Goal: Use online tool/utility: Use online tool/utility

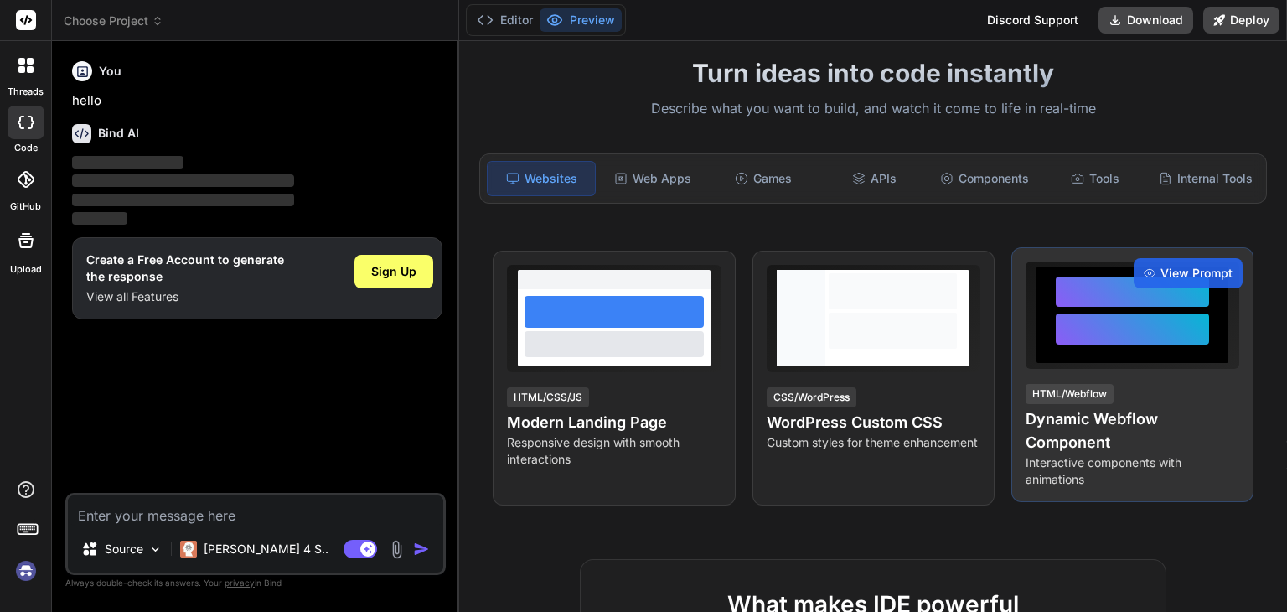
scroll to position [90, 0]
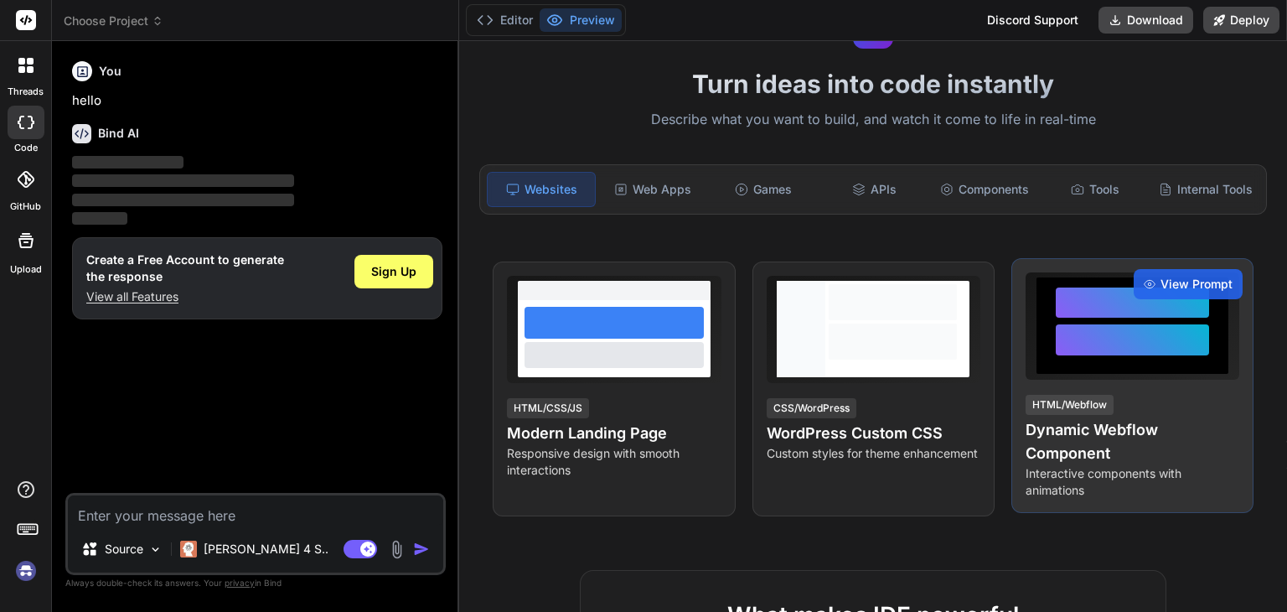
click at [1176, 374] on div at bounding box center [1132, 325] width 193 height 96
click at [1191, 292] on span "View Prompt" at bounding box center [1196, 284] width 72 height 17
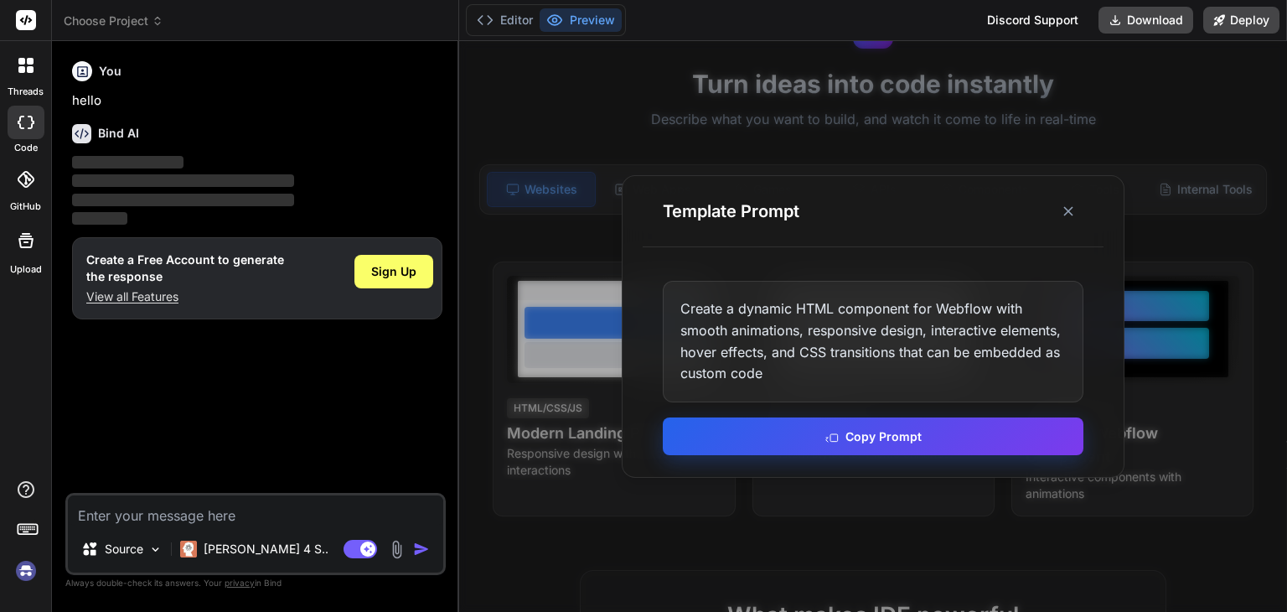
click at [975, 429] on button "Copy Prompt" at bounding box center [873, 436] width 421 height 38
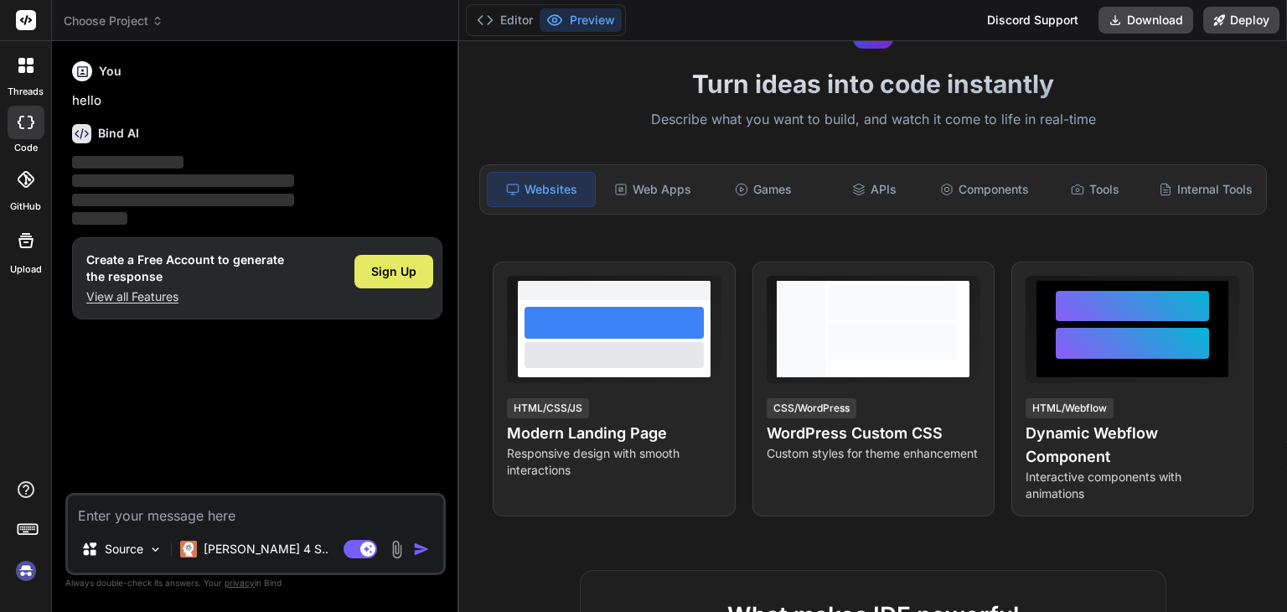
click at [403, 259] on div "Sign Up" at bounding box center [393, 272] width 79 height 34
click at [419, 271] on div "Sign Up" at bounding box center [393, 272] width 79 height 34
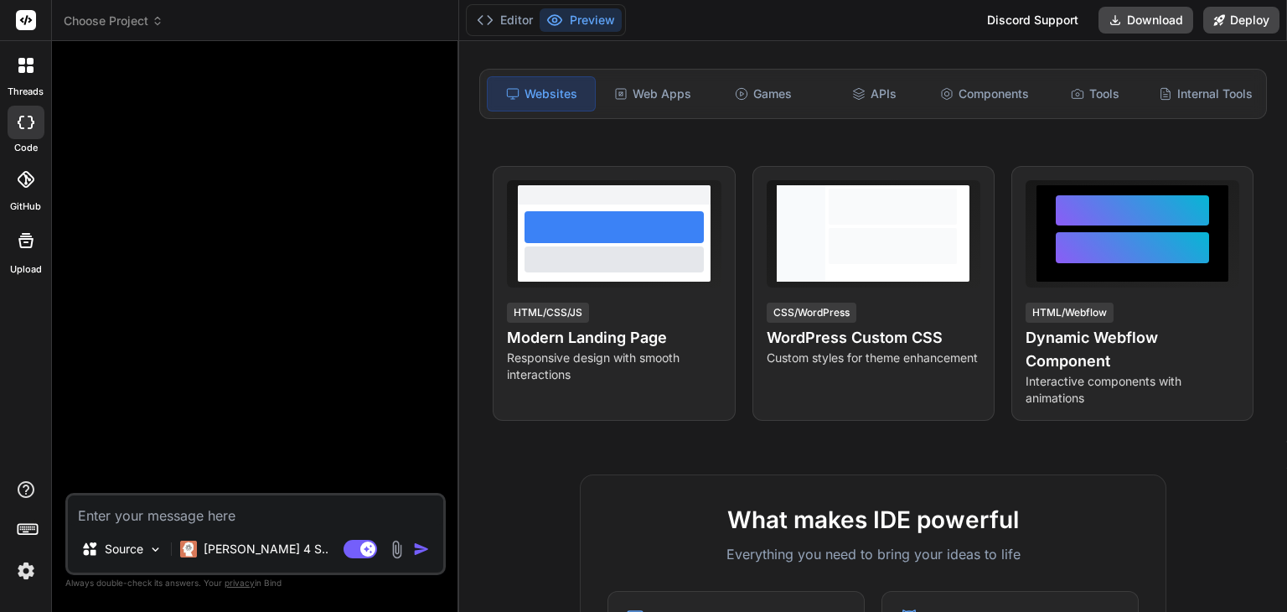
scroll to position [182, 0]
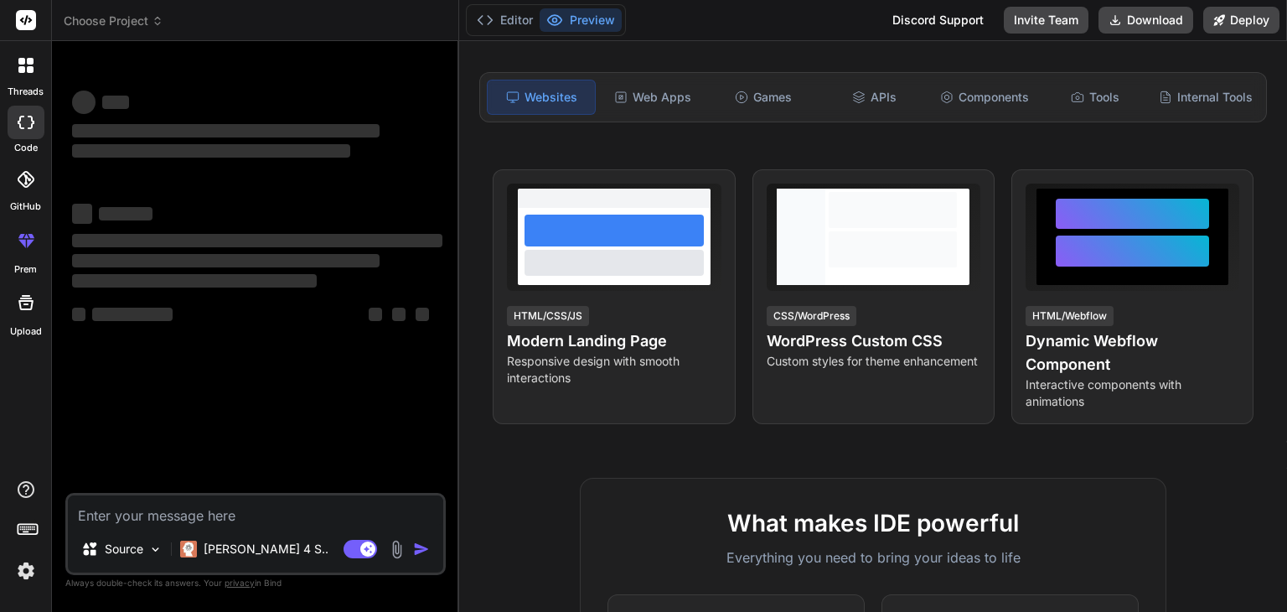
type textarea "x"
click at [151, 21] on span "Choose Project" at bounding box center [114, 21] width 100 height 17
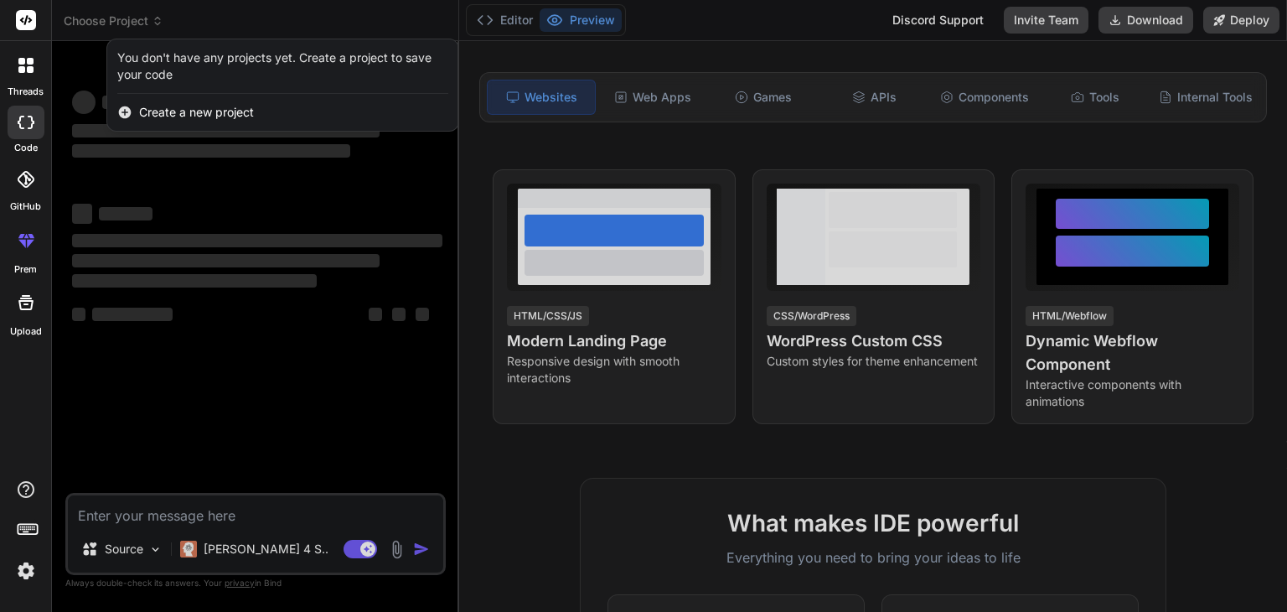
click at [164, 115] on span "Create a new project" at bounding box center [196, 112] width 115 height 17
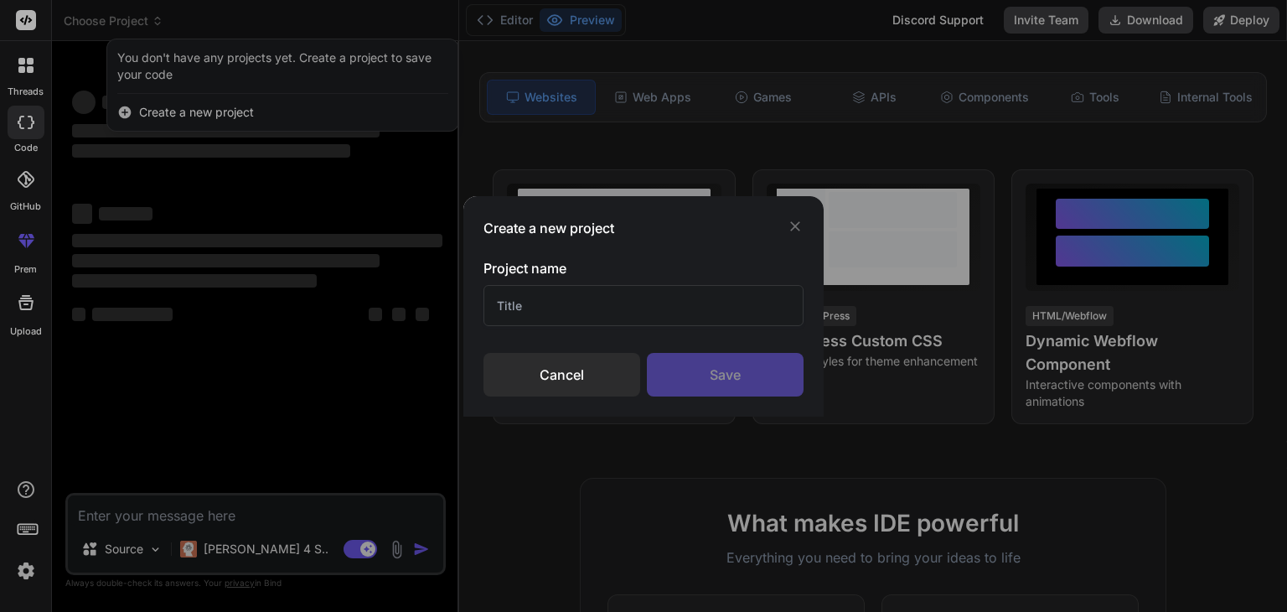
click at [591, 302] on input "text" at bounding box center [643, 305] width 320 height 41
click at [798, 231] on icon at bounding box center [795, 226] width 17 height 17
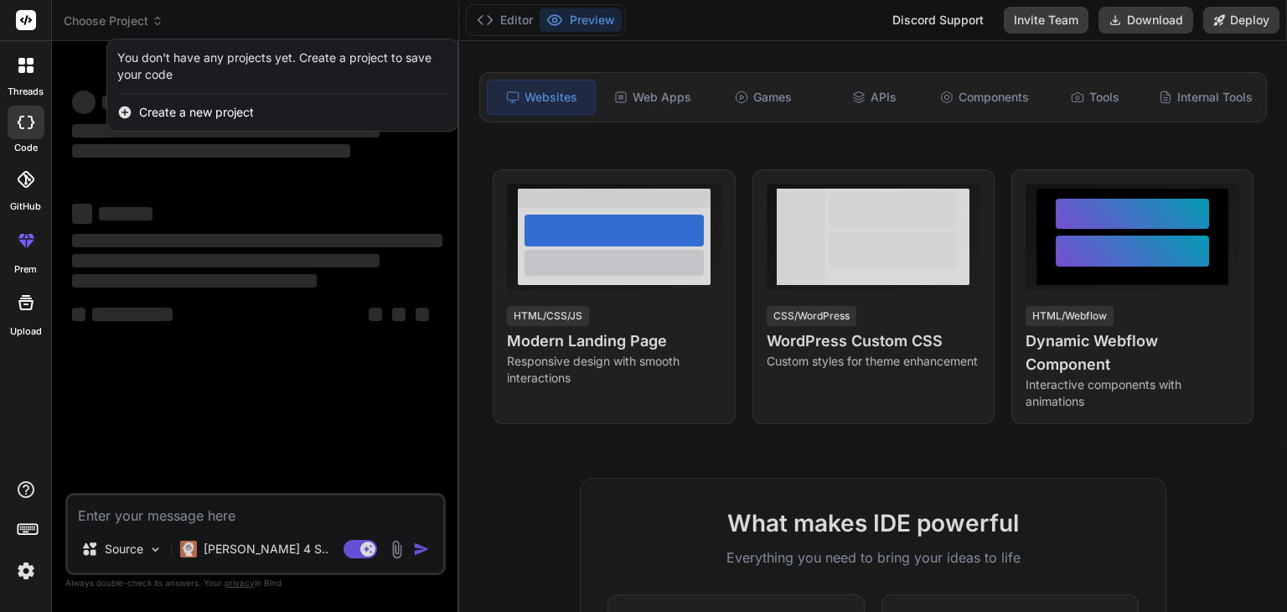
click at [680, 94] on div at bounding box center [643, 306] width 1287 height 612
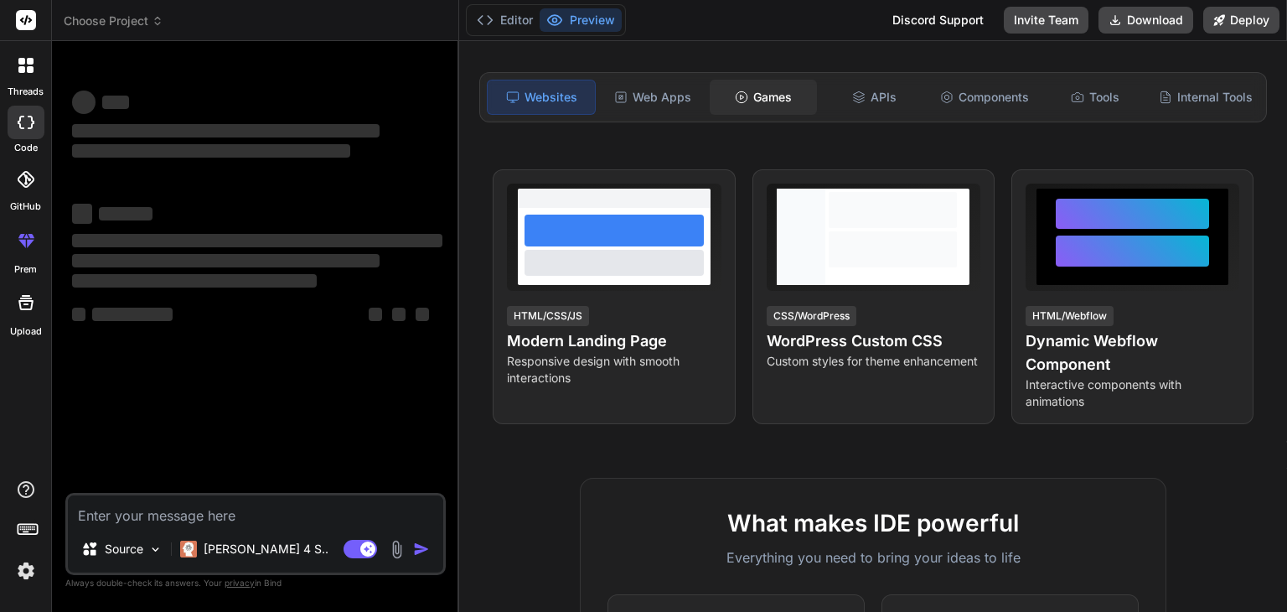
click at [756, 98] on div "Games" at bounding box center [763, 97] width 107 height 35
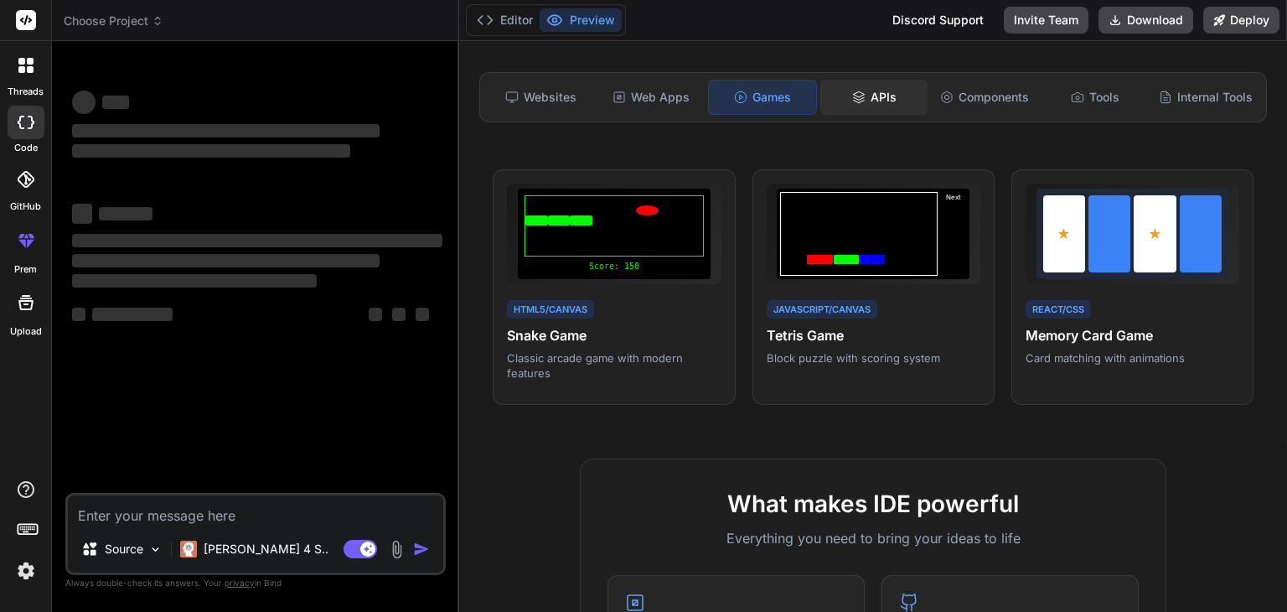
click at [874, 108] on div "APIs" at bounding box center [873, 97] width 107 height 35
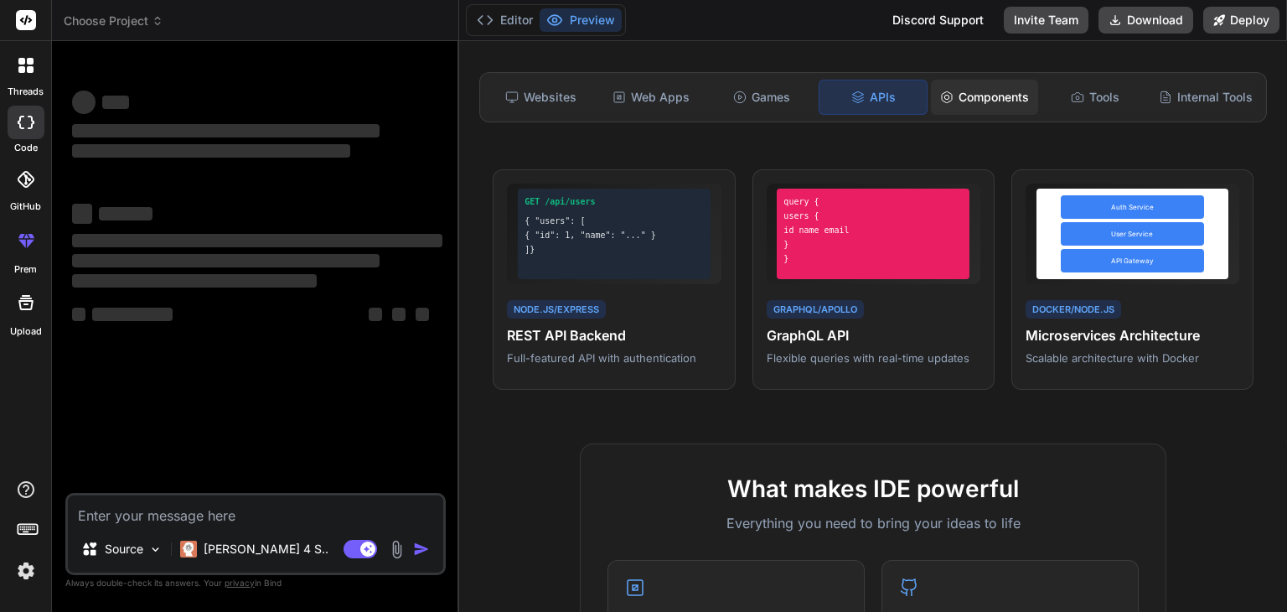
click at [951, 105] on div "Components" at bounding box center [984, 97] width 107 height 35
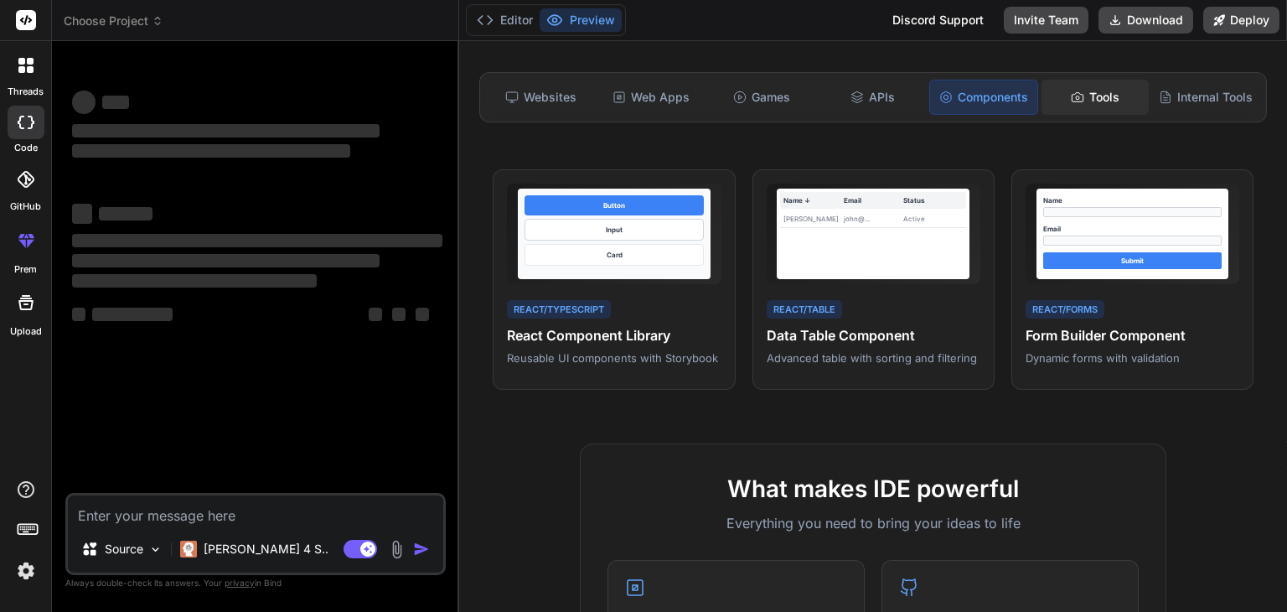
click at [1071, 92] on icon at bounding box center [1077, 96] width 13 height 13
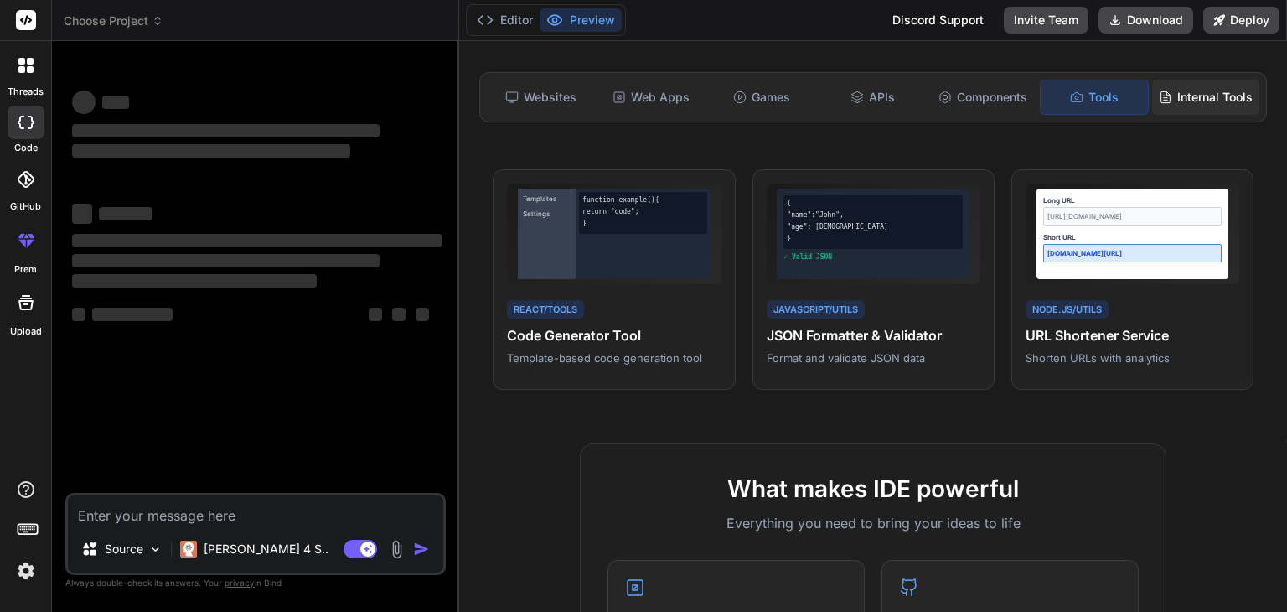
click at [1159, 90] on icon at bounding box center [1165, 96] width 13 height 13
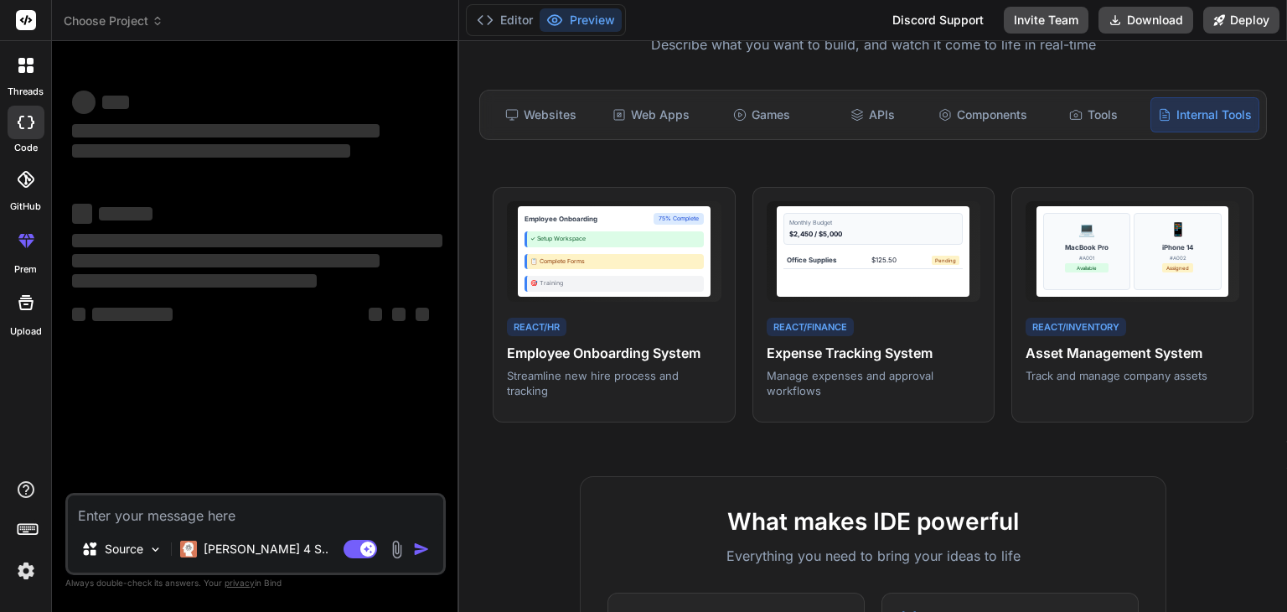
scroll to position [161, 0]
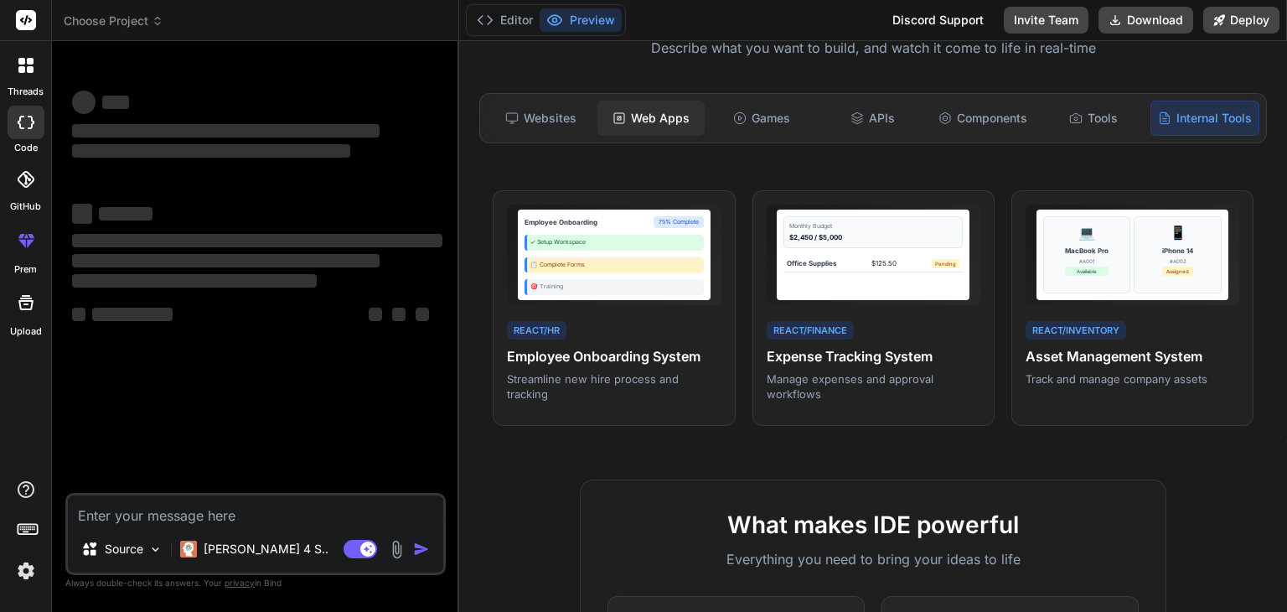
click at [671, 123] on div "Web Apps" at bounding box center [650, 118] width 107 height 35
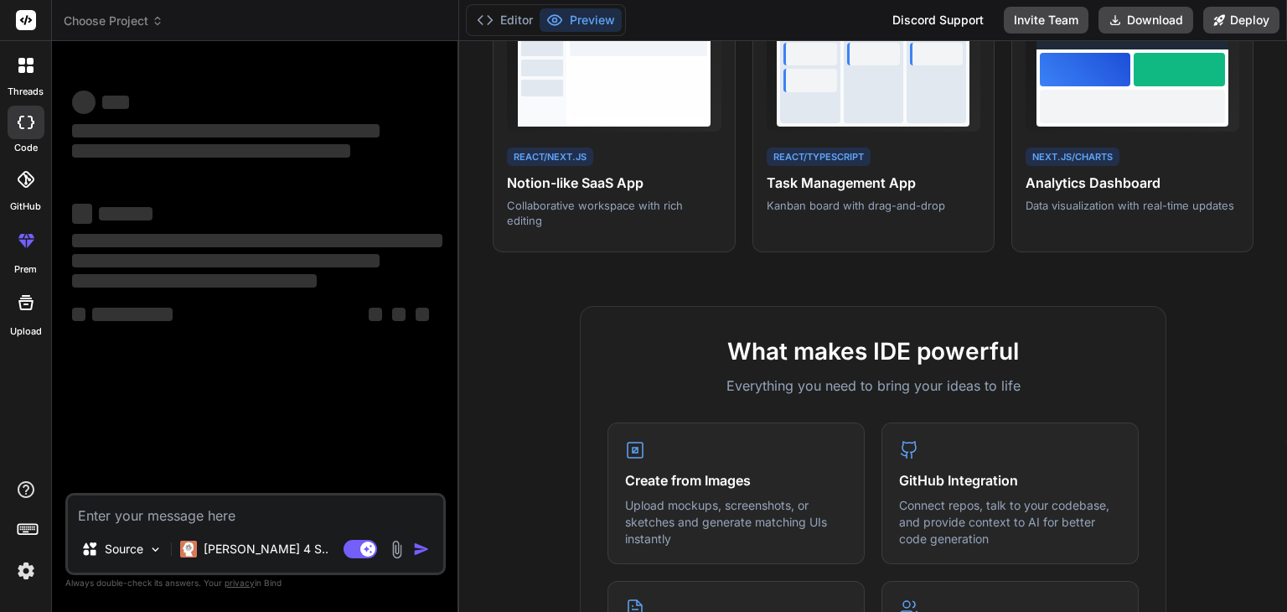
scroll to position [0, 0]
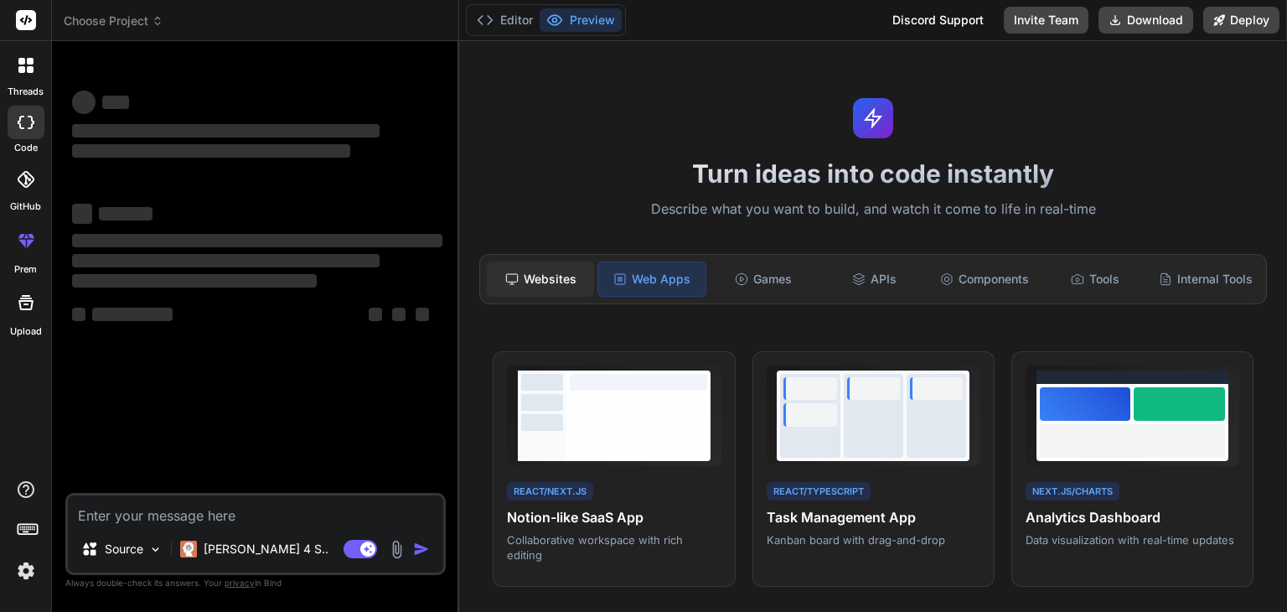
click at [570, 276] on div "Websites" at bounding box center [540, 278] width 107 height 35
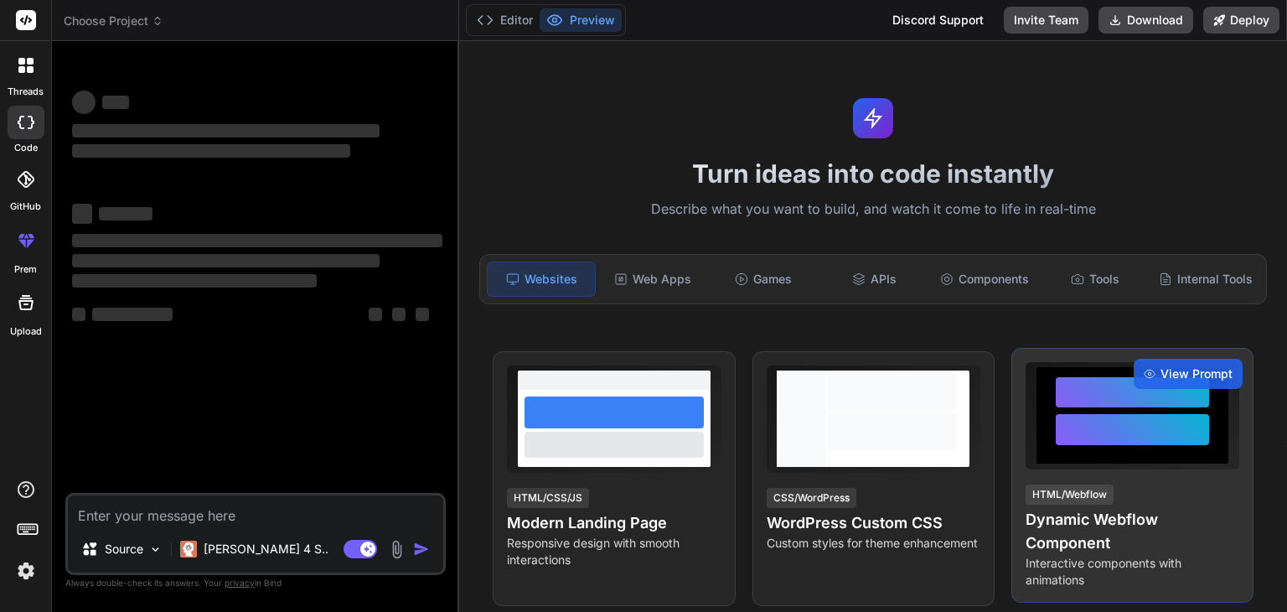
click at [1101, 527] on h4 "Dynamic Webflow Component" at bounding box center [1133, 531] width 214 height 47
click at [1194, 382] on span "View Prompt" at bounding box center [1196, 373] width 72 height 17
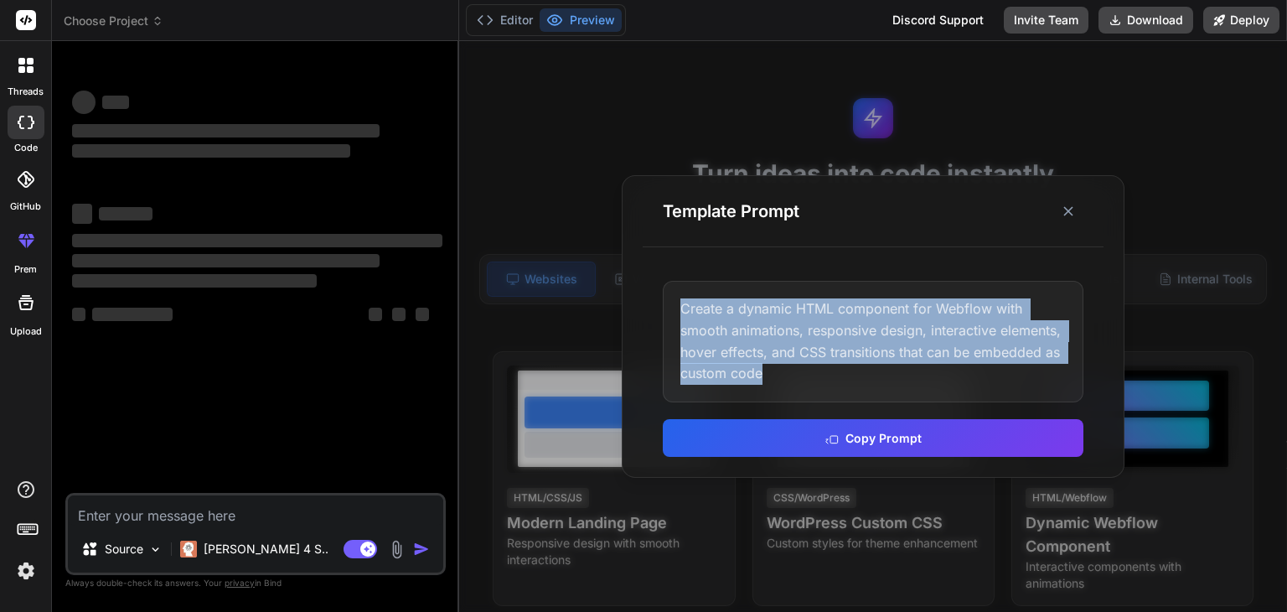
drag, startPoint x: 788, startPoint y: 375, endPoint x: 670, endPoint y: 296, distance: 142.0
click at [670, 296] on div "Create a dynamic HTML component for Webflow with smooth animations, responsive …" at bounding box center [873, 341] width 421 height 121
copy div "Create a dynamic HTML component for Webflow with smooth animations, responsive …"
click at [795, 447] on button "Copy Prompt" at bounding box center [873, 436] width 421 height 38
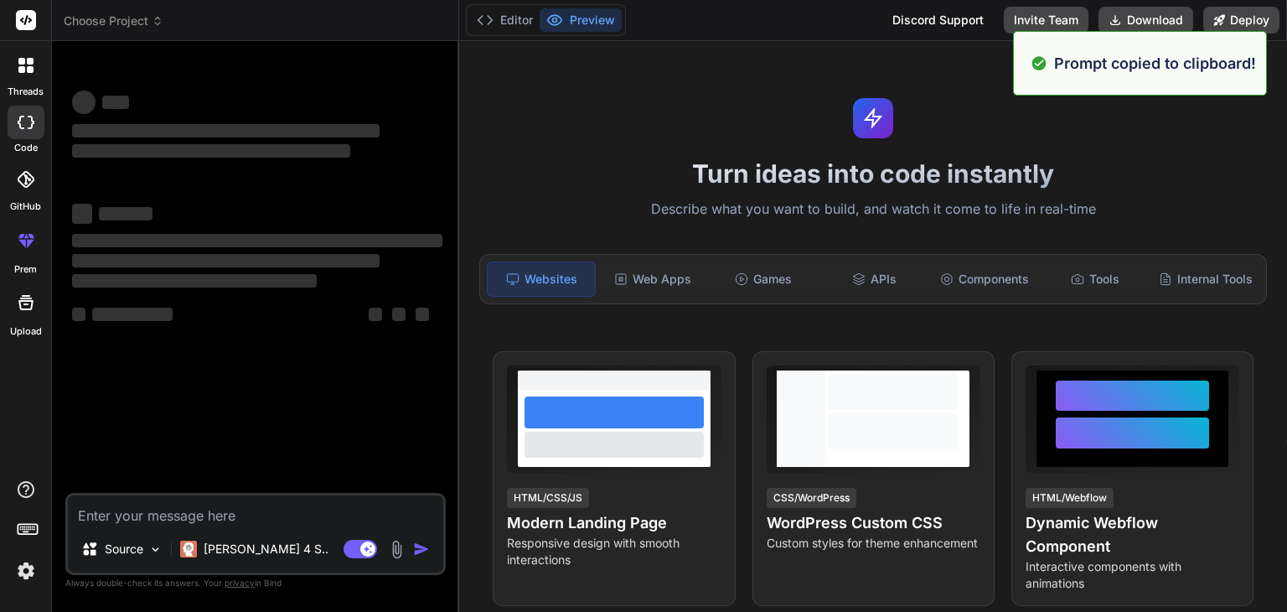
click at [288, 507] on textarea at bounding box center [255, 510] width 375 height 30
paste textarea "Create a dynamic HTML component for Webflow with smooth animations, responsive …"
type textarea "Create a dynamic HTML component for Webflow with smooth animations, responsive …"
type textarea "x"
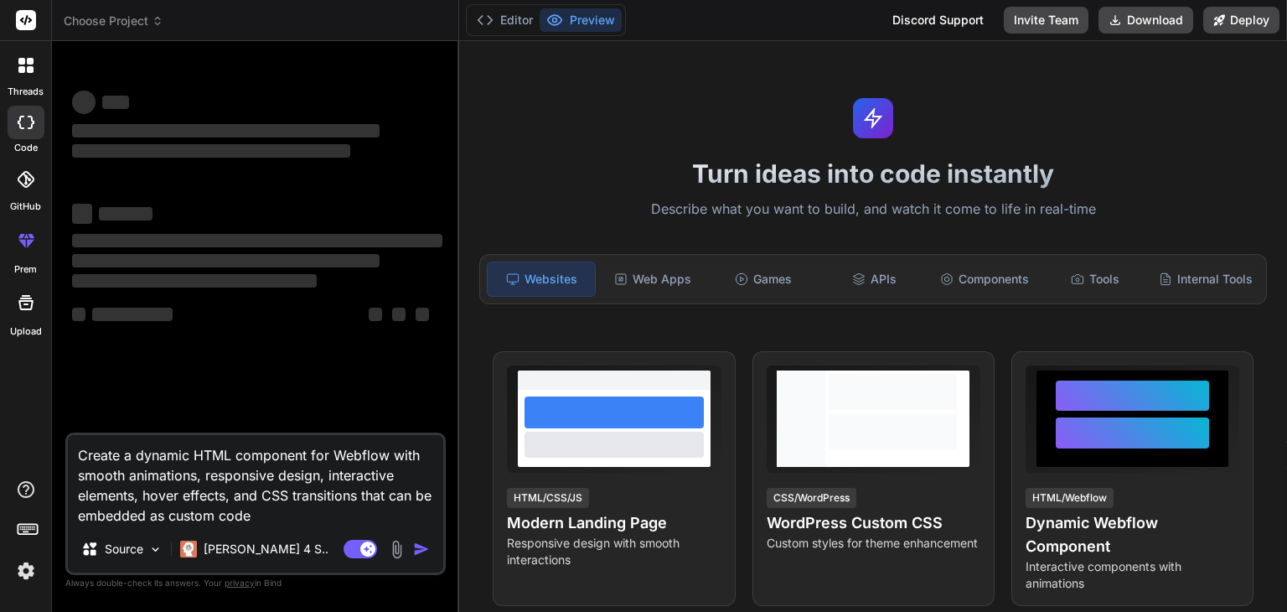
type textarea "Create a dynamic HTML component for Webflow with smooth animations, responsive …"
type textarea "x"
type textarea "Create a dynamic HTML component for Webflow with smooth animations, responsive …"
type textarea "x"
type textarea "Create a dynamic HTML component for Webflow with smooth animations, responsive …"
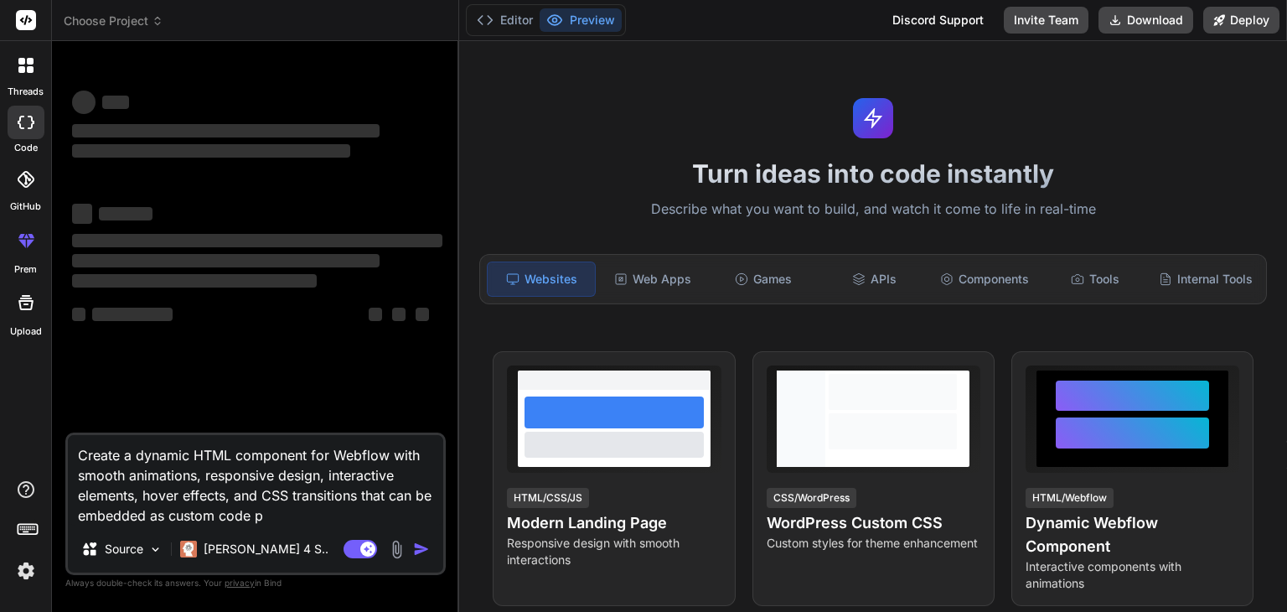
type textarea "x"
type textarea "Create a dynamic HTML component for Webflow with smooth animations, responsive …"
type textarea "x"
type textarea "Create a dynamic HTML component for Webflow with smooth animations, responsive …"
type textarea "x"
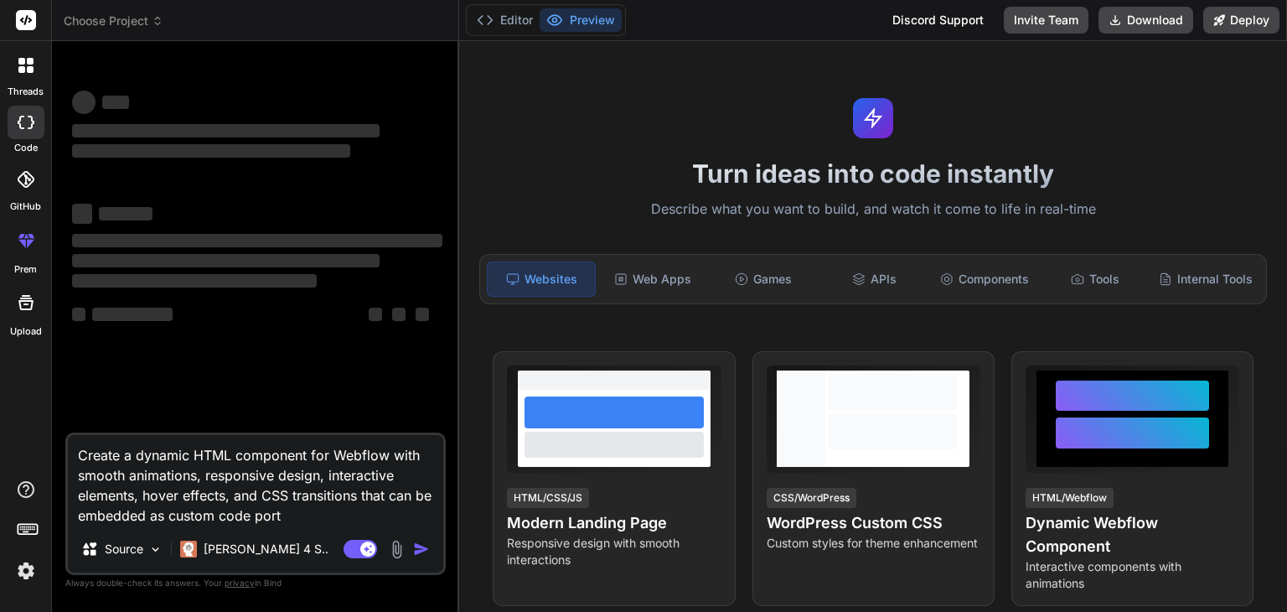
type textarea "Create a dynamic HTML component for Webflow with smooth animations, responsive …"
type textarea "x"
type textarea "Create a dynamic HTML component for Webflow with smooth animations, responsive …"
type textarea "x"
type textarea "Create a dynamic HTML component for Webflow with smooth animations, responsive …"
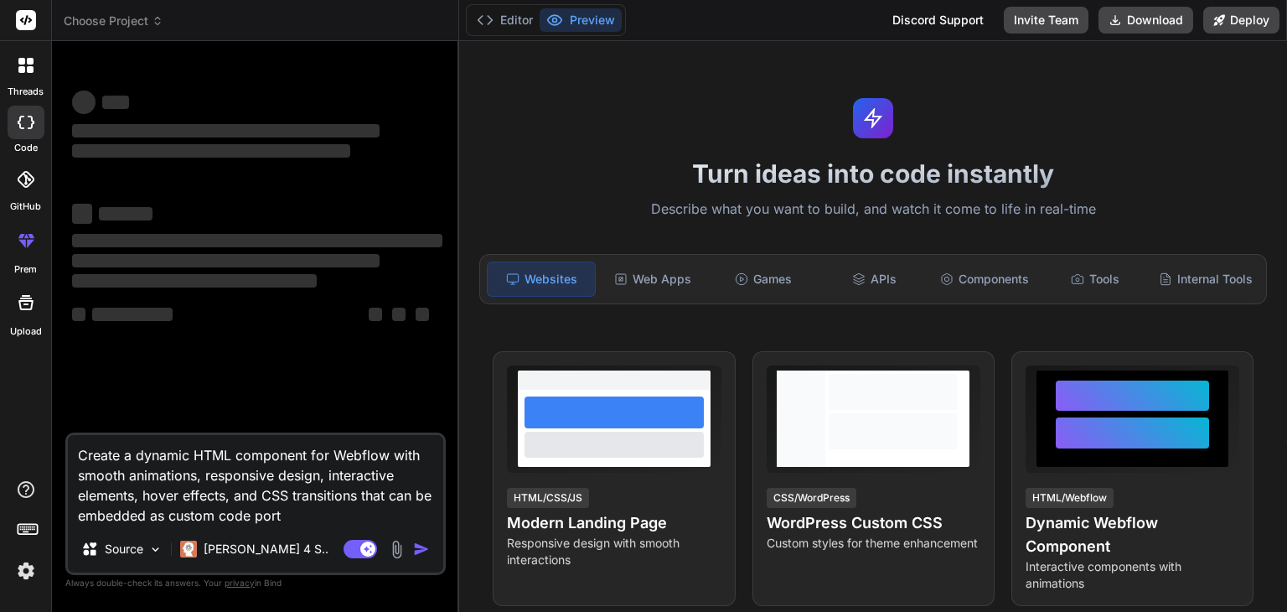
type textarea "x"
type textarea "Create a dynamic HTML component for Webflow with smooth animations, responsive …"
type textarea "x"
type textarea "Create a dynamic HTML component for Webflow with smooth animations, responsive …"
type textarea "x"
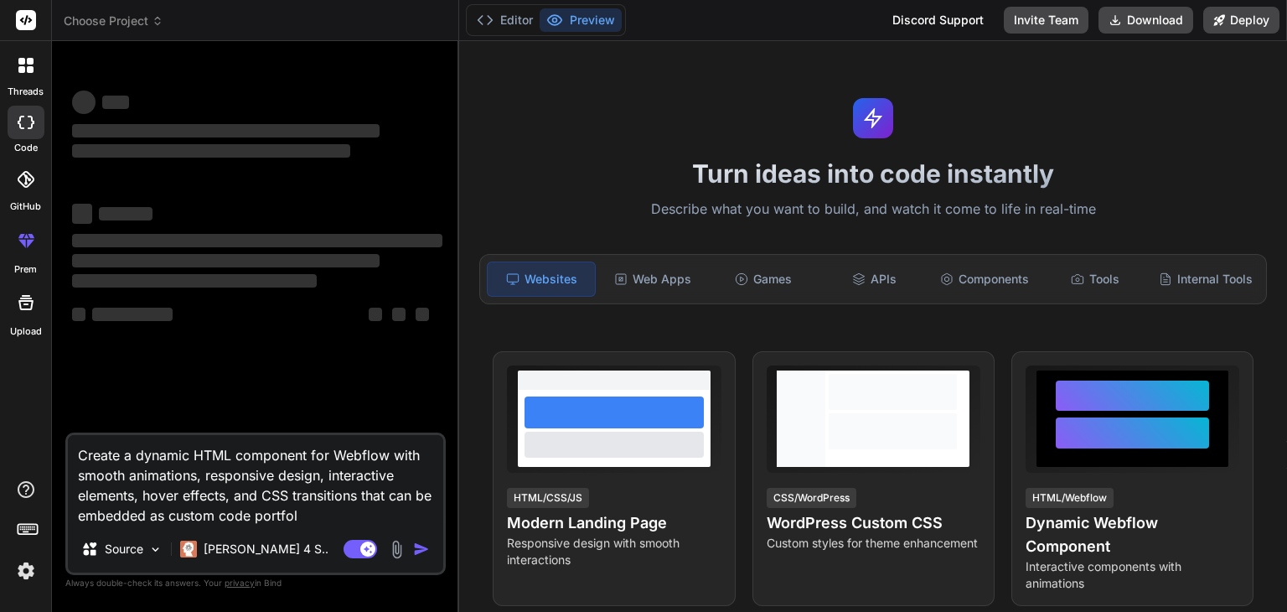
type textarea "Create a dynamic HTML component for Webflow with smooth animations, responsive …"
type textarea "x"
type textarea "Create a dynamic HTML component for Webflow with smooth animations, responsive …"
type textarea "x"
type textarea "Create a dynamic HTML component for Webflow with smooth animations, responsive …"
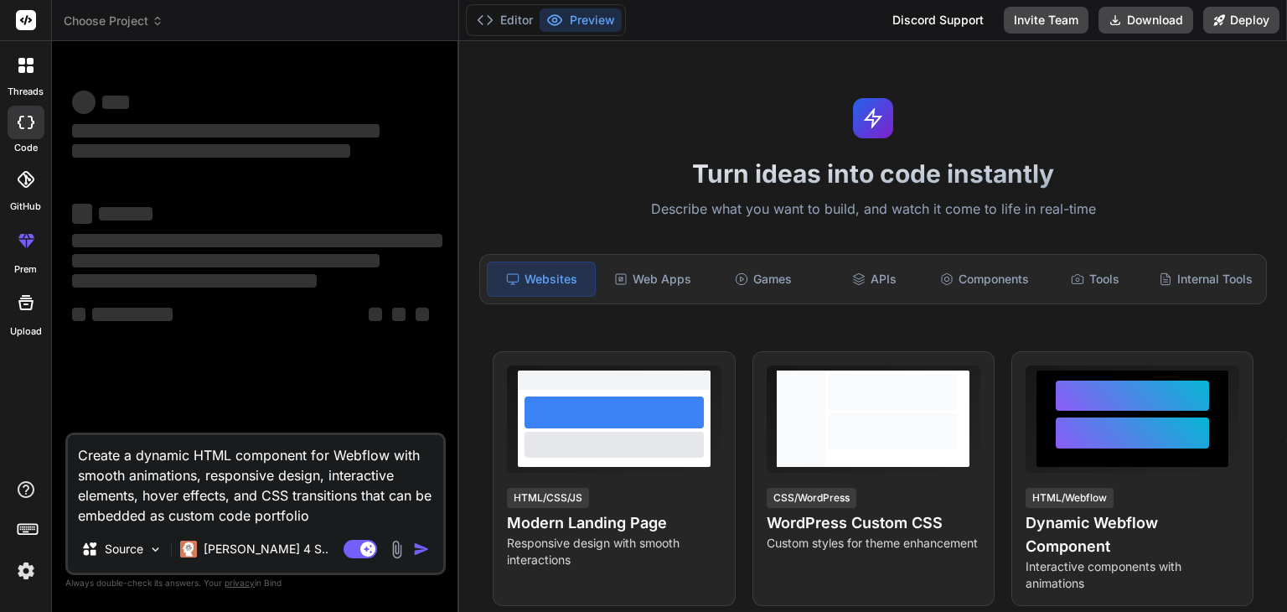
type textarea "x"
type textarea "Create a dynamic HTML component for Webflow with smooth animations, responsive …"
type textarea "x"
type textarea "Create a dynamic HTML component for Webflow with smooth animations, responsive …"
type textarea "x"
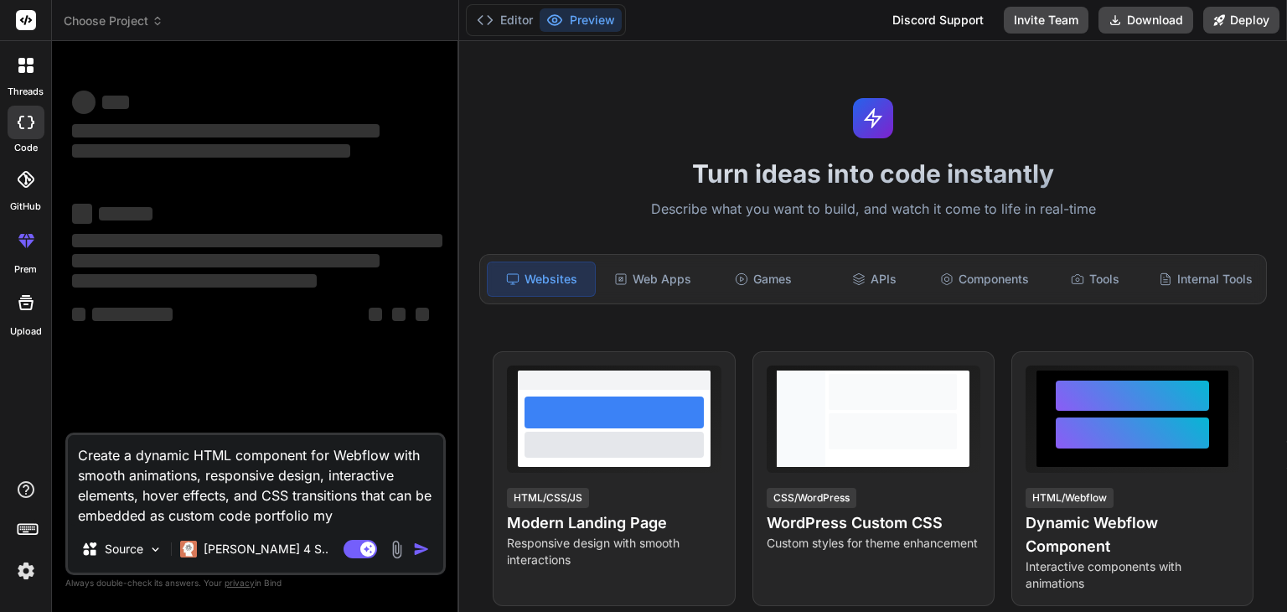
type textarea "Create a dynamic HTML component for Webflow with smooth animations, responsive …"
type textarea "x"
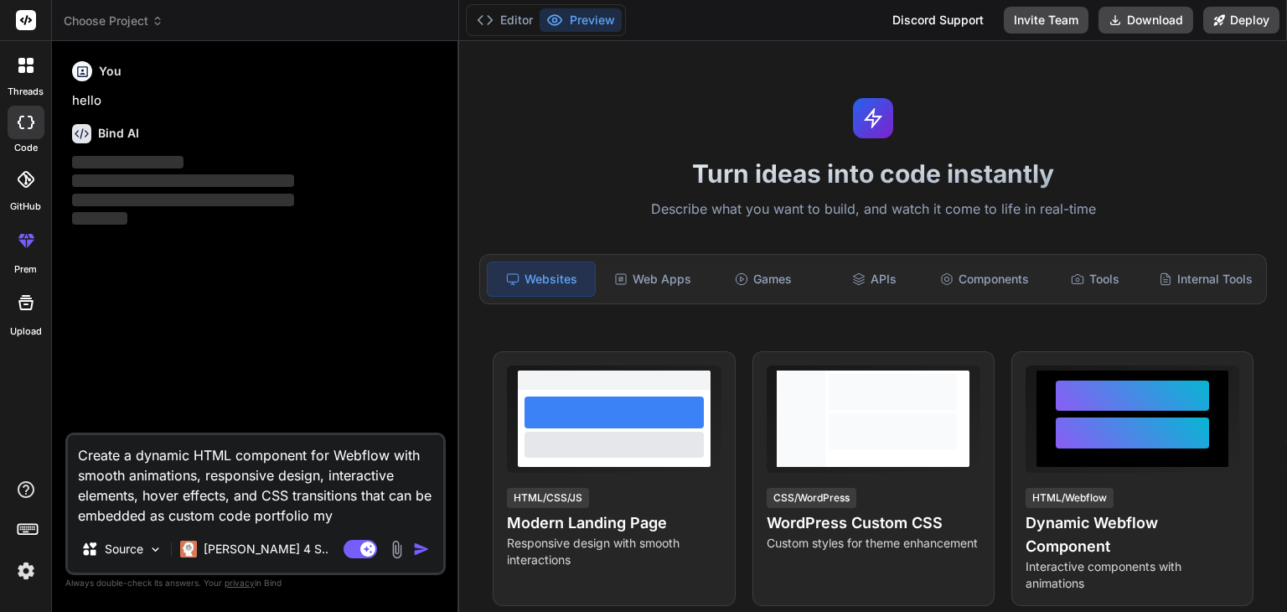
type textarea "Create a dynamic HTML component for Webflow with smooth animations, responsive …"
type textarea "x"
type textarea "Create a dynamic HTML component for Webflow with smooth animations, responsive …"
type textarea "x"
type textarea "Create a dynamic HTML component for Webflow with smooth animations, responsive …"
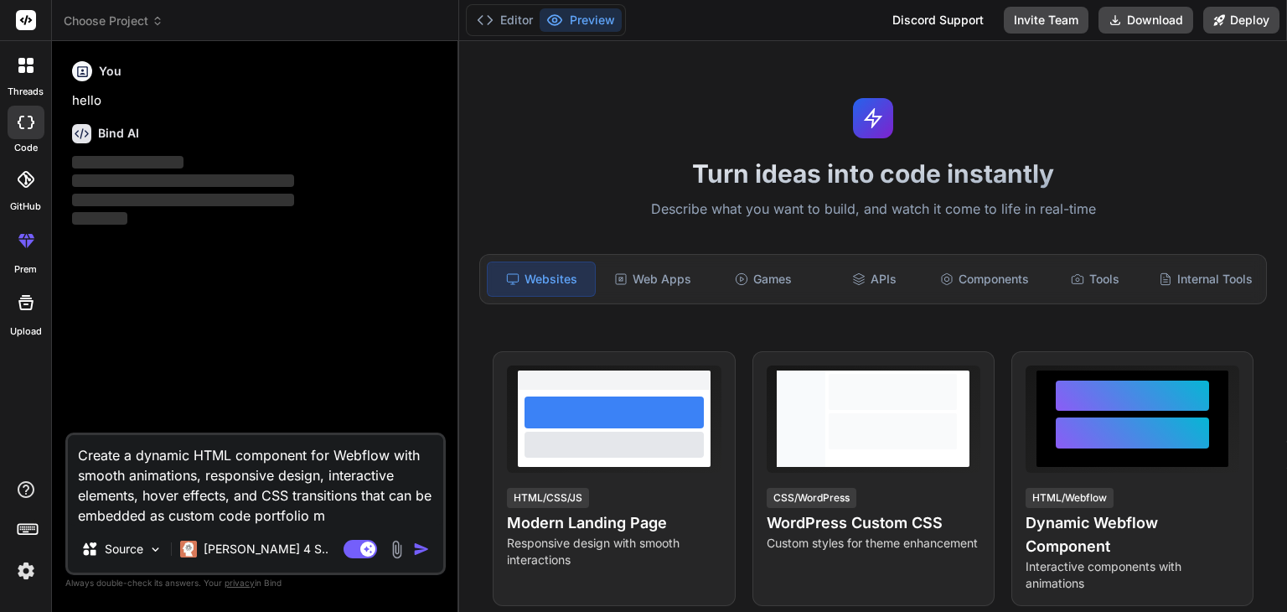
type textarea "x"
type textarea "Create a dynamic HTML component for Webflow with smooth animations, responsive …"
type textarea "x"
type textarea "Create a dynamic HTML component for Webflow with smooth animations, responsive …"
type textarea "x"
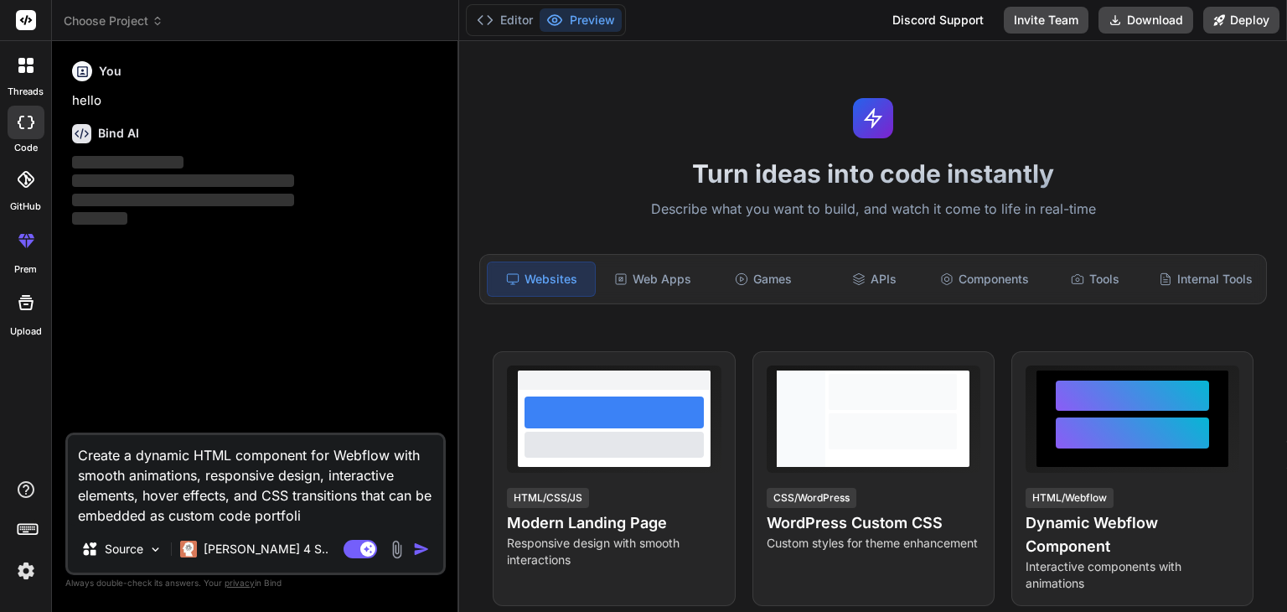
type textarea "Create a dynamic HTML component for Webflow with smooth animations, responsive …"
type textarea "x"
type textarea "Create a dynamic HTML component for Webflow with smooth animations, responsive …"
type textarea "x"
type textarea "Create a dynamic HTML component for Webflow with smooth animations, responsive …"
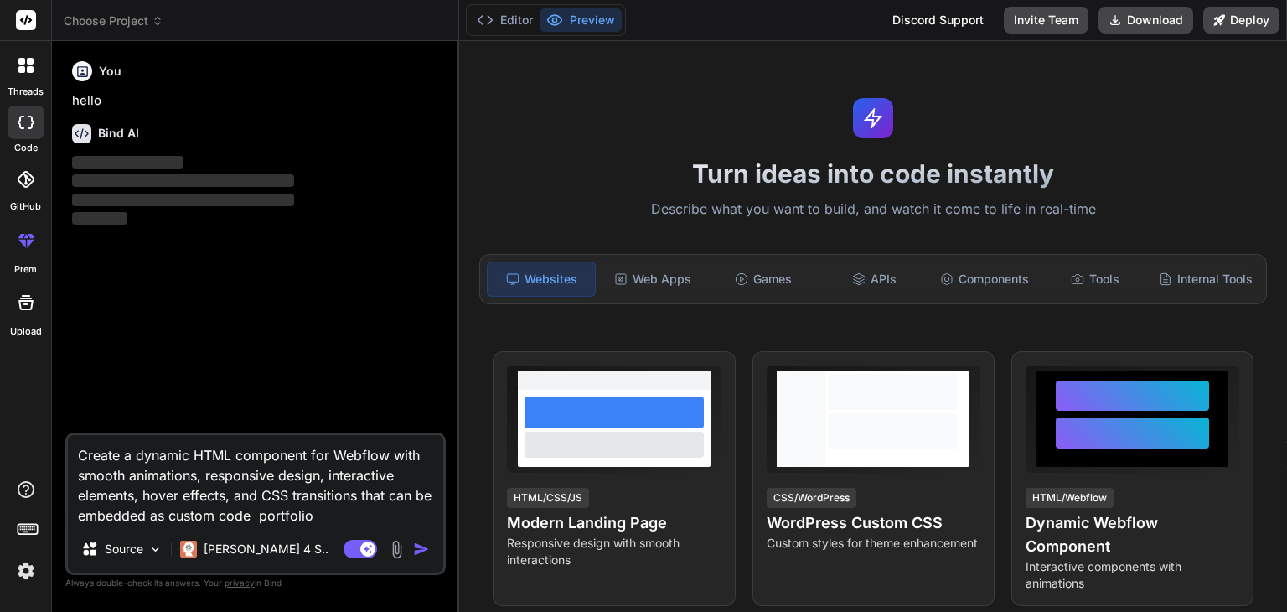
type textarea "x"
type textarea "Create a dynamic HTML component for Webflow with smooth animations, responsive …"
type textarea "x"
type textarea "Create a dynamic HTML component for Webflow with smooth animations, responsive …"
type textarea "x"
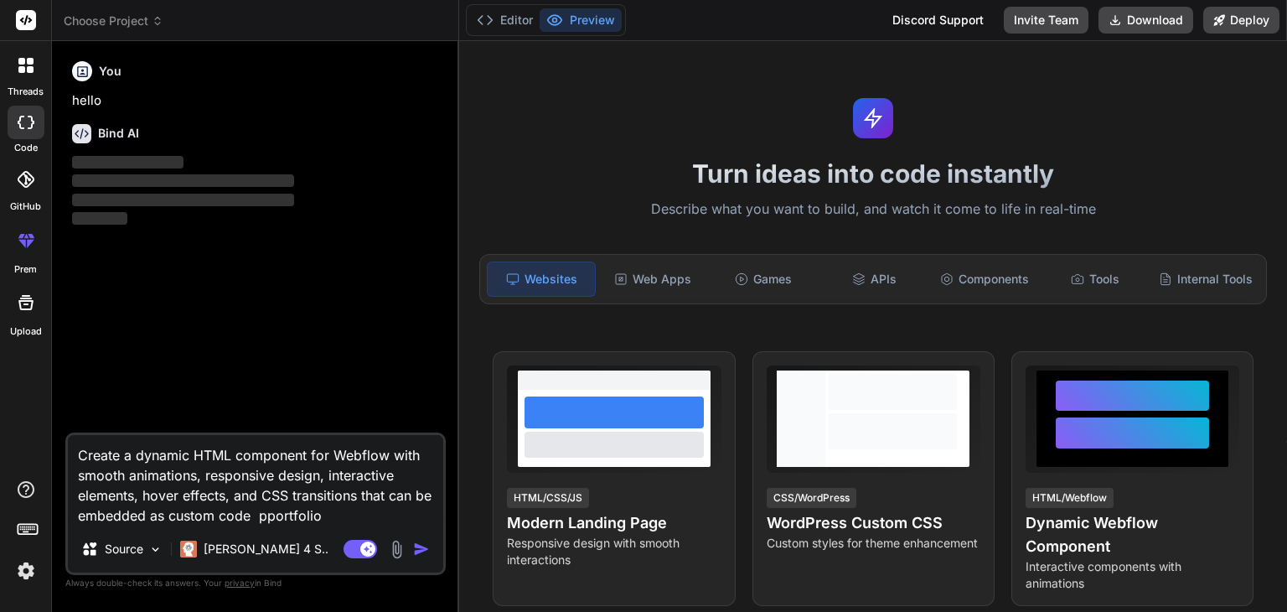
type textarea "Create a dynamic HTML component for Webflow with smooth animations, responsive …"
type textarea "x"
type textarea "Create a dynamic HTML component for Webflow with smooth animations, responsive …"
type textarea "x"
type textarea "Create a dynamic HTML component for Webflow with smooth animations, responsive …"
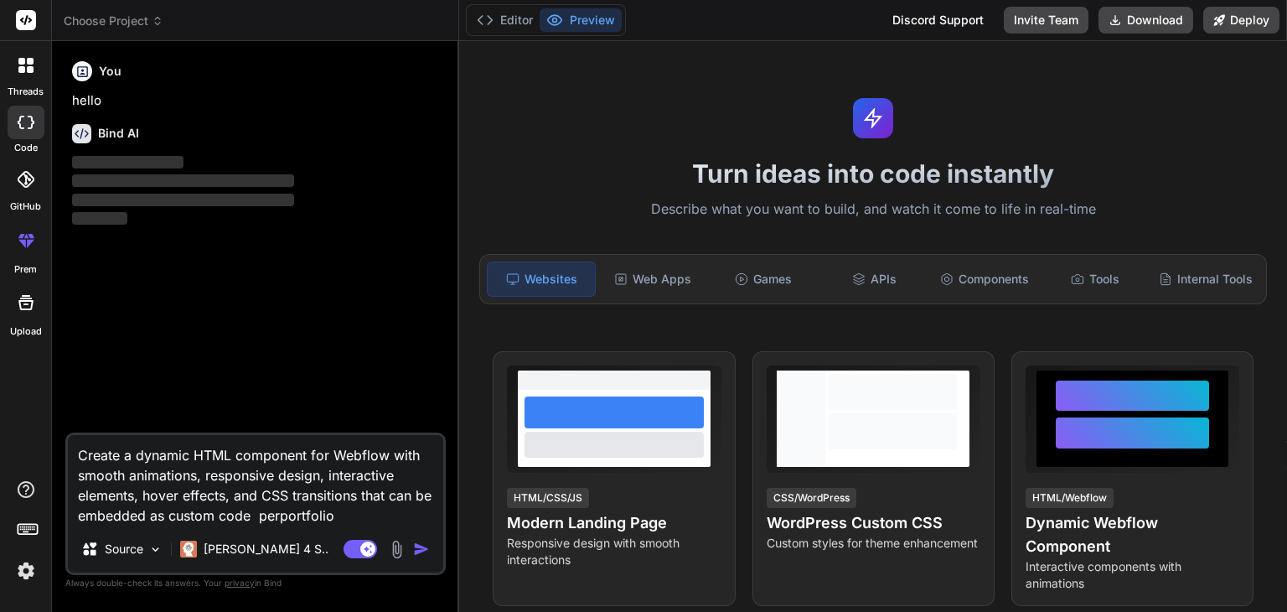
type textarea "x"
type textarea "Create a dynamic HTML component for Webflow with smooth animations, responsive …"
type textarea "x"
type textarea "Create a dynamic HTML component for Webflow with smooth animations, responsive …"
type textarea "x"
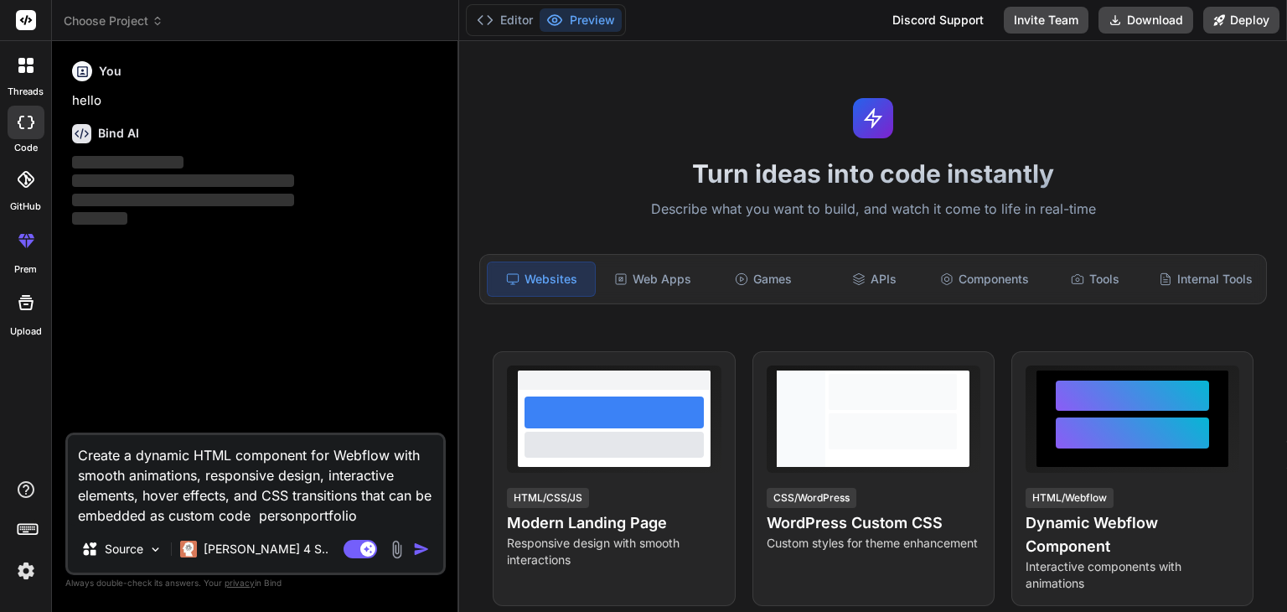
type textarea "Create a dynamic HTML component for Webflow with smooth animations, responsive …"
type textarea "x"
type textarea "Create a dynamic HTML component for Webflow with smooth animations, responsive …"
type textarea "x"
type textarea "Create a dynamic HTML component for Webflow with smooth animations, responsive …"
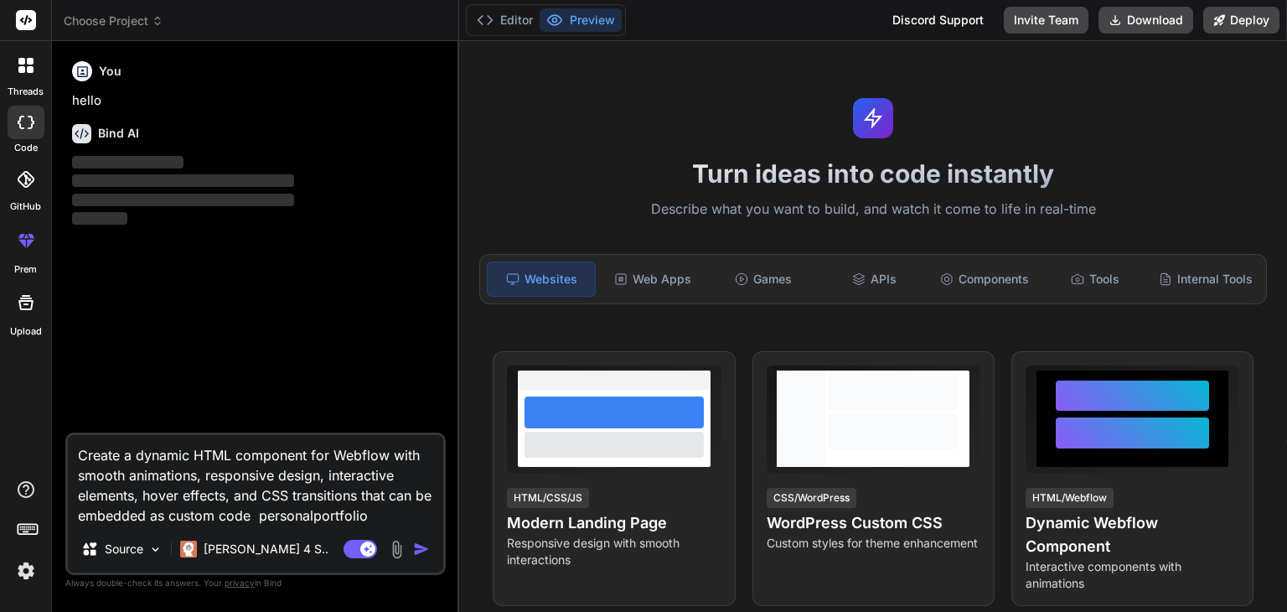
type textarea "x"
type textarea "Create a dynamic HTML component for Webflow with smooth animations, responsive …"
type textarea "x"
type textarea "Create a dynamic HTML component for Webflow with smooth animations, responsive …"
type textarea "x"
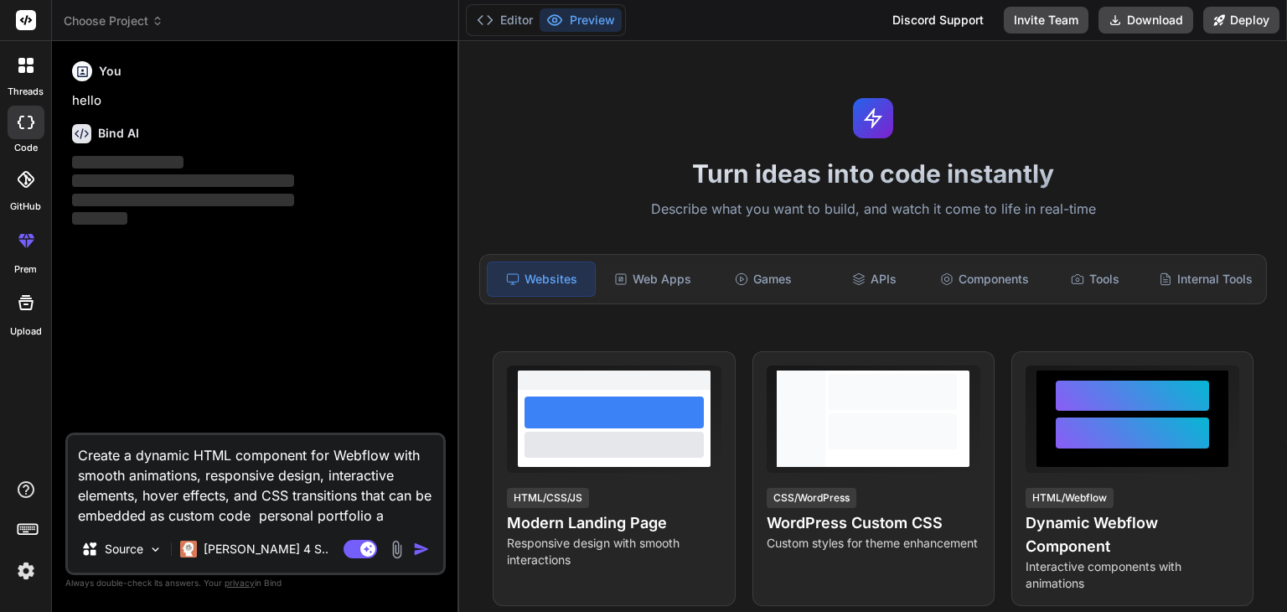
type textarea "Create a dynamic HTML component for Webflow with smooth animations, responsive …"
type textarea "x"
drag, startPoint x: 275, startPoint y: 507, endPoint x: 406, endPoint y: 289, distance: 254.1
click at [406, 289] on div "You hello Bind AI ‌ ‌ ‌ ‌" at bounding box center [257, 243] width 377 height 378
click at [393, 514] on textarea "Create a dynamic HTML component for Webflow with smooth animations, responsive …" at bounding box center [255, 480] width 375 height 90
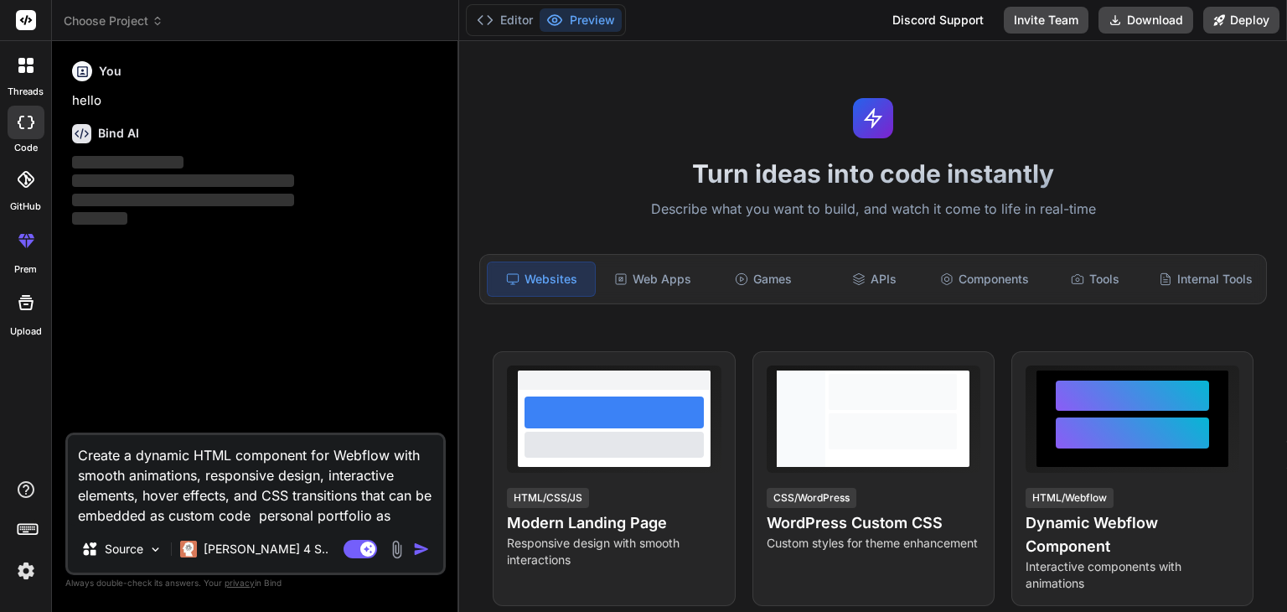
type textarea "Create a dynamic HTML component for Webflow with smooth animations, responsive …"
type textarea "x"
type textarea "Create a dynamic HTML component for Webflow with smooth animations, responsive …"
type textarea "x"
type textarea "Create a dynamic HTML component for Webflow with smooth animations, responsive …"
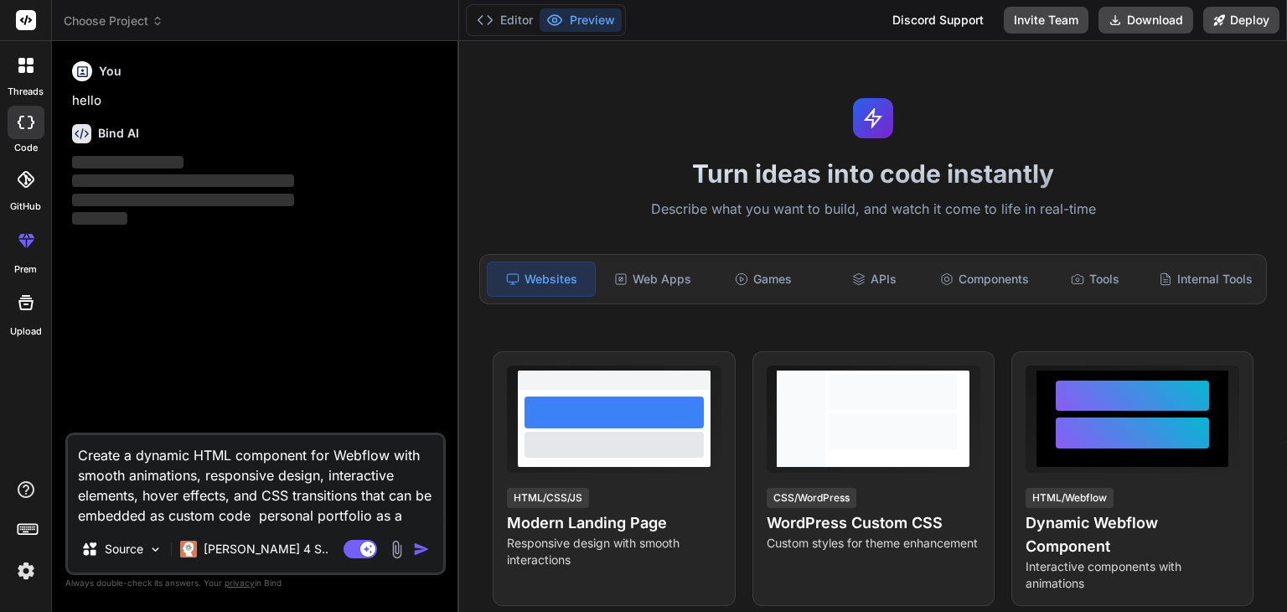
type textarea "x"
type textarea "Create a dynamic HTML component for Webflow with smooth animations, responsive …"
type textarea "x"
type textarea "Create a dynamic HTML component for Webflow with smooth animations, responsive …"
type textarea "x"
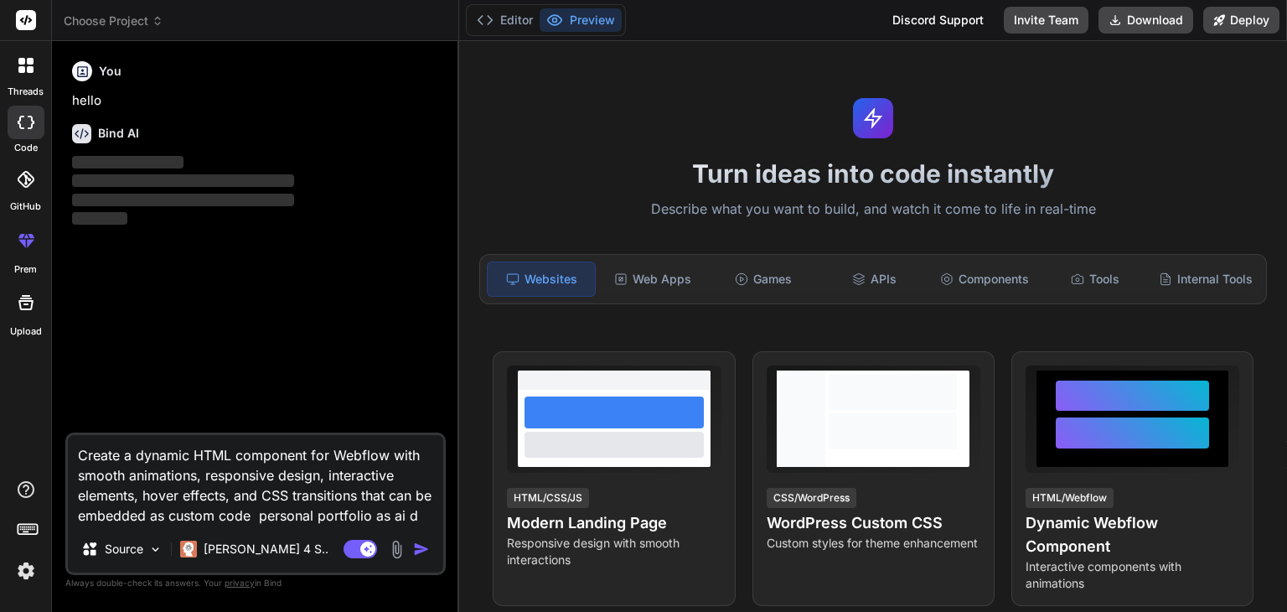
type textarea "Create a dynamic HTML component for Webflow with smooth animations, responsive …"
type textarea "x"
type textarea "Create a dynamic HTML component for Webflow with smooth animations, responsive …"
type textarea "x"
type textarea "Create a dynamic HTML component for Webflow with smooth animations, responsive …"
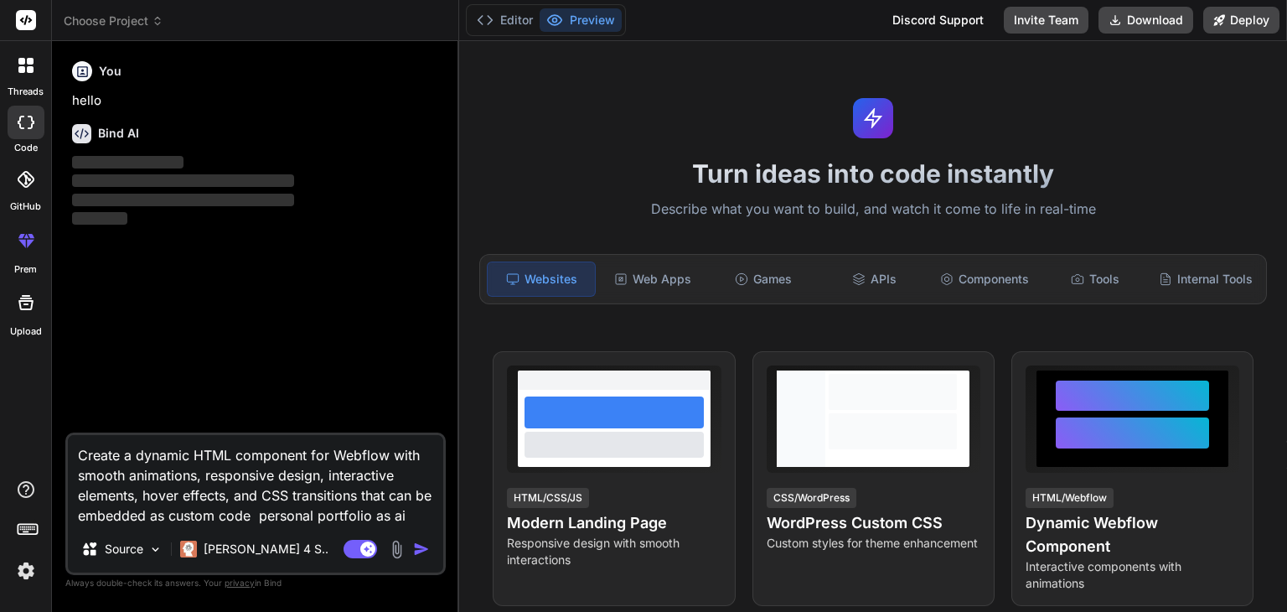
type textarea "x"
type textarea "Create a dynamic HTML component for Webflow with smooth animations, responsive …"
type textarea "x"
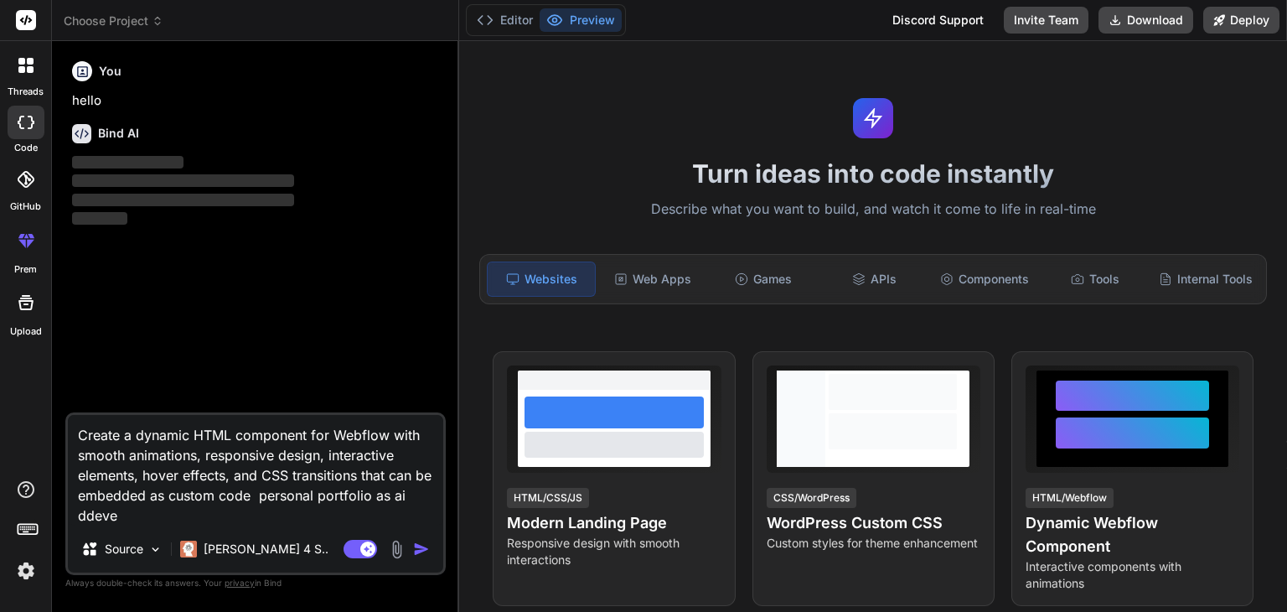
type textarea "Create a dynamic HTML component for Webflow with smooth animations, responsive …"
type textarea "x"
type textarea "Create a dynamic HTML component for Webflow with smooth animations, responsive …"
type textarea "x"
type textarea "Create a dynamic HTML component for Webflow with smooth animations, responsive …"
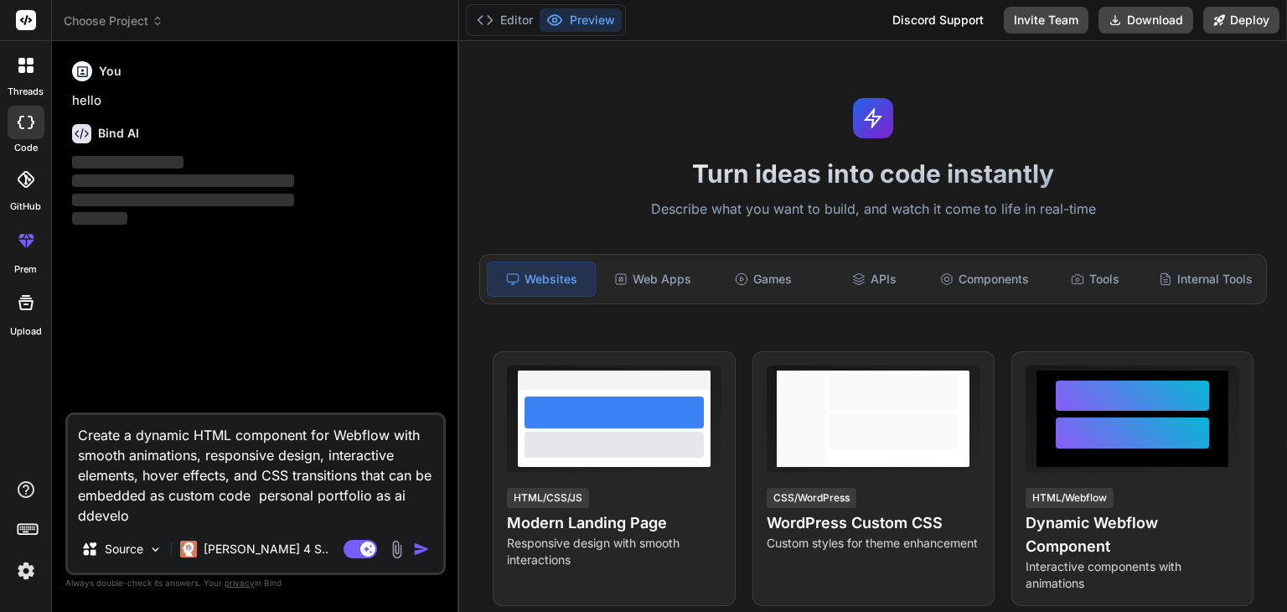
type textarea "x"
type textarea "Create a dynamic HTML component for Webflow with smooth animations, responsive …"
type textarea "x"
type textarea "Create a dynamic HTML component for Webflow with smooth animations, responsive …"
type textarea "x"
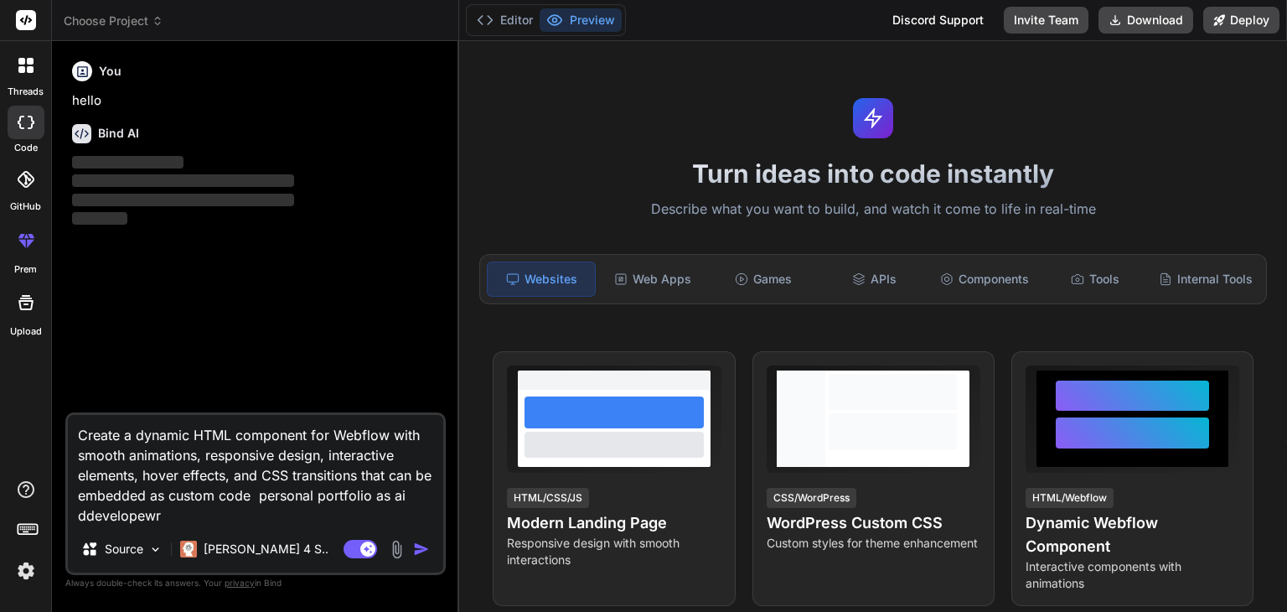
type textarea "Create a dynamic HTML component for Webflow with smooth animations, responsive …"
type textarea "x"
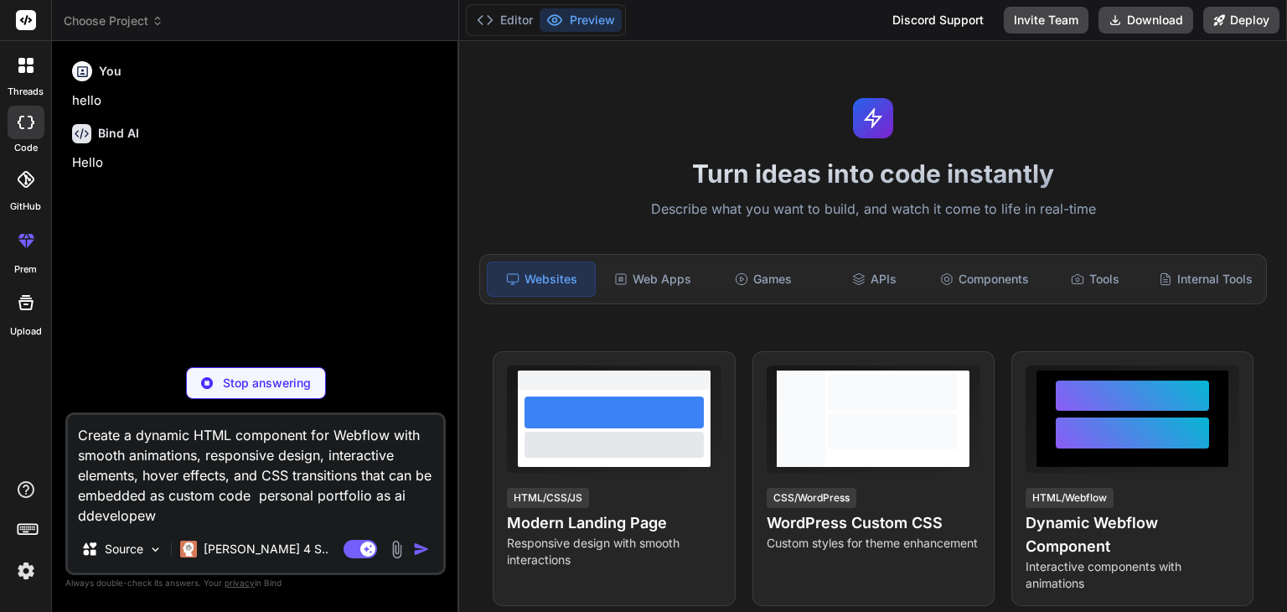
type textarea "Create a dynamic HTML component for Webflow with smooth animations, responsive …"
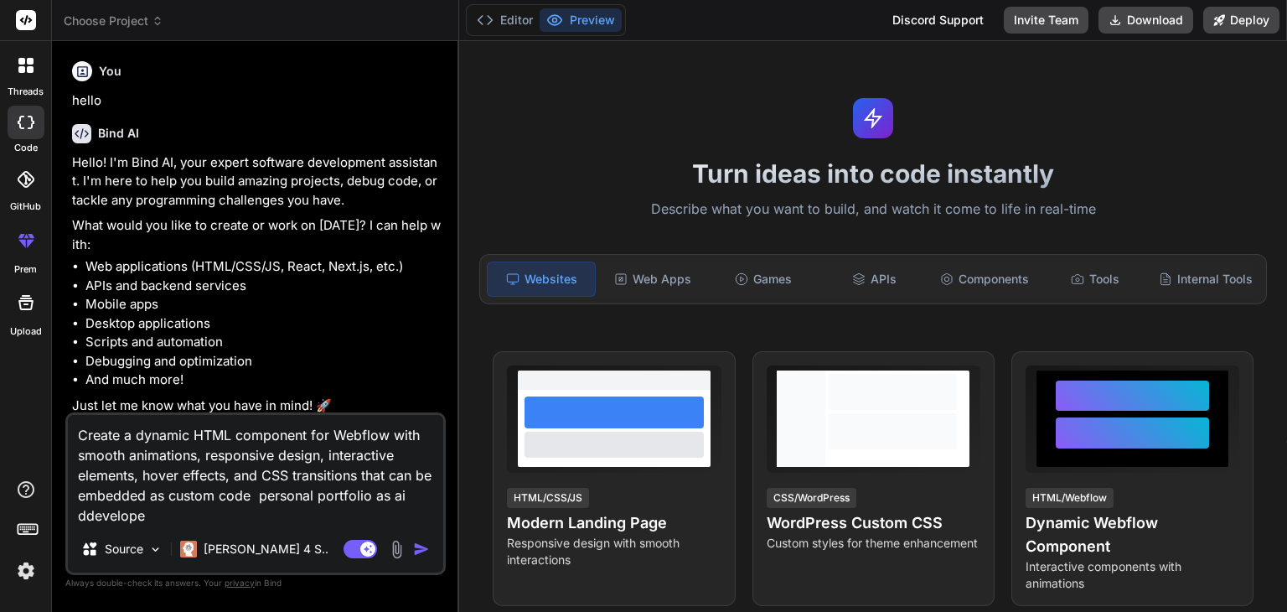
scroll to position [5, 0]
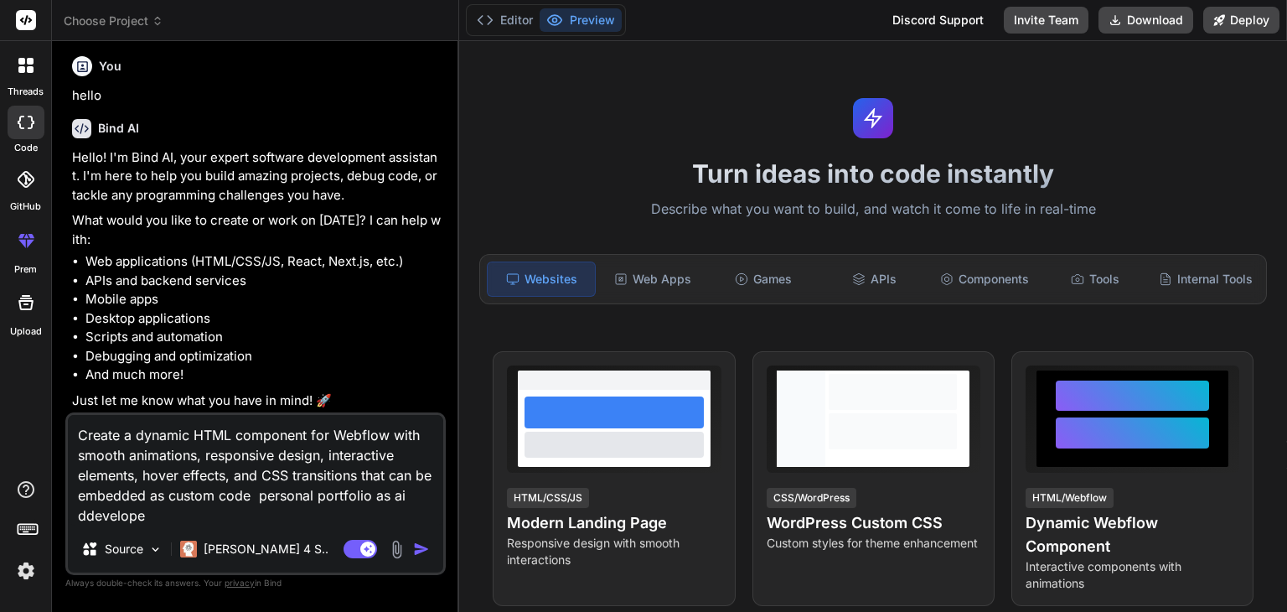
type textarea "x"
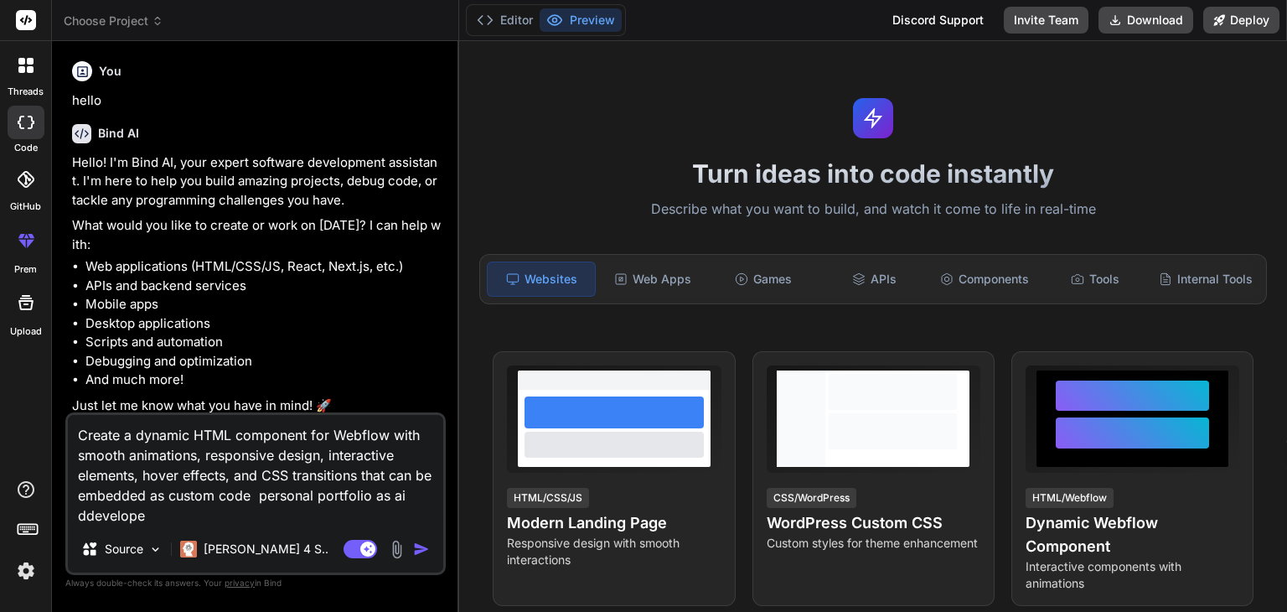
type textarea "Create a dynamic HTML component for Webflow with smooth animations, responsive …"
type textarea "x"
type textarea "Create a dynamic HTML component for Webflow with smooth animations, responsive …"
type textarea "x"
type textarea "Create a dynamic HTML component for Webflow with smooth animations, responsive …"
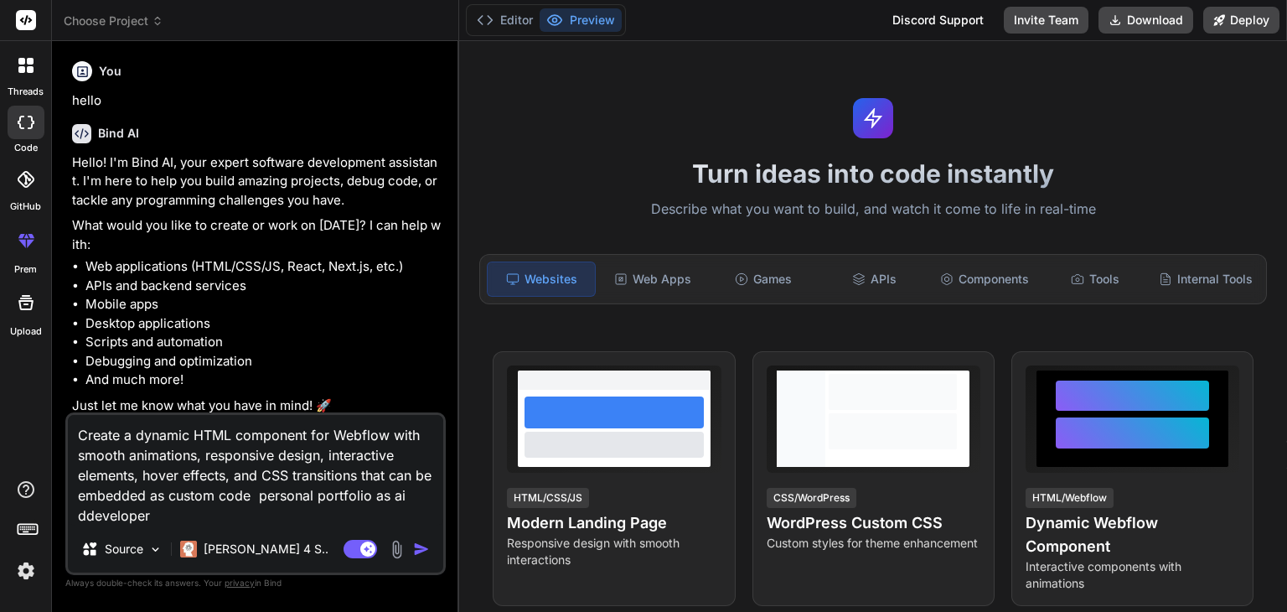
type textarea "x"
type textarea "Create a dynamic HTML component for Webflow with smooth animations, responsive …"
type textarea "x"
type textarea "Create a dynamic HTML component for Webflow with smooth animations, responsive …"
type textarea "x"
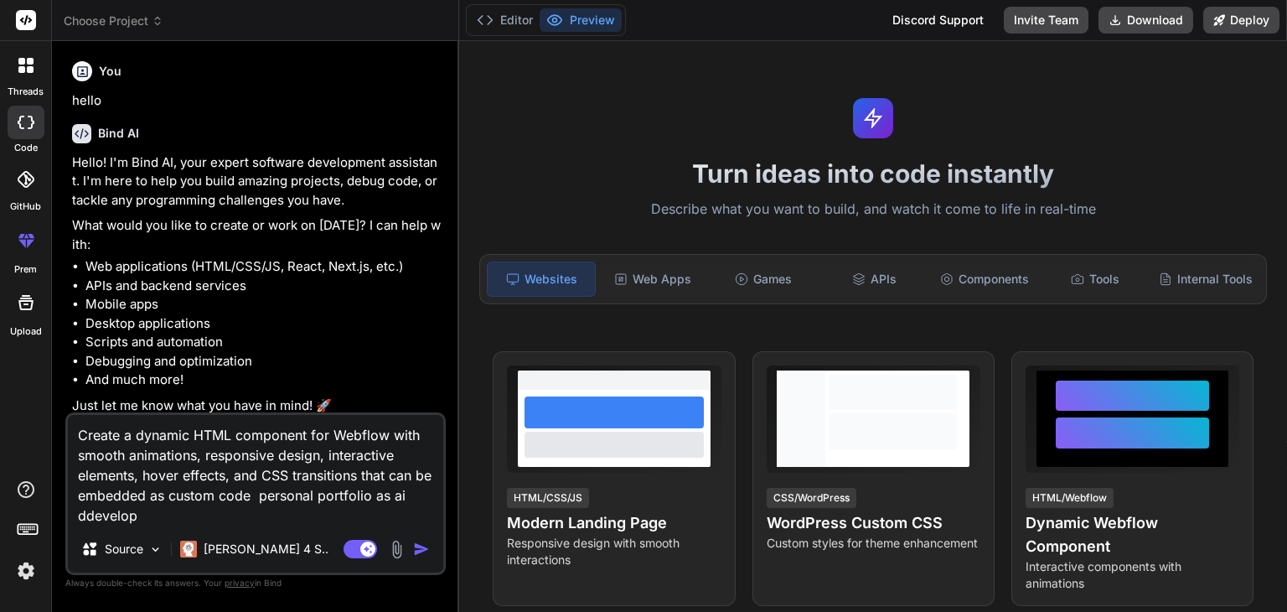
type textarea "Create a dynamic HTML component for Webflow with smooth animations, responsive …"
type textarea "x"
type textarea "Create a dynamic HTML component for Webflow with smooth animations, responsive …"
type textarea "x"
type textarea "Create a dynamic HTML component for Webflow with smooth animations, responsive …"
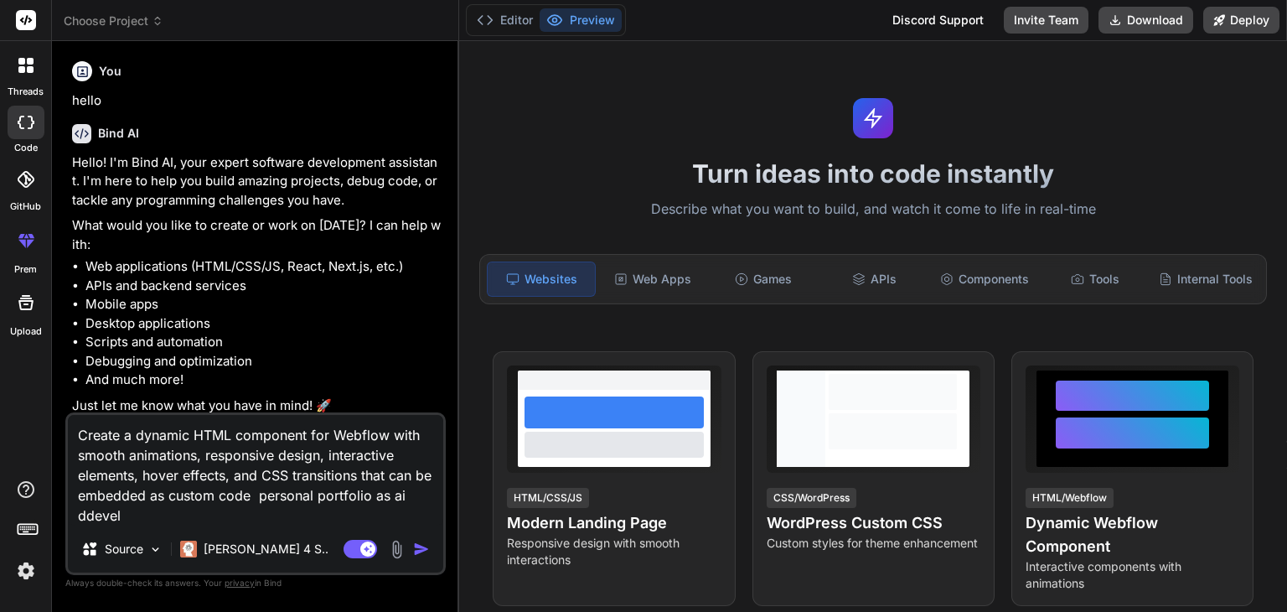
type textarea "x"
type textarea "Create a dynamic HTML component for Webflow with smooth animations, responsive …"
type textarea "x"
type textarea "Create a dynamic HTML component for Webflow with smooth animations, responsive …"
type textarea "x"
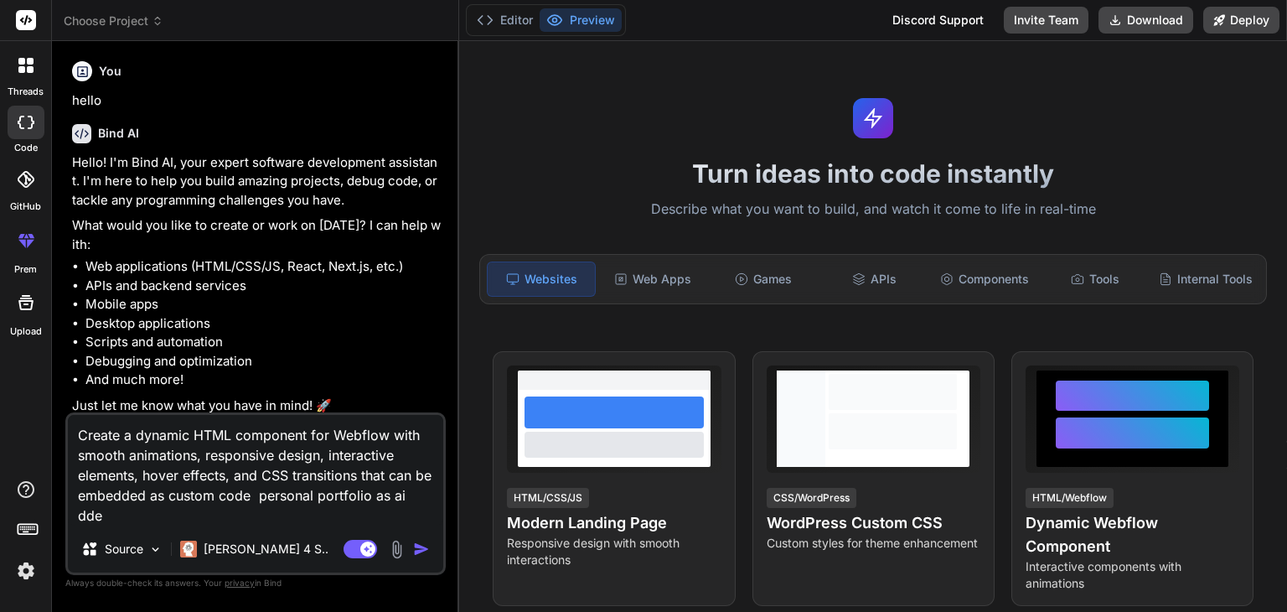
type textarea "Create a dynamic HTML component for Webflow with smooth animations, responsive …"
type textarea "x"
type textarea "Create a dynamic HTML component for Webflow with smooth animations, responsive …"
type textarea "x"
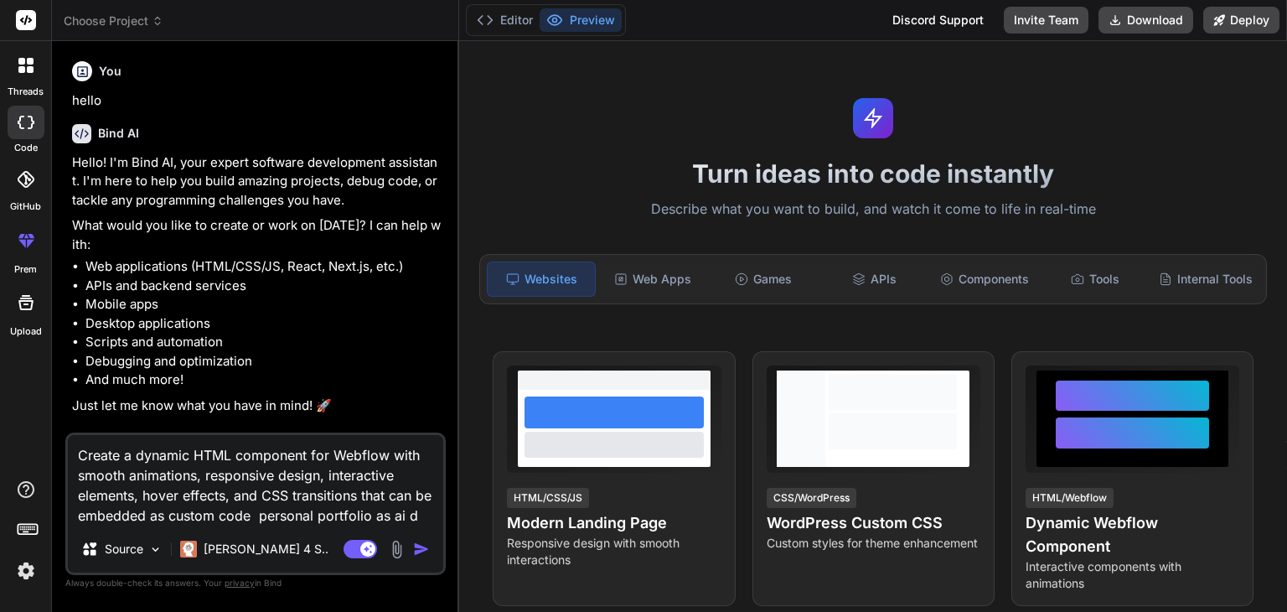
type textarea "Create a dynamic HTML component for Webflow with smooth animations, responsive …"
type textarea "x"
type textarea "Create a dynamic HTML component for Webflow with smooth animations, responsive …"
type textarea "x"
type textarea "Create a dynamic HTML component for Webflow with smooth animations, responsive …"
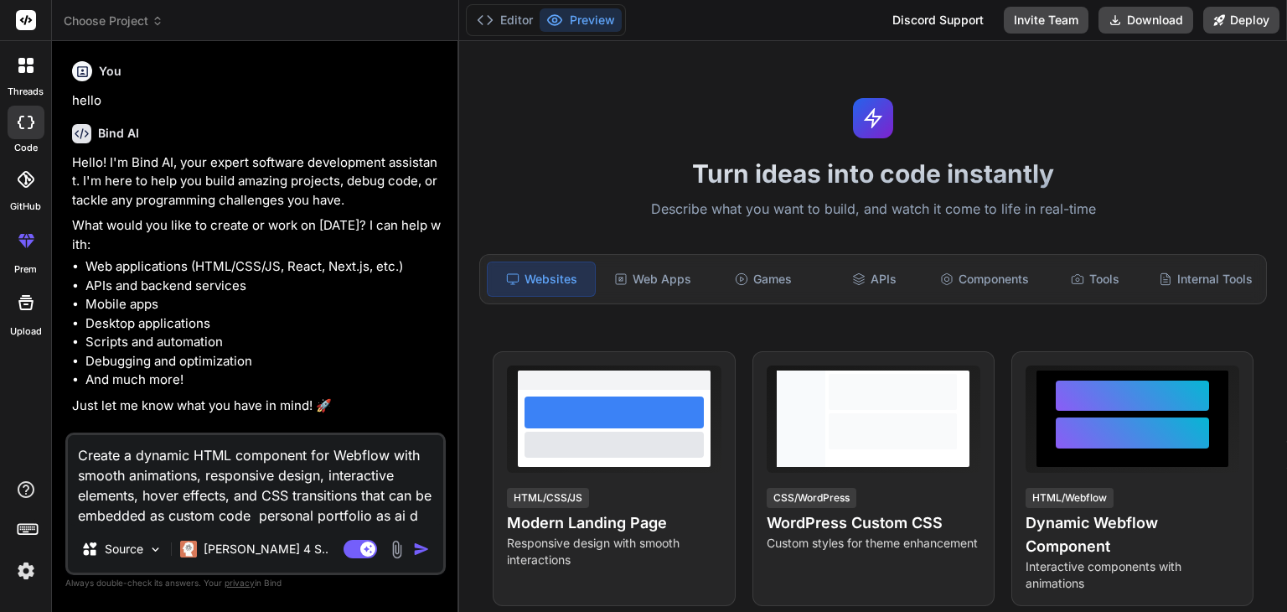
type textarea "x"
type textarea "Create a dynamic HTML component for Webflow with smooth animations, responsive …"
type textarea "x"
type textarea "Create a dynamic HTML component for Webflow with smooth animations, responsive …"
type textarea "x"
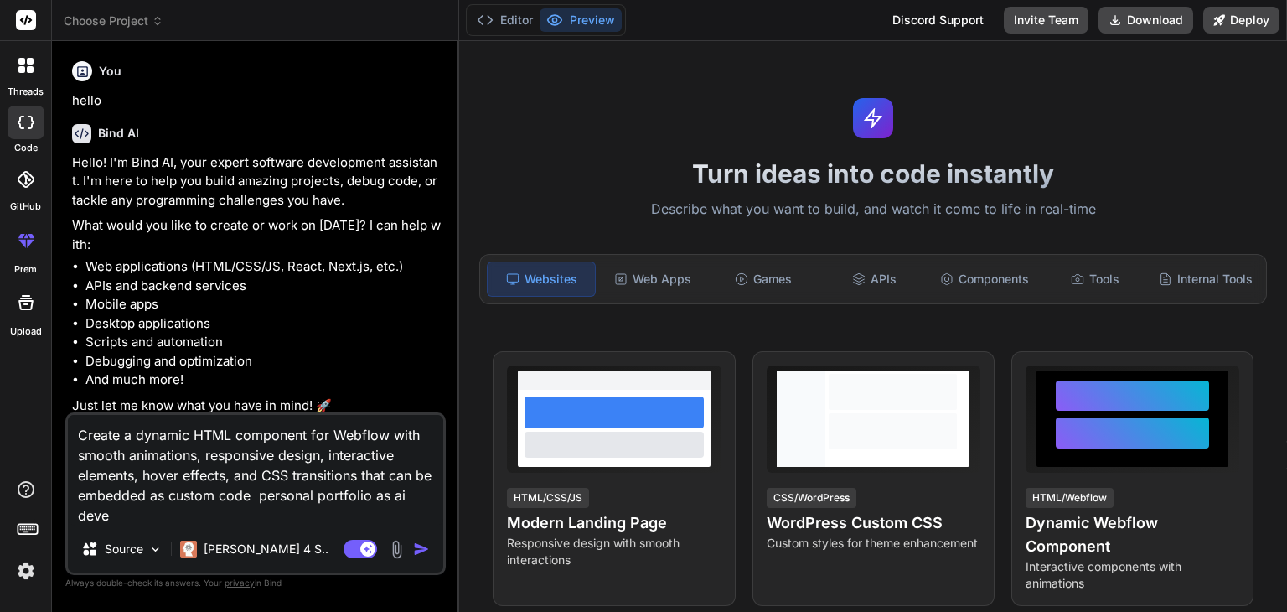
type textarea "Create a dynamic HTML component for Webflow with smooth animations, responsive …"
type textarea "x"
type textarea "Create a dynamic HTML component for Webflow with smooth animations, responsive …"
type textarea "x"
type textarea "Create a dynamic HTML component for Webflow with smooth animations, responsive …"
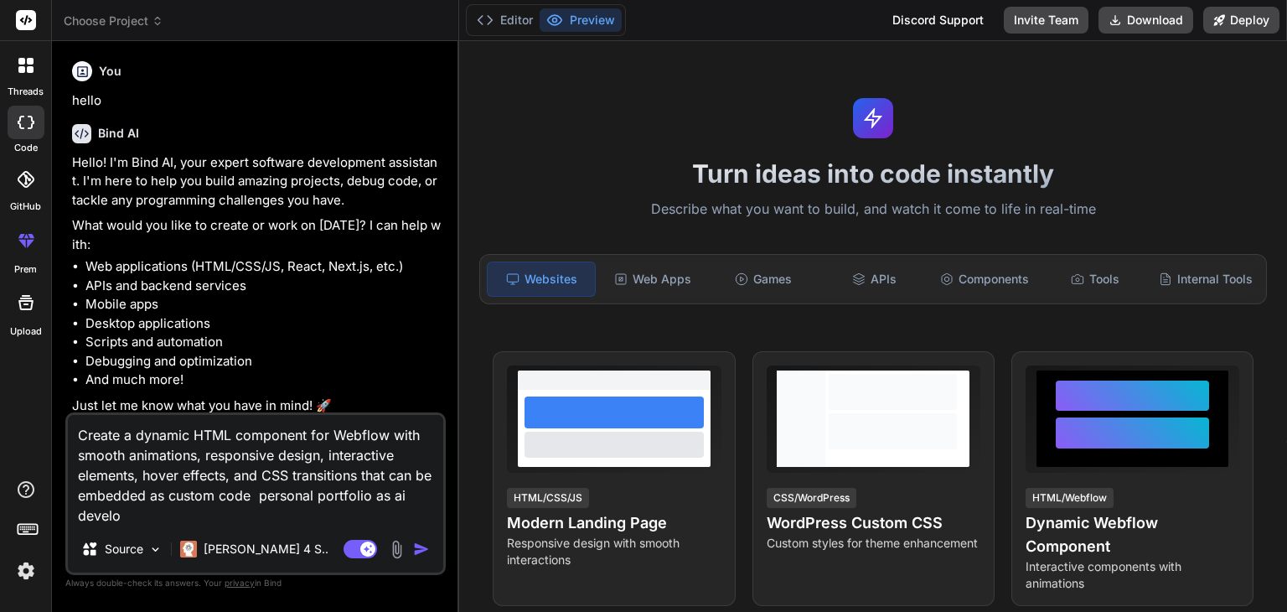
type textarea "x"
type textarea "Create a dynamic HTML component for Webflow with smooth animations, responsive …"
type textarea "x"
type textarea "Create a dynamic HTML component for Webflow with smooth animations, responsive …"
type textarea "x"
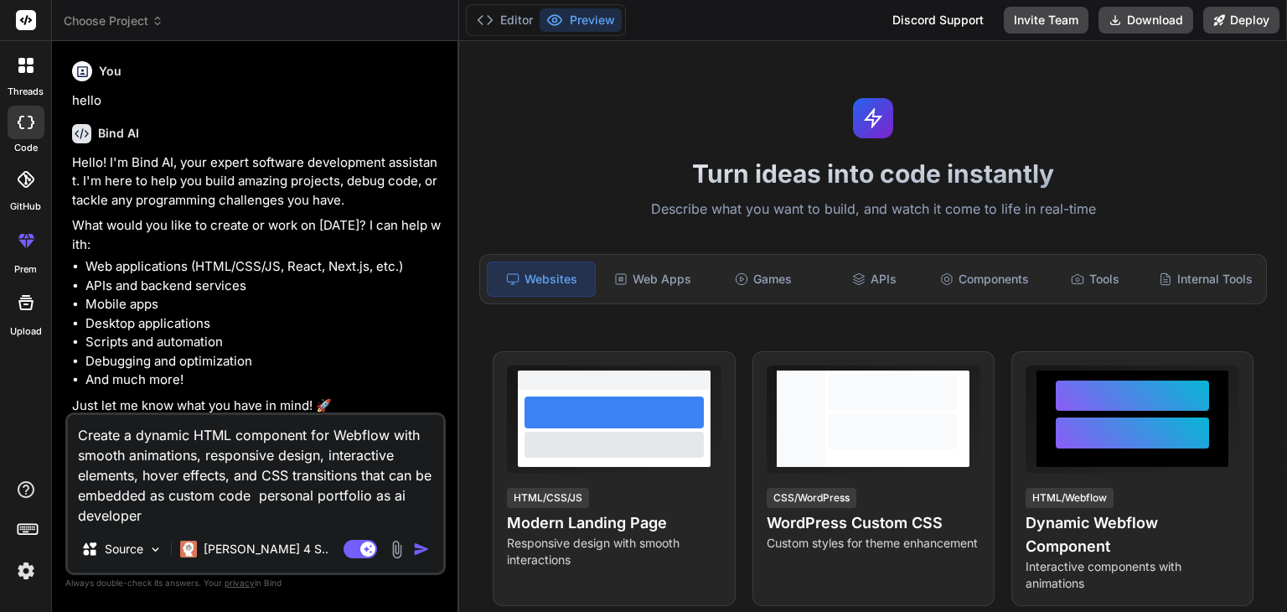
type textarea "Create a dynamic HTML component for Webflow with smooth animations, responsive …"
type textarea "x"
type textarea "Create a dynamic HTML component for Webflow with smooth animations, responsive …"
type textarea "x"
type textarea "Create a dynamic HTML component for Webflow with smooth animations, responsive …"
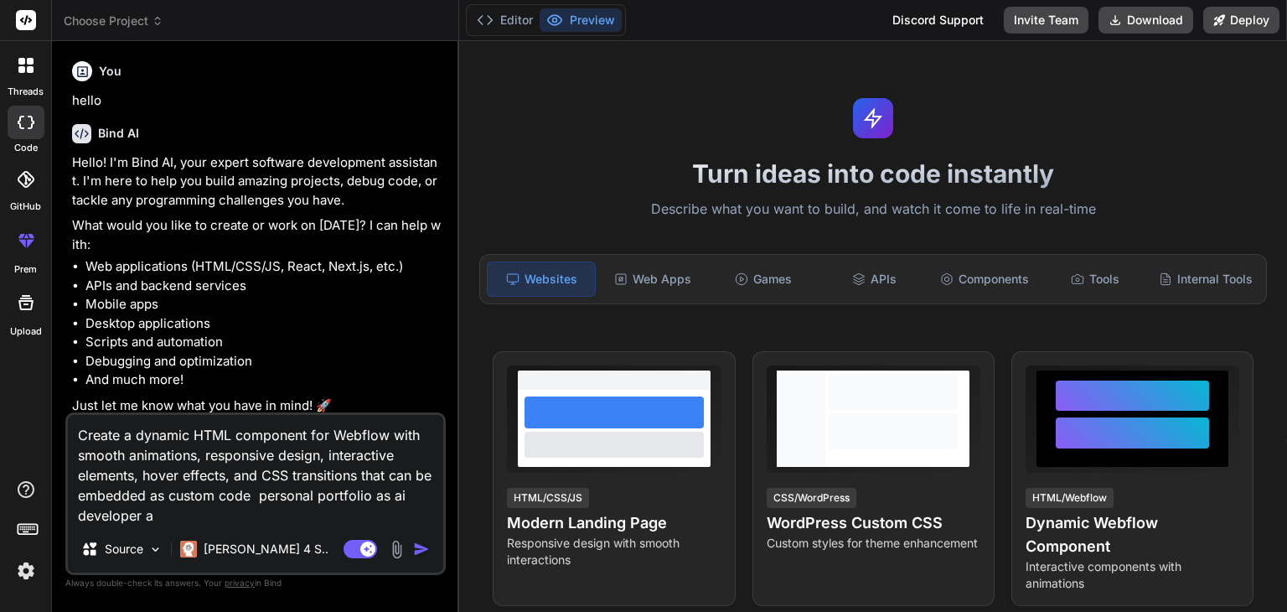
type textarea "x"
type textarea "Create a dynamic HTML component for Webflow with smooth animations, responsive …"
type textarea "x"
type textarea "Create a dynamic HTML component for Webflow with smooth animations, responsive …"
type textarea "x"
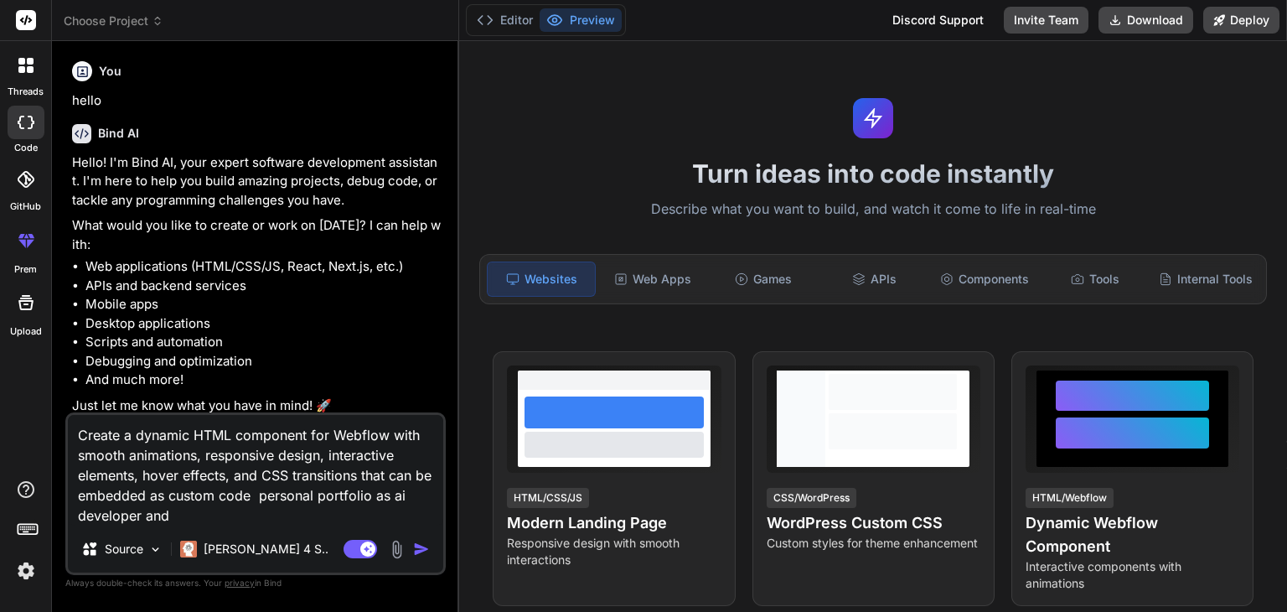
type textarea "Create a dynamic HTML component for Webflow with smooth animations, responsive …"
type textarea "x"
type textarea "Create a dynamic HTML component for Webflow with smooth animations, responsive …"
type textarea "x"
type textarea "Create a dynamic HTML component for Webflow with smooth animations, responsive …"
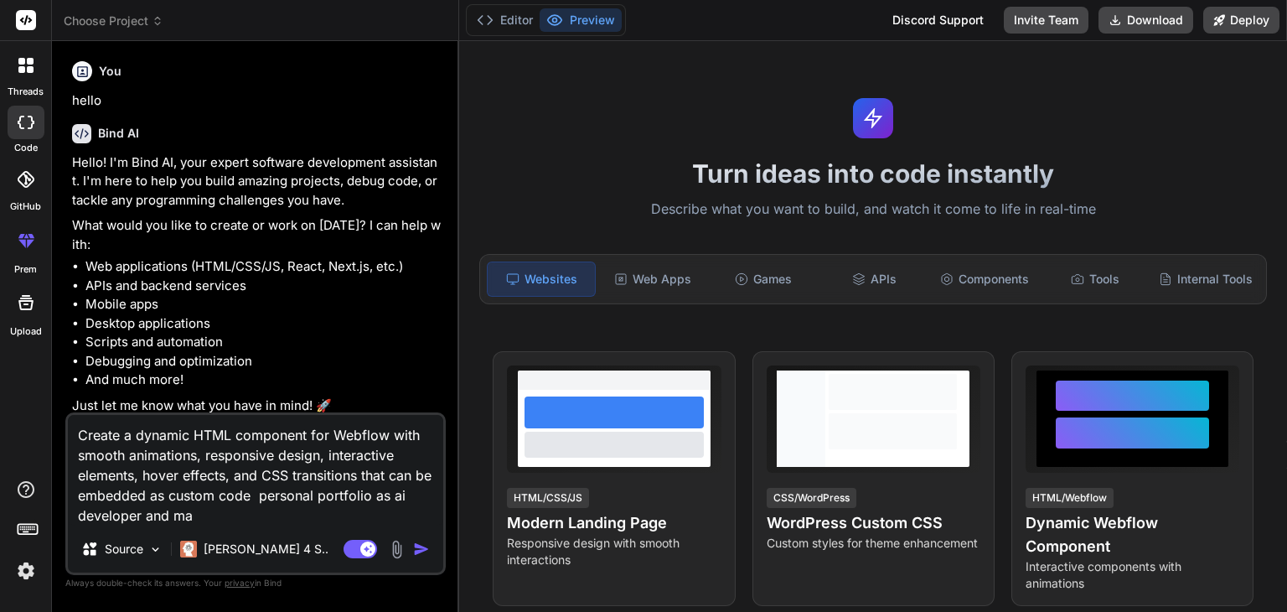
type textarea "x"
type textarea "Create a dynamic HTML component for Webflow with smooth animations, responsive …"
type textarea "x"
type textarea "Create a dynamic HTML component for Webflow with smooth animations, responsive …"
type textarea "x"
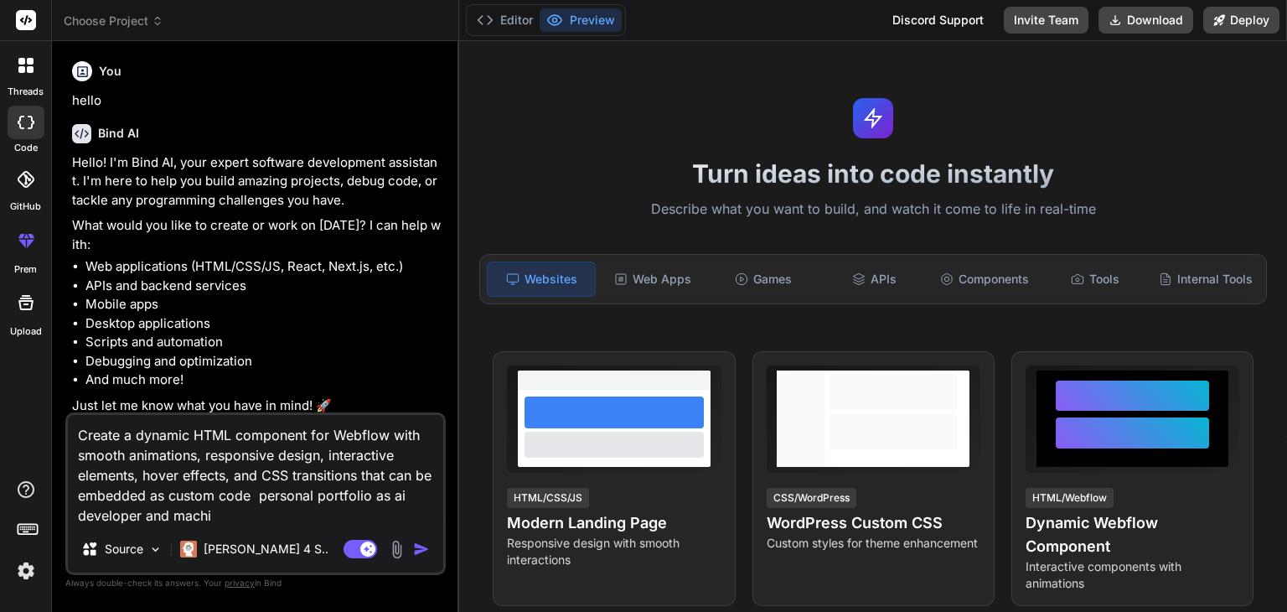
type textarea "Create a dynamic HTML component for Webflow with smooth animations, responsive …"
type textarea "x"
type textarea "Create a dynamic HTML component for Webflow with smooth animations, responsive …"
type textarea "x"
type textarea "Create a dynamic HTML component for Webflow with smooth animations, responsive …"
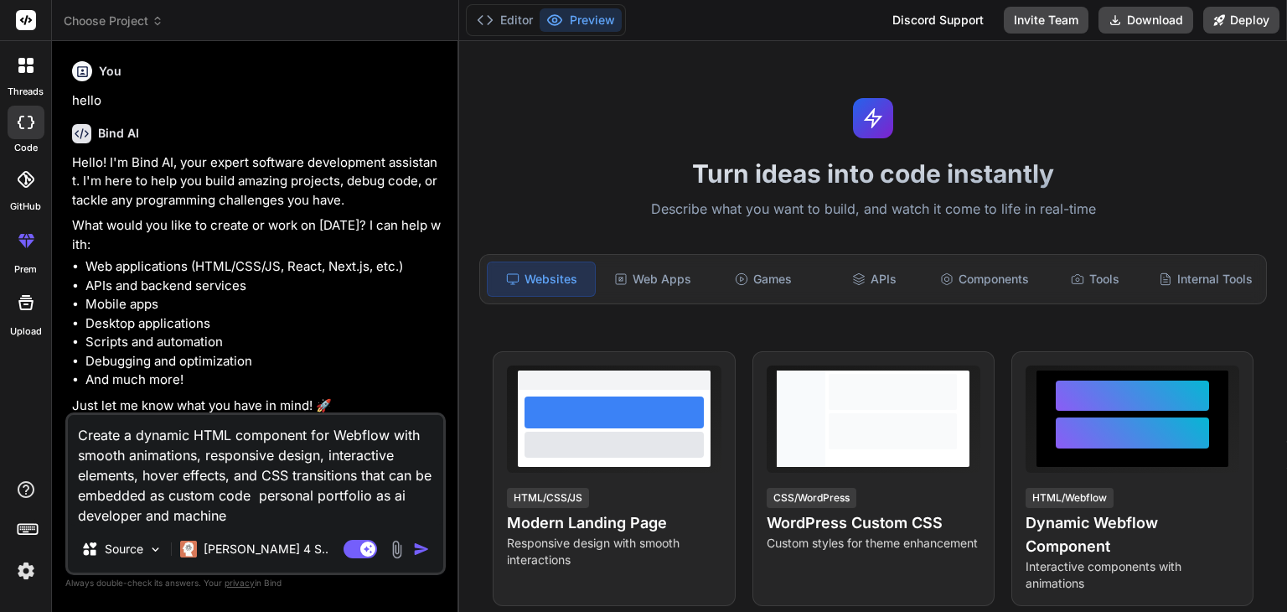
type textarea "x"
type textarea "Create a dynamic HTML component for Webflow with smooth animations, responsive …"
type textarea "x"
type textarea "Create a dynamic HTML component for Webflow with smooth animations, responsive …"
type textarea "x"
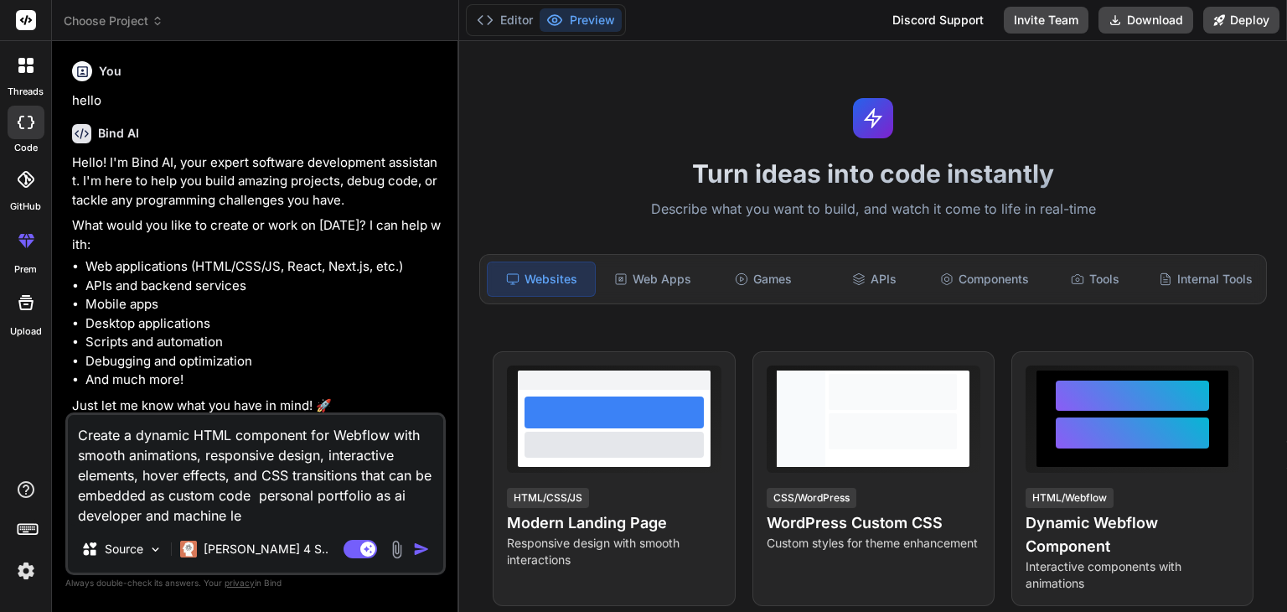
type textarea "Create a dynamic HTML component for Webflow with smooth animations, responsive …"
type textarea "x"
type textarea "Create a dynamic HTML component for Webflow with smooth animations, responsive …"
type textarea "x"
type textarea "Create a dynamic HTML component for Webflow with smooth animations, responsive …"
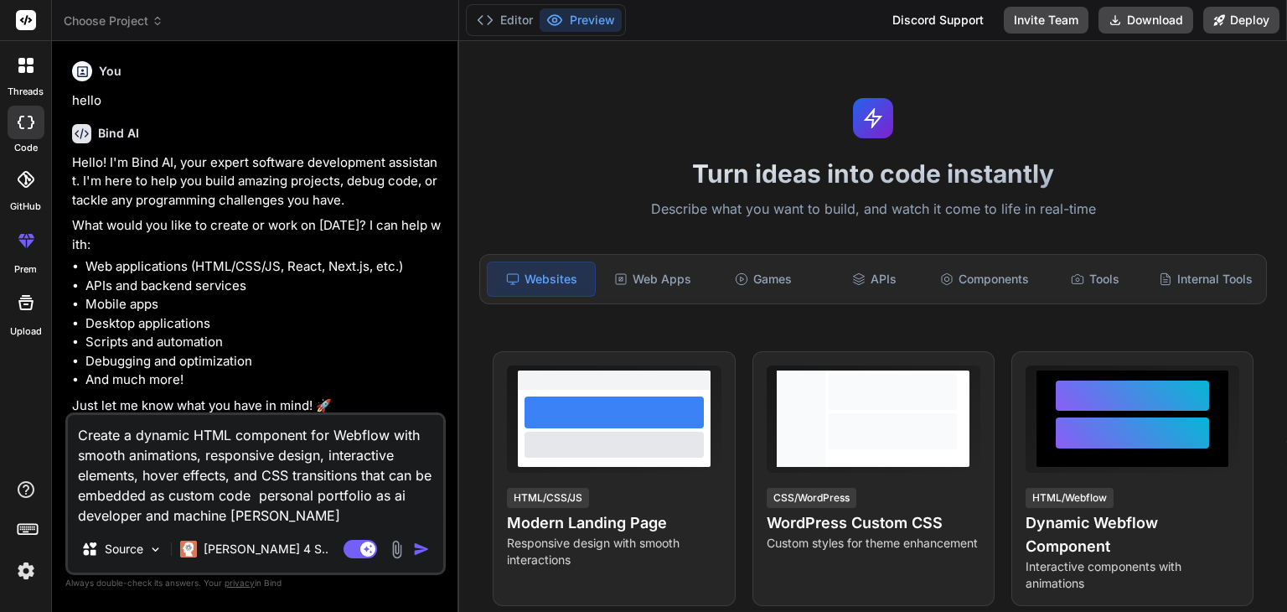
type textarea "x"
type textarea "Create a dynamic HTML component for Webflow with smooth animations, responsive …"
type textarea "x"
type textarea "Create a dynamic HTML component for Webflow with smooth animations, responsive …"
type textarea "x"
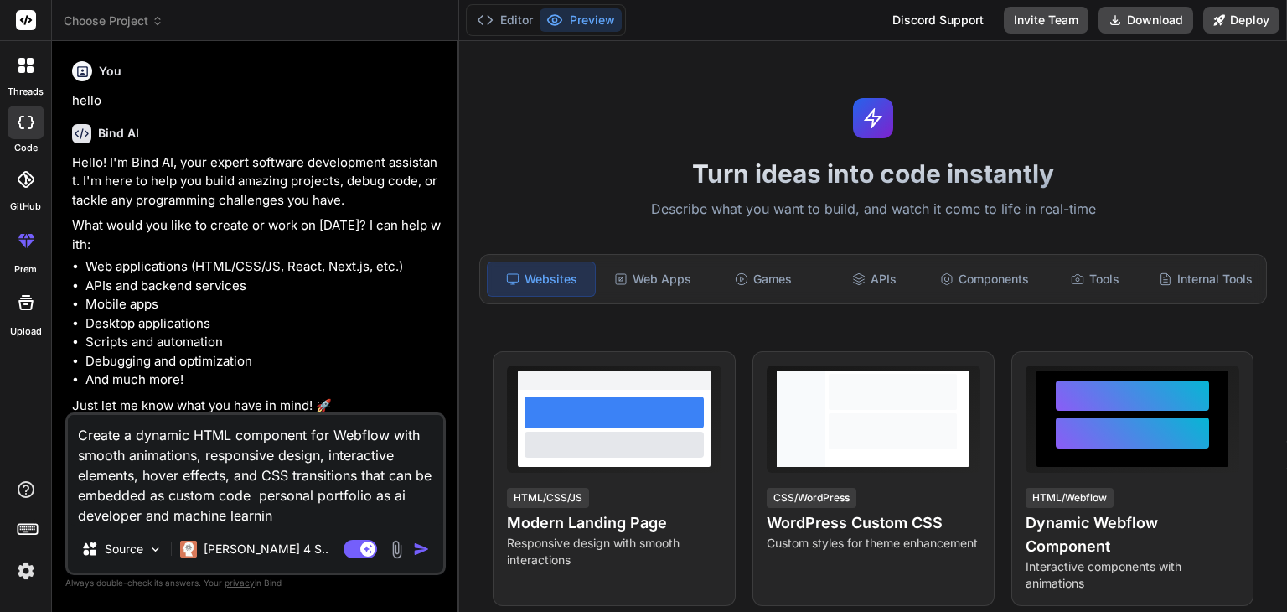
type textarea "Create a dynamic HTML component for Webflow with smooth animations, responsive …"
type textarea "x"
type textarea "Create a dynamic HTML component for Webflow with smooth animations, responsive …"
type textarea "x"
type textarea "Create a dynamic HTML component for Webflow with smooth animations, responsive …"
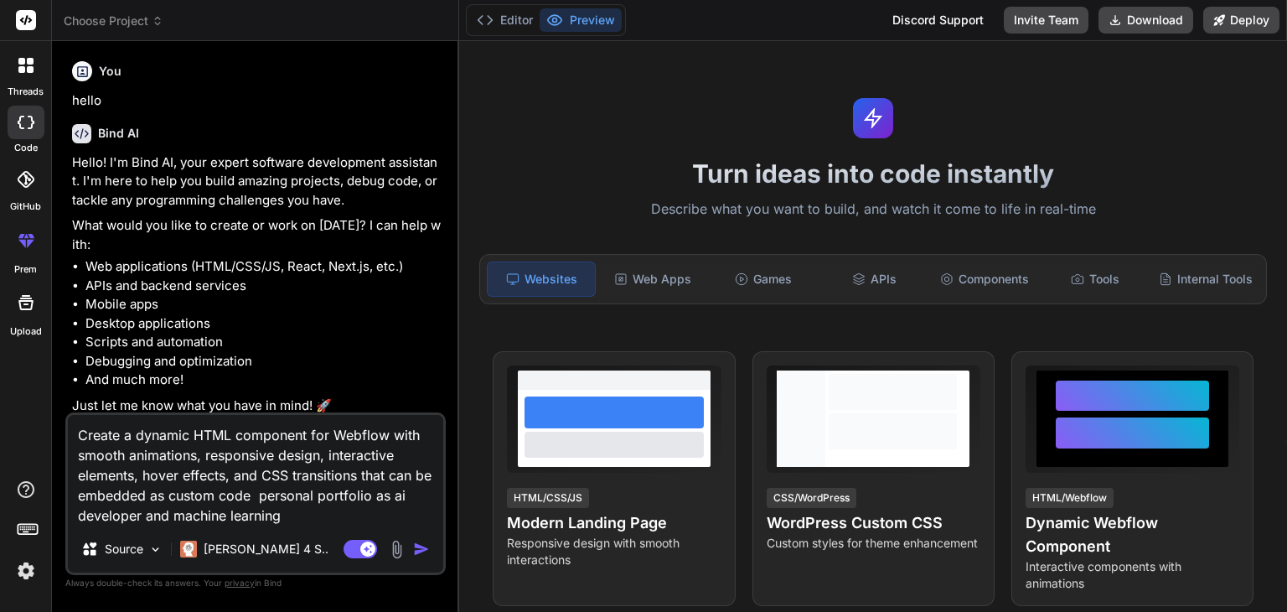
type textarea "x"
type textarea "Create a dynamic HTML component for Webflow with smooth animations, responsive …"
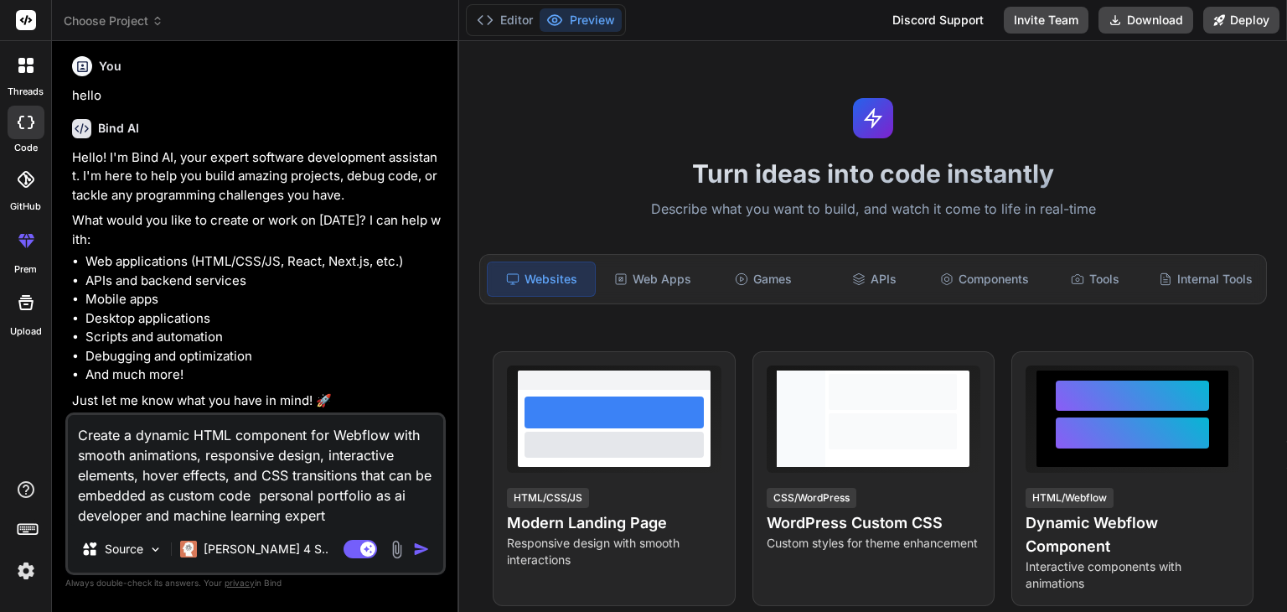
click at [421, 554] on img "button" at bounding box center [421, 548] width 17 height 17
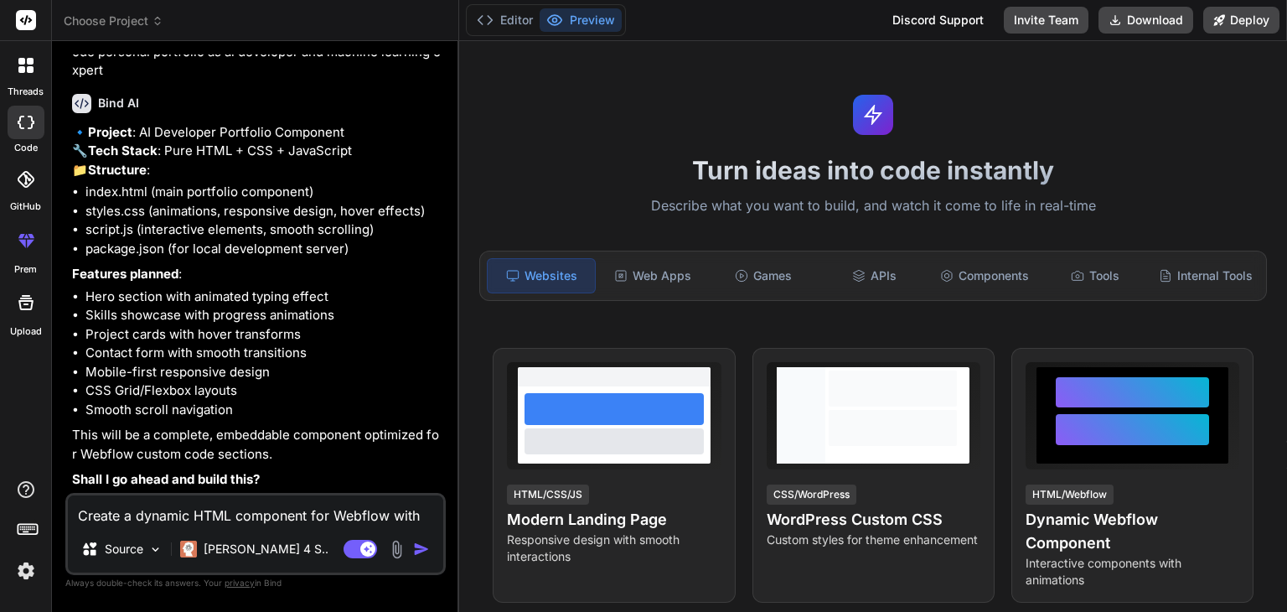
scroll to position [0, 0]
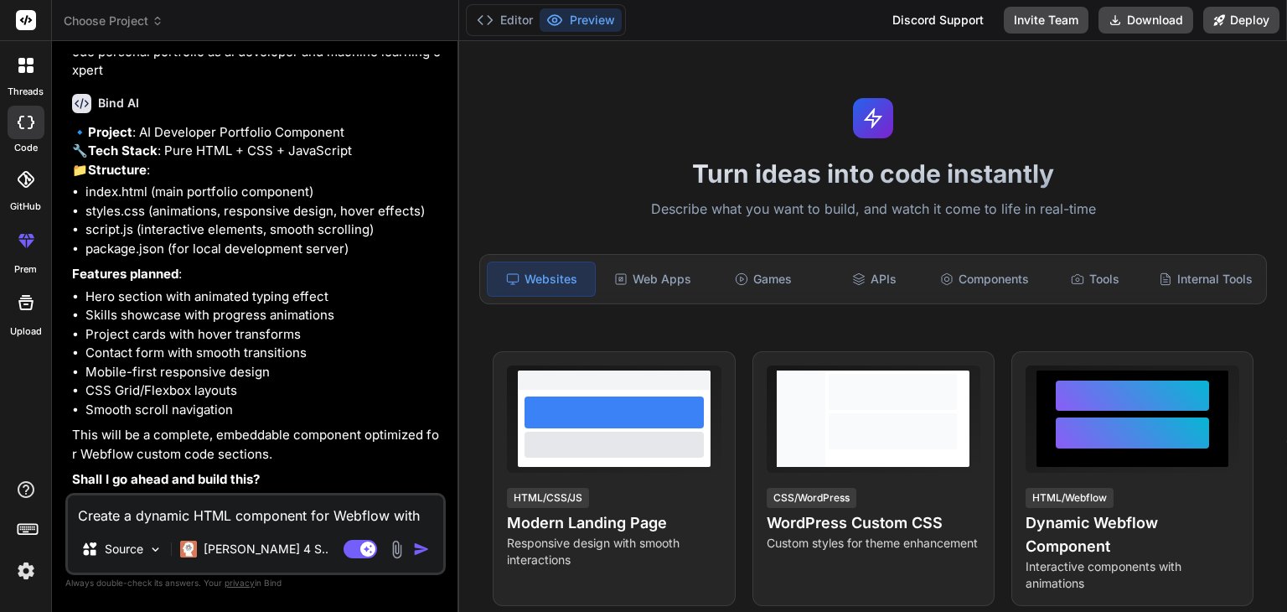
click at [863, 124] on icon at bounding box center [873, 118] width 20 height 20
click at [509, 13] on button "Editor" at bounding box center [505, 19] width 70 height 23
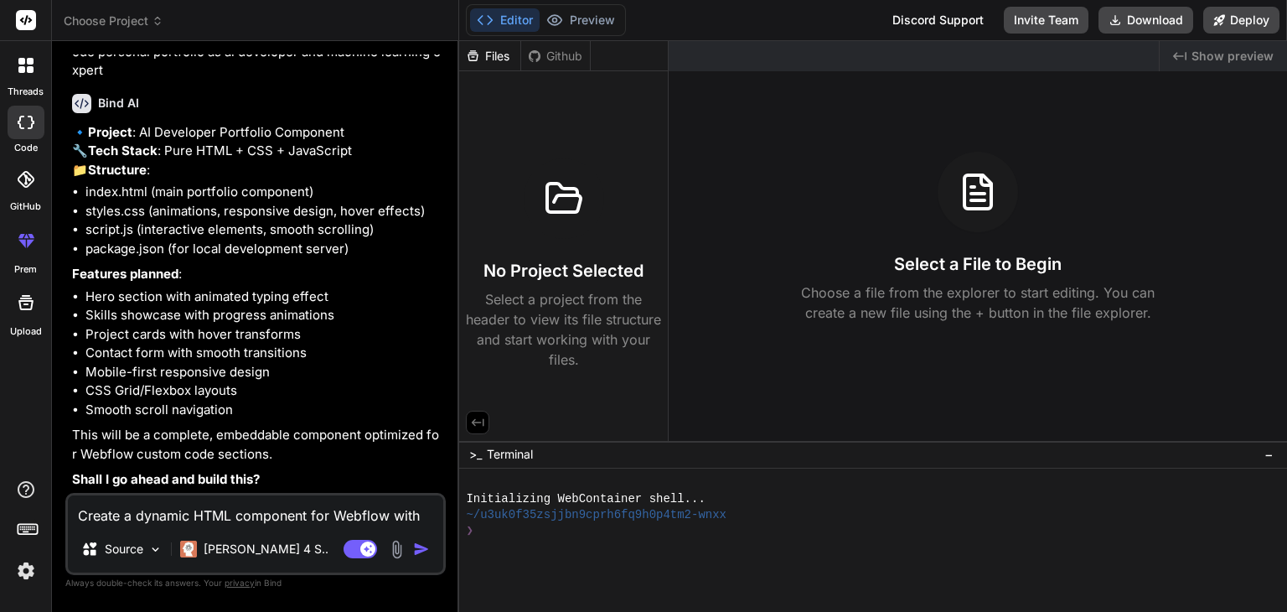
click at [34, 120] on div at bounding box center [26, 123] width 37 height 34
click at [27, 73] on div at bounding box center [25, 65] width 35 height 35
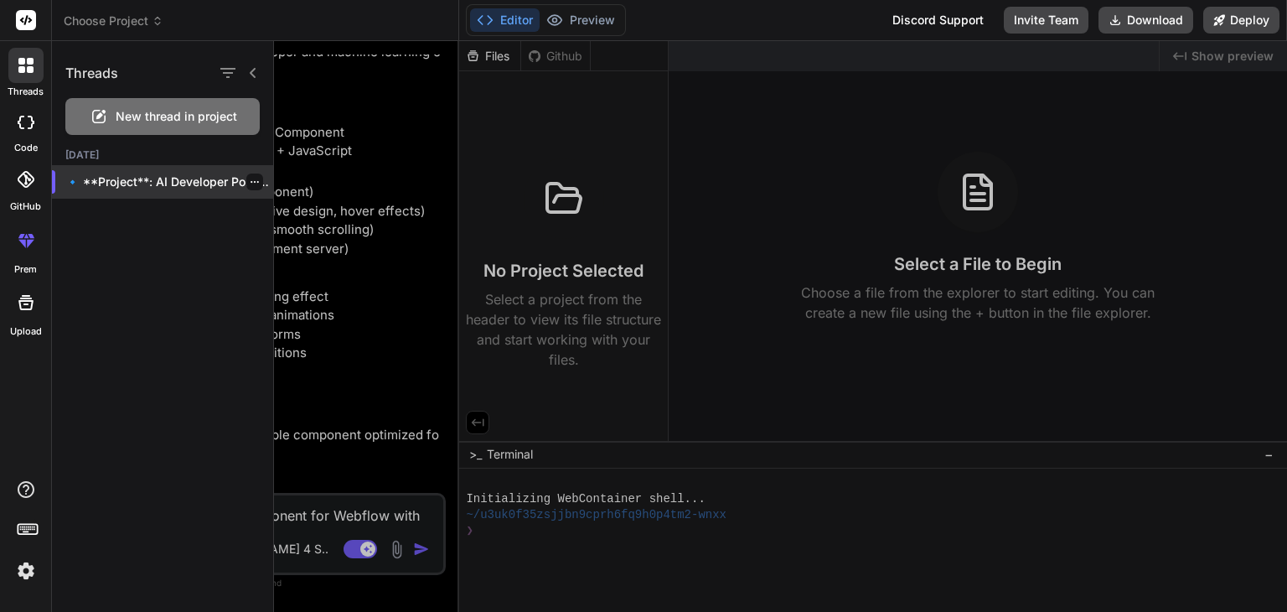
click at [132, 186] on p "🔹 **Project**: AI Developer Portfolio C..." at bounding box center [169, 181] width 208 height 17
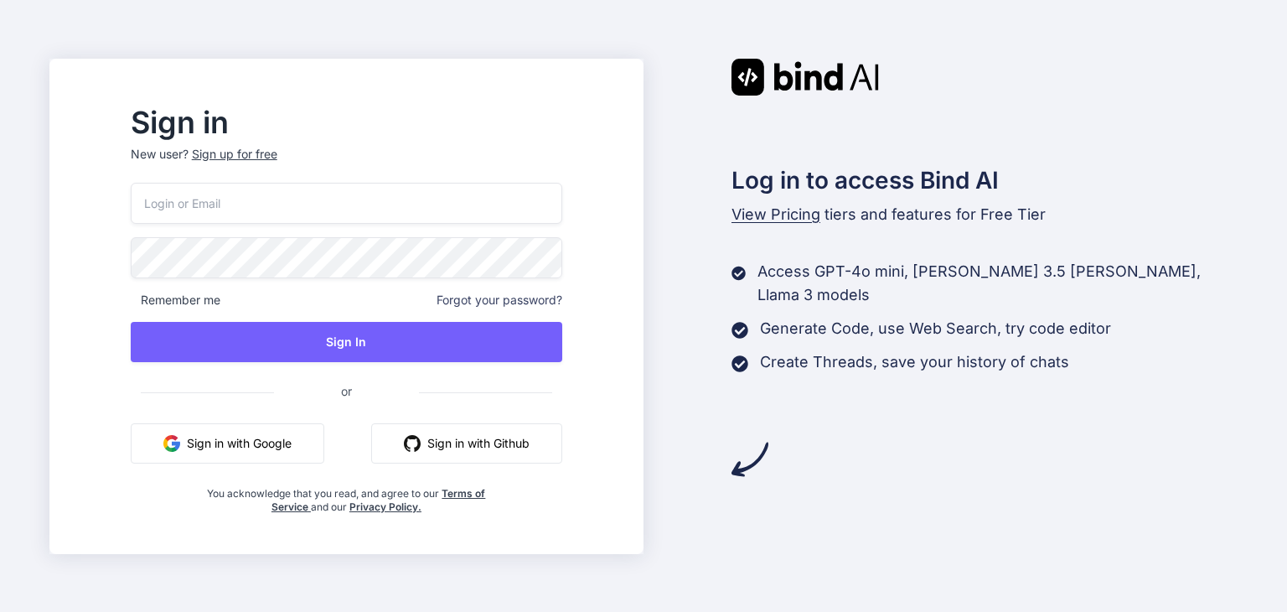
click at [299, 450] on button "Sign in with Google" at bounding box center [228, 443] width 194 height 40
click at [324, 443] on button "Sign in with Google" at bounding box center [228, 443] width 194 height 40
click at [280, 423] on button "Sign in with Google" at bounding box center [228, 443] width 194 height 40
click at [778, 221] on span "View Pricing" at bounding box center [775, 214] width 89 height 18
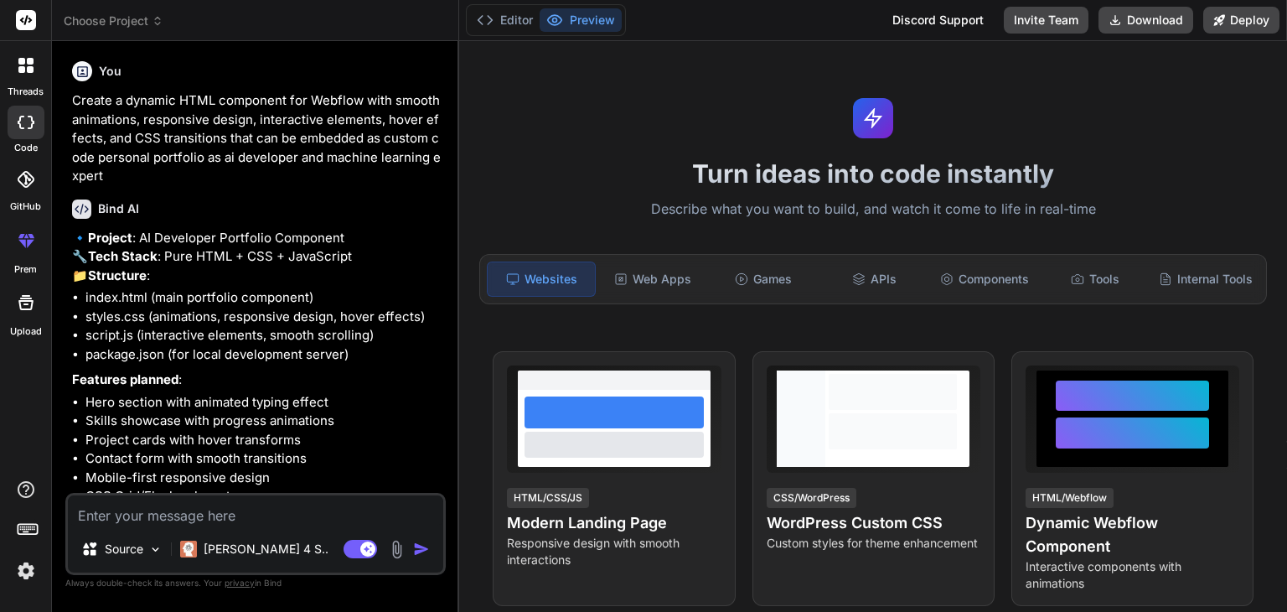
scroll to position [505, 0]
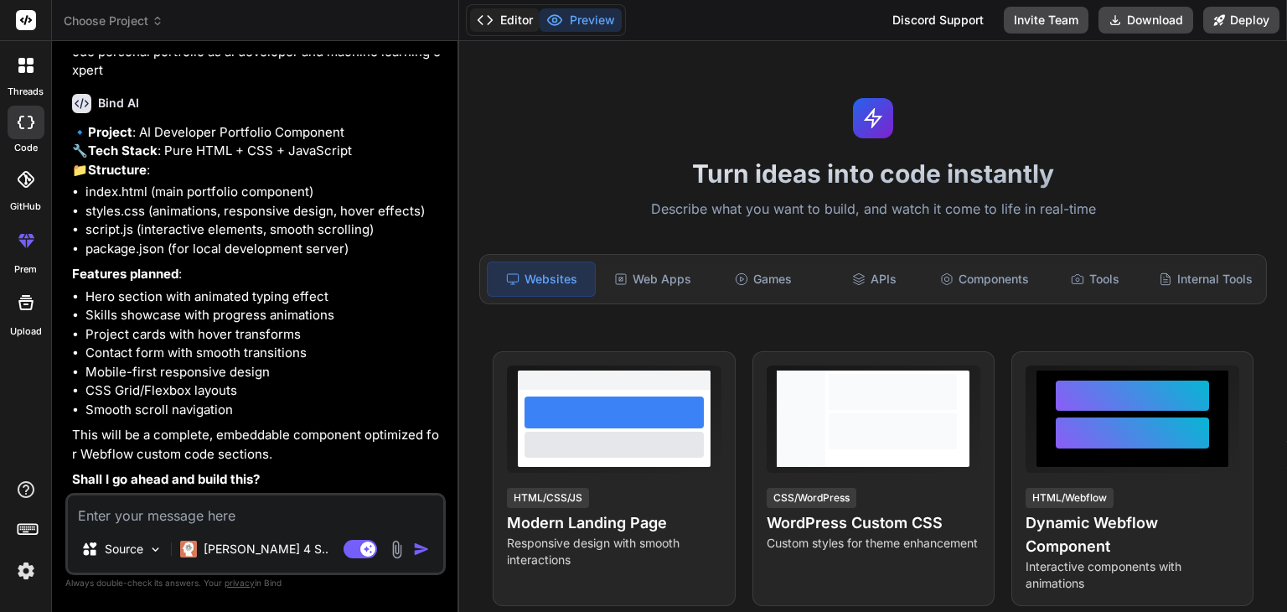
click at [507, 13] on button "Editor" at bounding box center [505, 19] width 70 height 23
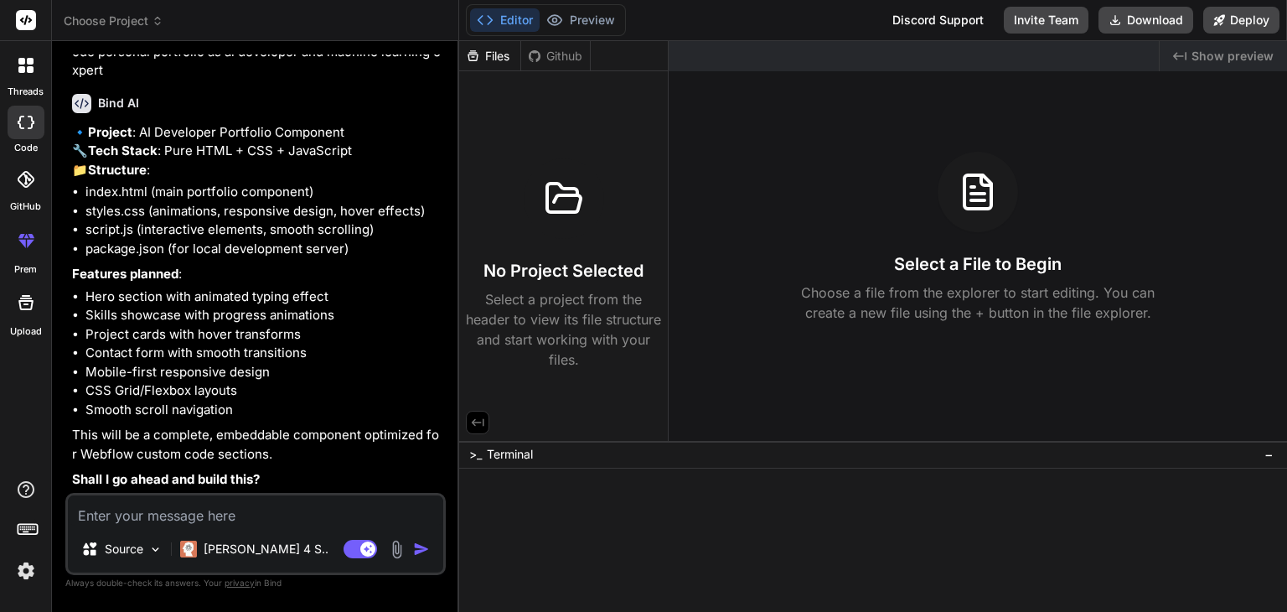
click at [1267, 450] on span "−" at bounding box center [1268, 454] width 9 height 17
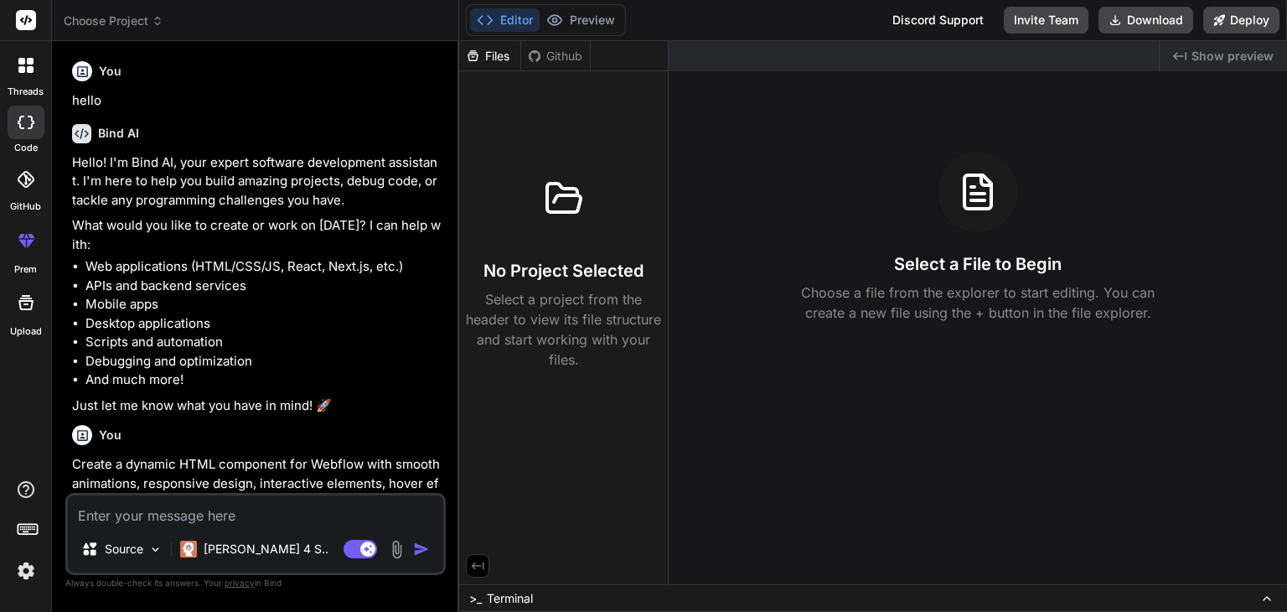
click at [29, 67] on icon at bounding box center [30, 69] width 7 height 7
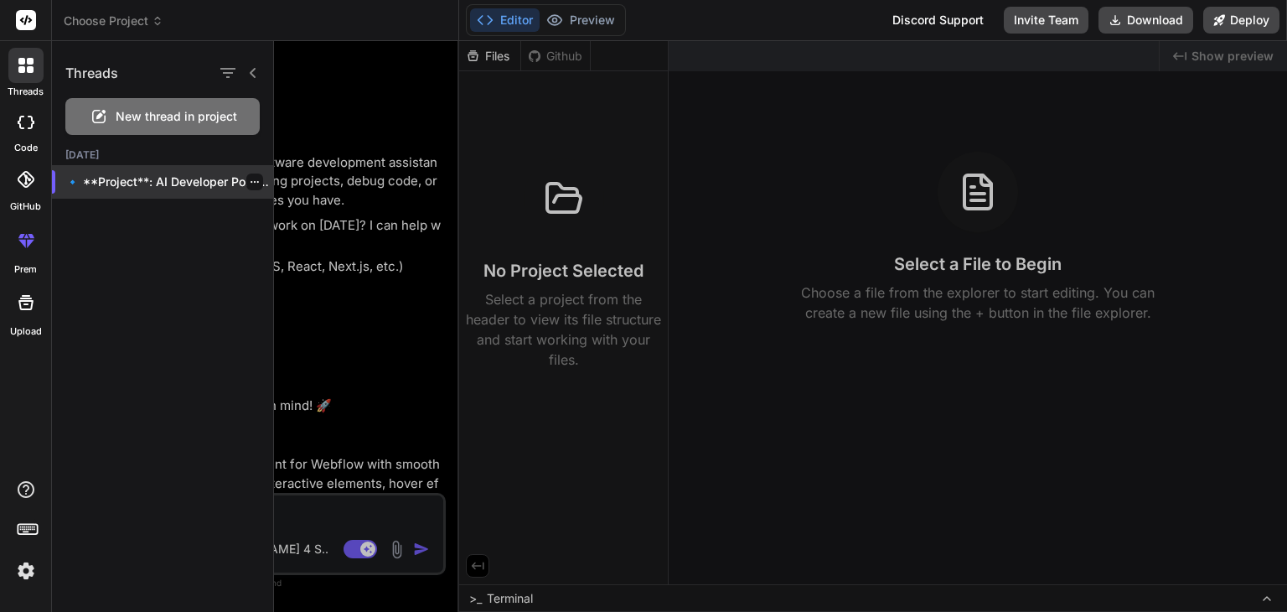
click at [250, 180] on icon "button" at bounding box center [255, 182] width 10 height 10
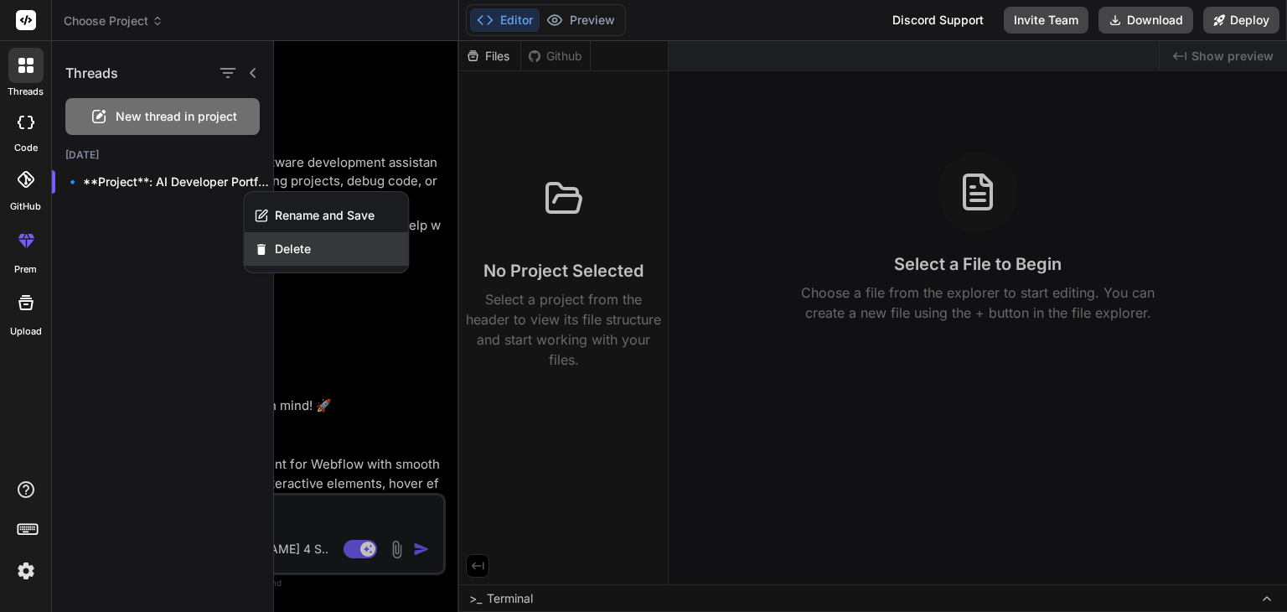
click at [300, 256] on span "Delete" at bounding box center [293, 248] width 36 height 17
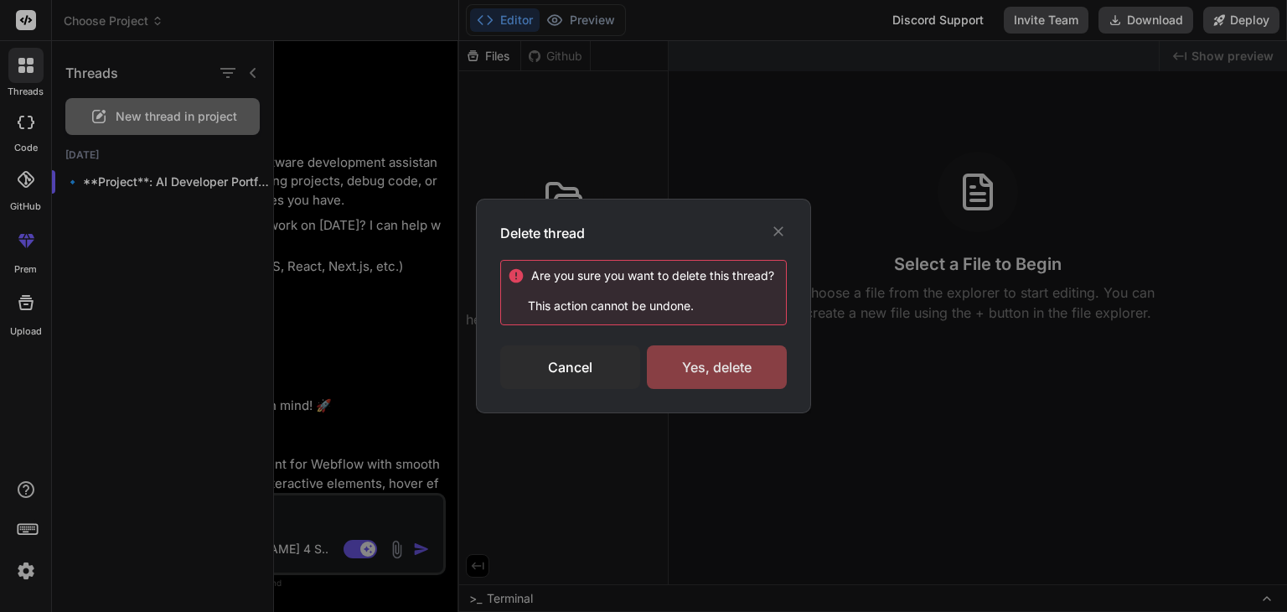
click at [715, 361] on div "Yes, delete" at bounding box center [717, 367] width 140 height 44
click at [859, 326] on div "Delete thread Are you sure you want to delete this thread ? This action cannot …" at bounding box center [643, 306] width 1287 height 612
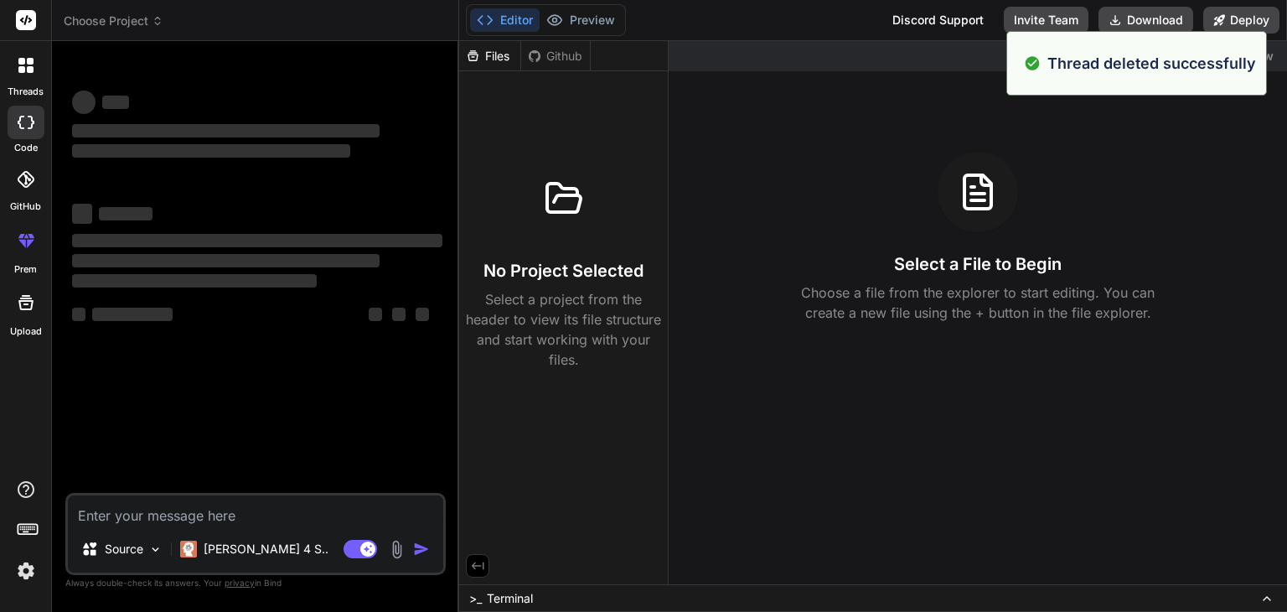
type textarea "x"
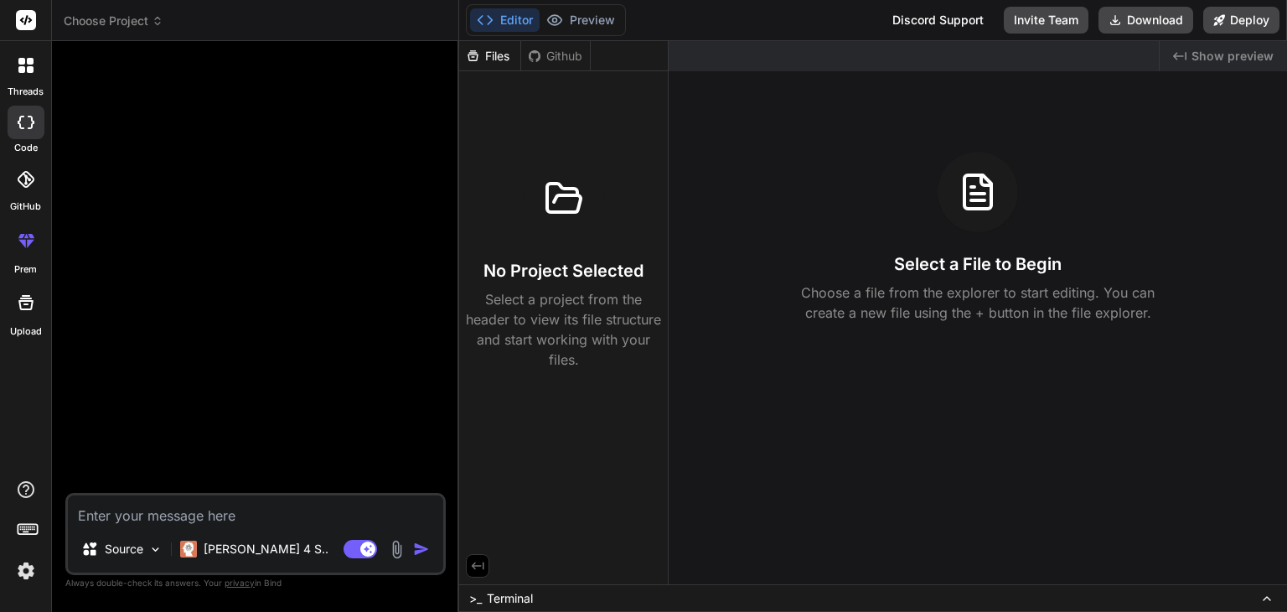
click at [26, 75] on div at bounding box center [25, 65] width 35 height 35
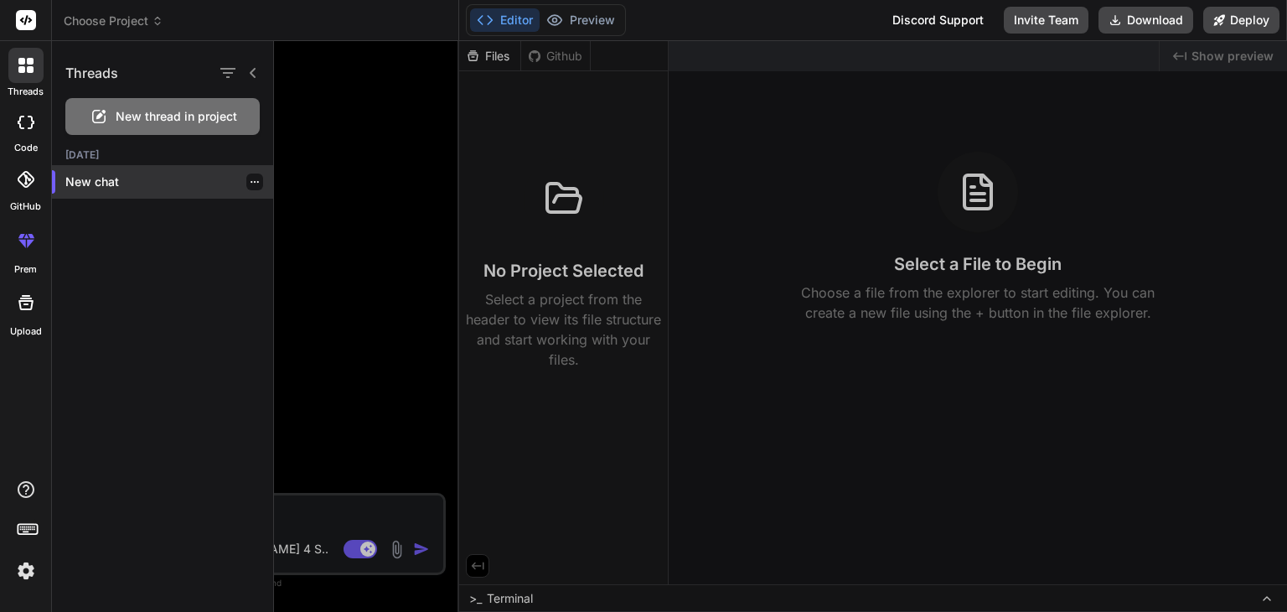
click at [182, 181] on p "New chat" at bounding box center [169, 181] width 208 height 17
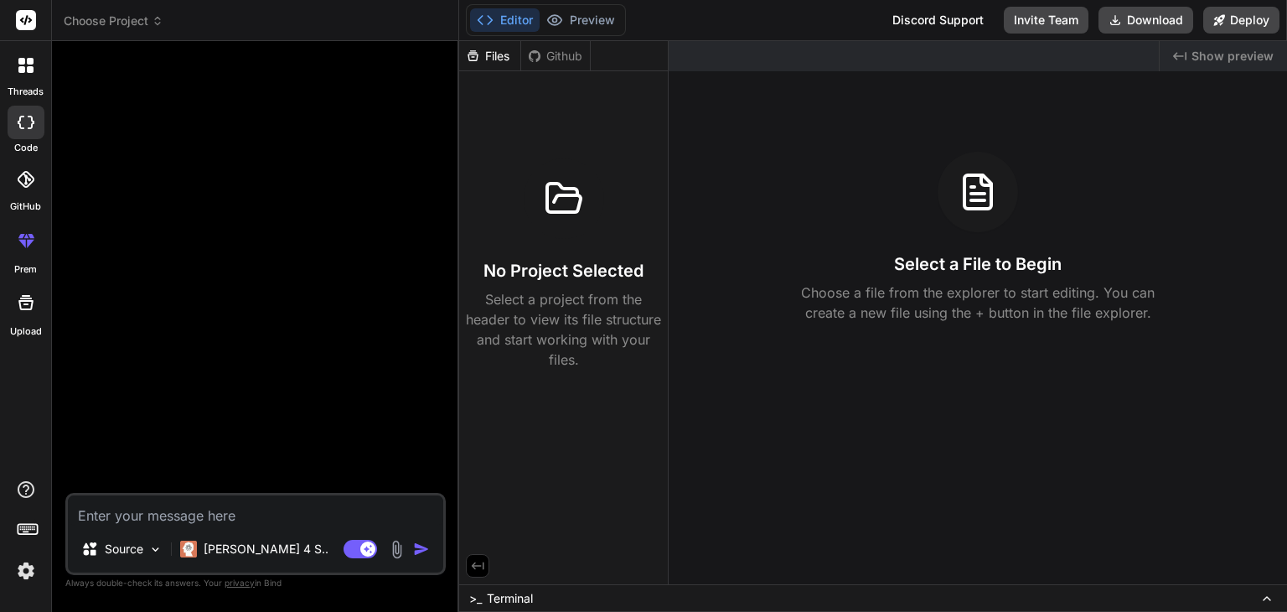
click at [254, 510] on textarea at bounding box center [255, 510] width 375 height 30
paste textarea ""Build a cross-platform mobile application (Android + iOS) called DocMate using…"
type textarea ""Build a cross-platform mobile application (Android + iOS) called DocMate using…"
type textarea "x"
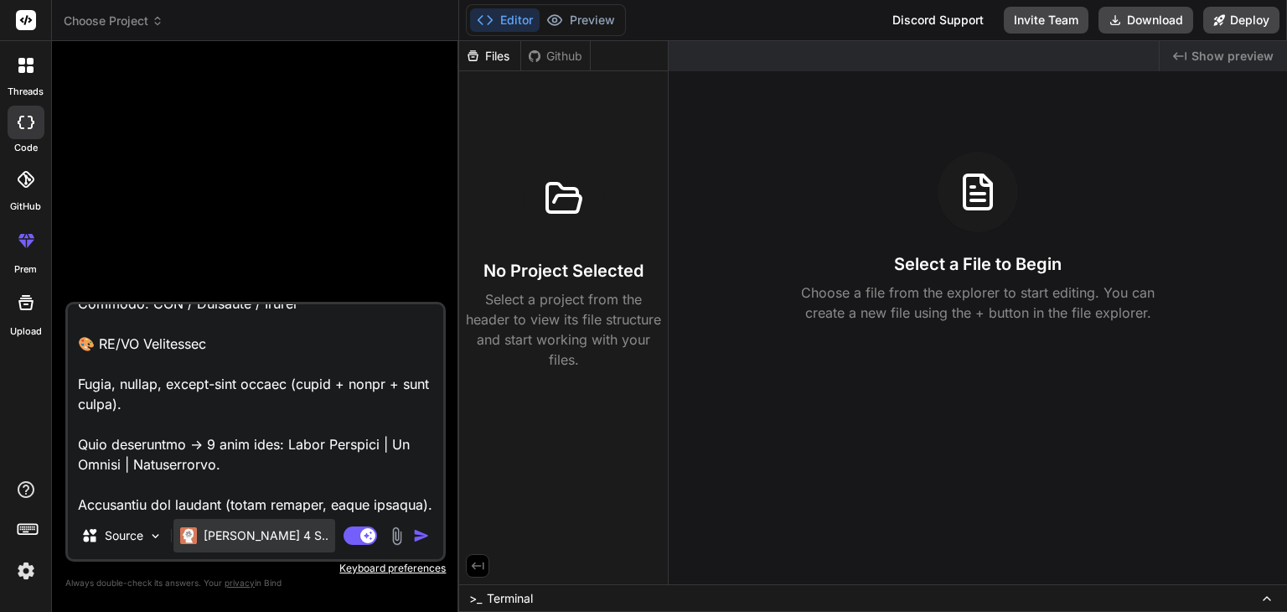
type textarea ""Build a cross-platform mobile application (Android + iOS) called DocMate using…"
click at [247, 536] on p "[PERSON_NAME] 4 S.." at bounding box center [266, 535] width 125 height 17
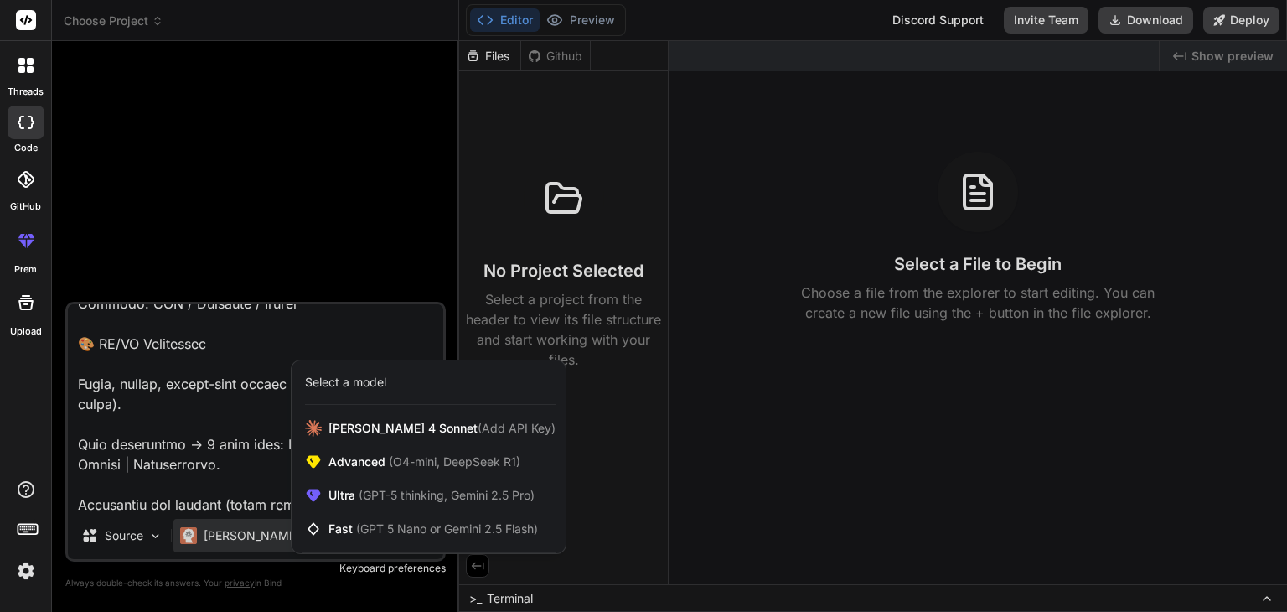
click at [592, 443] on div at bounding box center [643, 306] width 1287 height 612
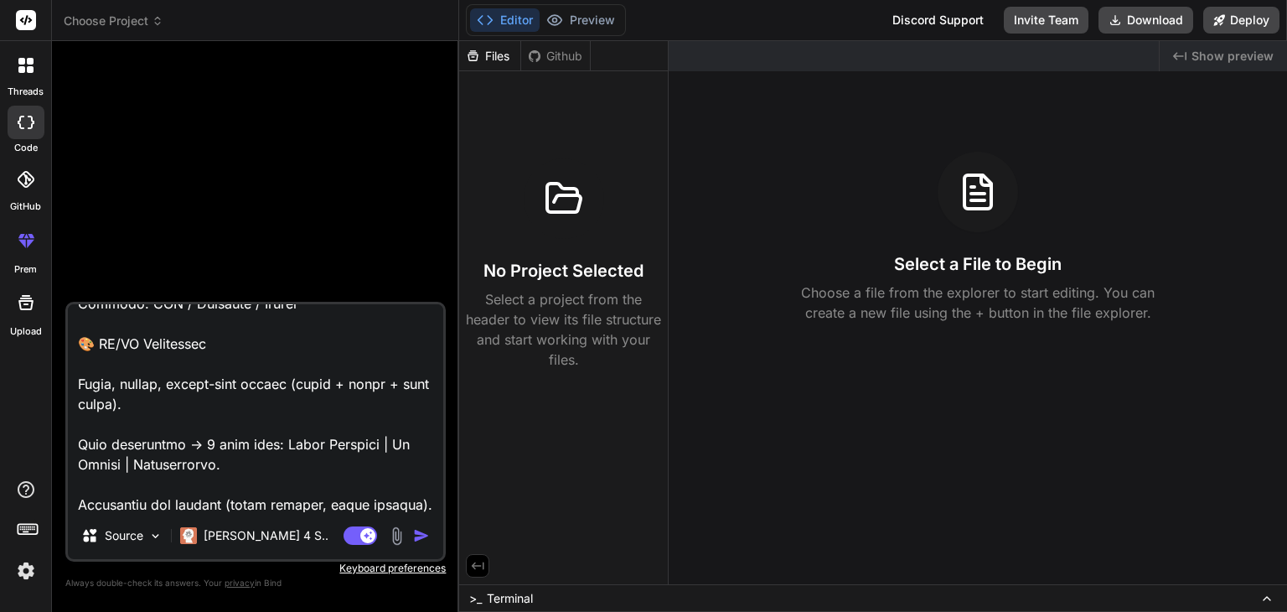
click at [420, 532] on img "button" at bounding box center [421, 535] width 17 height 17
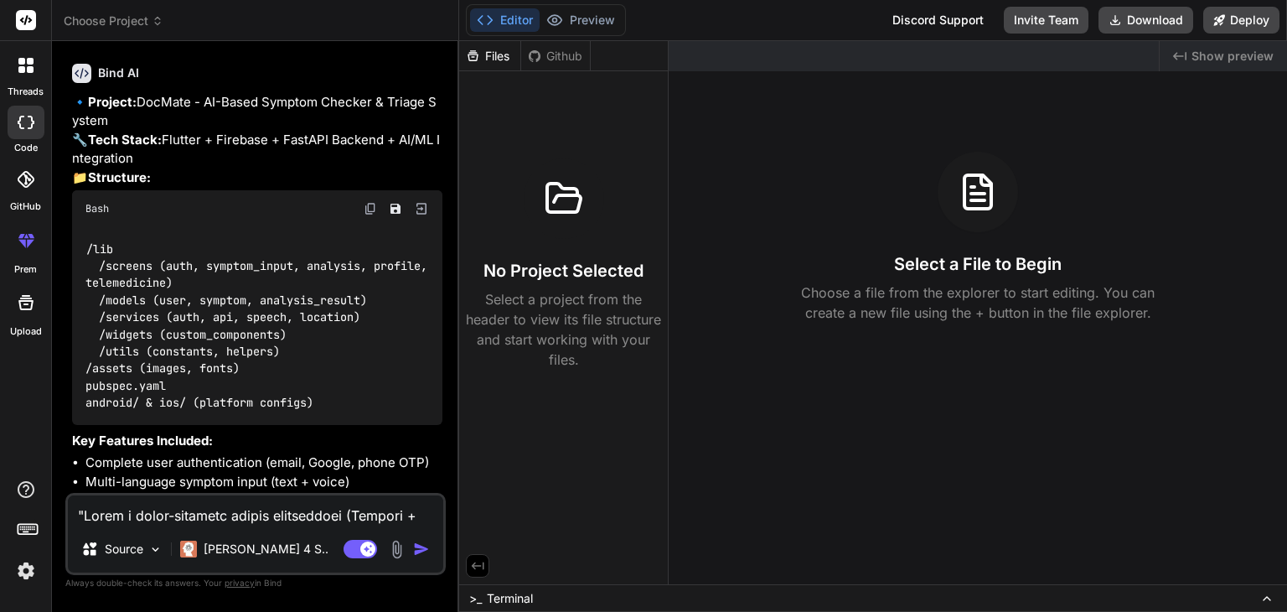
scroll to position [817, 0]
type textarea "x"
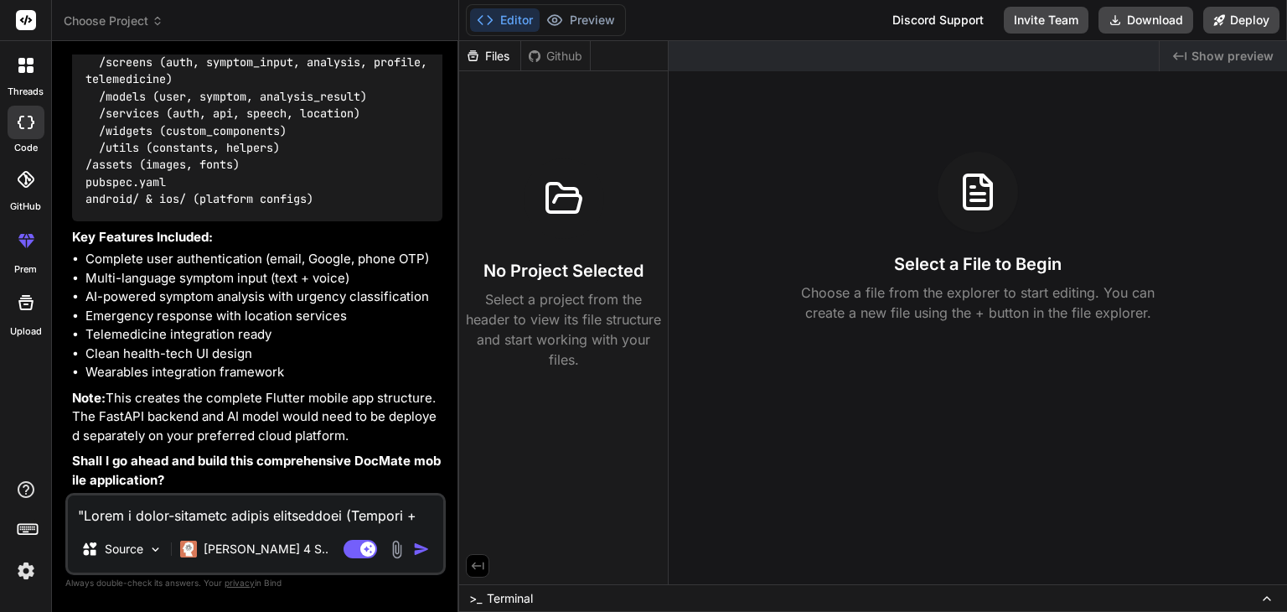
click at [323, 504] on textarea at bounding box center [255, 510] width 375 height 30
type textarea "y"
type textarea "x"
type textarea "ye"
type textarea "x"
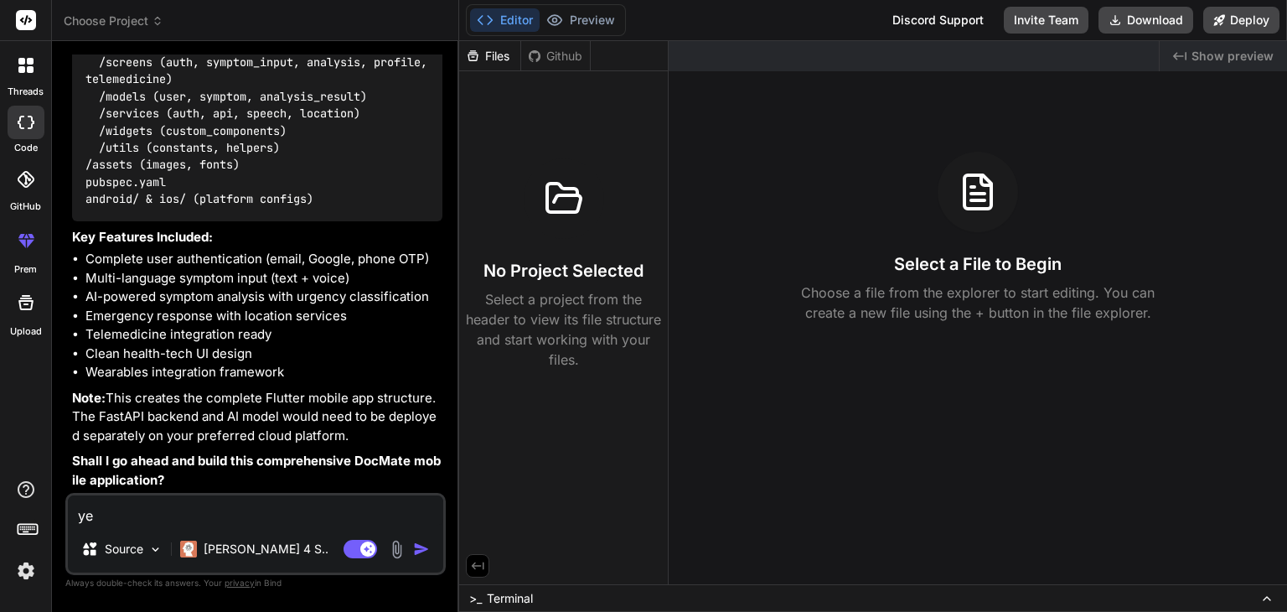
type textarea "yes"
type textarea "x"
type textarea "yes"
type textarea "x"
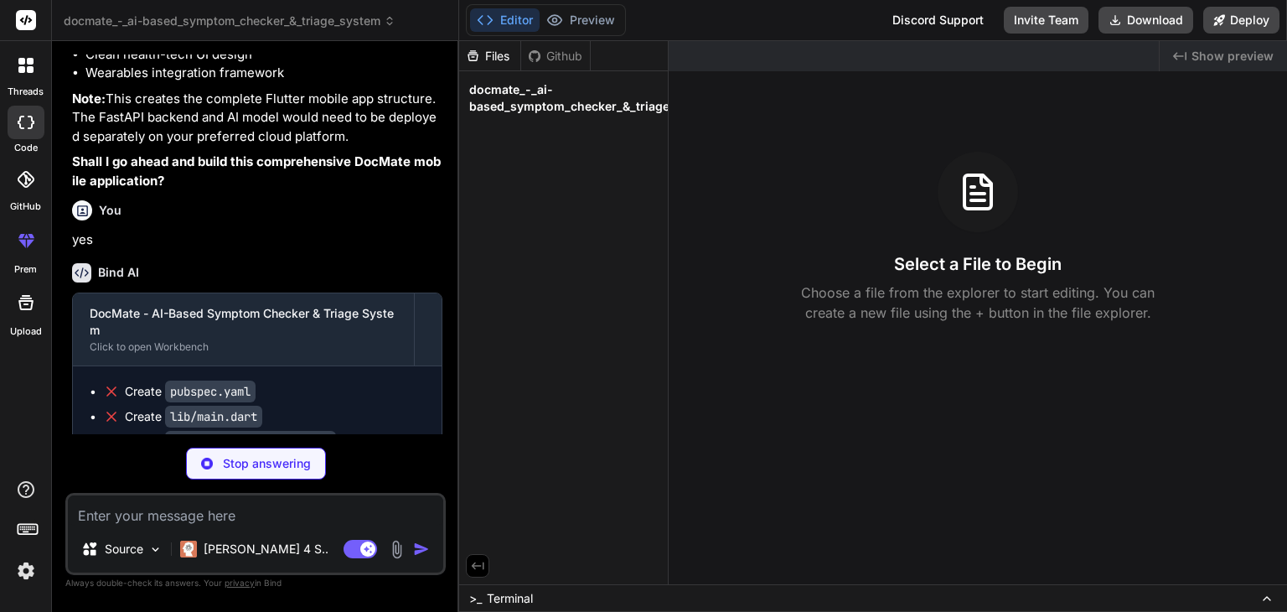
scroll to position [1437, 0]
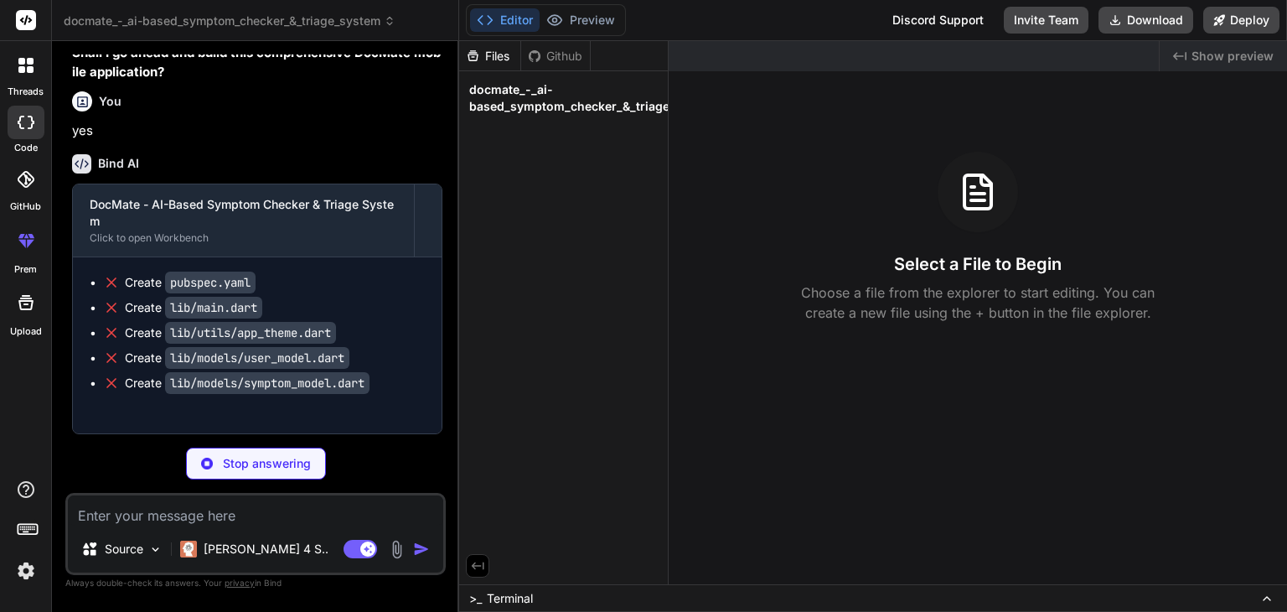
click at [24, 68] on icon at bounding box center [21, 69] width 7 height 7
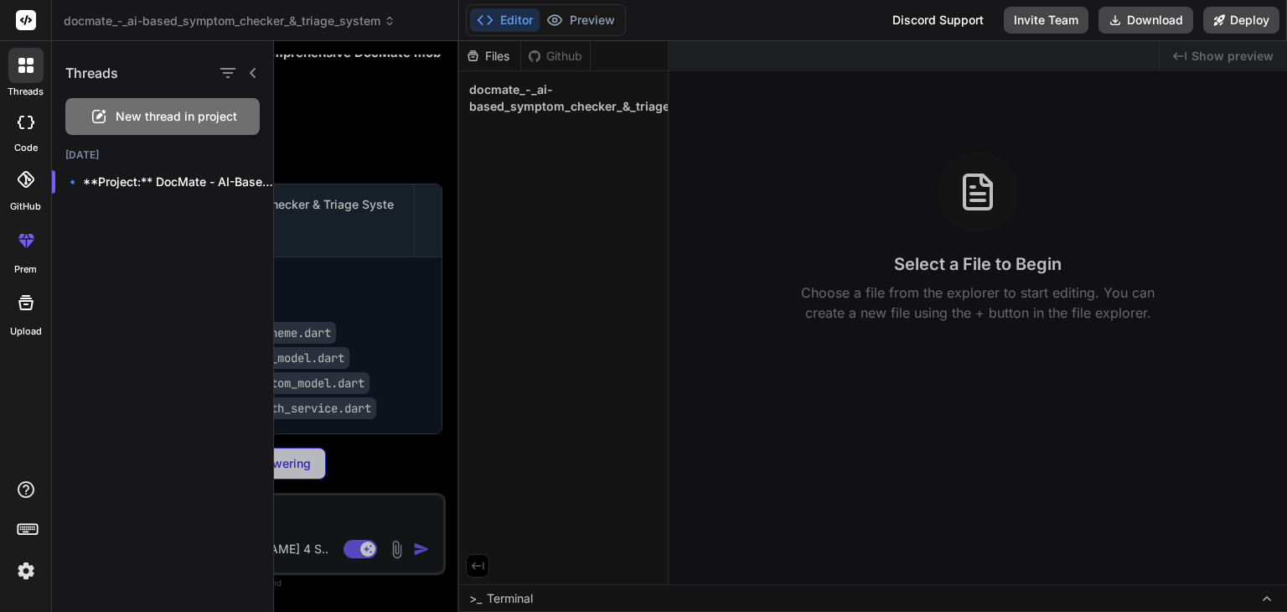
click at [215, 122] on span "New thread in project" at bounding box center [176, 116] width 121 height 17
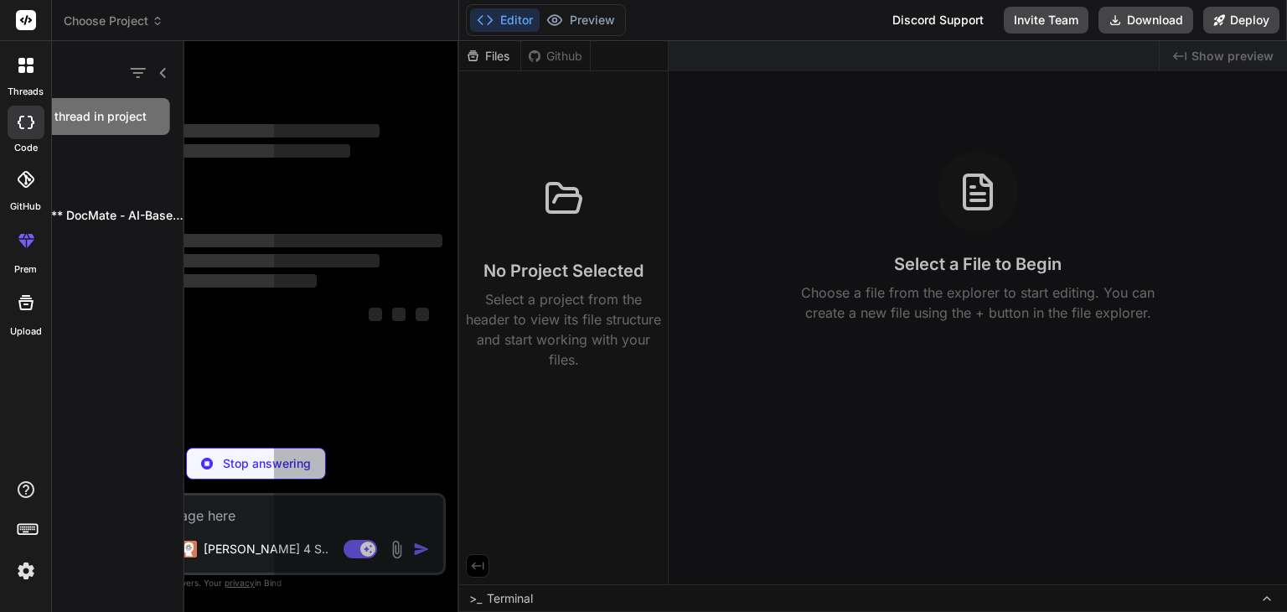
scroll to position [0, 0]
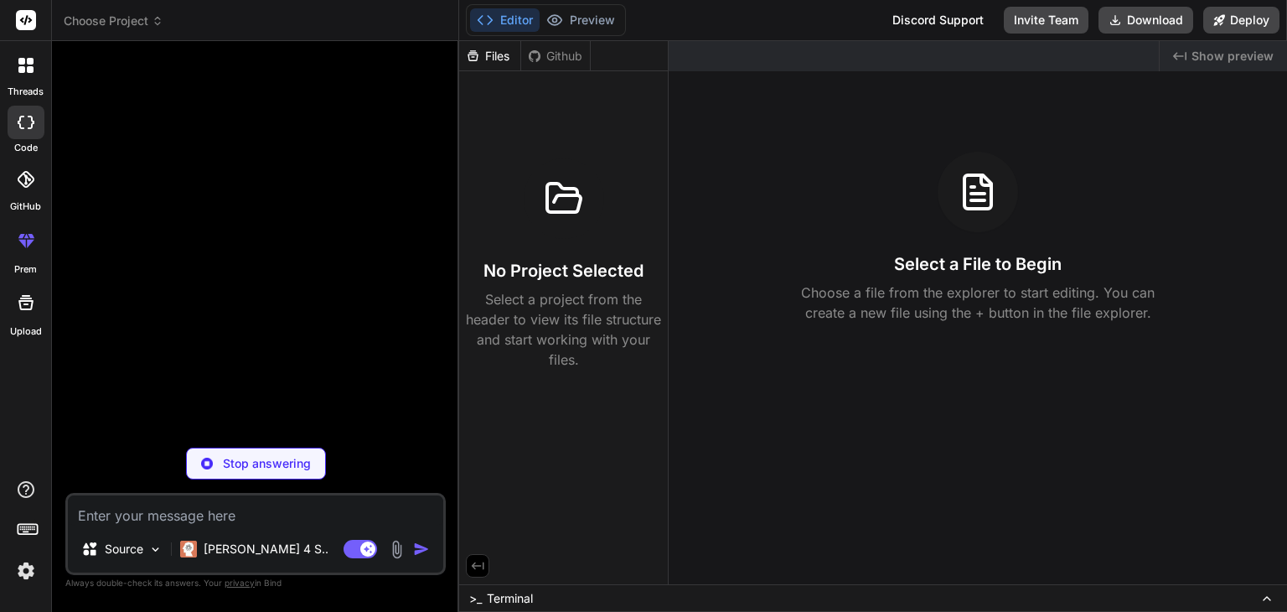
click at [28, 70] on icon at bounding box center [30, 69] width 7 height 7
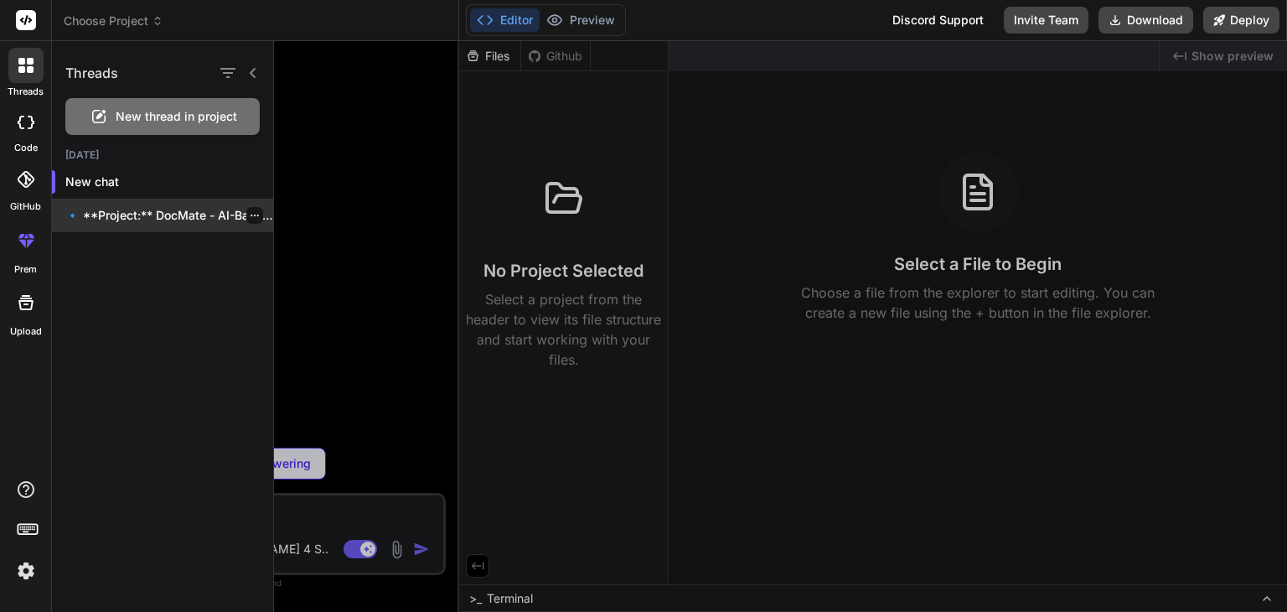
click at [132, 220] on p "🔹 **Project:** DocMate - AI-Based Sympt..." at bounding box center [169, 215] width 208 height 17
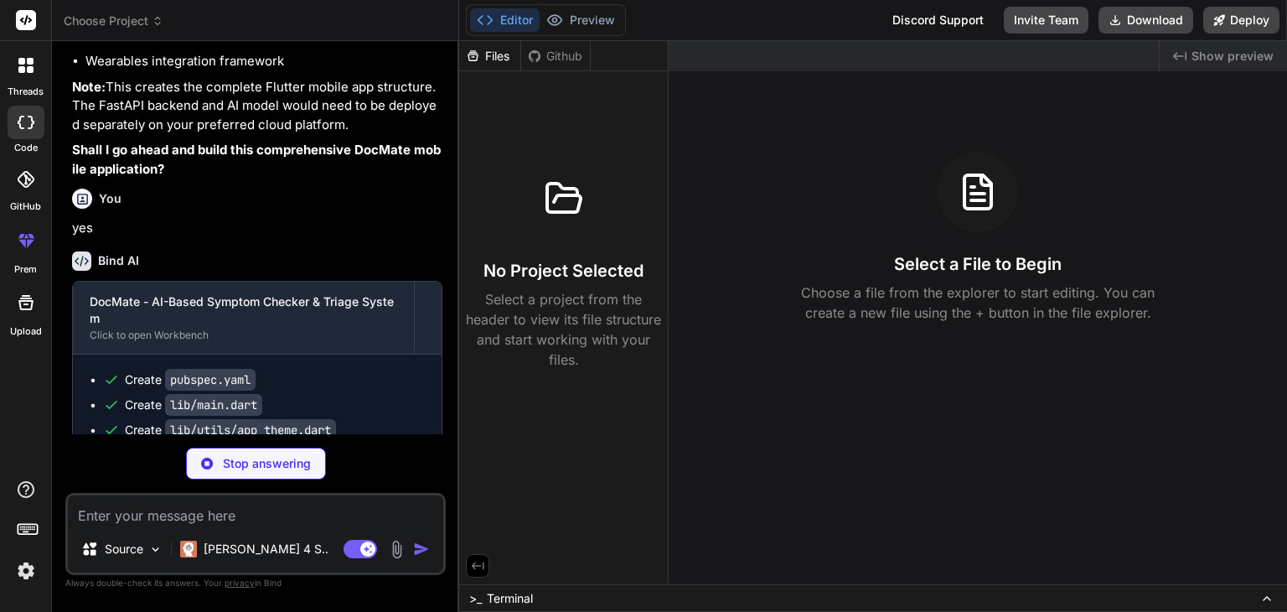
scroll to position [1522, 0]
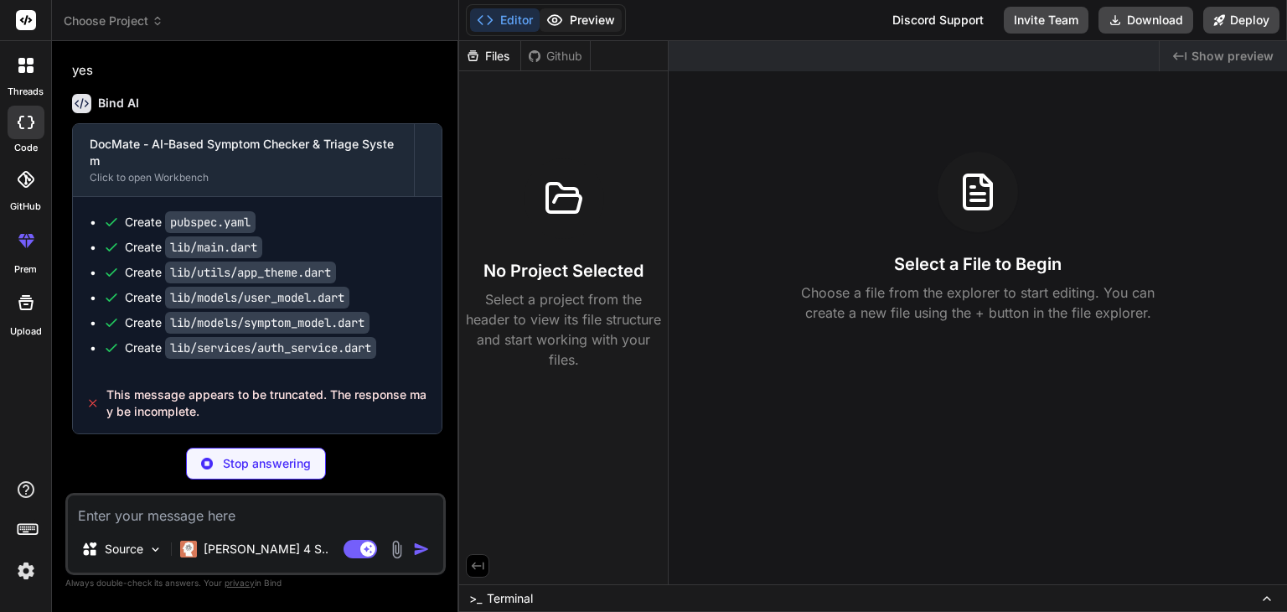
click at [574, 23] on button "Preview" at bounding box center [581, 19] width 82 height 23
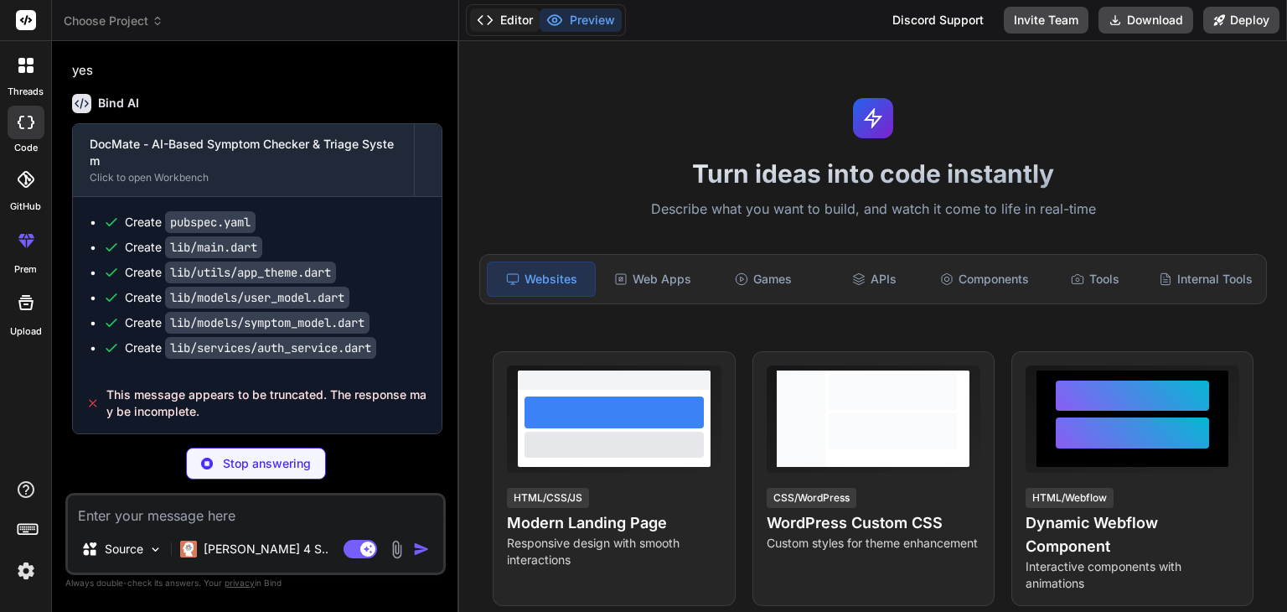
click at [514, 24] on button "Editor" at bounding box center [505, 19] width 70 height 23
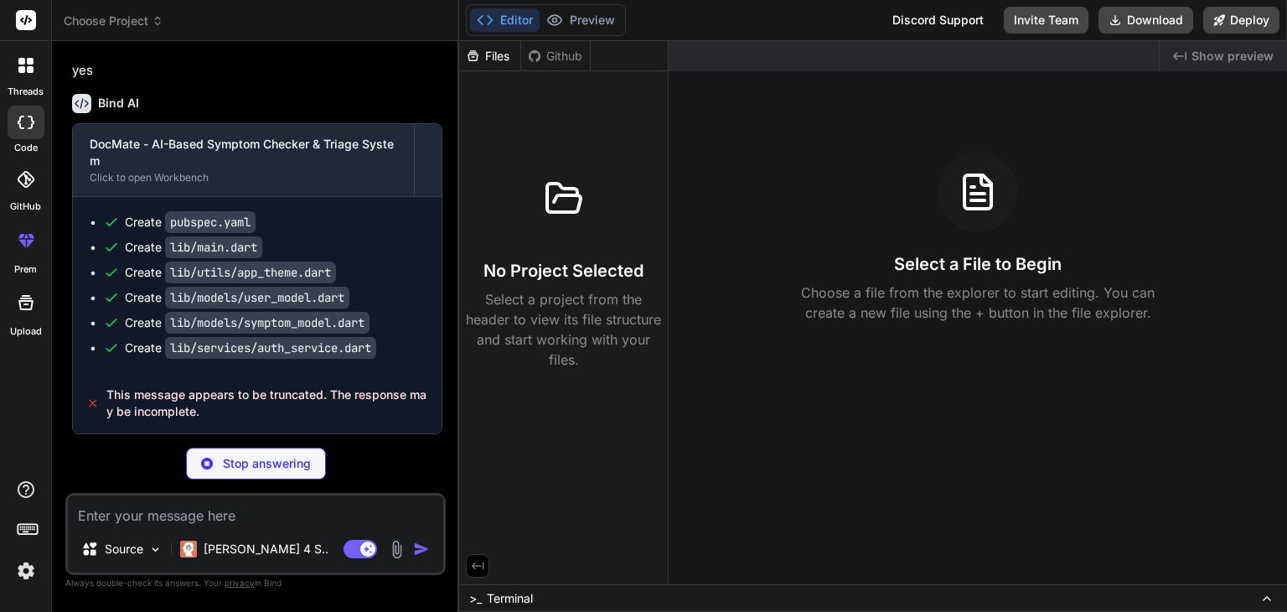
click at [322, 95] on div "Bind AI" at bounding box center [257, 103] width 370 height 19
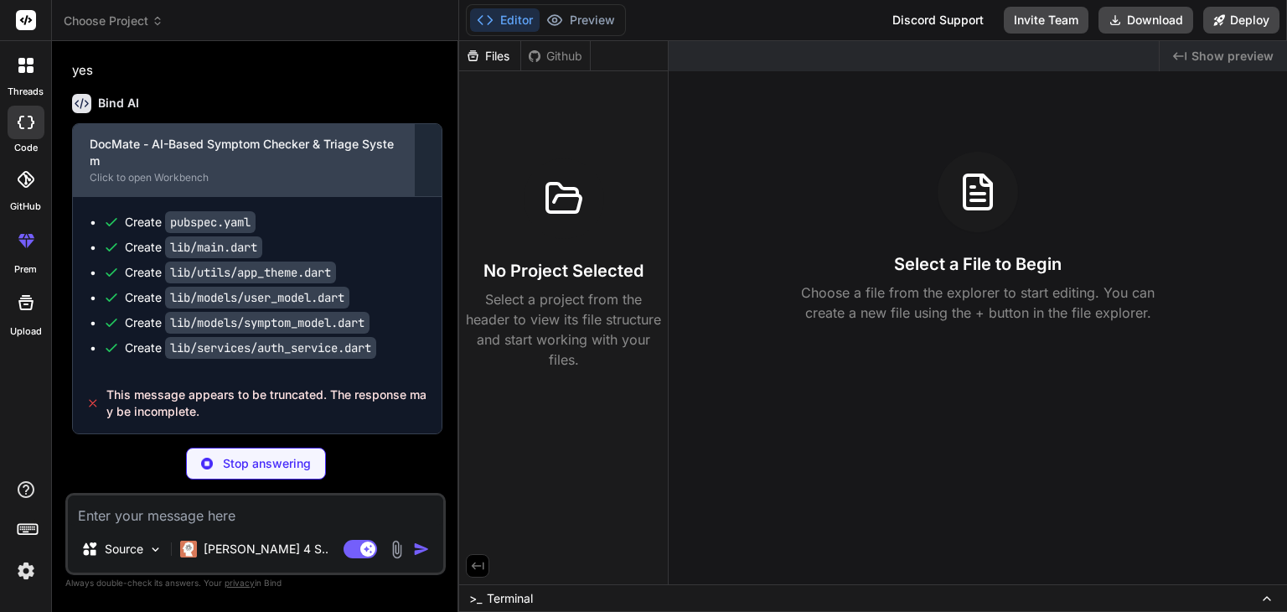
click at [364, 163] on div "DocMate - AI-Based Symptom Checker & Triage System" at bounding box center [244, 153] width 308 height 34
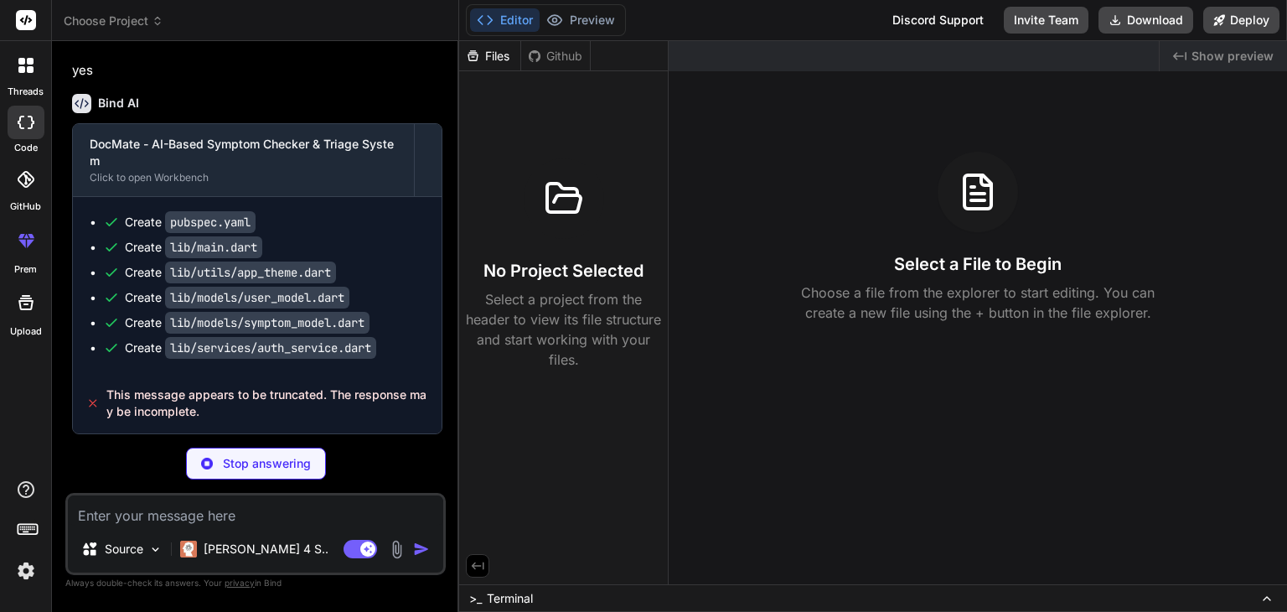
click at [24, 75] on div at bounding box center [25, 65] width 35 height 35
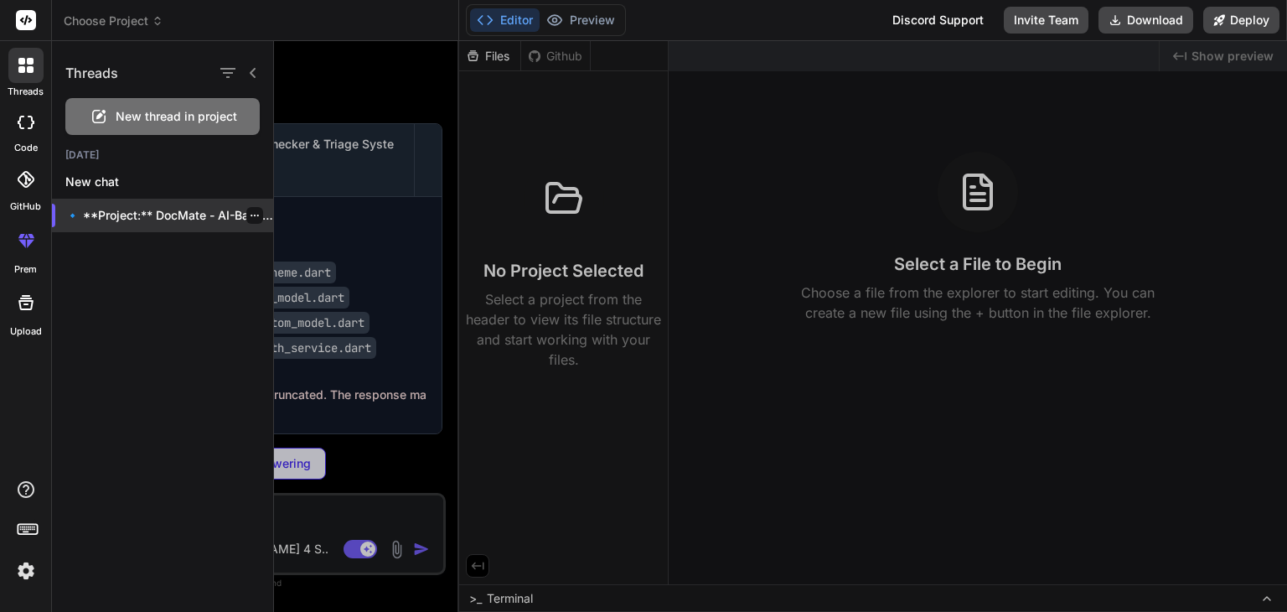
click at [137, 211] on p "🔹 **Project:** DocMate - AI-Based Sympt..." at bounding box center [169, 215] width 208 height 17
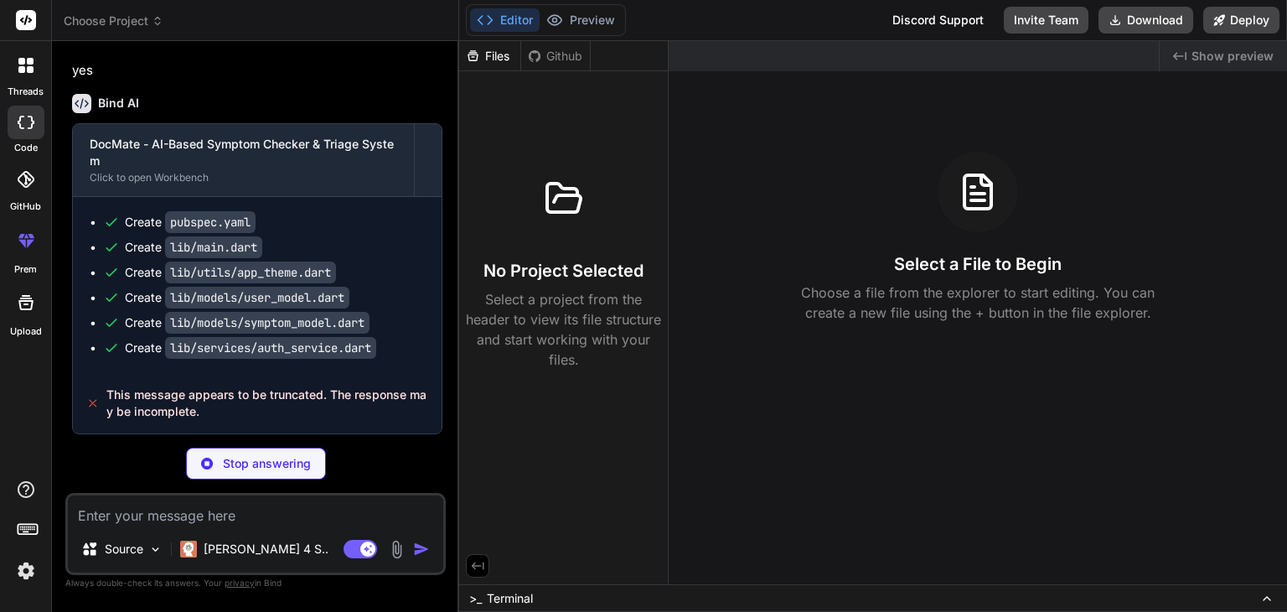
click at [555, 50] on div "Github" at bounding box center [555, 56] width 69 height 17
click at [511, 54] on div "Files" at bounding box center [489, 56] width 61 height 17
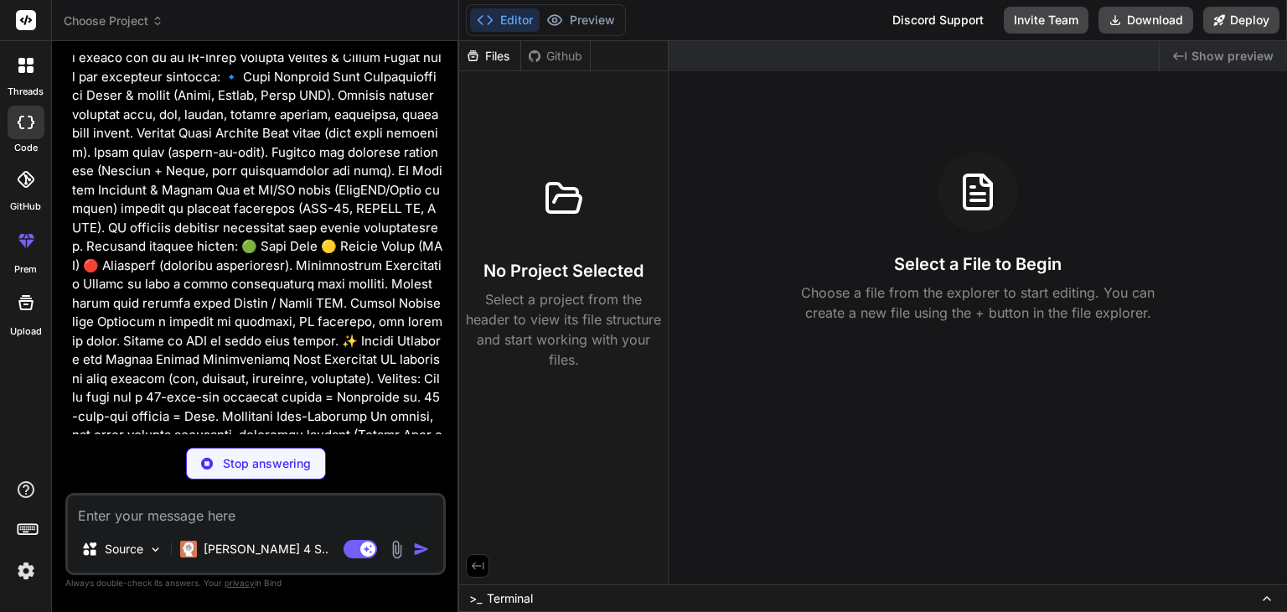
scroll to position [0, 0]
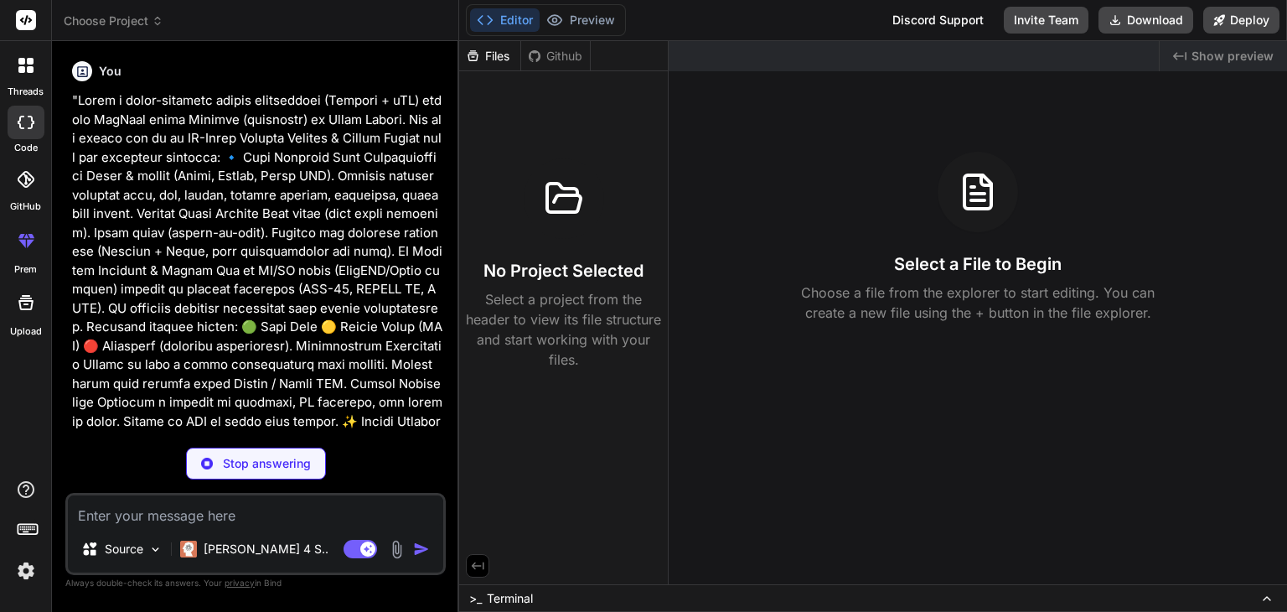
click at [33, 75] on div at bounding box center [25, 65] width 35 height 35
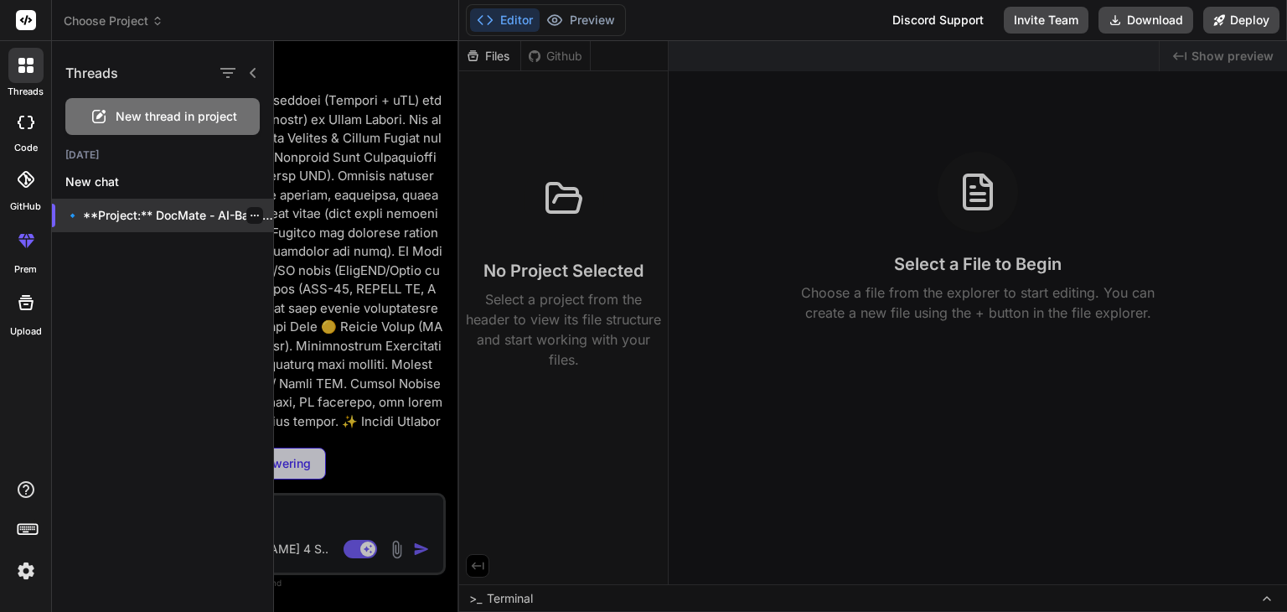
click at [250, 214] on icon "button" at bounding box center [255, 215] width 10 height 10
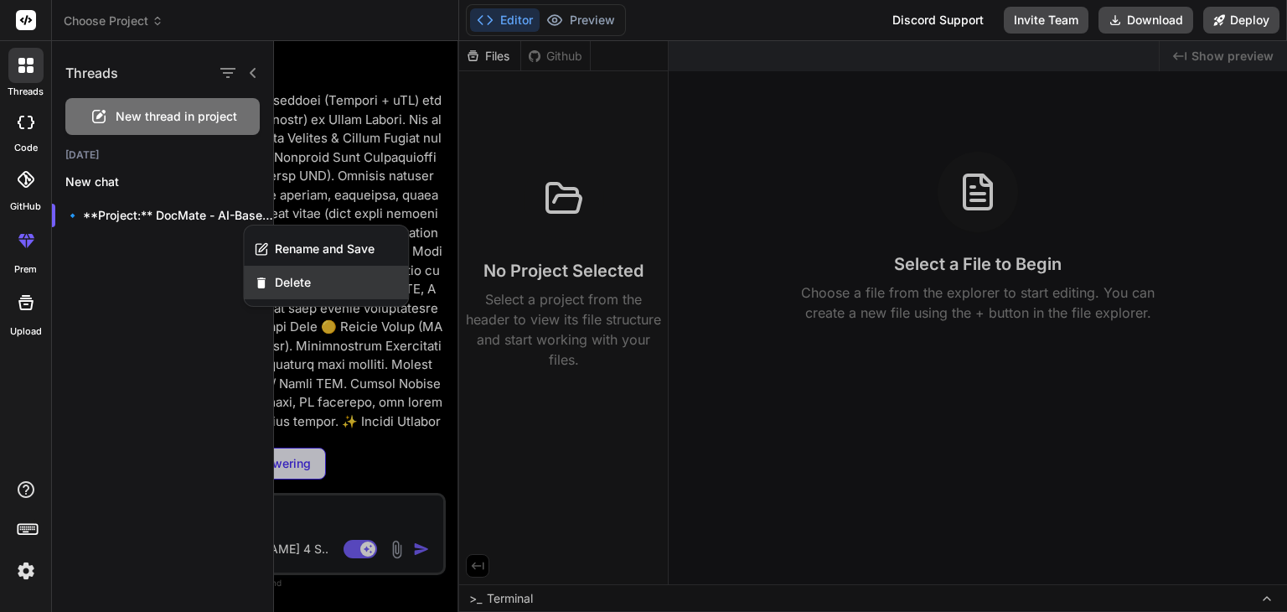
click at [282, 276] on span "Delete" at bounding box center [293, 282] width 36 height 17
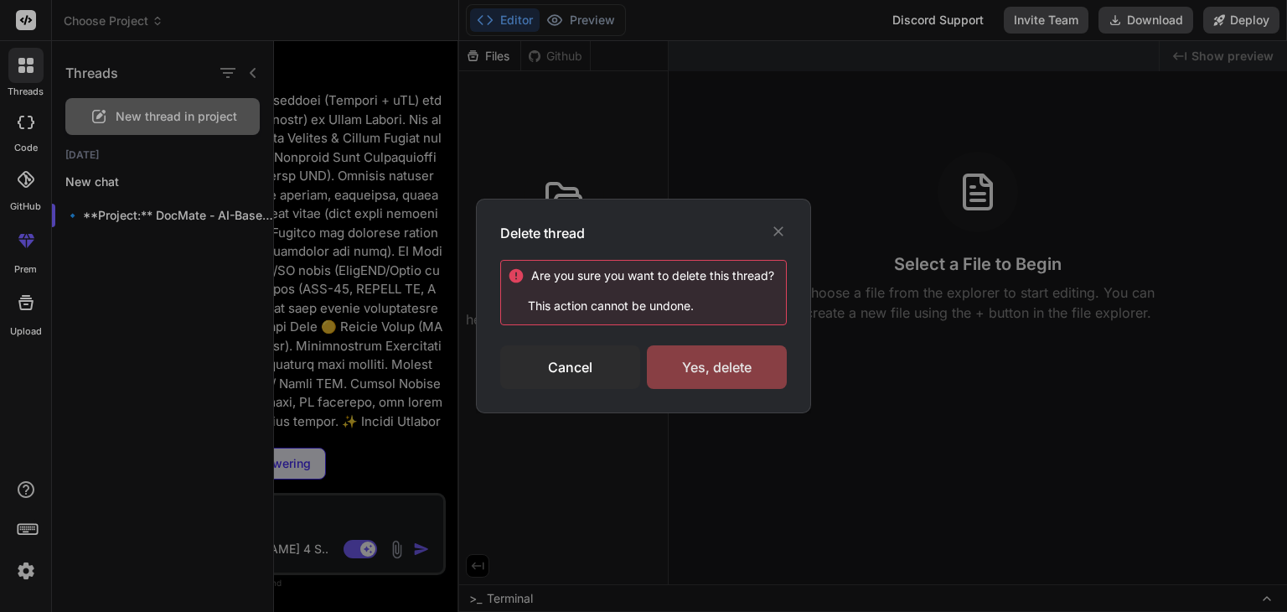
click at [732, 365] on div "Yes, delete" at bounding box center [717, 367] width 140 height 44
click at [732, 365] on div "Deleting..." at bounding box center [717, 367] width 140 height 20
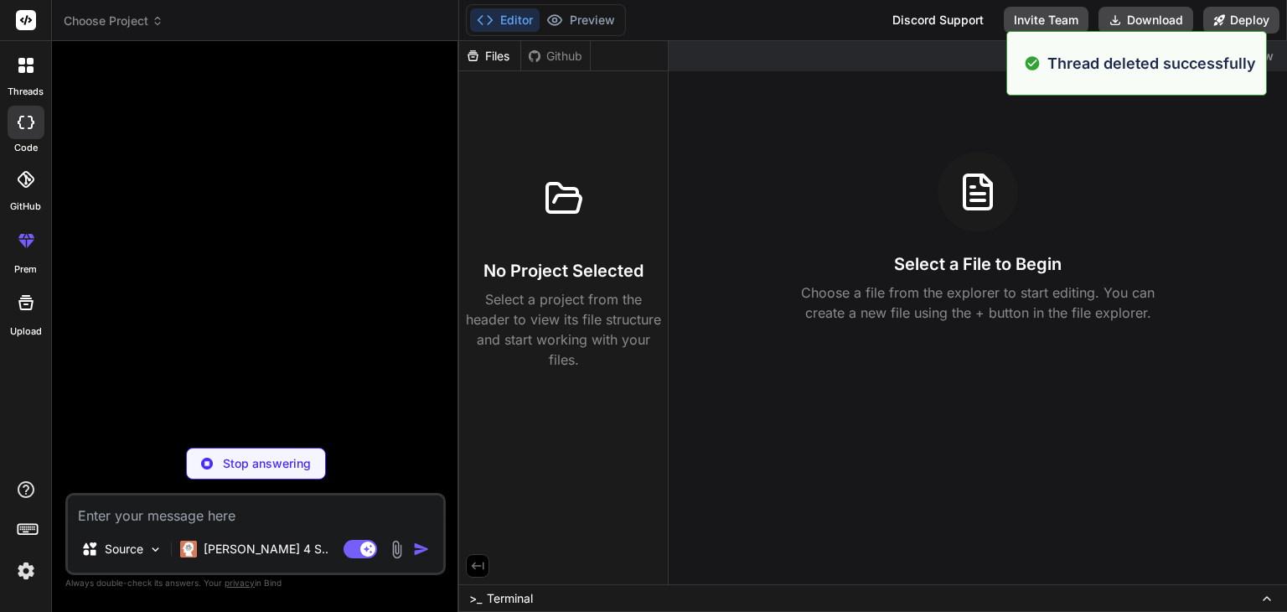
click at [30, 72] on icon at bounding box center [30, 69] width 7 height 7
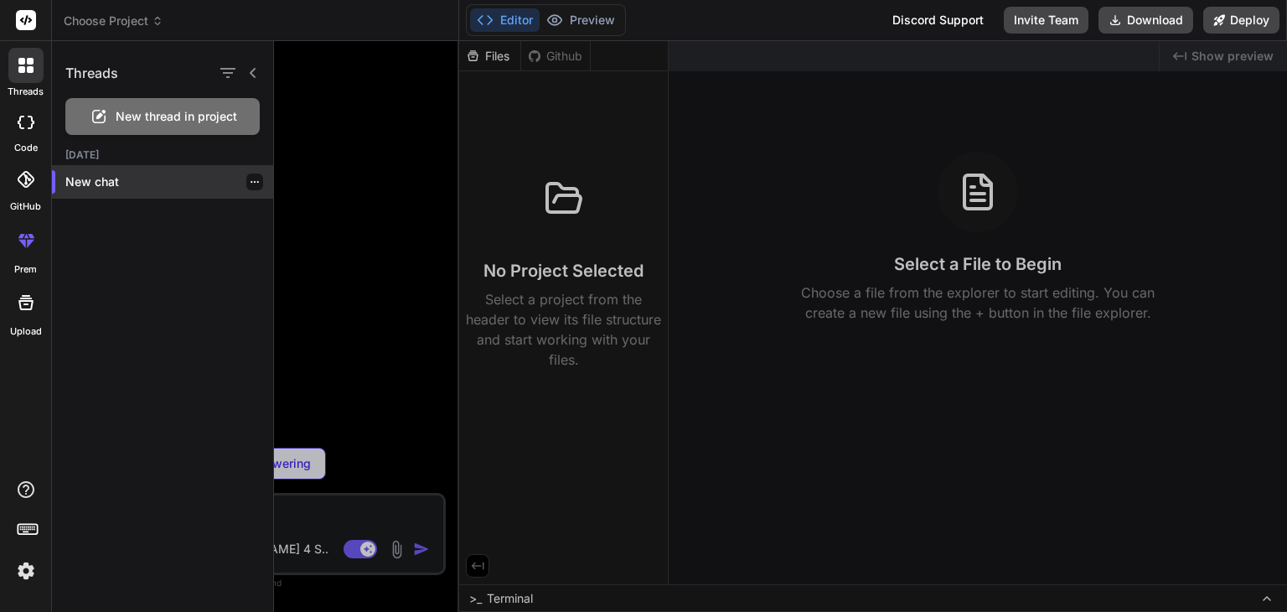
click at [118, 189] on p "New chat" at bounding box center [169, 181] width 208 height 17
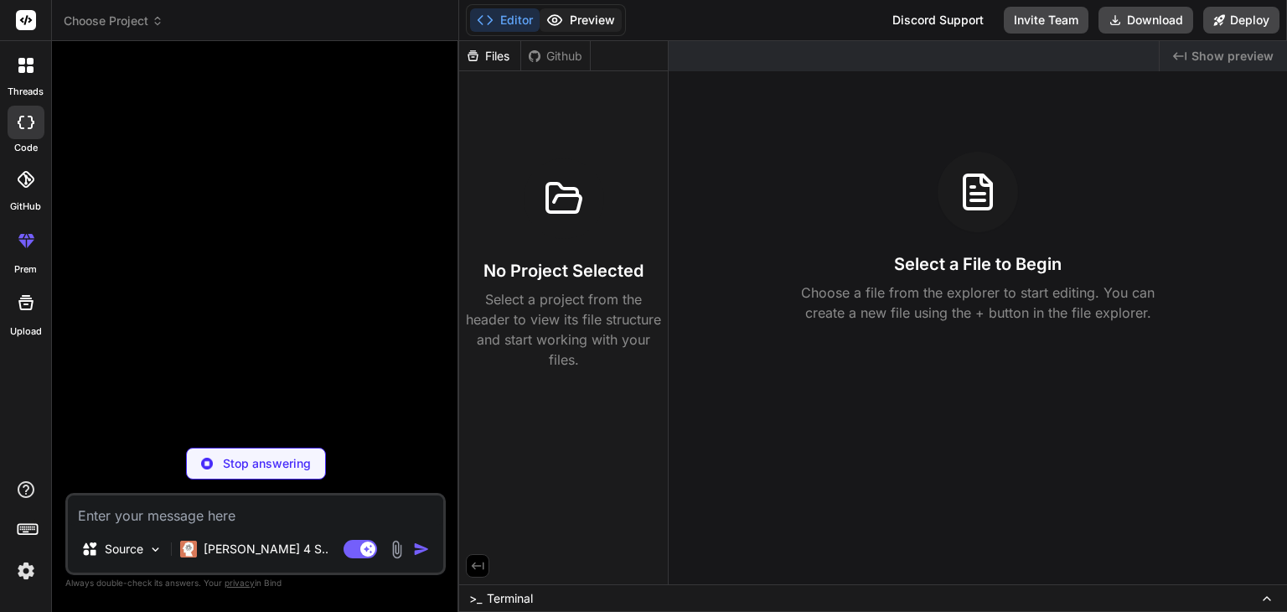
click at [580, 24] on button "Preview" at bounding box center [581, 19] width 82 height 23
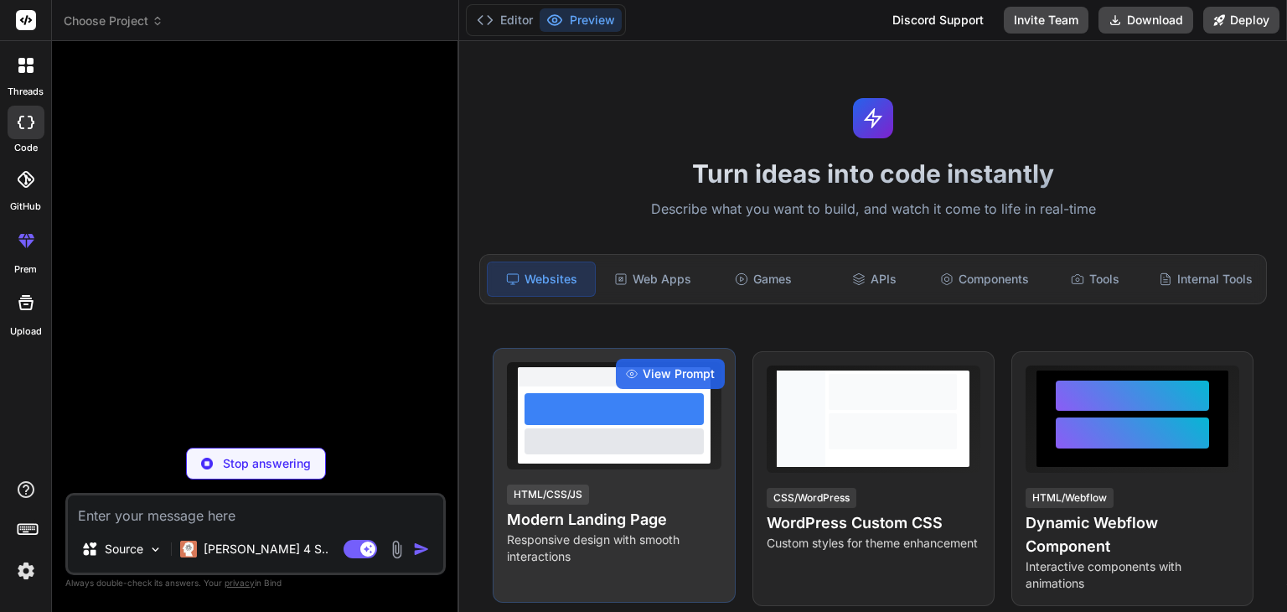
scroll to position [204, 0]
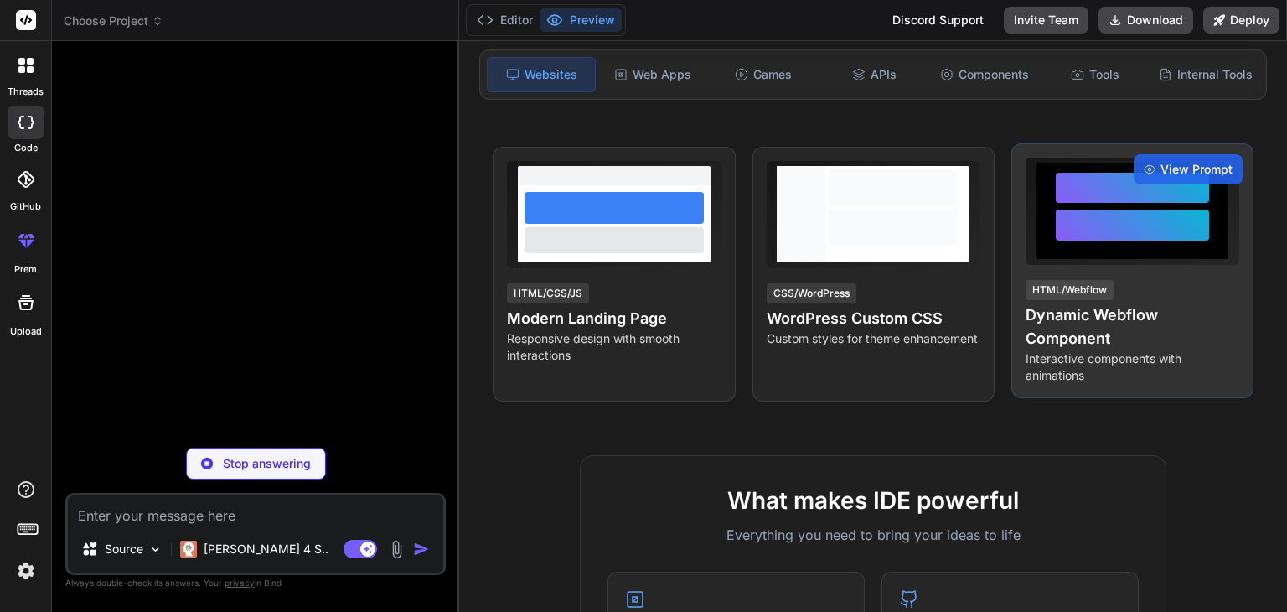
click at [1157, 259] on div at bounding box center [1133, 211] width 214 height 107
click at [1200, 164] on span "View Prompt" at bounding box center [1196, 169] width 72 height 17
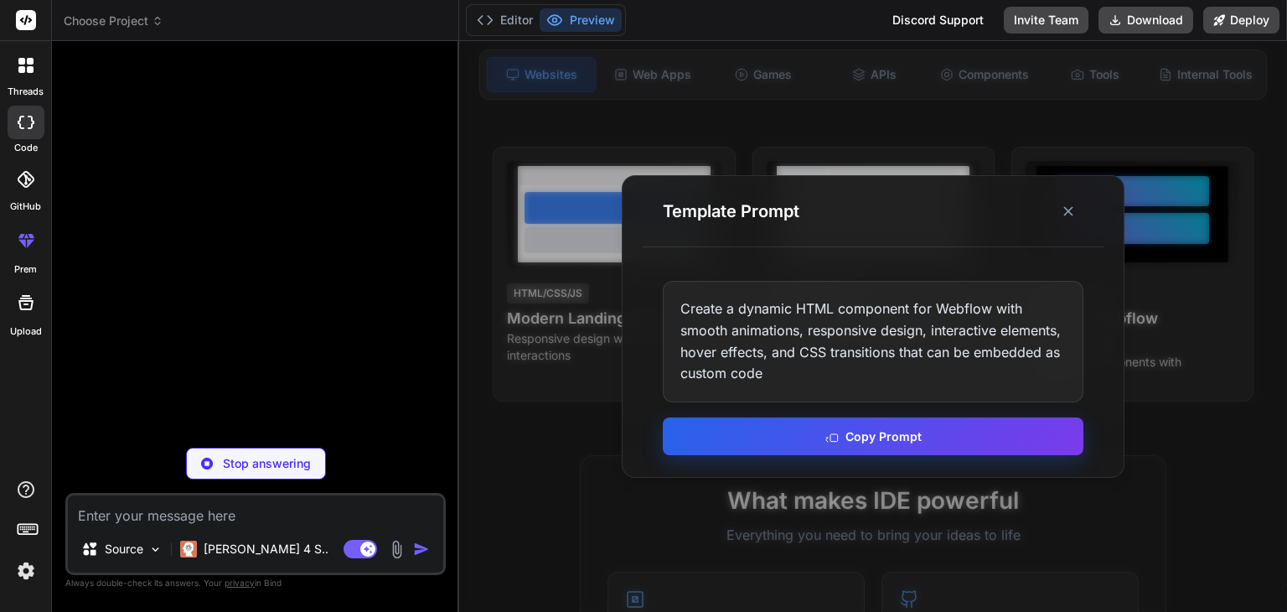
click at [912, 421] on button "Copy Prompt" at bounding box center [873, 436] width 421 height 38
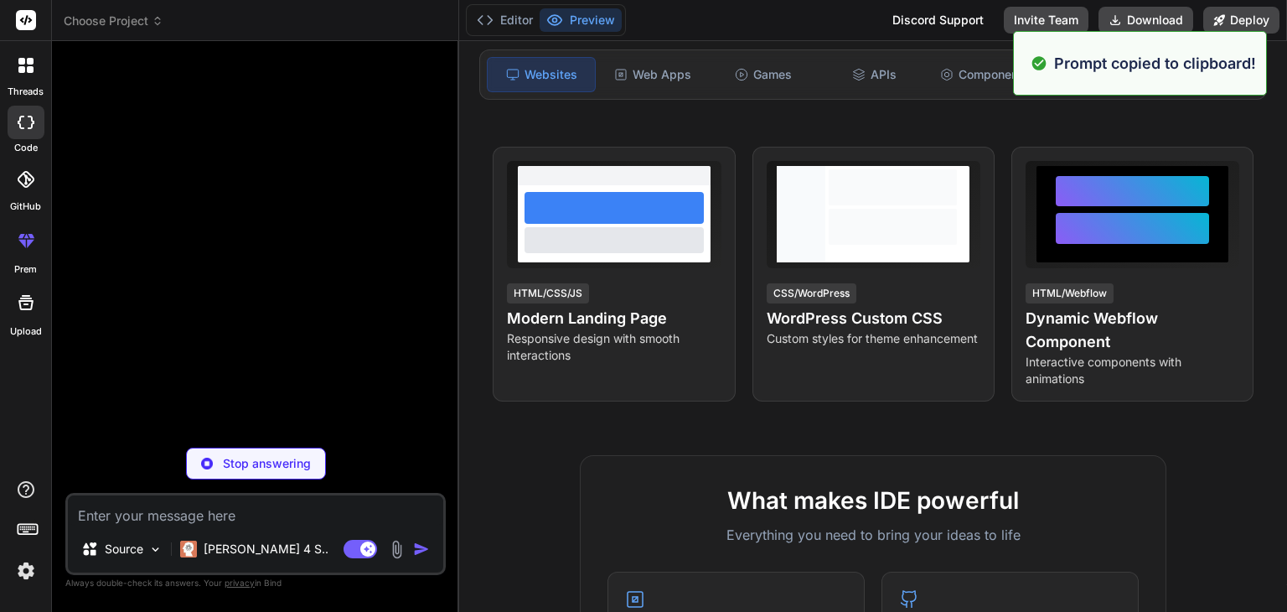
click at [271, 512] on textarea at bounding box center [255, 510] width 375 height 30
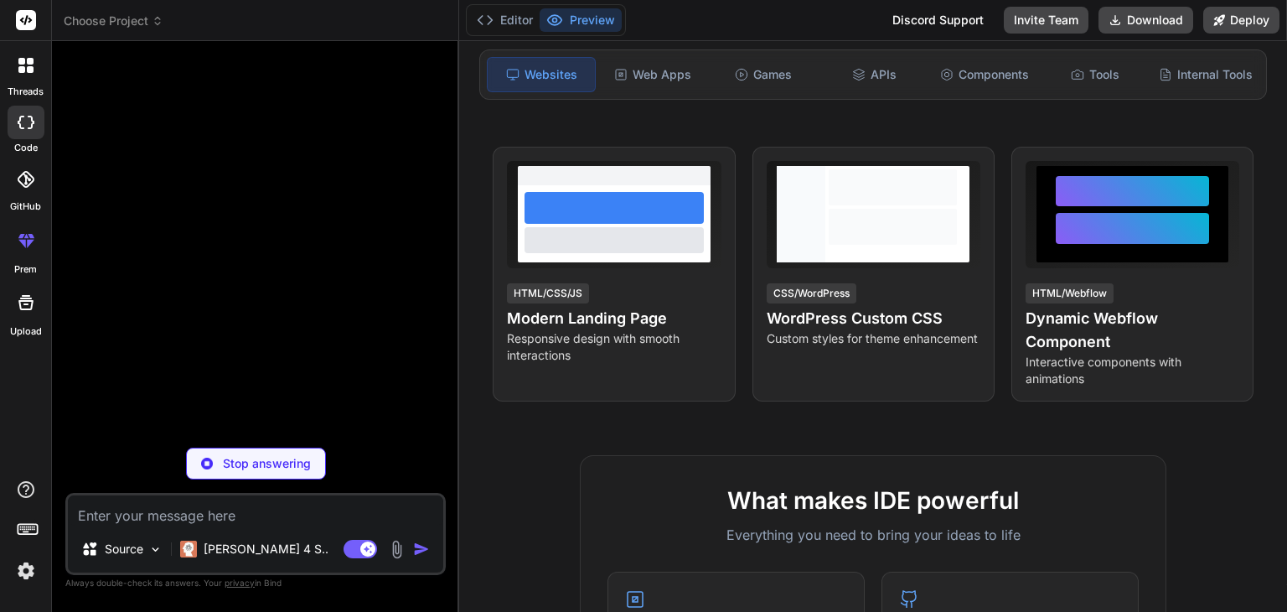
click at [268, 460] on p "Stop answering" at bounding box center [267, 463] width 88 height 17
type textarea "x"
click at [189, 518] on textarea at bounding box center [255, 510] width 375 height 30
paste textarea "Create a dynamic HTML component for Webflow with smooth animations, responsive …"
type textarea "Create a dynamic HTML component for Webflow with smooth animations, responsive …"
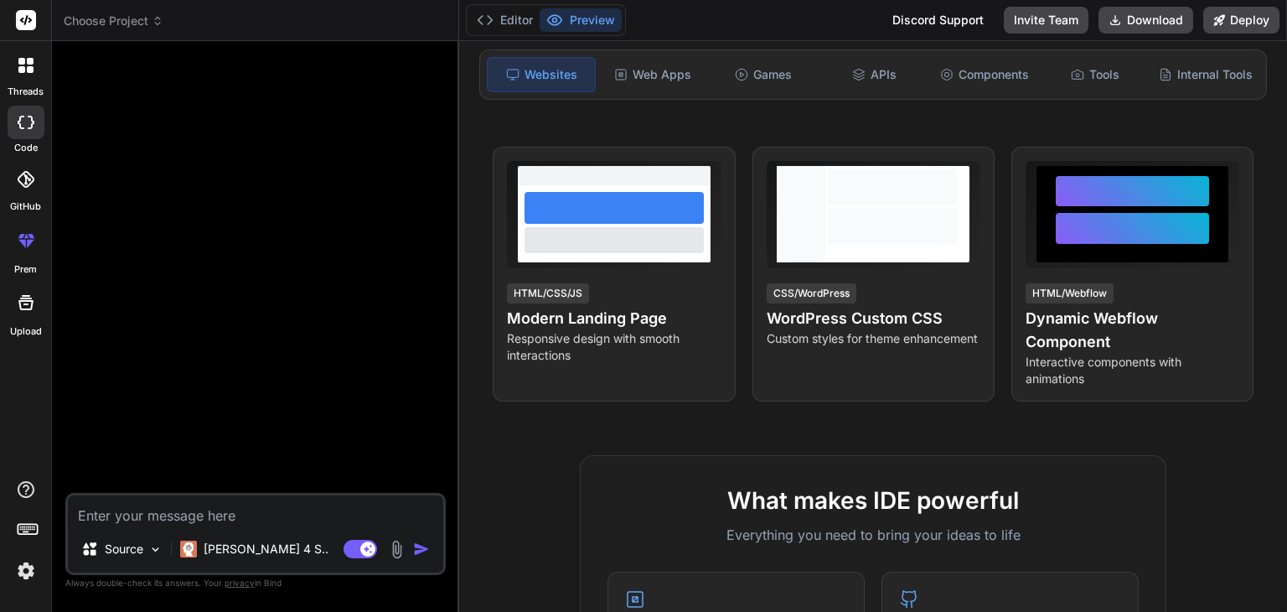
type textarea "x"
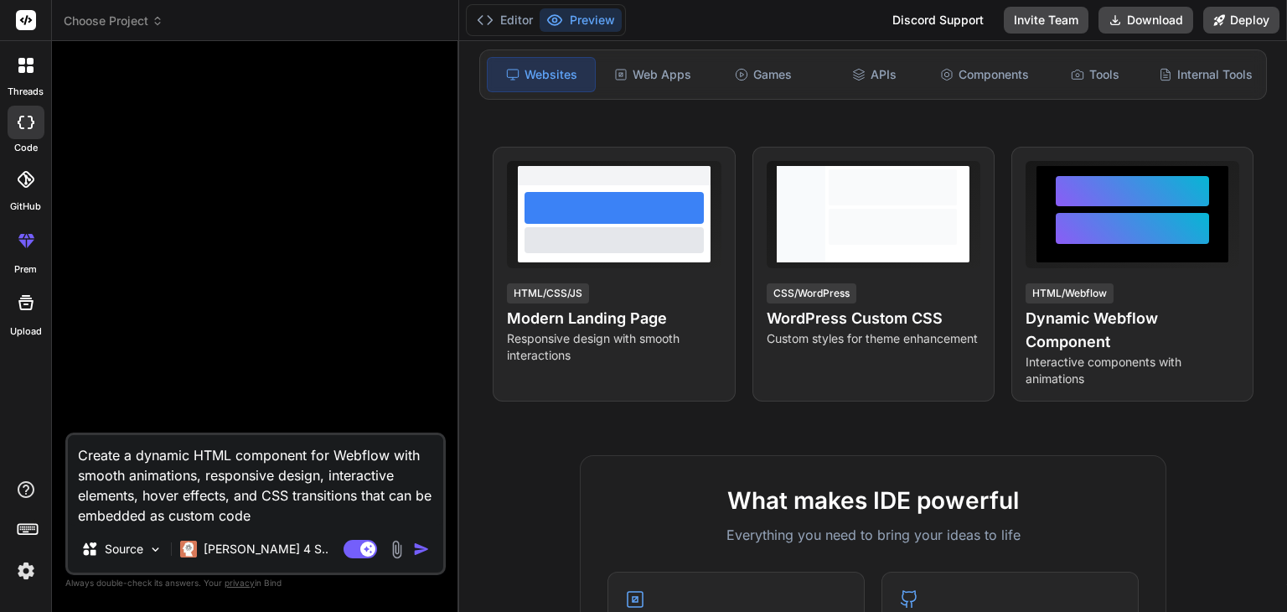
type textarea "Create a dynamic HTML component for Webflow with smooth animations, responsive …"
type textarea "x"
click at [188, 453] on textarea "Create a dynamic HTML component for Webflow with smooth animations, responsive …" at bounding box center [255, 480] width 375 height 90
type textarea "Create a dynamic HTML component for Webflow with smooth animations, responsive …"
type textarea "x"
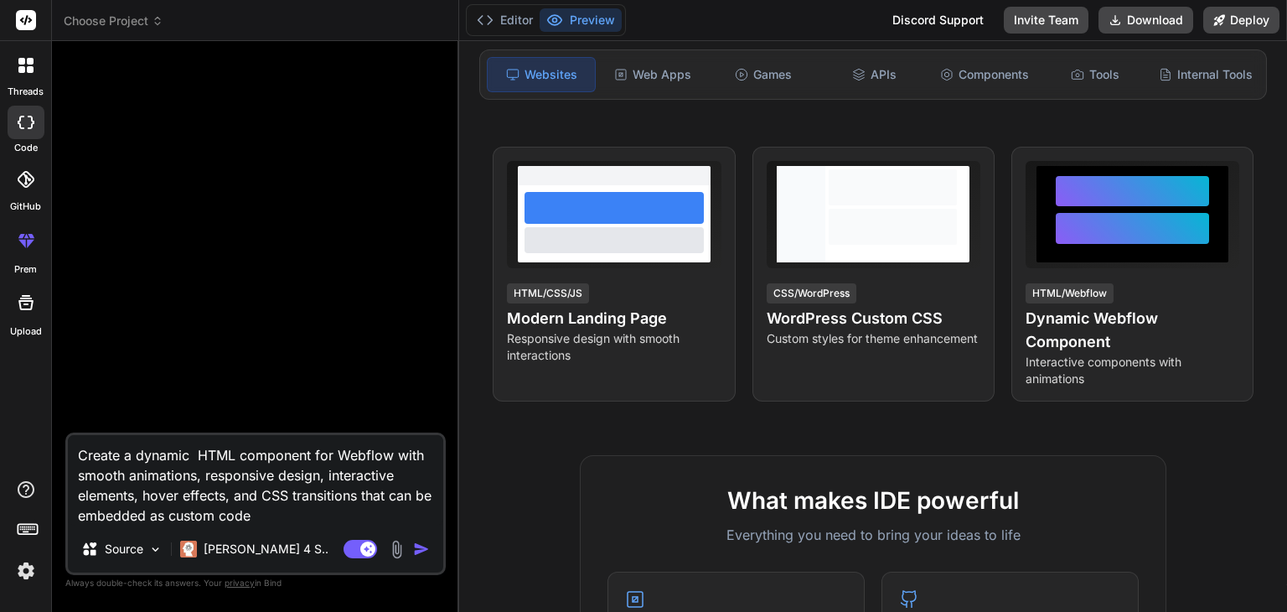
type textarea "Create a dynamic a HTML component for Webflow with smooth animations, responsiv…"
type textarea "x"
type textarea "Create a dynamic ai HTML component for Webflow with smooth animations, responsi…"
type textarea "x"
type textarea "Create a dynamic ai HTML component for Webflow with smooth animations, responsi…"
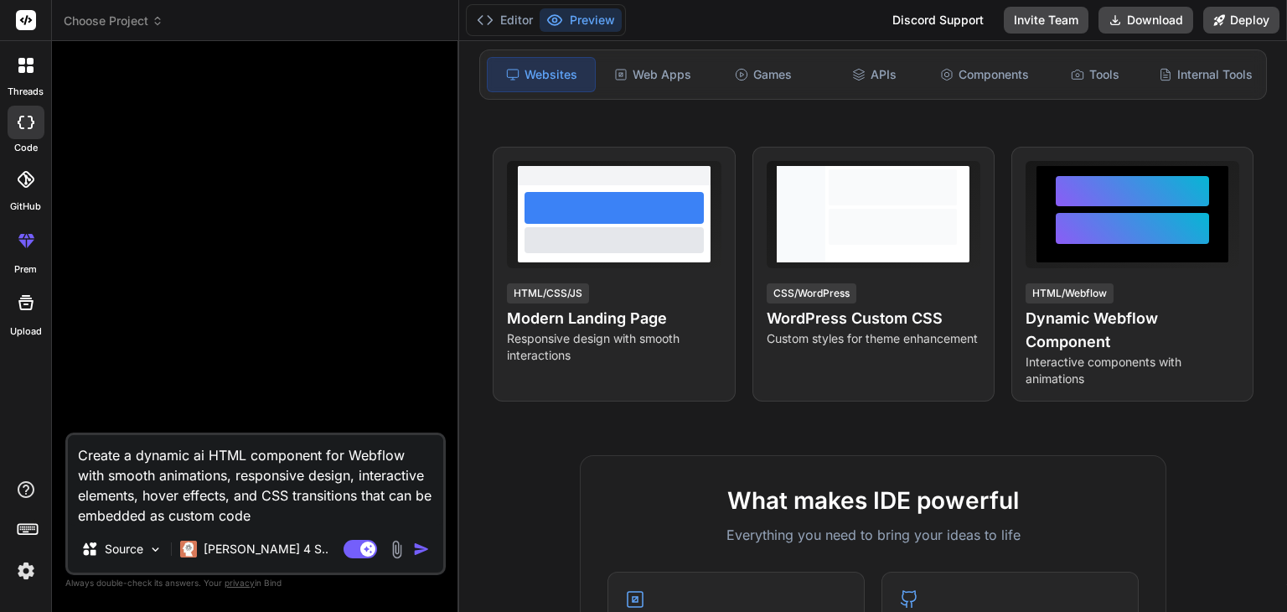
type textarea "x"
type textarea "Create a dynamic ai d HTML component for Webflow with smooth animations, respon…"
type textarea "x"
type textarea "Create a dynamic ai de HTML component for Webflow with smooth animations, respo…"
type textarea "x"
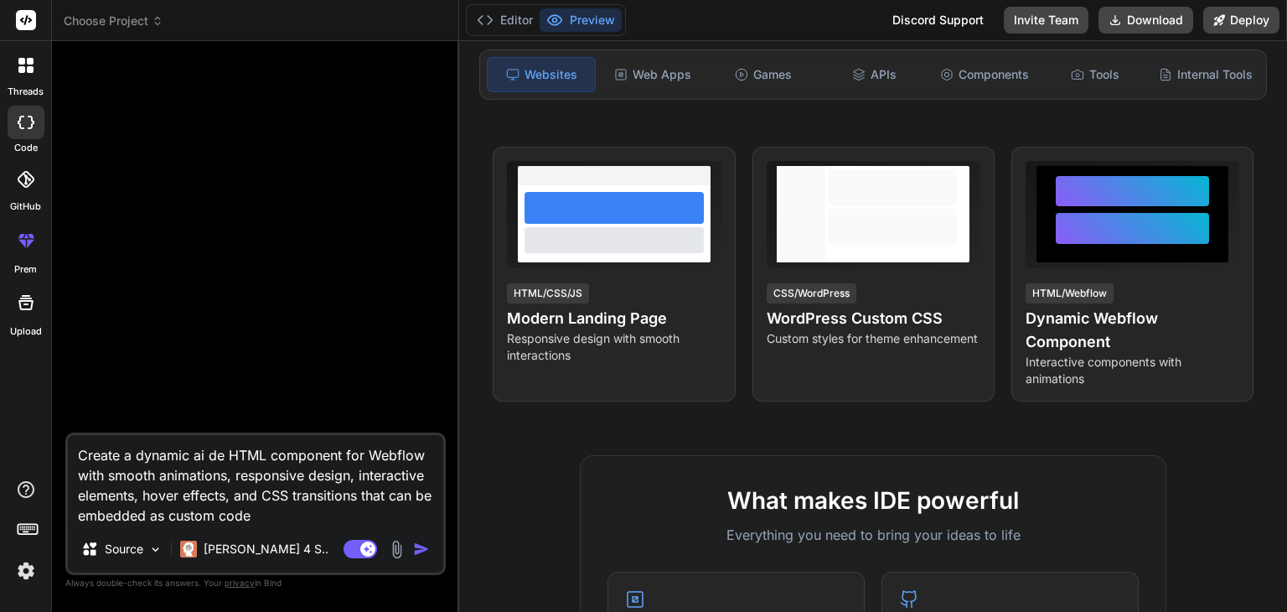
type textarea "Create a dynamic ai dev HTML component for Webflow with smooth animations, resp…"
type textarea "x"
type textarea "Create a dynamic ai deve HTML component for Webflow with smooth animations, res…"
type textarea "x"
type textarea "Create a dynamic ai devel HTML component for Webflow with smooth animations, re…"
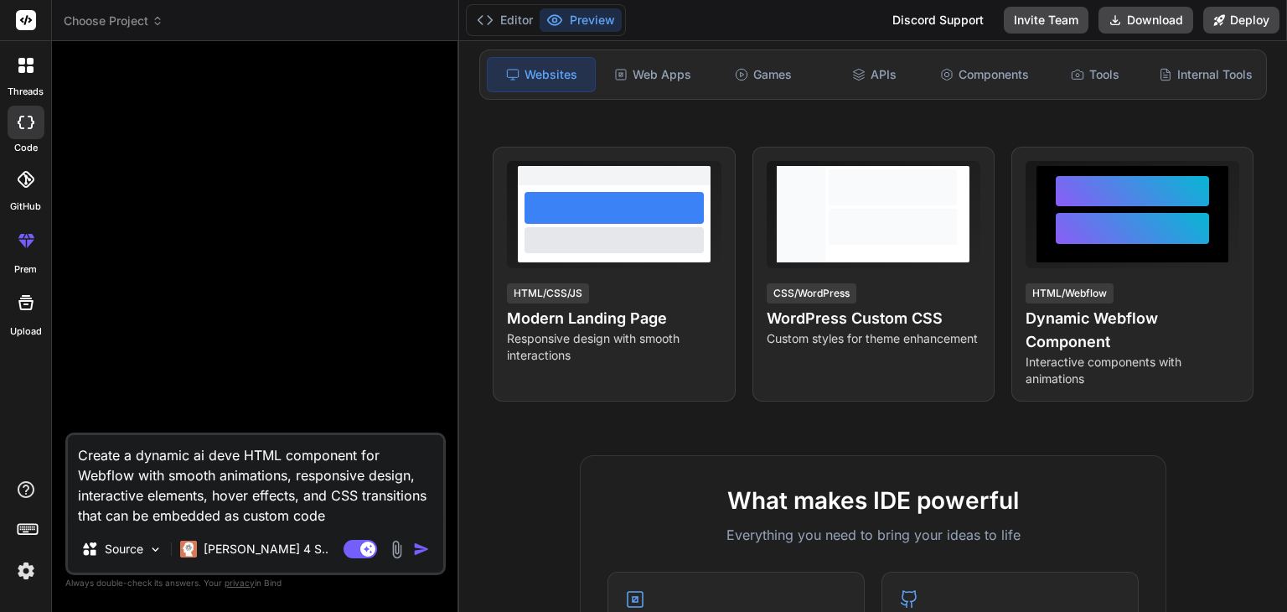
type textarea "x"
type textarea "Create a dynamic ai develo HTML component for Webflow with smooth animations, r…"
type textarea "x"
type textarea "Create a dynamic ai develop HTML component for Webflow with smooth animations, …"
type textarea "x"
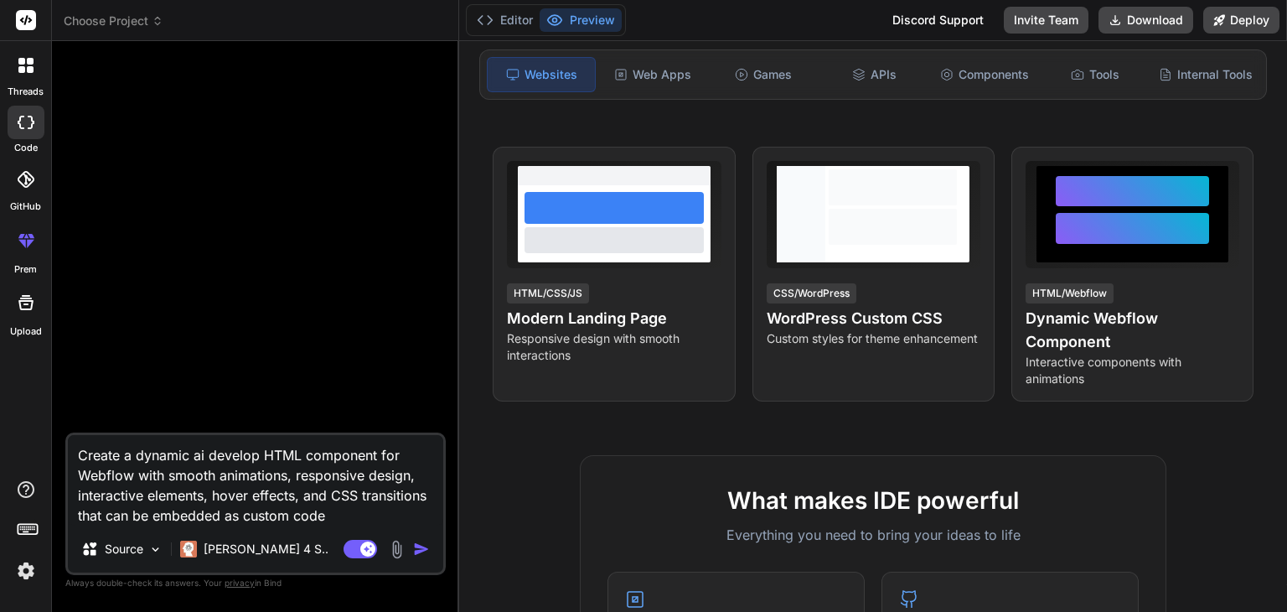
type textarea "Create a dynamic ai develope HTML component for Webflow with smooth animations,…"
type textarea "x"
type textarea "Create a dynamic ai developer HTML component for Webflow with smooth animations…"
type textarea "x"
type textarea "Create a dynamic ai developer HTML component for Webflow with smooth animations…"
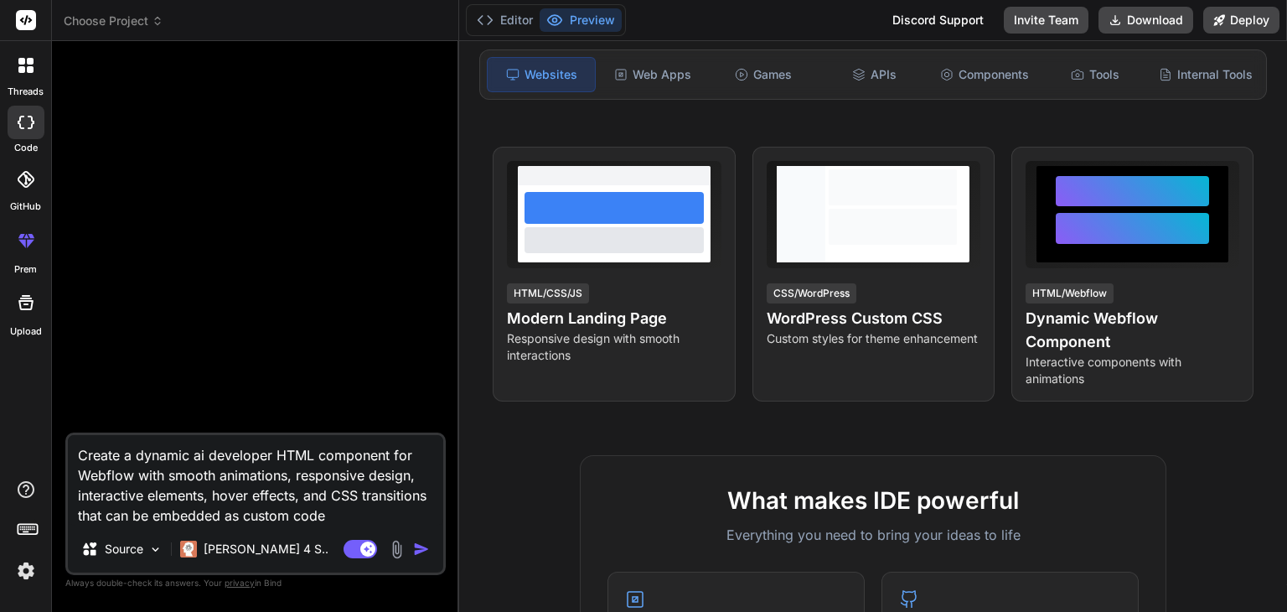
type textarea "x"
type textarea "Create a dynamic ai developer a HTML component for Webflow with smooth animatio…"
type textarea "x"
type textarea "Create a dynamic ai developer an HTML component for Webflow with smooth animati…"
type textarea "x"
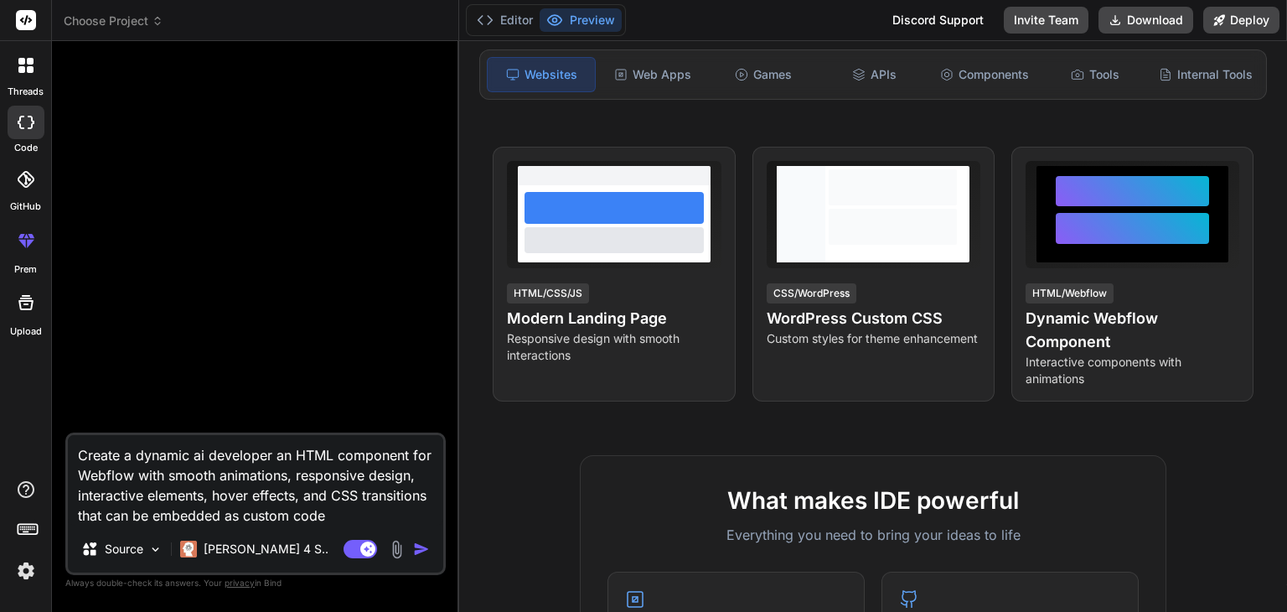
type textarea "Create a dynamic ai developer and HTML component for Webflow with smooth animat…"
type textarea "x"
type textarea "Create a dynamic ai developer and HTML component for Webflow with smooth animat…"
type textarea "x"
type textarea "Create a dynamic ai developer and m HTML component for Webflow with smooth anim…"
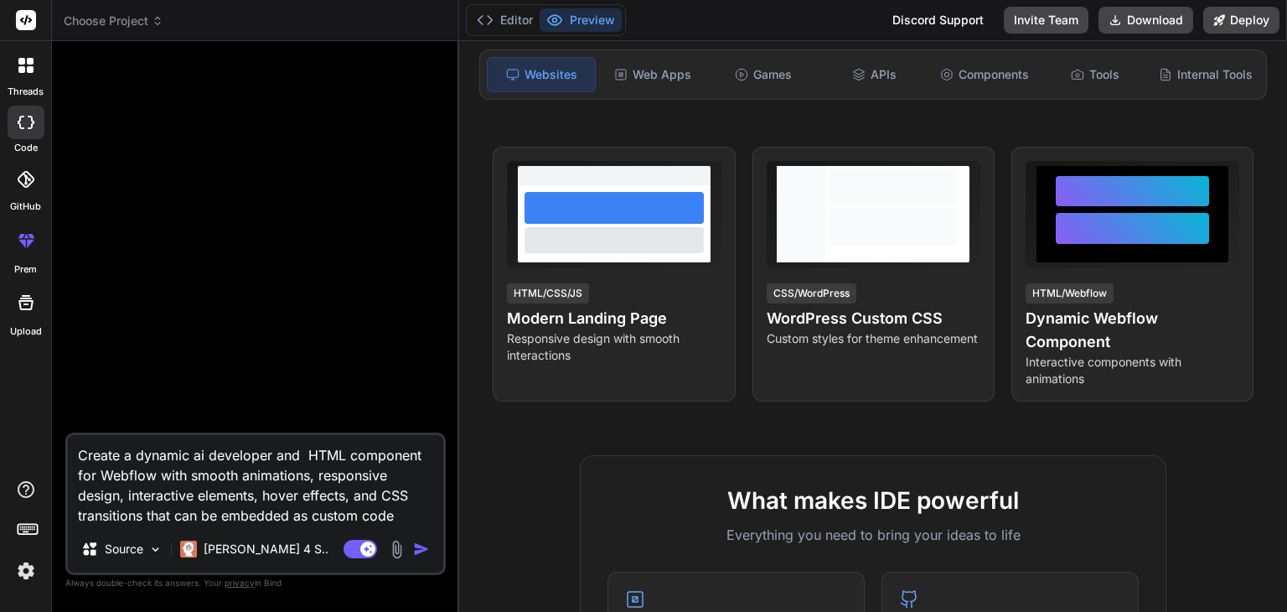
type textarea "x"
type textarea "Create a dynamic ai developer and ma HTML component for Webflow with smooth ani…"
type textarea "x"
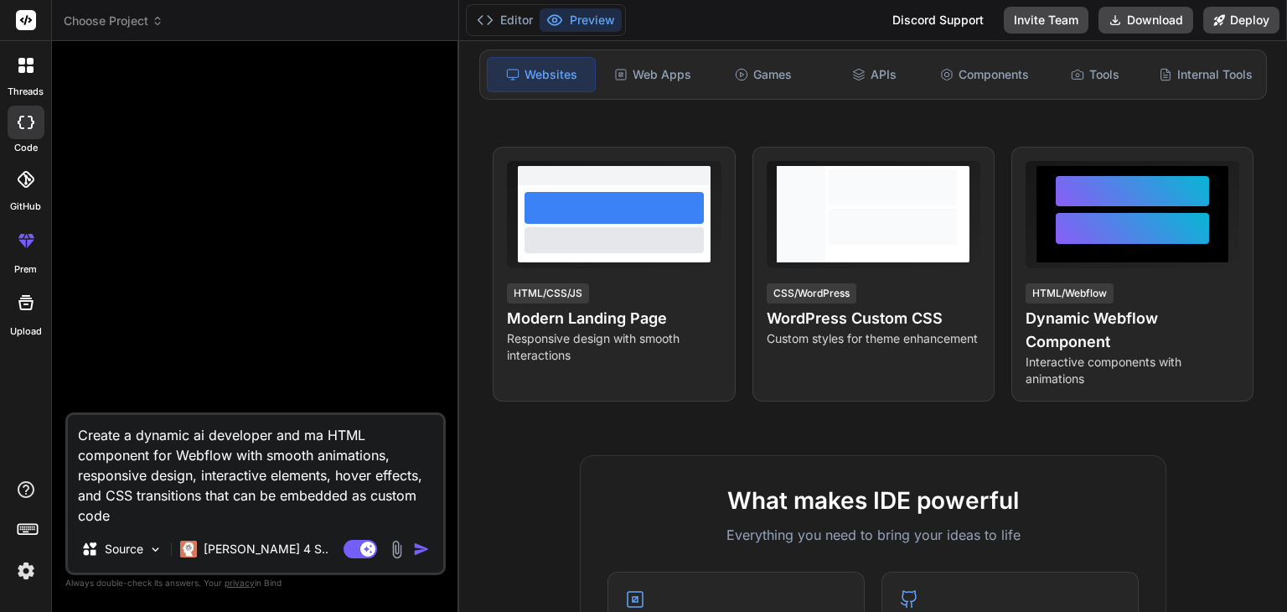
type textarea "Create a dynamic ai developer and mac HTML component for Webflow with smooth an…"
type textarea "x"
type textarea "Create a dynamic ai developer and mach HTML component for Webflow with smooth a…"
type textarea "x"
type textarea "Create a dynamic ai developer and machi HTML component for Webflow with smooth …"
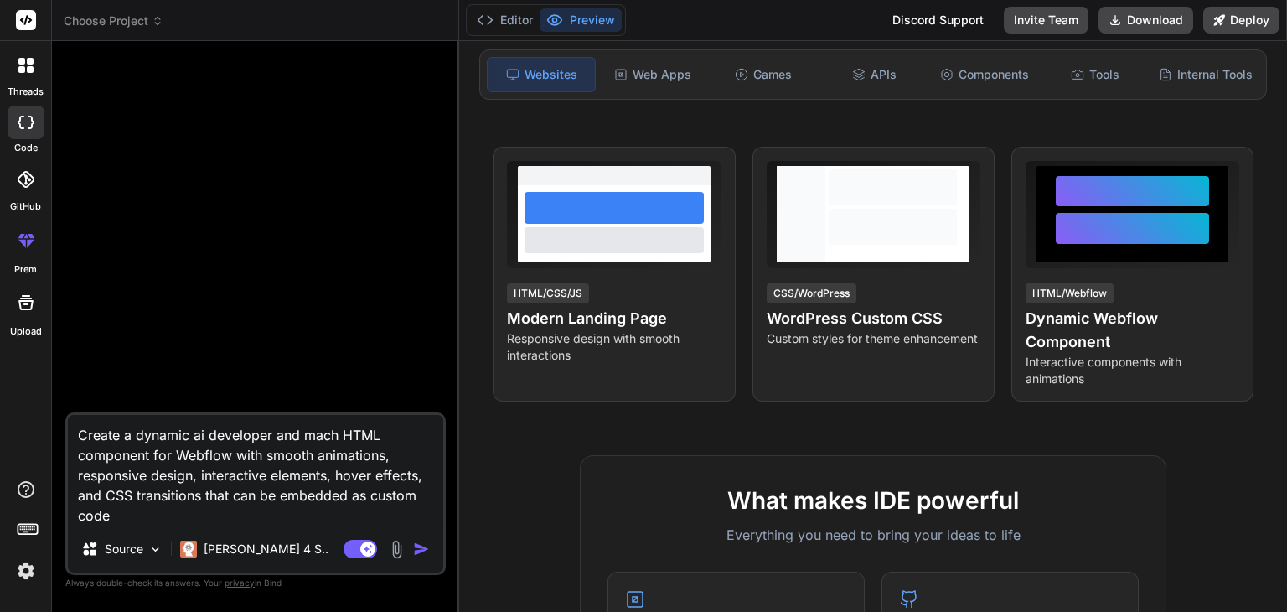
type textarea "x"
type textarea "Create a dynamic ai developer and machin HTML component for Webflow with smooth…"
type textarea "x"
type textarea "Create a dynamic ai developer and machine HTML component for Webflow with smoot…"
type textarea "x"
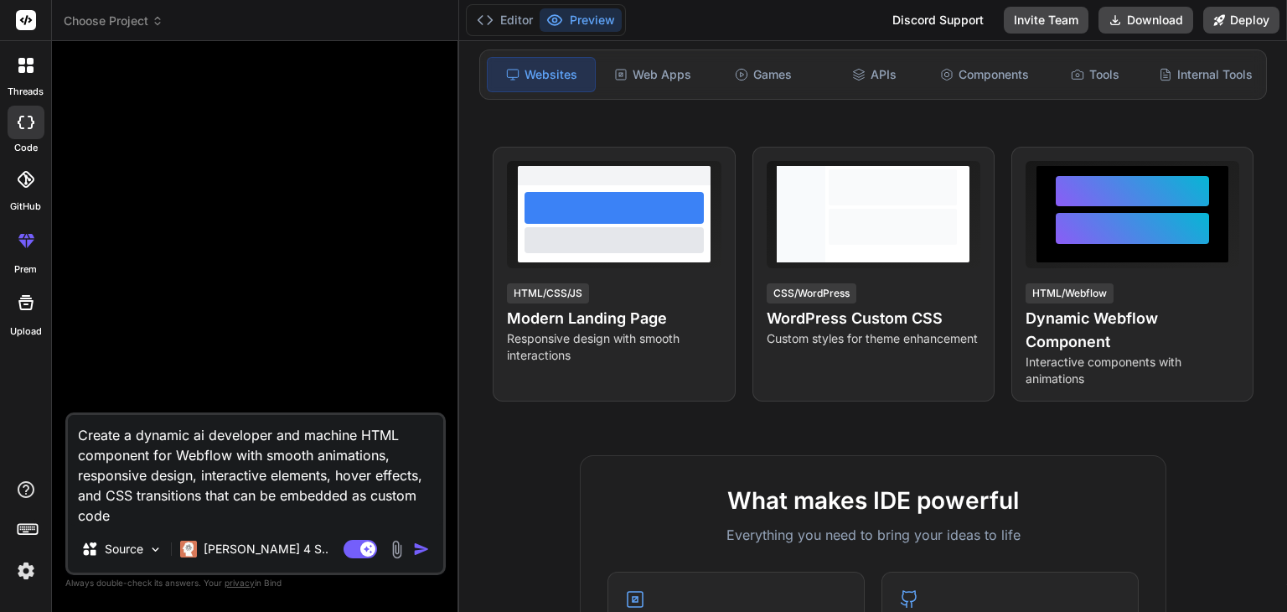
type textarea "Create a dynamic ai developer and machine HTML component for Webflow with smoot…"
type textarea "x"
type textarea "Create a dynamic ai developer and machine l HTML component for Webflow with smo…"
type textarea "x"
type textarea "Create a dynamic ai developer and machine le HTML component for Webflow with sm…"
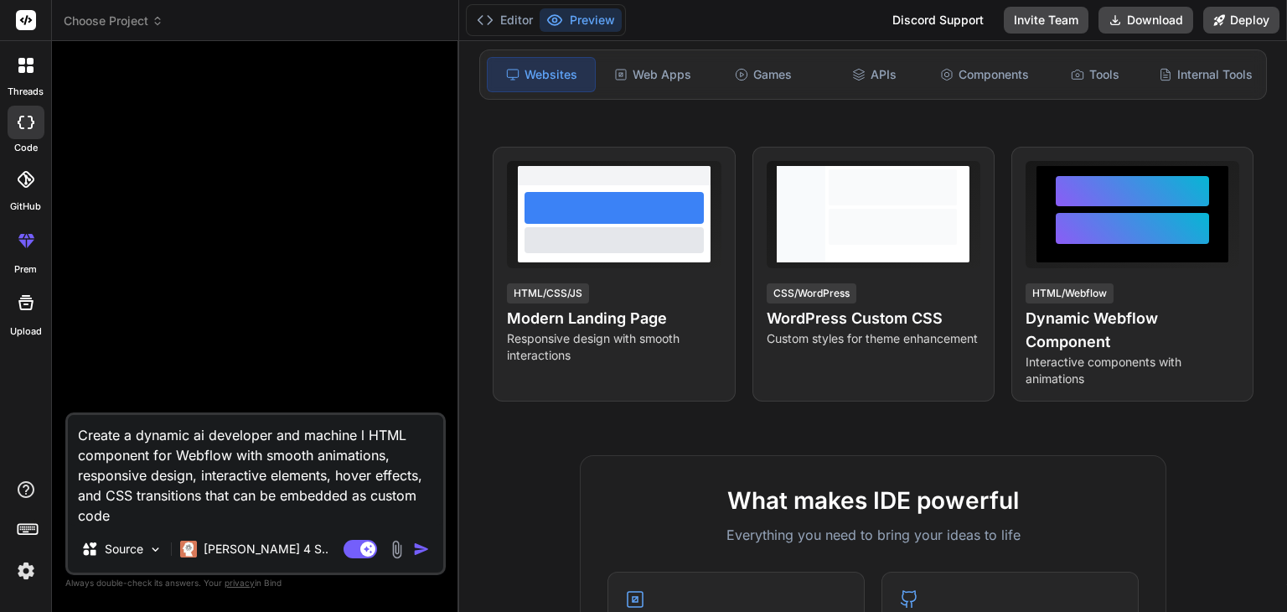
type textarea "x"
type textarea "Create a dynamic ai developer and machine lea HTML component for Webflow with s…"
type textarea "x"
type textarea "Create a dynamic ai developer and machine lear HTML component for Webflow with …"
type textarea "x"
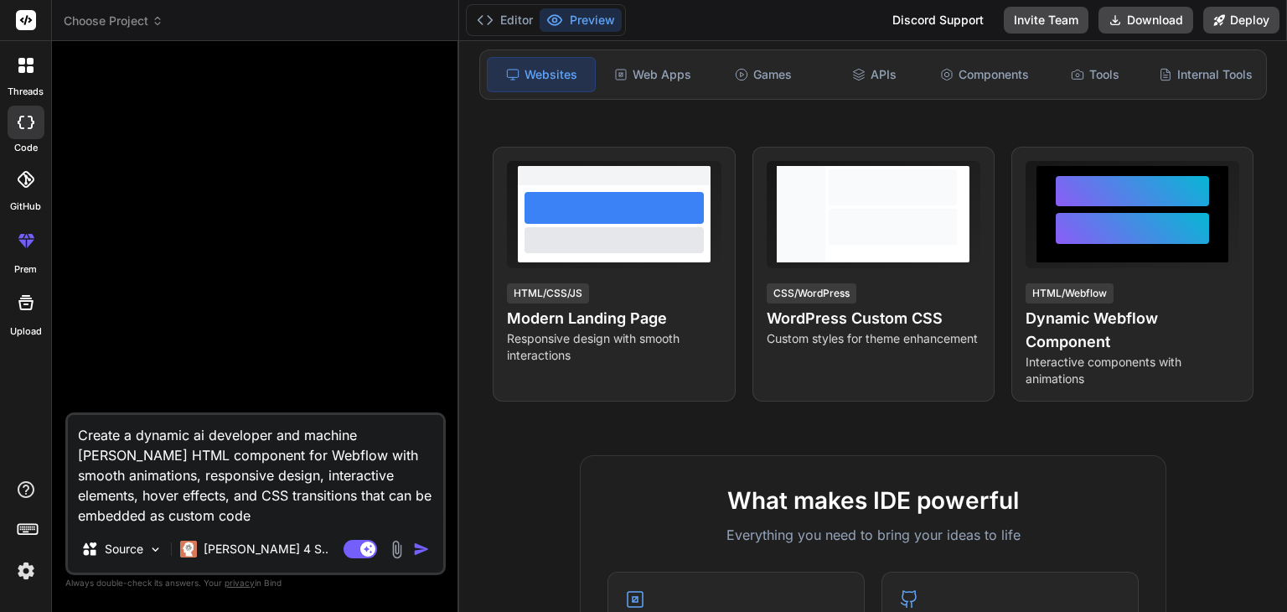
type textarea "Create a dynamic ai developer and machine learn HTML component for Webflow with…"
type textarea "x"
type textarea "Create a dynamic ai developer and machine learni HTML component for Webflow wit…"
type textarea "x"
type textarea "Create a dynamic ai developer and machine learnin HTML component for Webflow wi…"
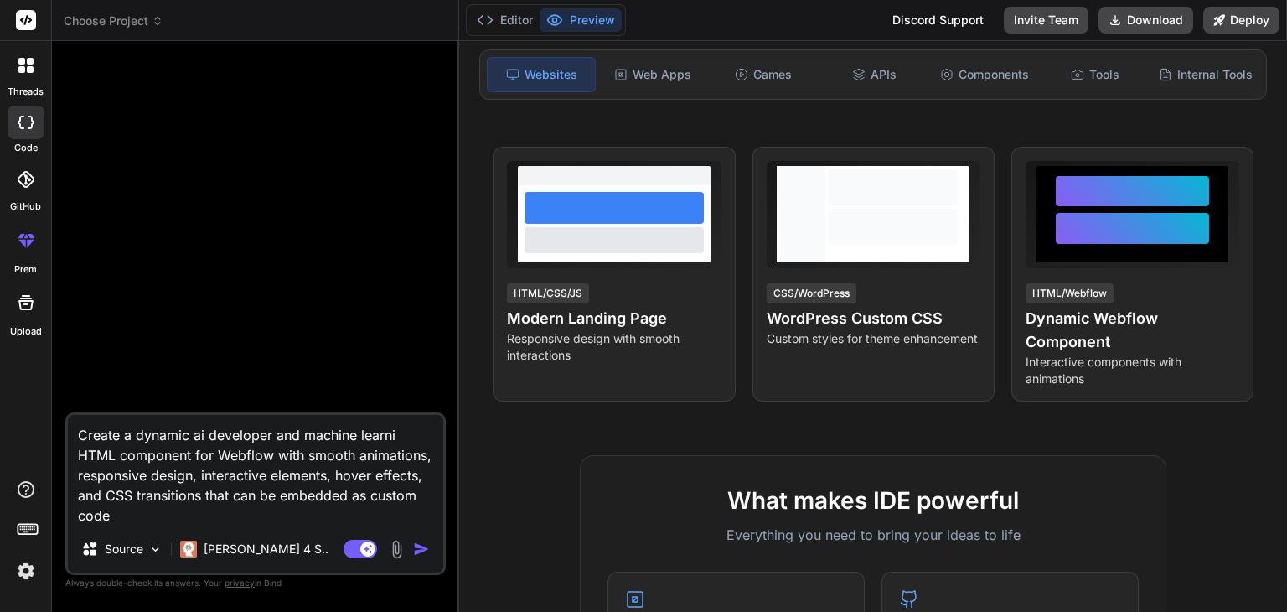
type textarea "x"
type textarea "Create a dynamic ai developer and machine learning HTML component for Webflow w…"
type textarea "x"
type textarea "Create a dynamic ai developer and machine learning HTML component for Webflow w…"
type textarea "x"
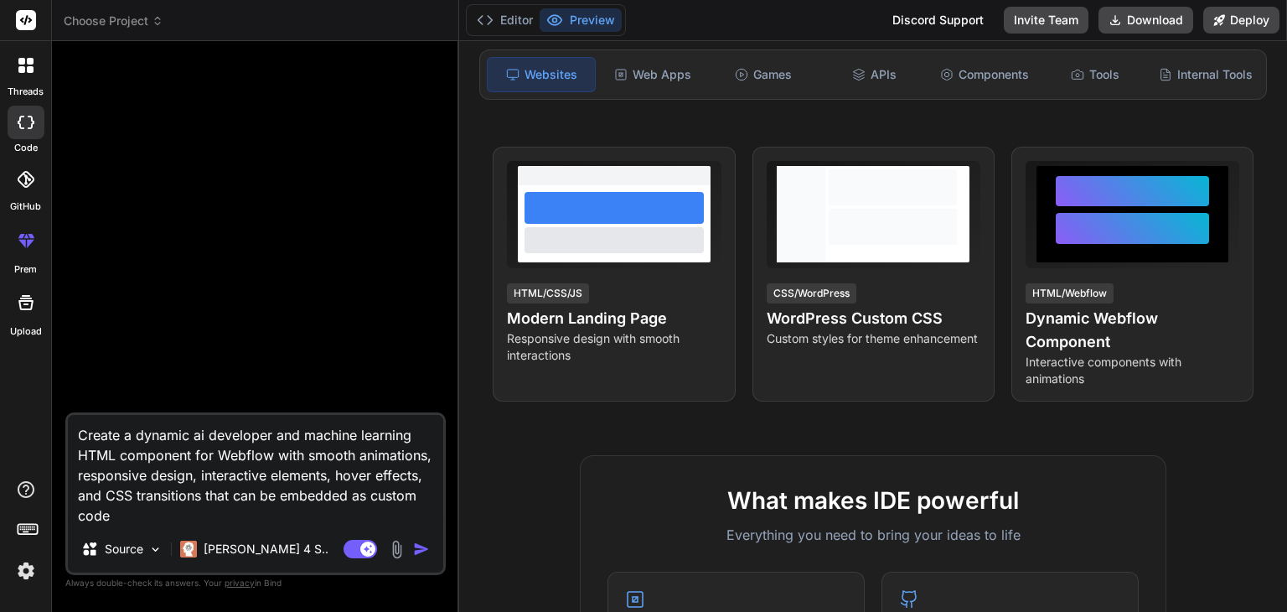
type textarea "Create a dynamic ai developer and machine learning p HTML component for Webflow…"
type textarea "x"
type textarea "Create a dynamic ai developer and machine learning pe HTML component for Webflo…"
type textarea "x"
type textarea "Create a dynamic ai developer and machine learning per HTML component for Webfl…"
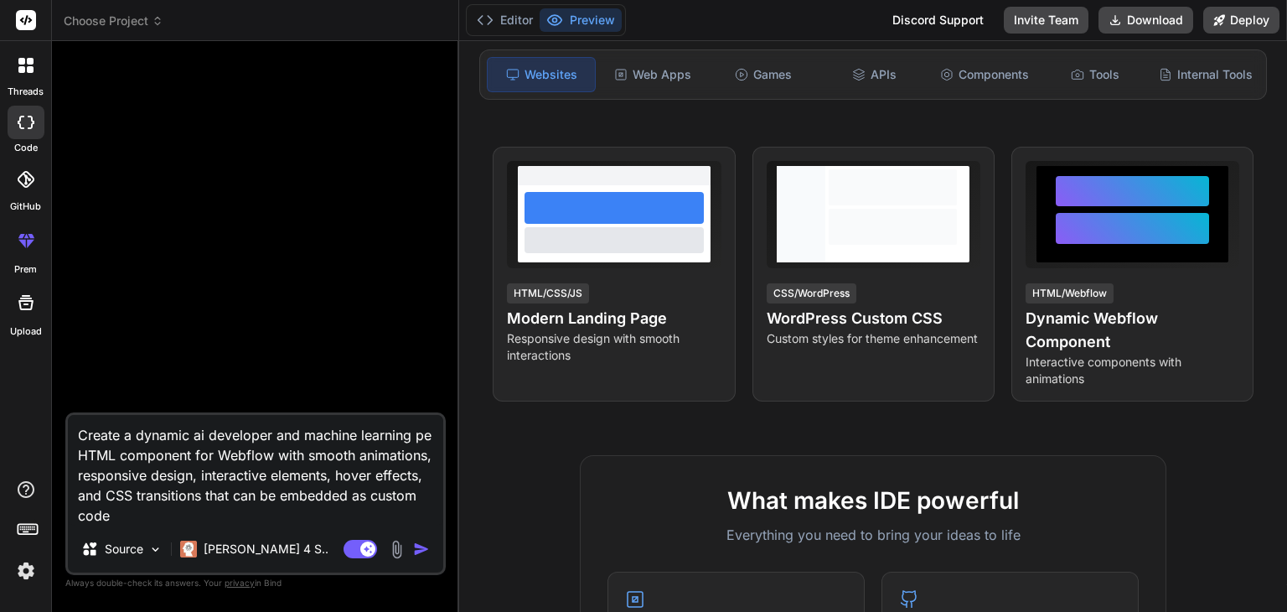
type textarea "x"
type textarea "Create a dynamic ai developer and machine learning pers HTML component for Webf…"
type textarea "x"
type textarea "Create a dynamic ai developer and machine learning perso HTML component for Web…"
type textarea "x"
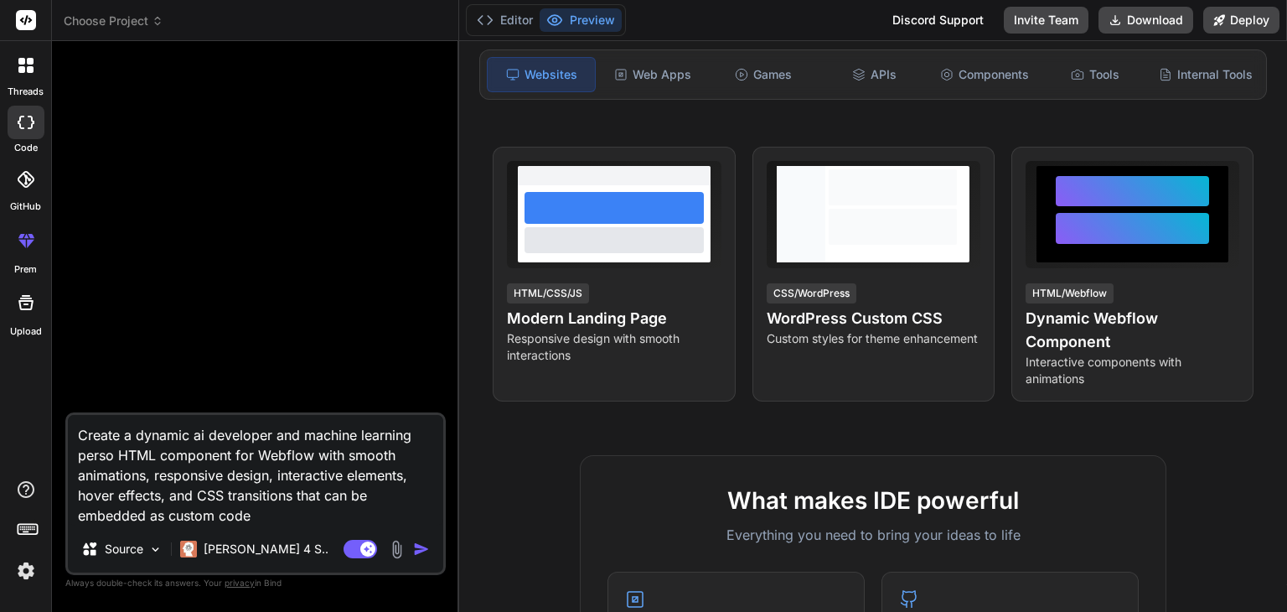
type textarea "Create a dynamic ai developer and machine learning person HTML component for We…"
type textarea "x"
type textarea "Create a dynamic ai developer and machine learning persona HTML component for W…"
type textarea "x"
type textarea "Create a dynamic ai developer and machine learning personap HTML component for …"
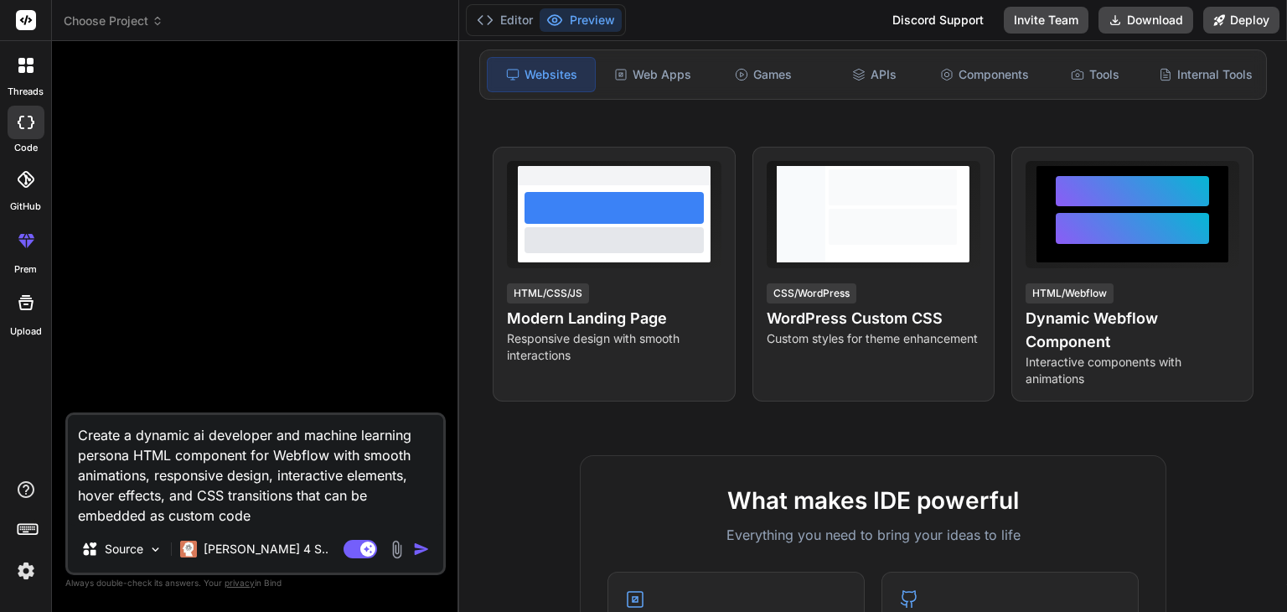
type textarea "x"
type textarea "Create a dynamic ai developer and machine learning persona HTML component for W…"
type textarea "x"
type textarea "Create a dynamic ai developer and machine learning personal HTML component for …"
type textarea "x"
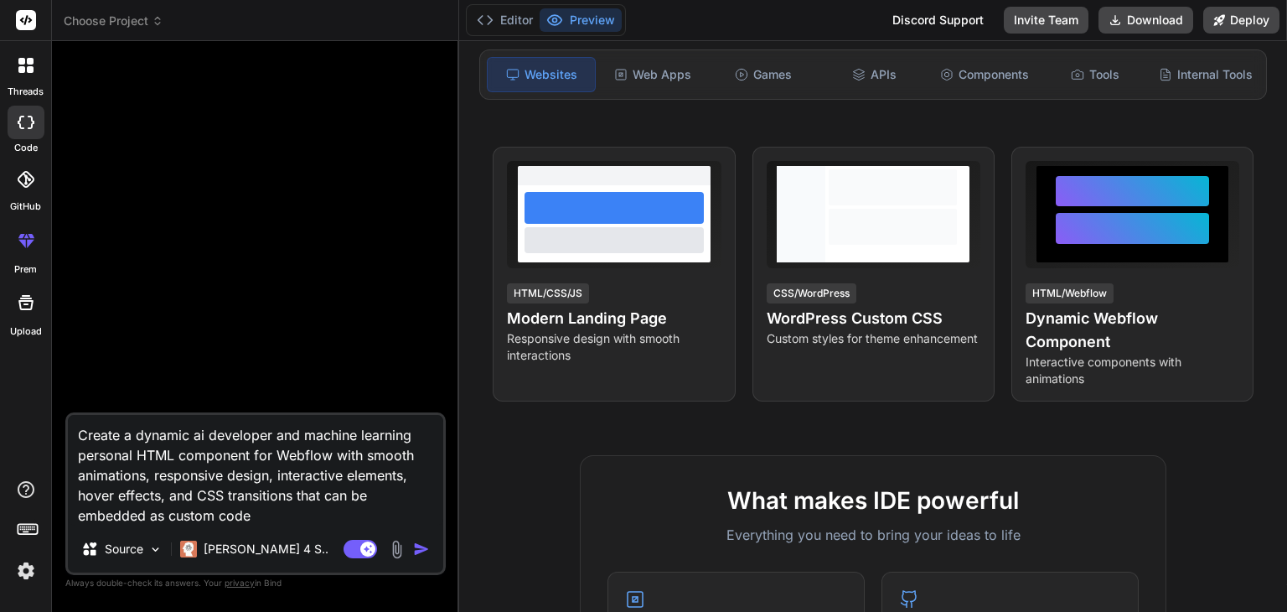
type textarea "Create a dynamic ai developer and machine learning personal HTML component for …"
type textarea "x"
type textarea "Create a dynamic ai developer and machine learning personal p HTML component fo…"
type textarea "x"
type textarea "Create a dynamic ai developer and machine learning personal po HTML component f…"
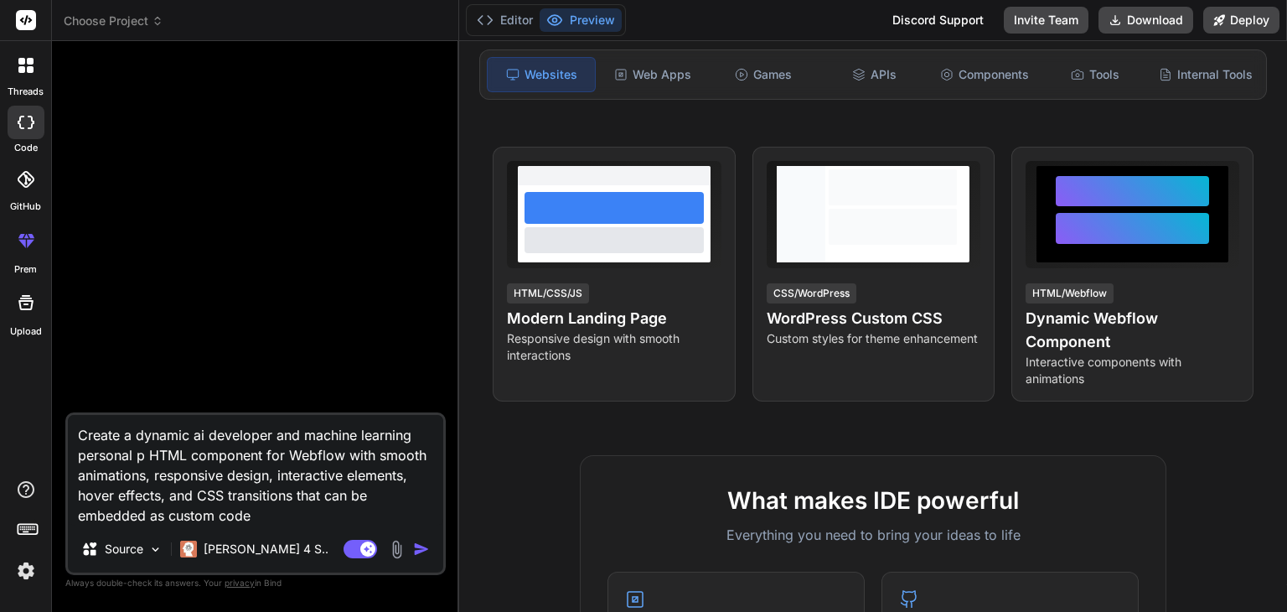
type textarea "x"
type textarea "Create a dynamic ai developer and machine learning personal por HTML component …"
type textarea "x"
type textarea "Create a dynamic ai developer and machine learning personal port HTML component…"
type textarea "x"
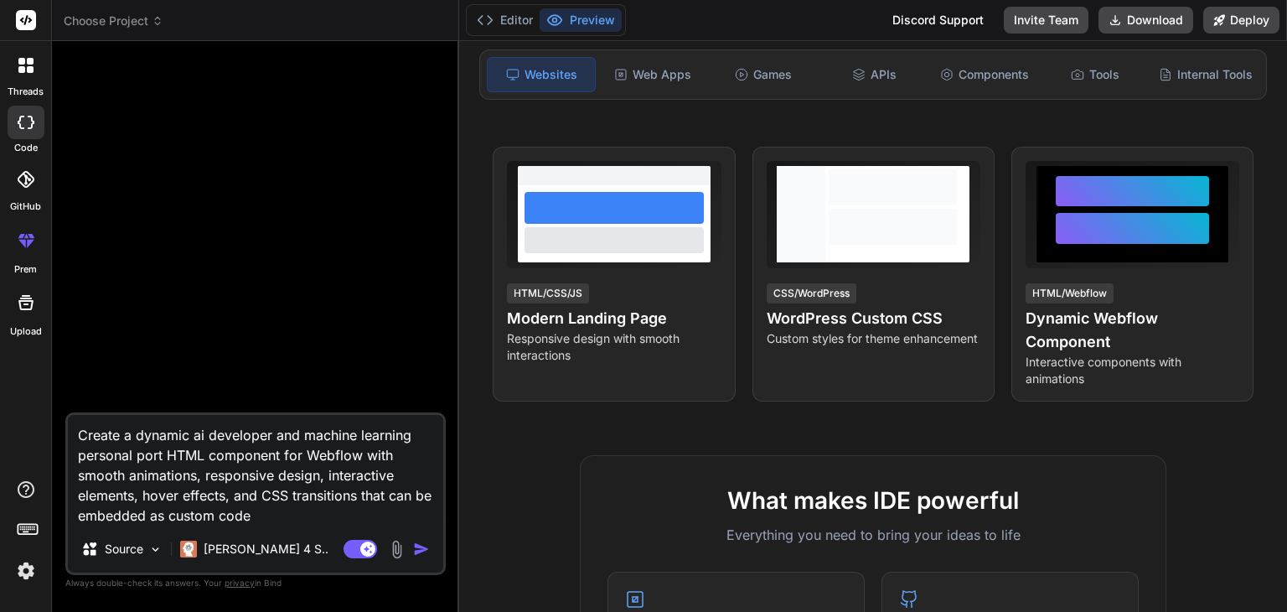
type textarea "Create a dynamic ai developer and machine learning personal portf HTML componen…"
type textarea "x"
type textarea "Create a dynamic ai developer and machine learning personal portfo HTML compone…"
type textarea "x"
type textarea "Create a dynamic ai developer and machine learning personal portfol HTML compon…"
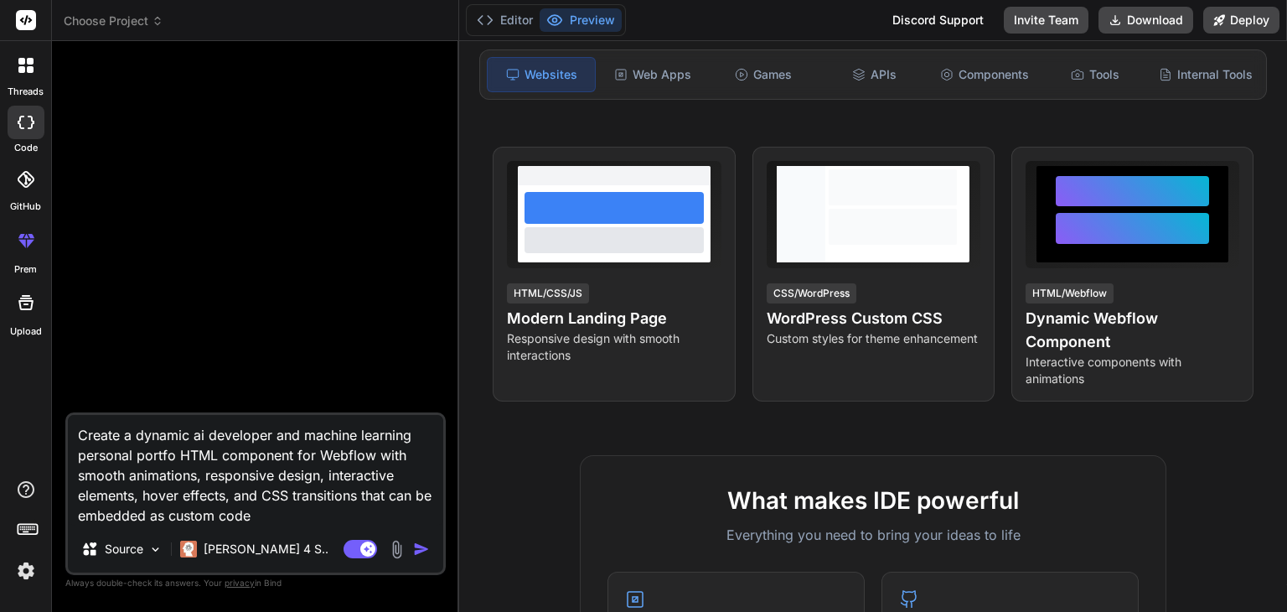
type textarea "x"
type textarea "Create a dynamic ai developer and machine learning personal portfoli HTML compo…"
type textarea "x"
type textarea "Create a dynamic ai developer and machine learning personal portfolio HTML comp…"
type textarea "x"
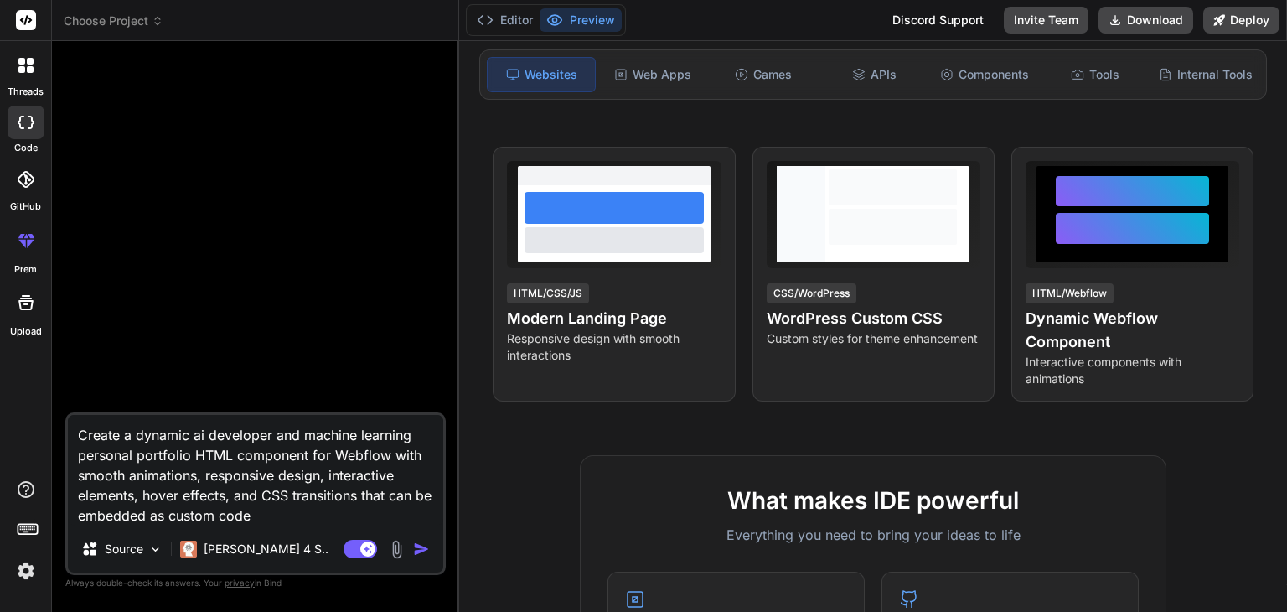
type textarea "Create a dynamic ai developer and machine learning personal portfolio HTML comp…"
type textarea "x"
type textarea "Create a dynamic ai developer and machine learning personal portfolio w HTML co…"
type textarea "x"
type textarea "Create a dynamic ai developer and machine learning personal portfolio wi HTML c…"
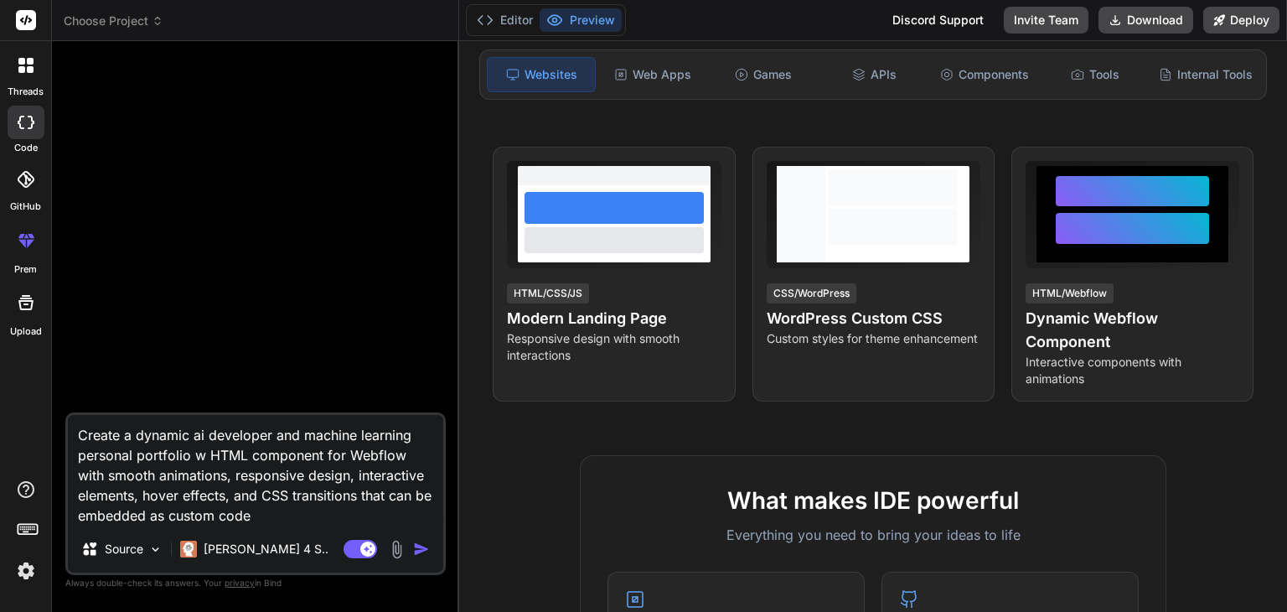
type textarea "x"
type textarea "Create a dynamic ai developer and machine learning personal portfolio wit HTML …"
type textarea "x"
type textarea "Create a dynamic ai developer and machine learning personal portfolio with HTML…"
type textarea "x"
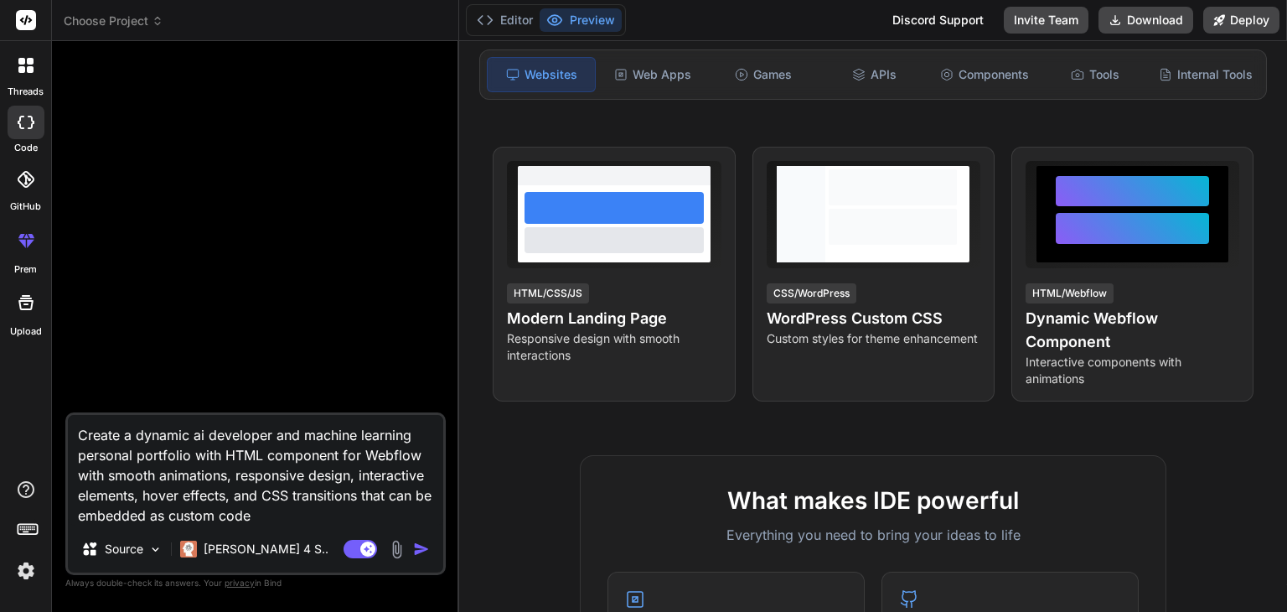
type textarea "Create a dynamic ai developer and machine learning personal portfolio with HTML…"
type textarea "x"
type textarea "Create a dynamic ai developer and machine learning personal portfolio with r HT…"
type textarea "x"
type textarea "Create a dynamic ai developer and machine learning personal portfolio with re H…"
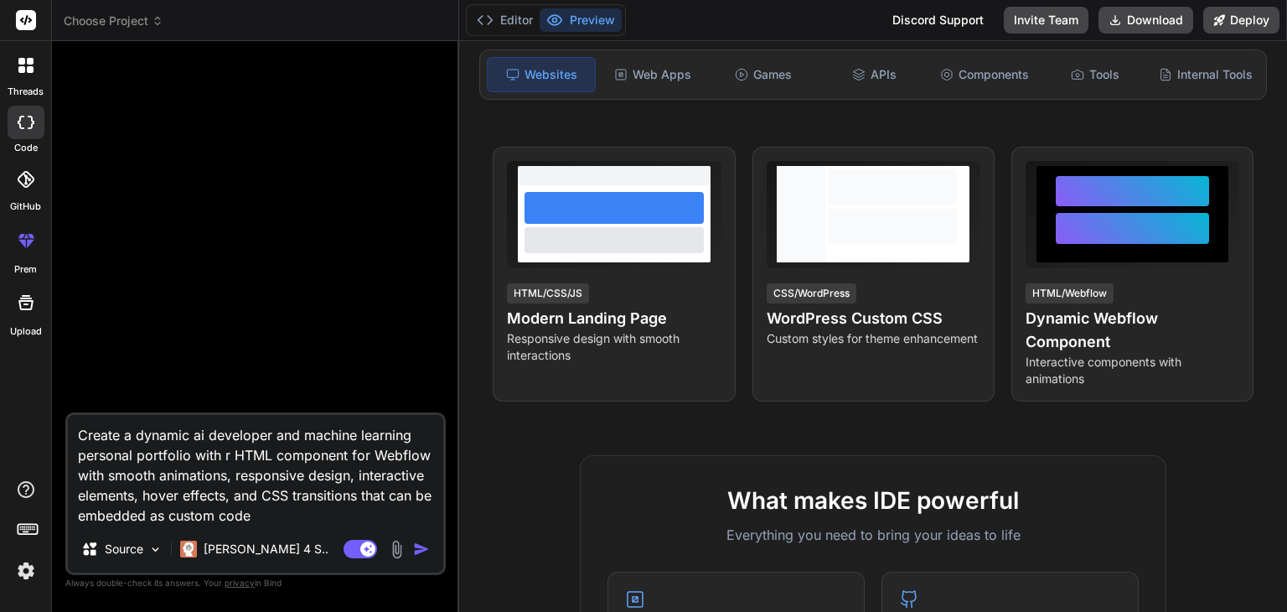
type textarea "x"
type textarea "Create a dynamic ai developer and machine learning personal portfolio with rea …"
type textarea "x"
type textarea "Create a dynamic ai developer and machine learning personal portfolio with real…"
type textarea "x"
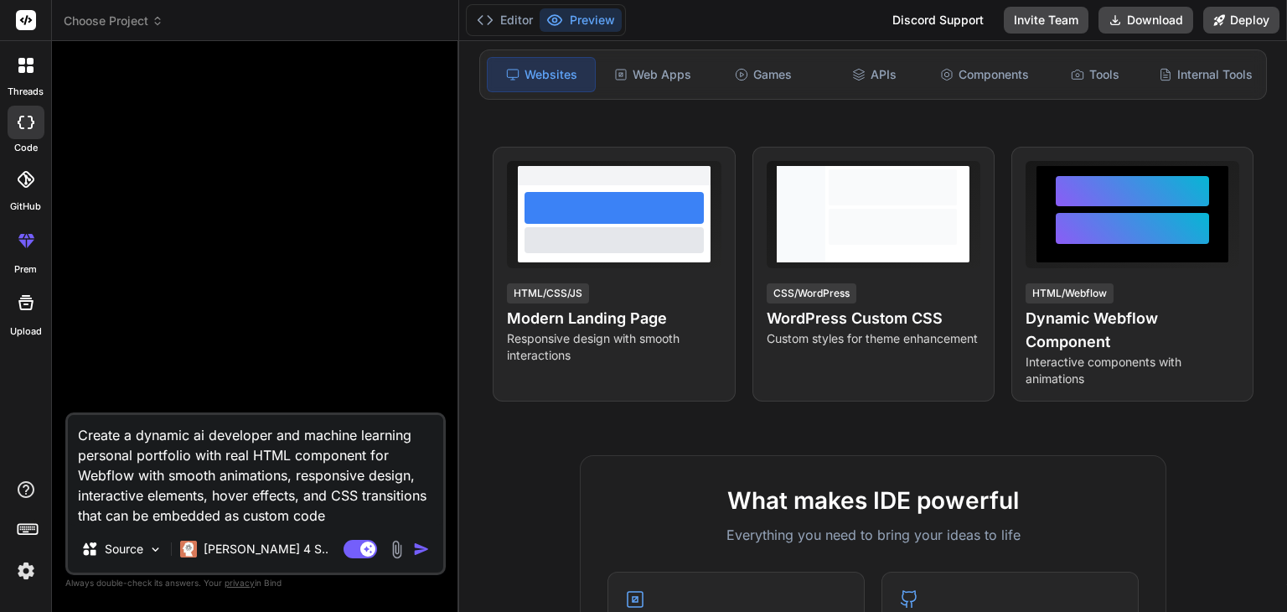
type textarea "Create a dynamic ai developer and machine learning personal portfolio with real…"
type textarea "x"
type textarea "Create a dynamic ai developer and machine learning personal portfolio with real…"
type textarea "x"
type textarea "Create a dynamic ai developer and machine learning personal portfolio with real…"
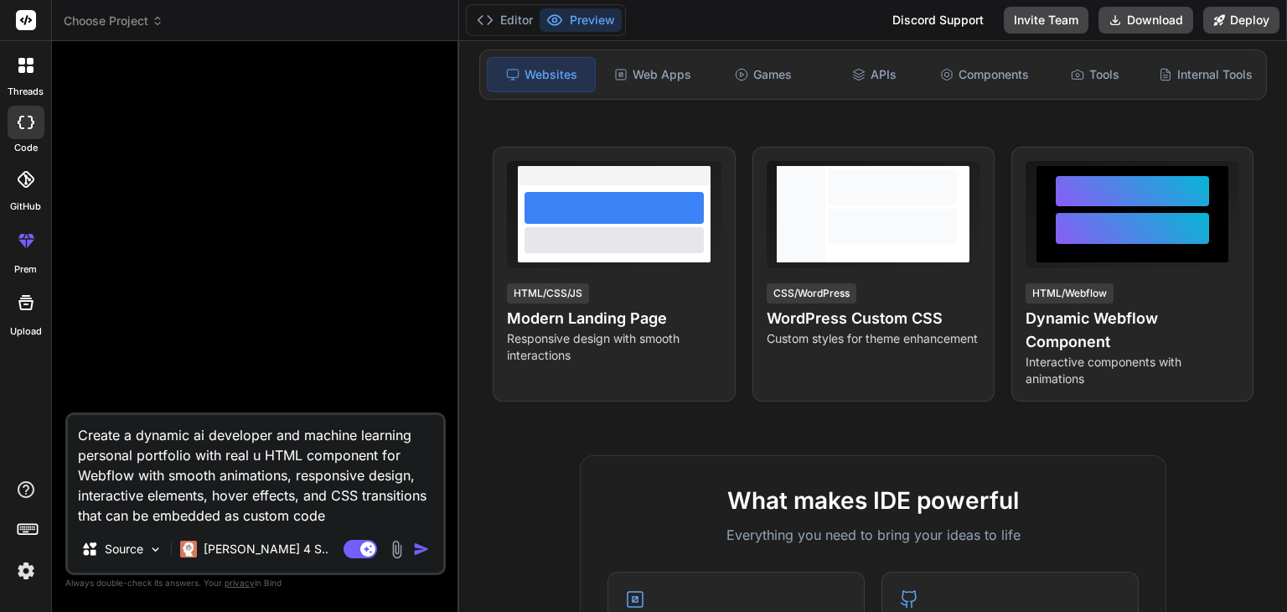
type textarea "x"
type textarea "Create a dynamic ai developer and machine learning personal portfolio with real…"
type textarea "x"
type textarea "Create a dynamic ai developer and machine learning personal portfolio with real…"
type textarea "x"
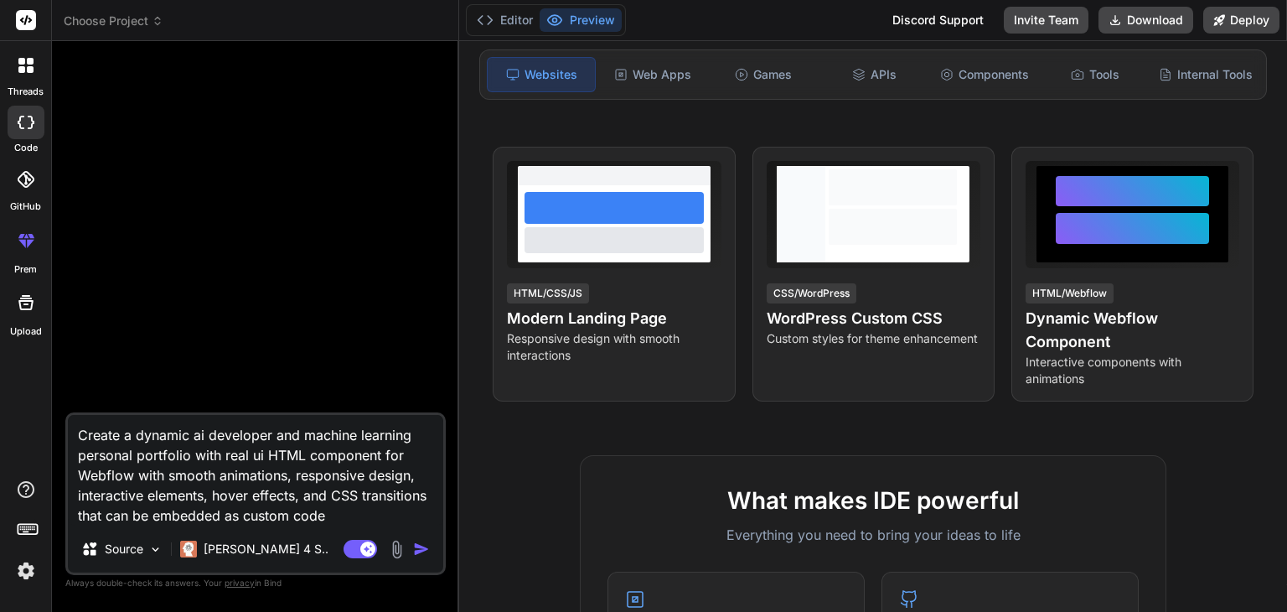
type textarea "Create a dynamic ai developer and machine learning personal portfolio with real…"
type textarea "x"
type textarea "Create a dynamic ai developer and machine learning personal portfolio with real…"
type textarea "x"
type textarea "Create a dynamic ai developer and machine learning personal portfolio with real…"
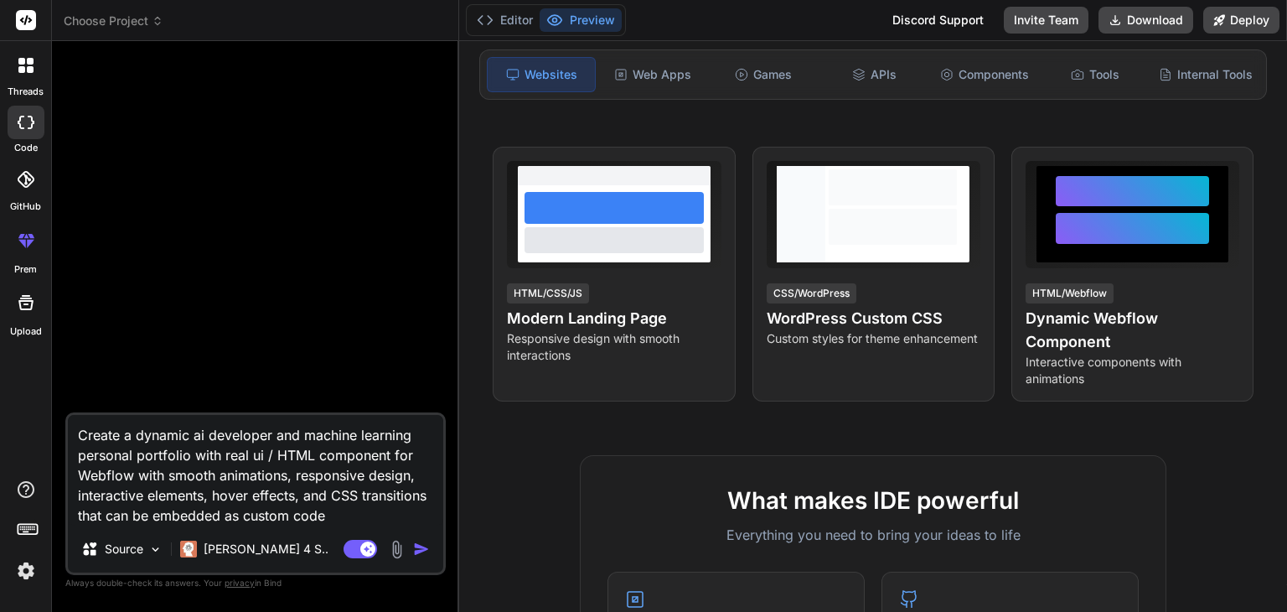
type textarea "x"
type textarea "Create a dynamic ai developer and machine learning personal portfolio with real…"
type textarea "x"
type textarea "Create a dynamic ai developer and machine learning personal portfolio with real…"
type textarea "x"
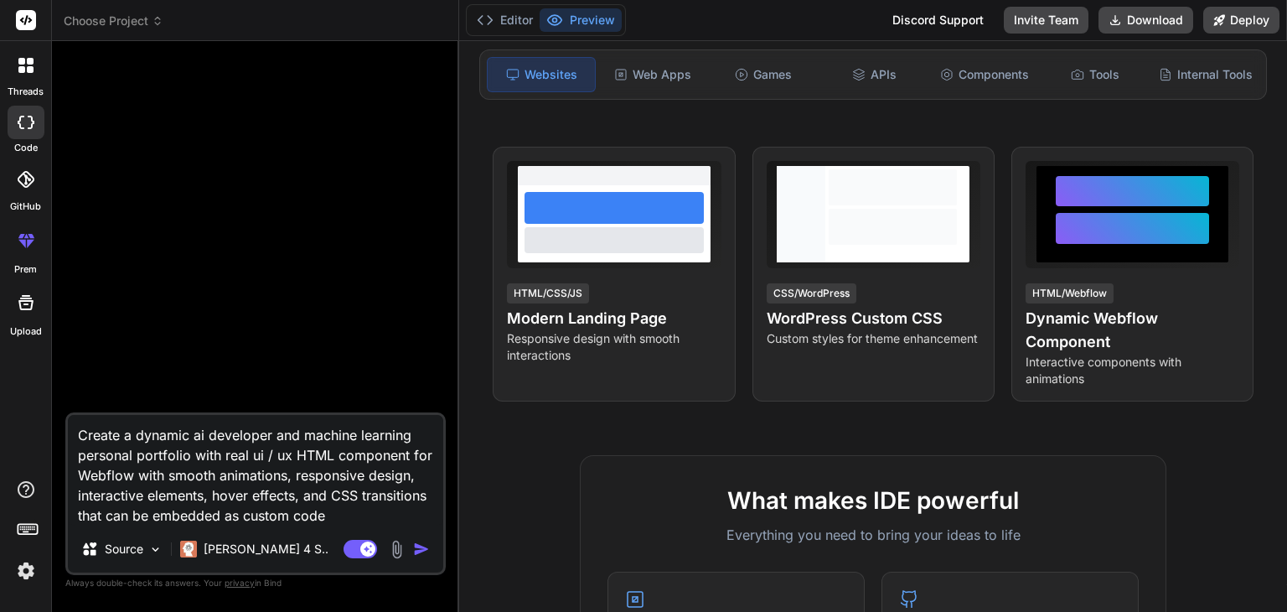
type textarea "Create a dynamic ai developer and machine learning personal portfolio with real…"
type textarea "x"
type textarea "Create a dynamic ai developer and machine learning personal portfolio with real…"
type textarea "x"
type textarea "Create a dynamic ai developer and machine learning personal portfolio with real…"
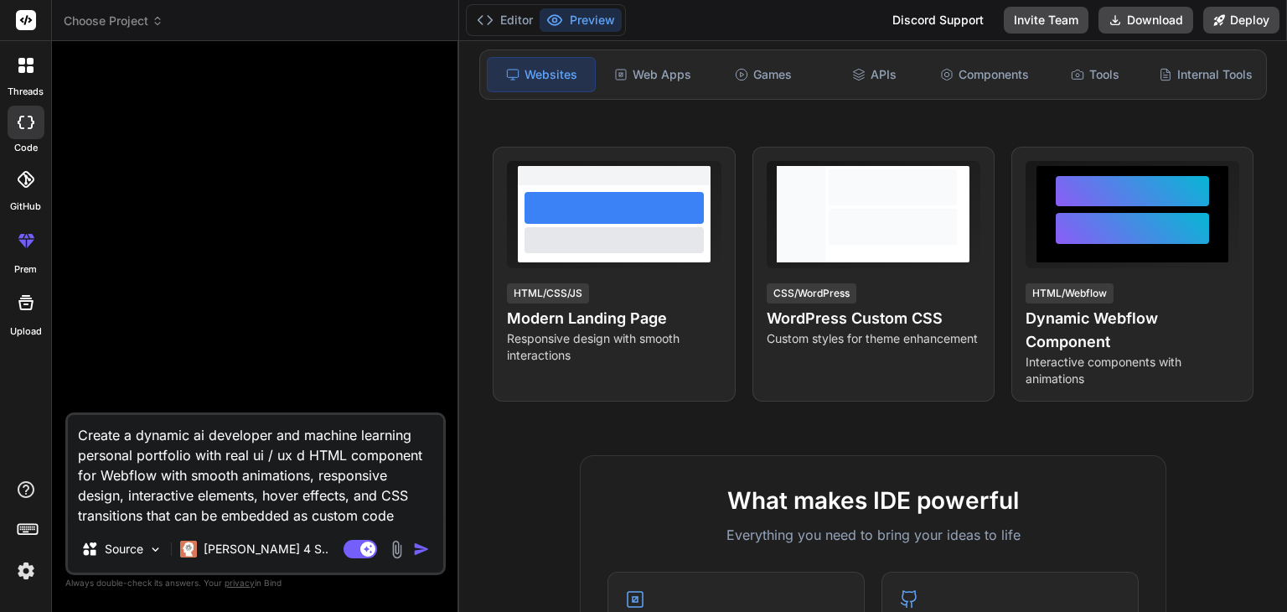
type textarea "x"
type textarea "Create a dynamic ai developer and machine learning personal portfolio with real…"
type textarea "x"
type textarea "Create a dynamic ai developer and machine learning personal portfolio with real…"
type textarea "x"
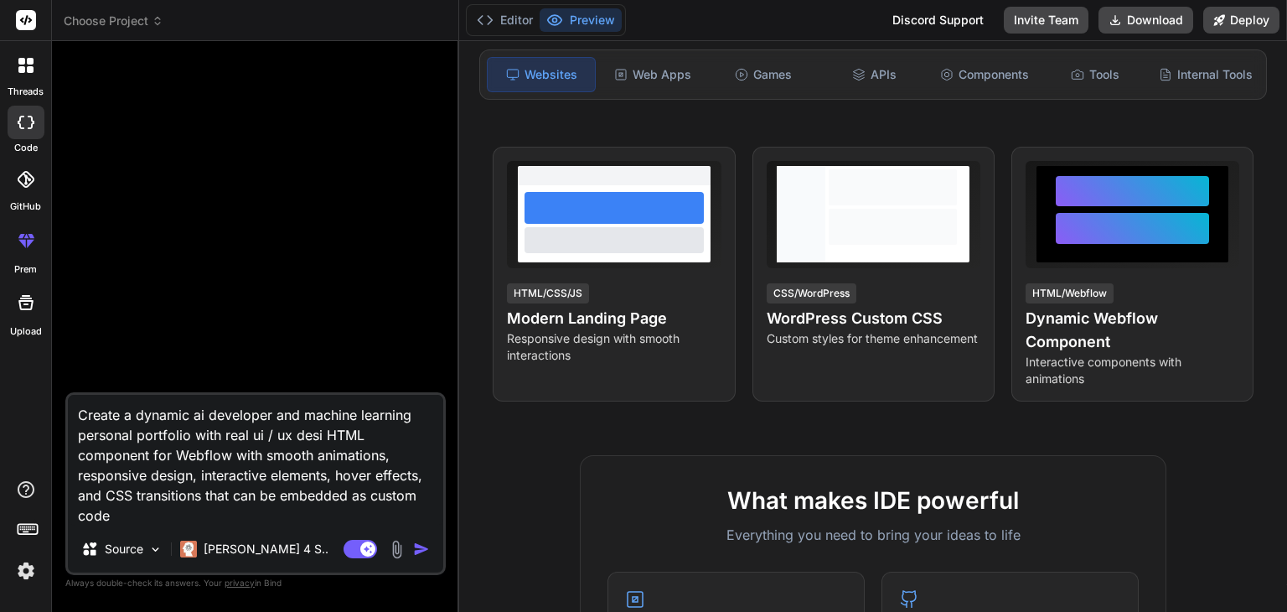
type textarea "Create a dynamic ai developer and machine learning personal portfolio with real…"
type textarea "x"
type textarea "Create a dynamic ai developer and machine learning personal portfolio with real…"
type textarea "x"
type textarea "Create a dynamic ai developer and machine learning personal portfolio with real…"
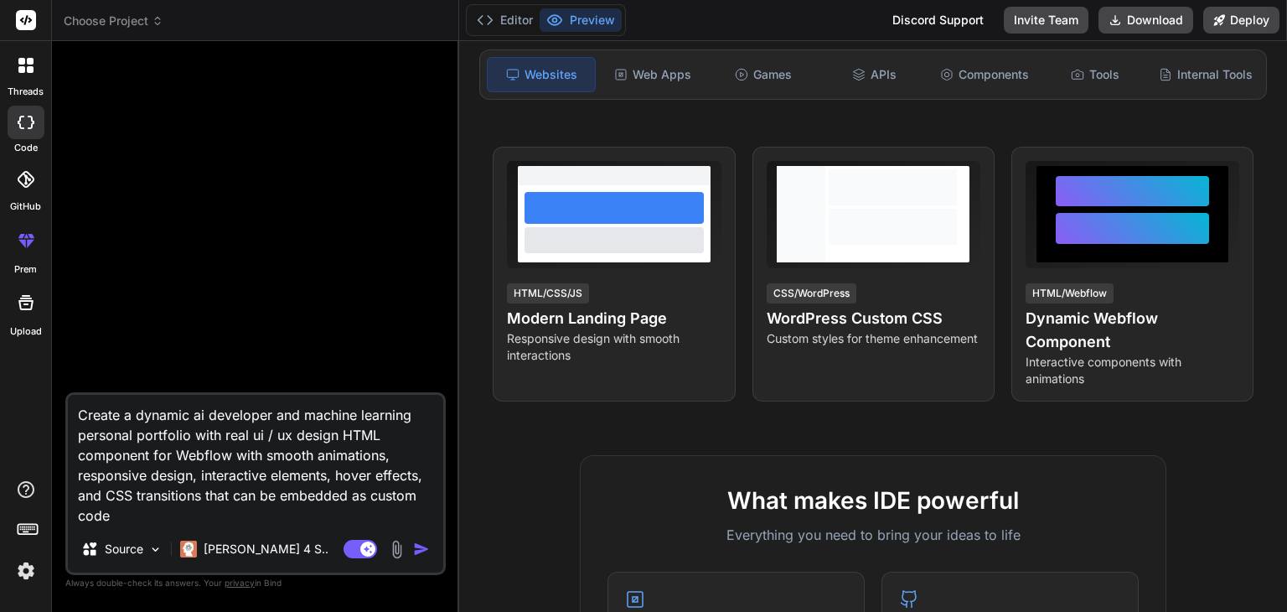
type textarea "x"
type textarea "Create a dynamic ai developer and machine learning personal portfolio with real…"
type textarea "x"
type textarea "Create a dynamic ai developer and machine learning personal portfolio with real…"
type textarea "x"
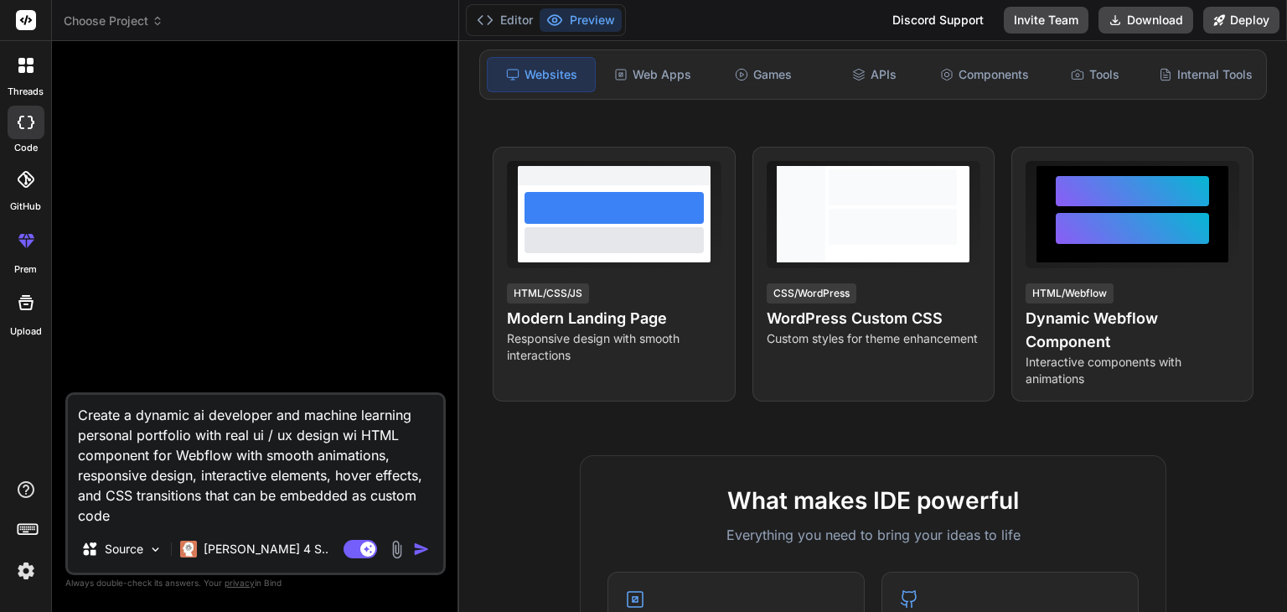
type textarea "Create a dynamic ai developer and machine learning personal portfolio with real…"
type textarea "x"
type textarea "Create a dynamic ai developer and machine learning personal portfolio with real…"
type textarea "x"
type textarea "Create a dynamic ai developer and machine learning personal portfolio with real…"
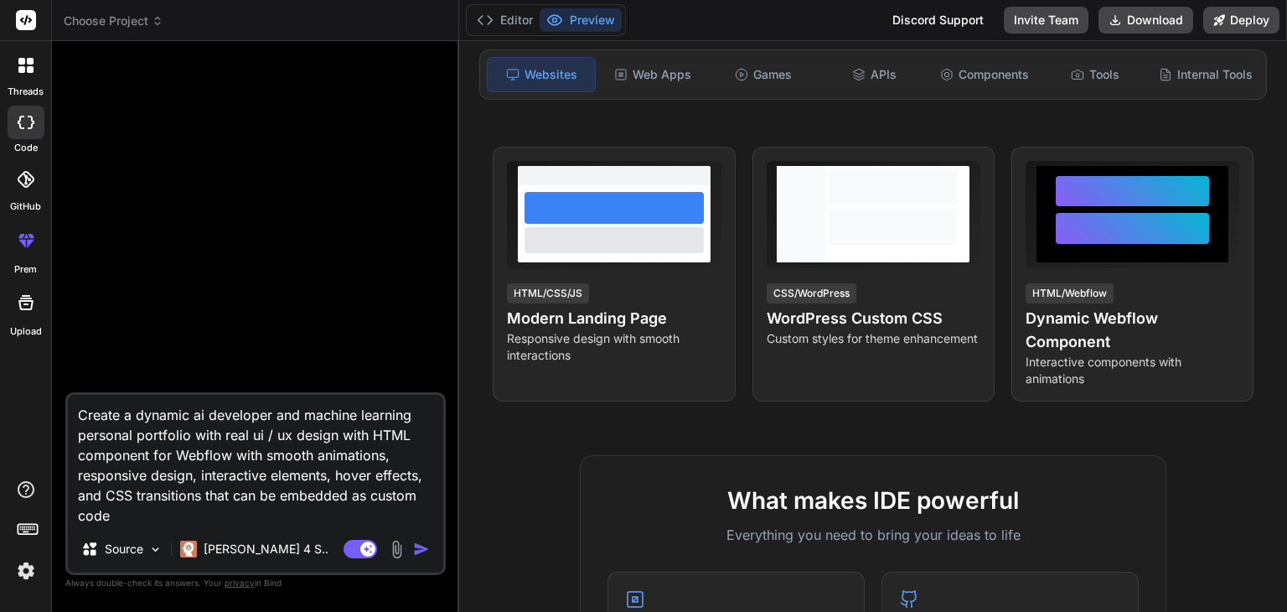
type textarea "x"
type textarea "Create a dynamic ai developer and machine learning personal portfolio with real…"
click at [422, 554] on img "button" at bounding box center [421, 548] width 17 height 17
type textarea "x"
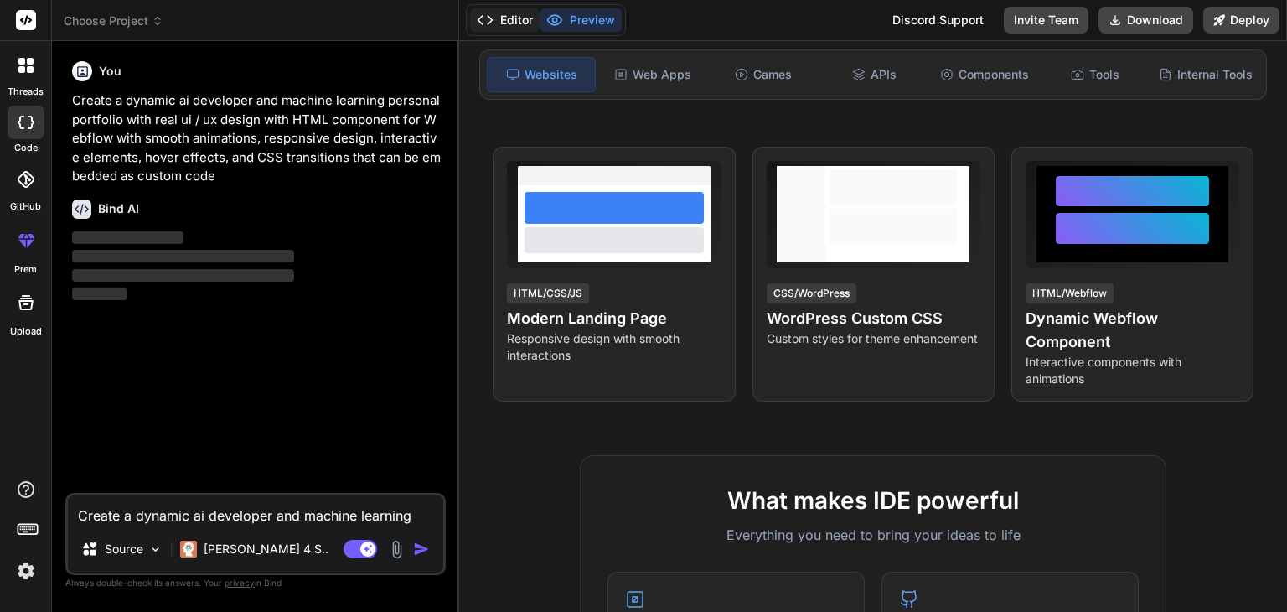
click at [515, 17] on button "Editor" at bounding box center [505, 19] width 70 height 23
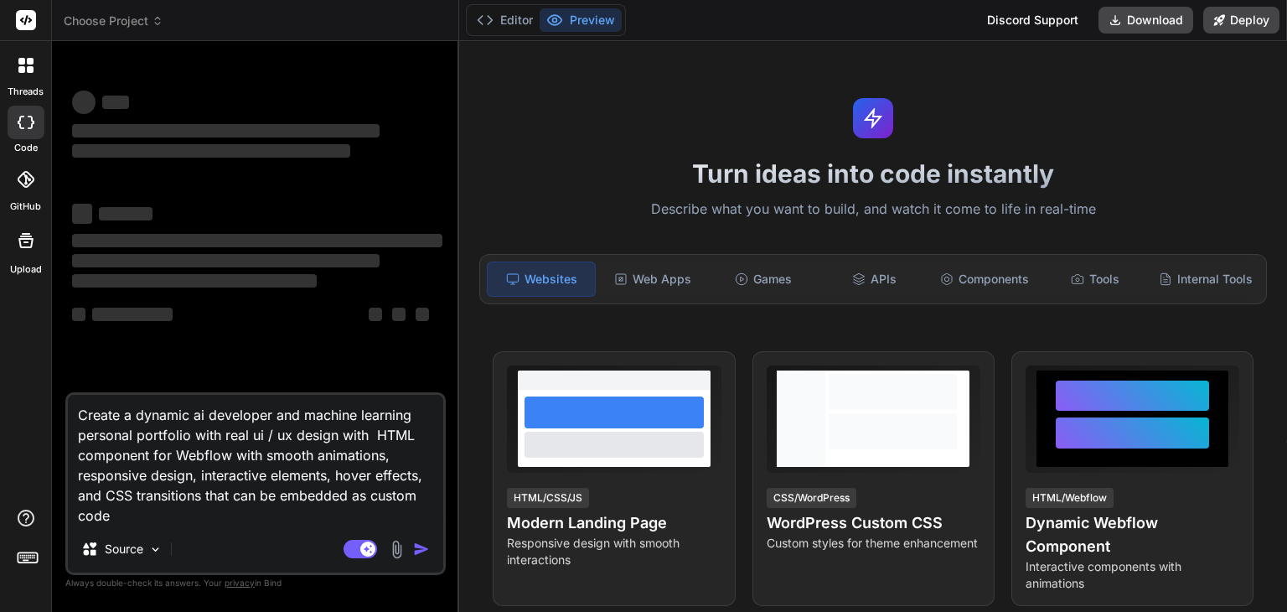
type textarea "x"
click at [290, 498] on textarea "Create a dynamic ai developer and machine learning personal portfolio with real…" at bounding box center [255, 460] width 375 height 131
type textarea "x"
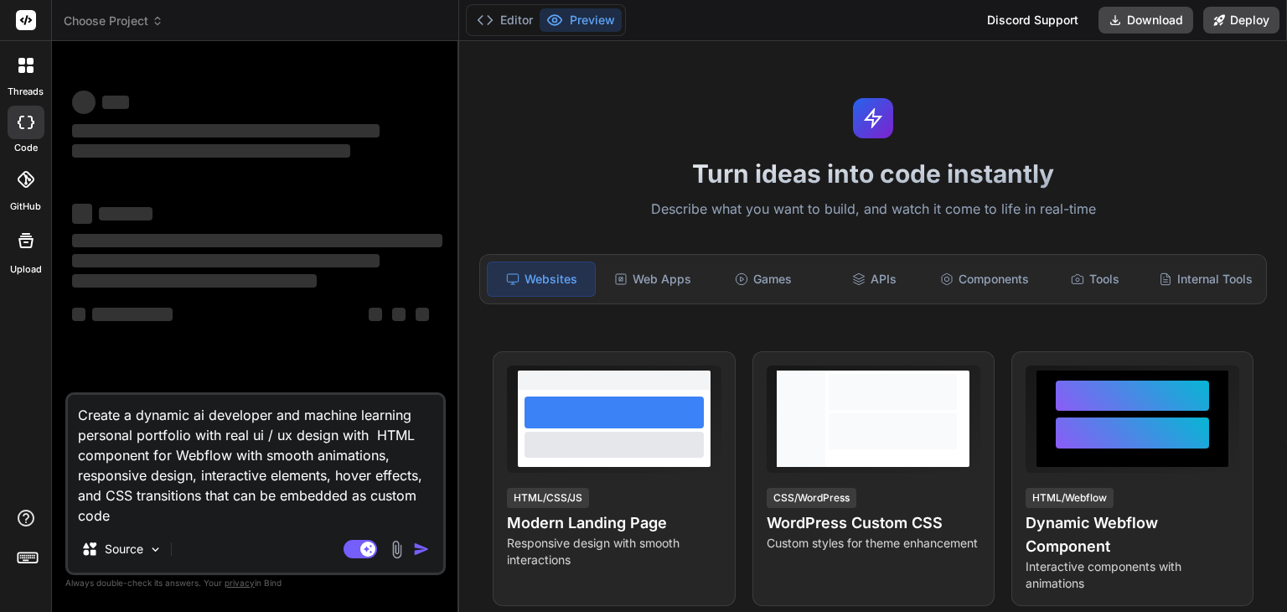
type textarea "x"
click at [22, 182] on icon at bounding box center [26, 179] width 17 height 17
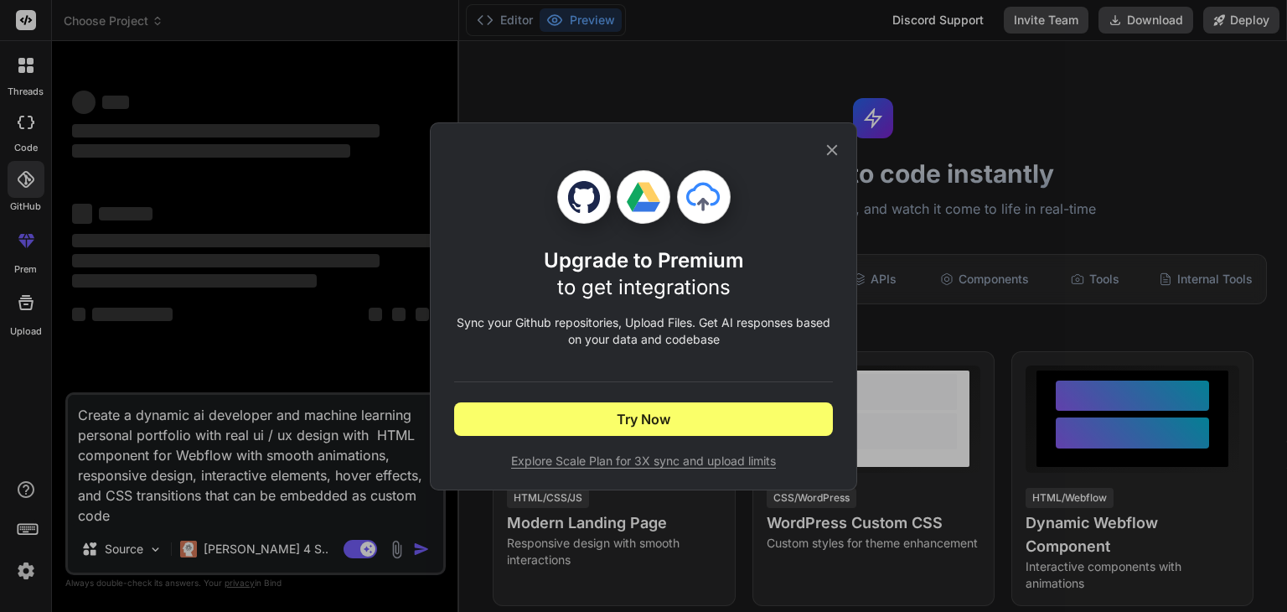
click at [831, 151] on icon at bounding box center [832, 149] width 11 height 11
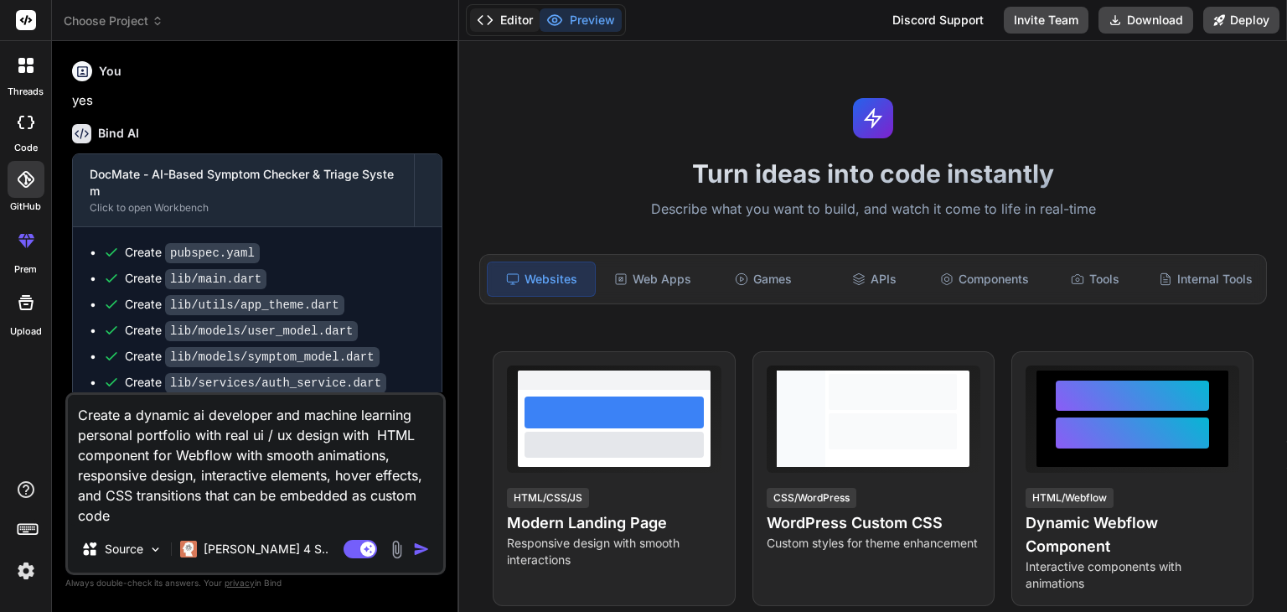
click at [500, 25] on button "Editor" at bounding box center [505, 19] width 70 height 23
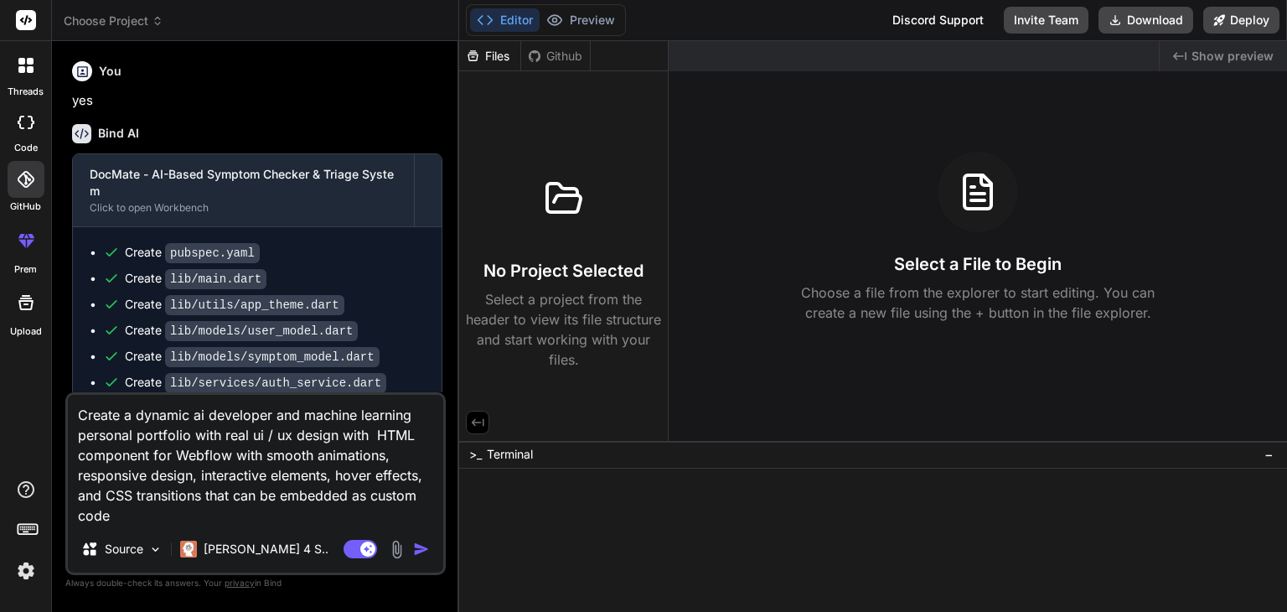
scroll to position [178, 0]
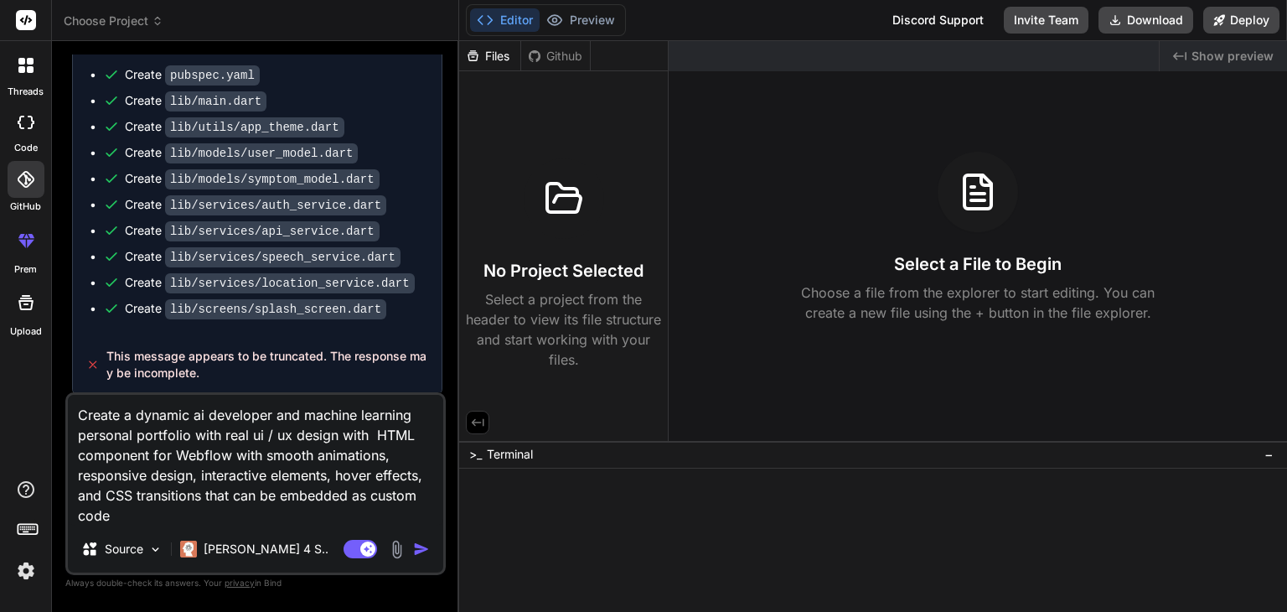
click at [36, 65] on div at bounding box center [25, 65] width 35 height 35
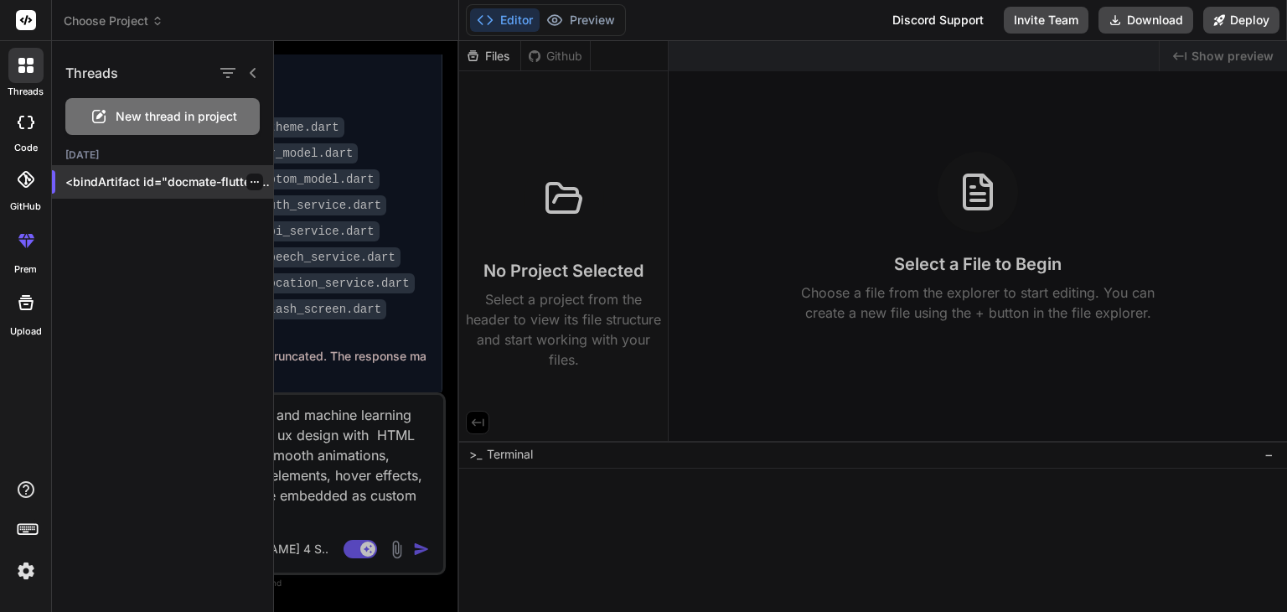
click at [256, 179] on div at bounding box center [254, 181] width 17 height 17
click at [254, 183] on div at bounding box center [254, 181] width 17 height 17
click at [250, 183] on icon "button" at bounding box center [255, 182] width 10 height 10
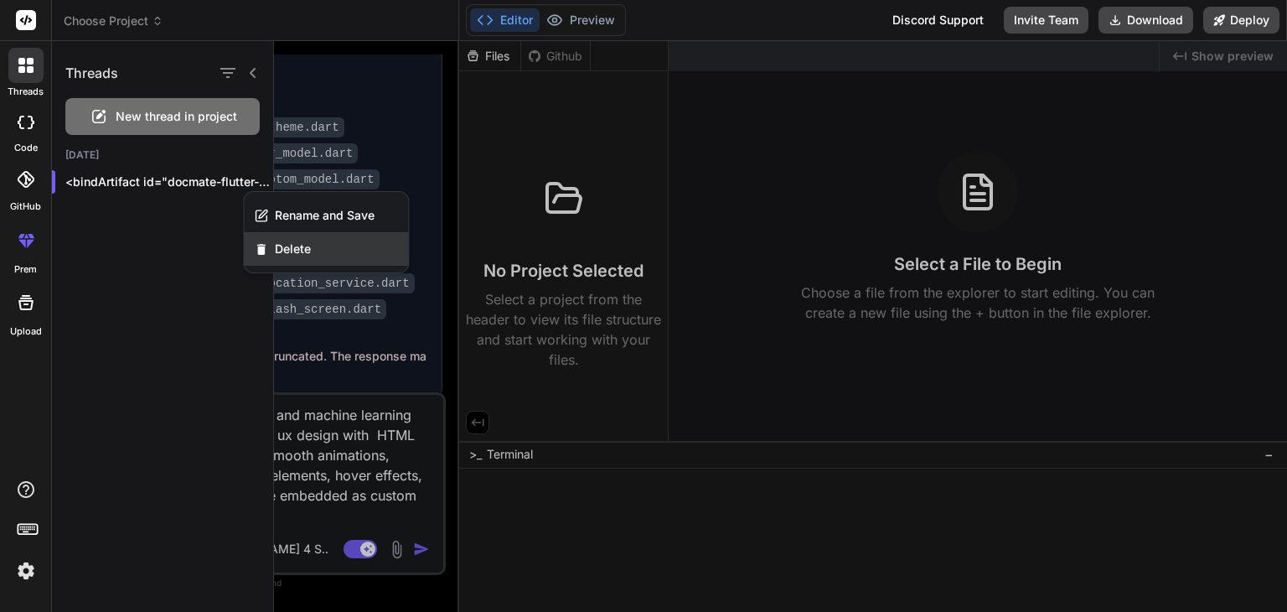
click at [277, 235] on div "Delete" at bounding box center [326, 249] width 164 height 34
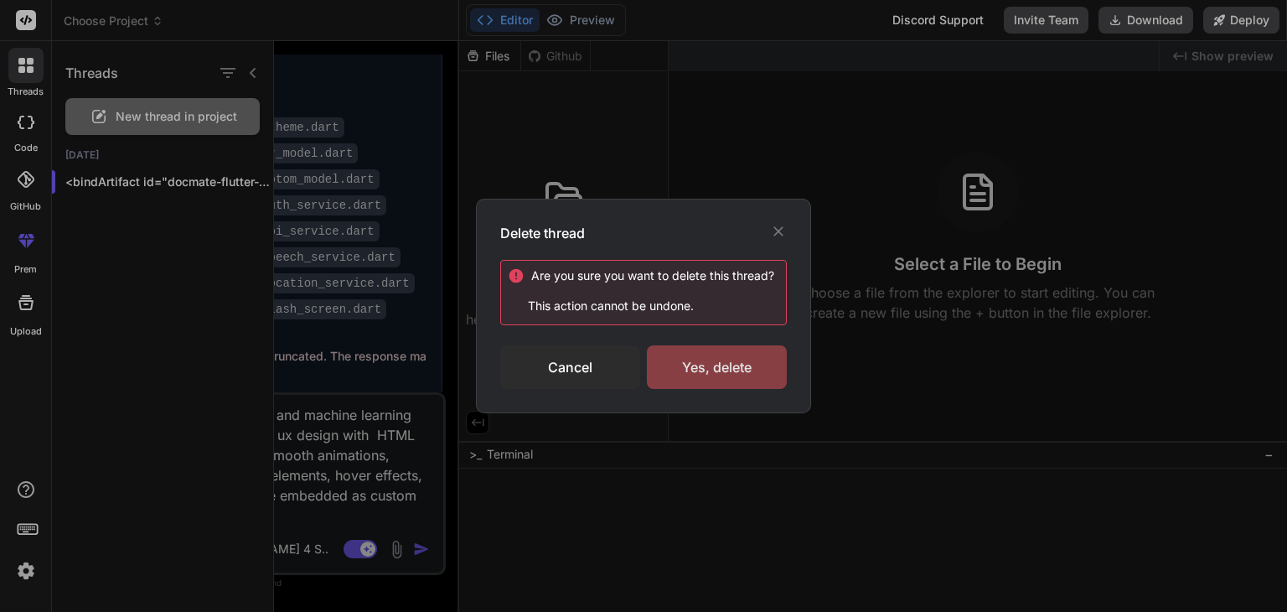
click at [707, 364] on div "Yes, delete" at bounding box center [717, 367] width 140 height 44
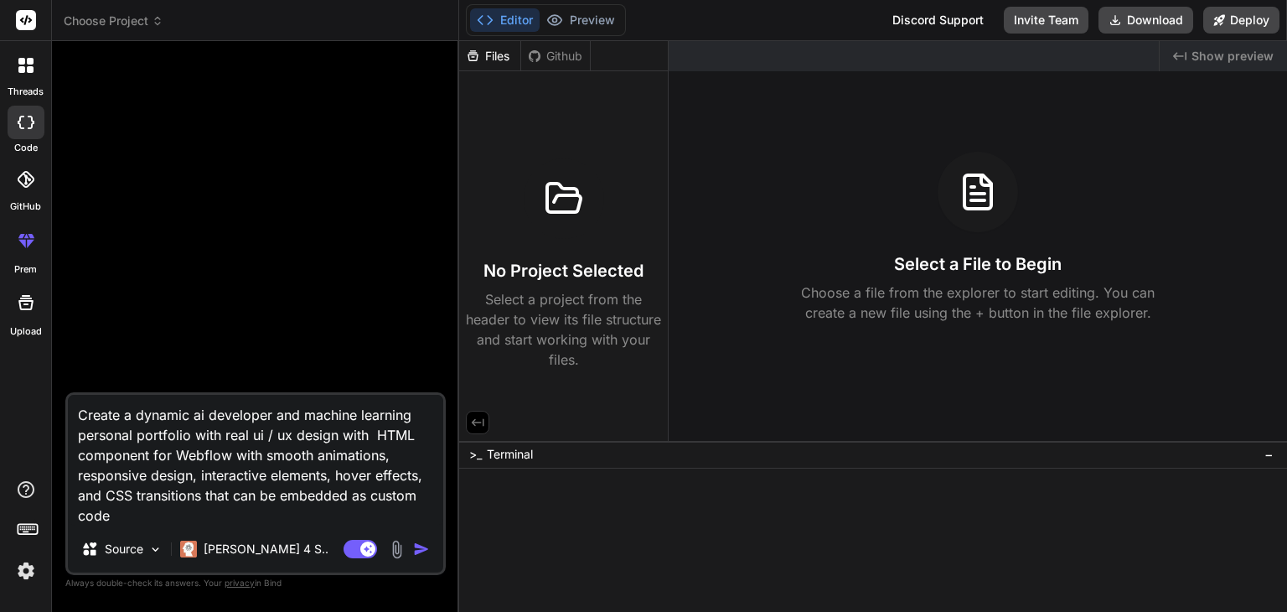
click at [16, 68] on div at bounding box center [25, 65] width 35 height 35
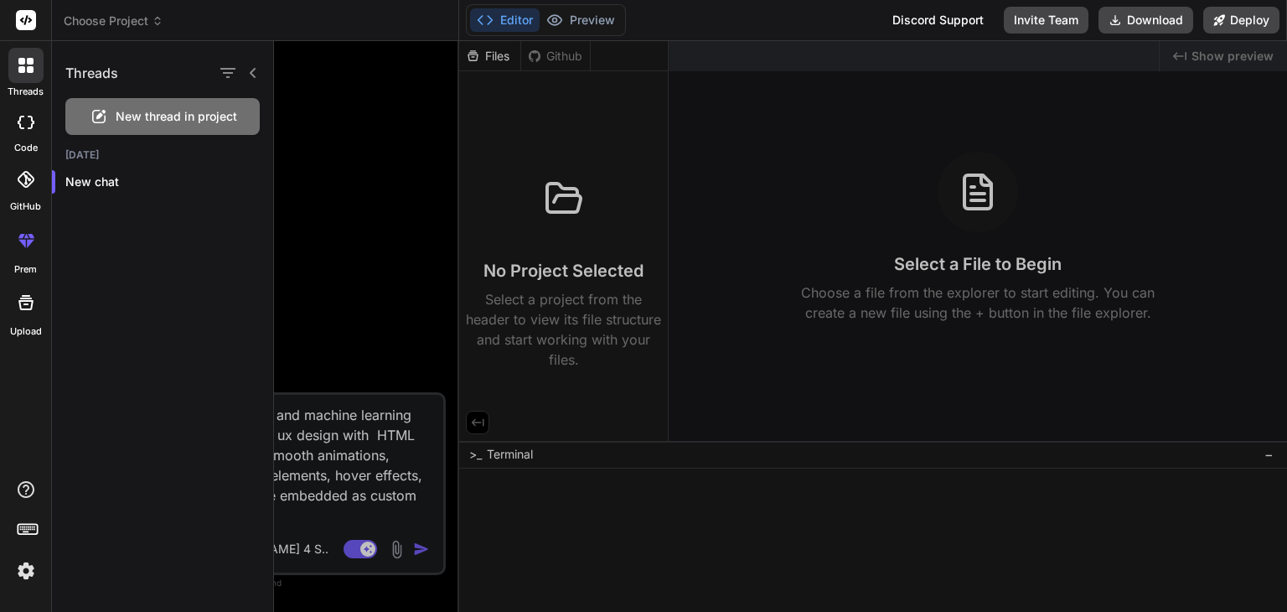
click at [274, 152] on div at bounding box center [780, 326] width 1013 height 571
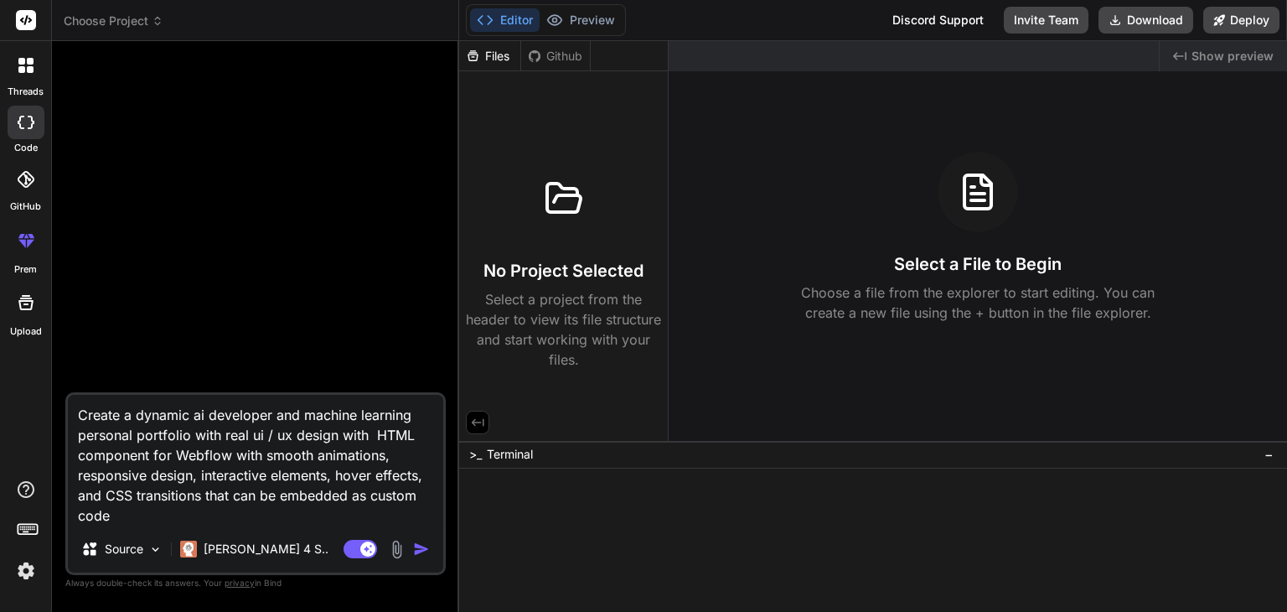
click at [300, 485] on textarea "Create a dynamic ai developer and machine learning personal portfolio with real…" at bounding box center [255, 460] width 375 height 131
click at [1270, 456] on span "−" at bounding box center [1268, 454] width 9 height 17
click at [429, 552] on img "button" at bounding box center [421, 548] width 17 height 17
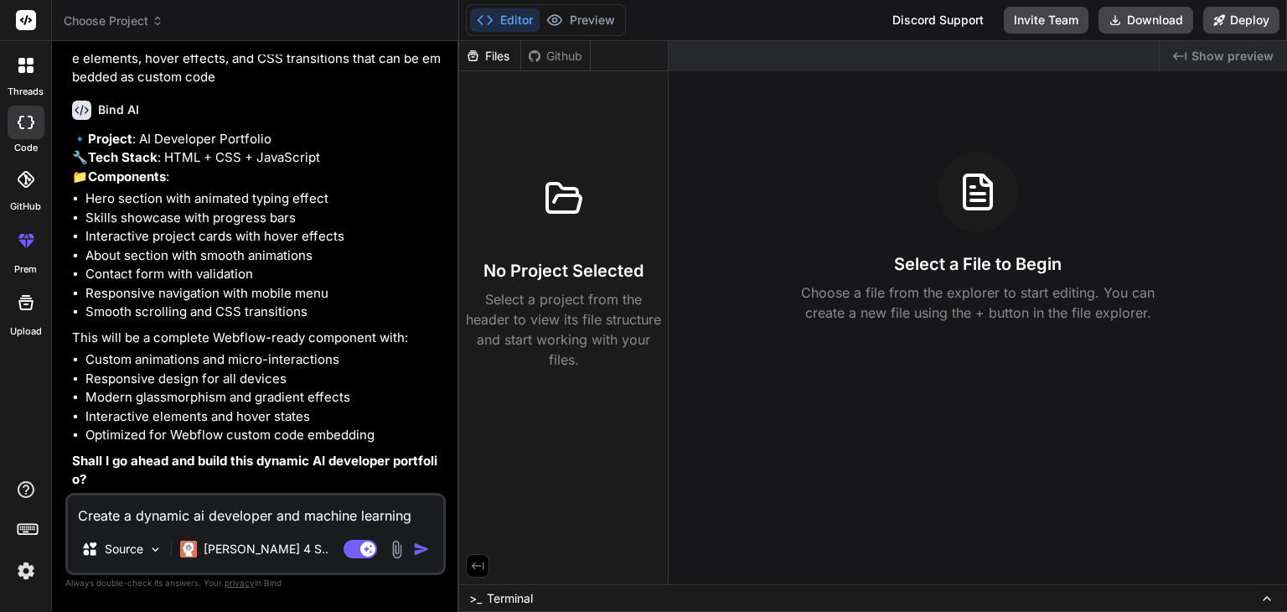
scroll to position [135, 0]
type textarea "x"
click at [276, 510] on textarea "Create a dynamic ai developer and machine learning personal portfolio with real…" at bounding box center [255, 510] width 375 height 30
type textarea "y"
type textarea "x"
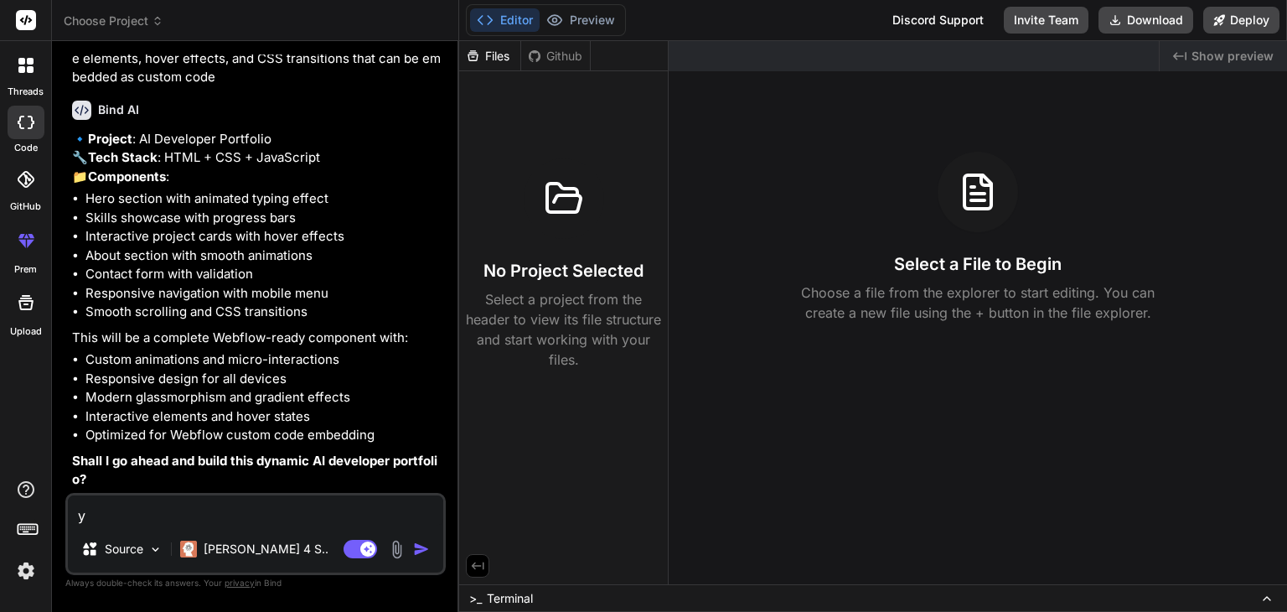
type textarea "ye"
type textarea "x"
type textarea "yes"
type textarea "x"
type textarea "yes"
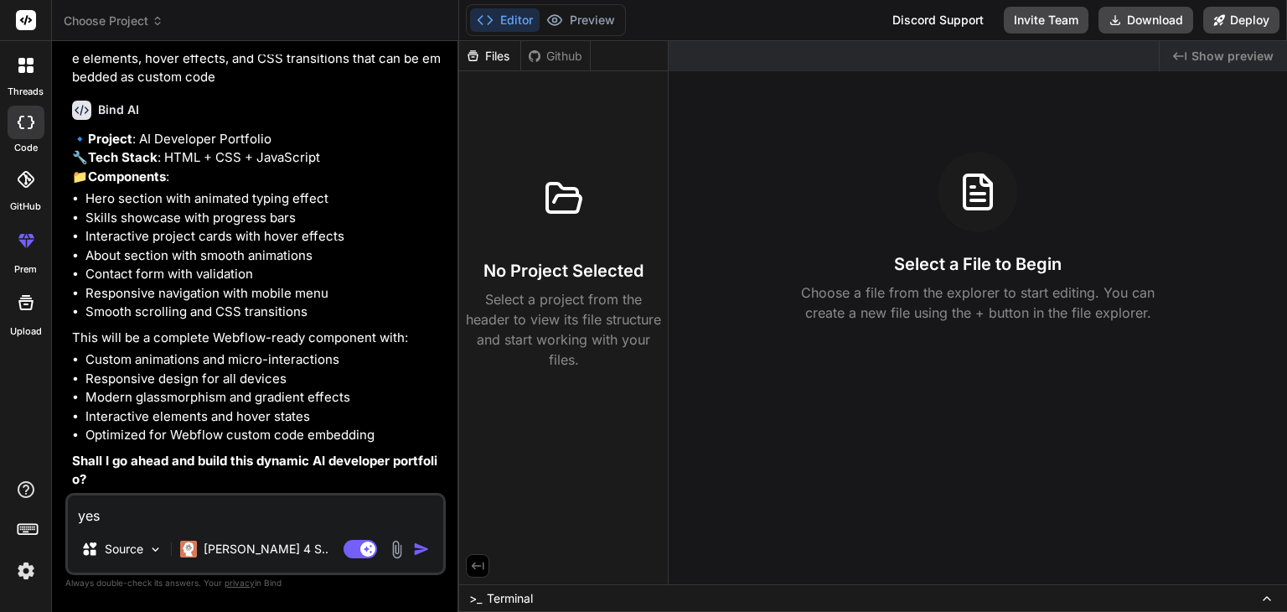
type textarea "x"
type textarea "yes p"
type textarea "x"
type textarea "yes pr"
type textarea "x"
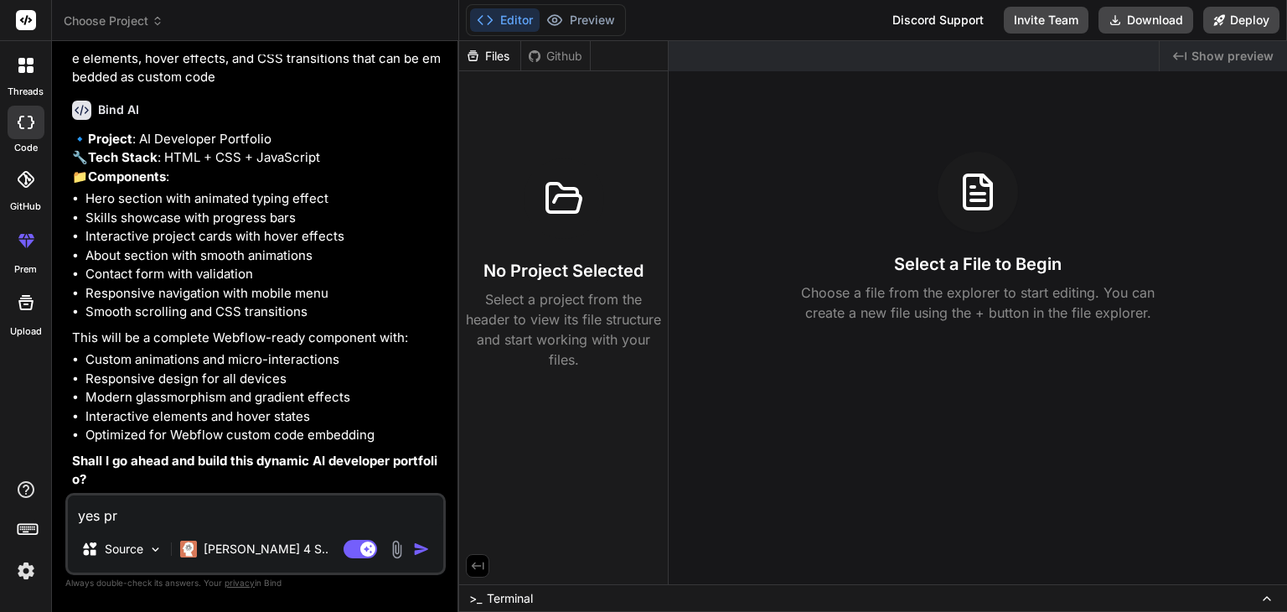
type textarea "yes pro"
type textarea "x"
type textarea "yes proc"
type textarea "x"
type textarea "yes proce"
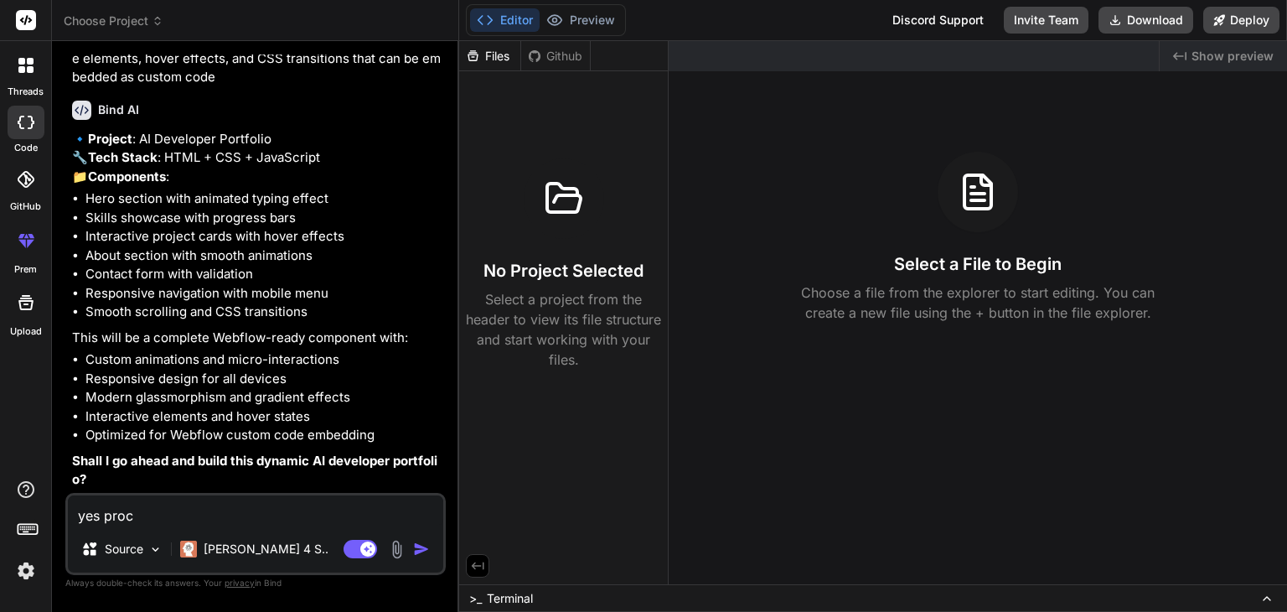
type textarea "x"
type textarea "yes procee"
type textarea "x"
type textarea "yes proceed"
type textarea "x"
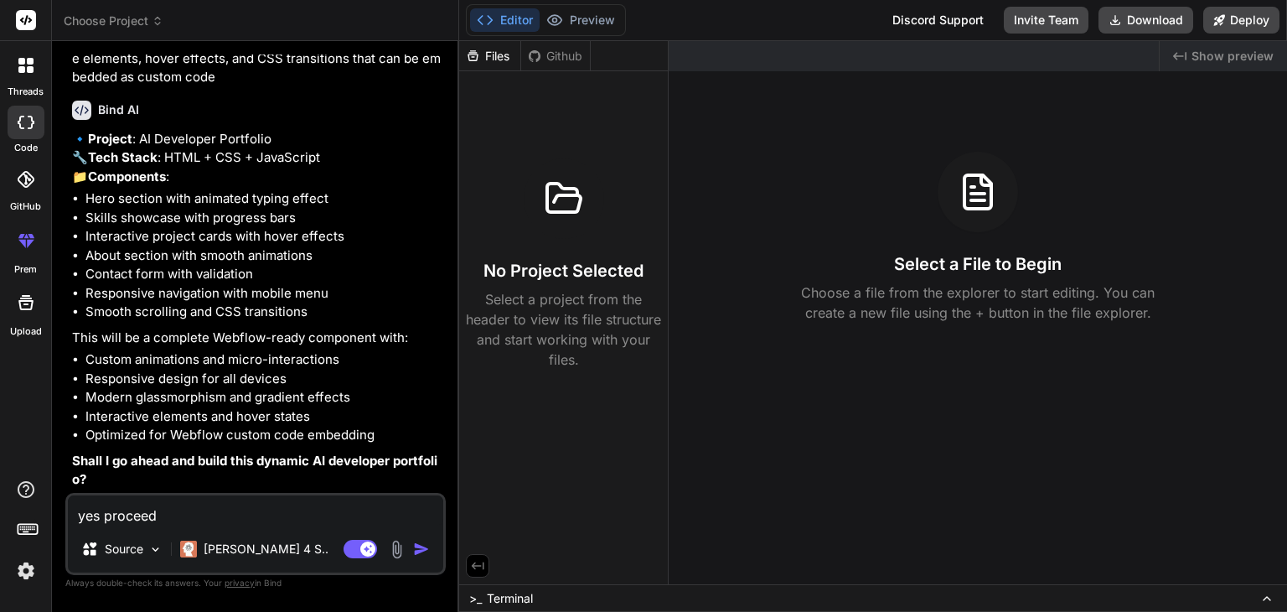
type textarea "yes proceed"
type textarea "x"
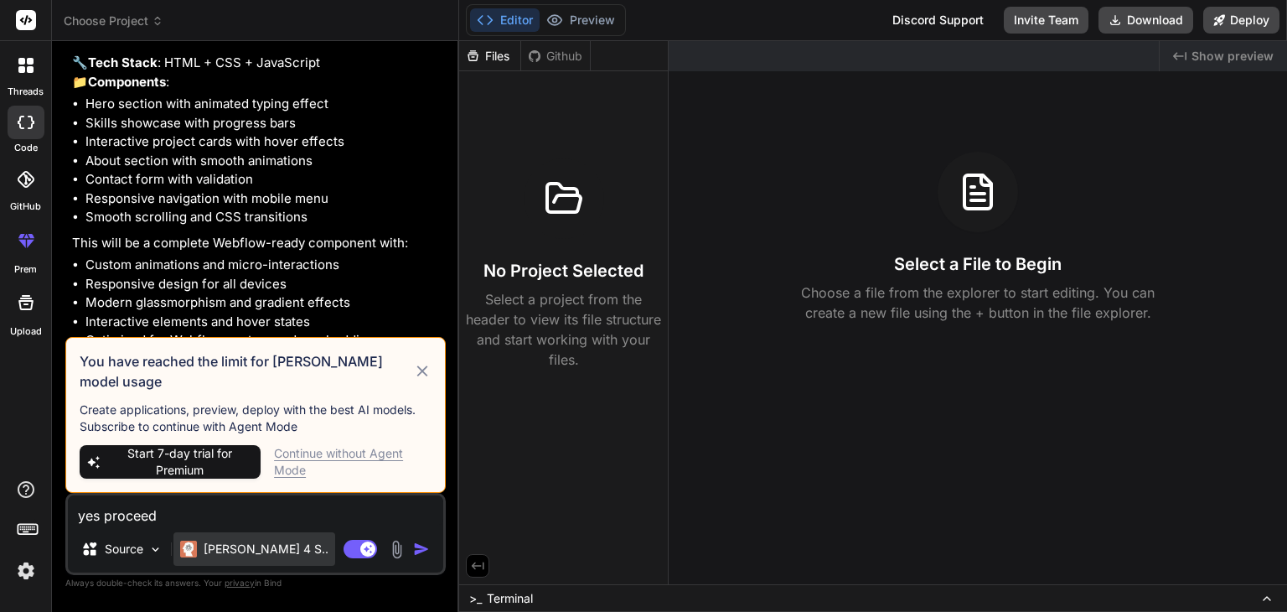
type textarea "yes proceed"
click at [251, 552] on p "[PERSON_NAME] 4 S.." at bounding box center [266, 548] width 125 height 17
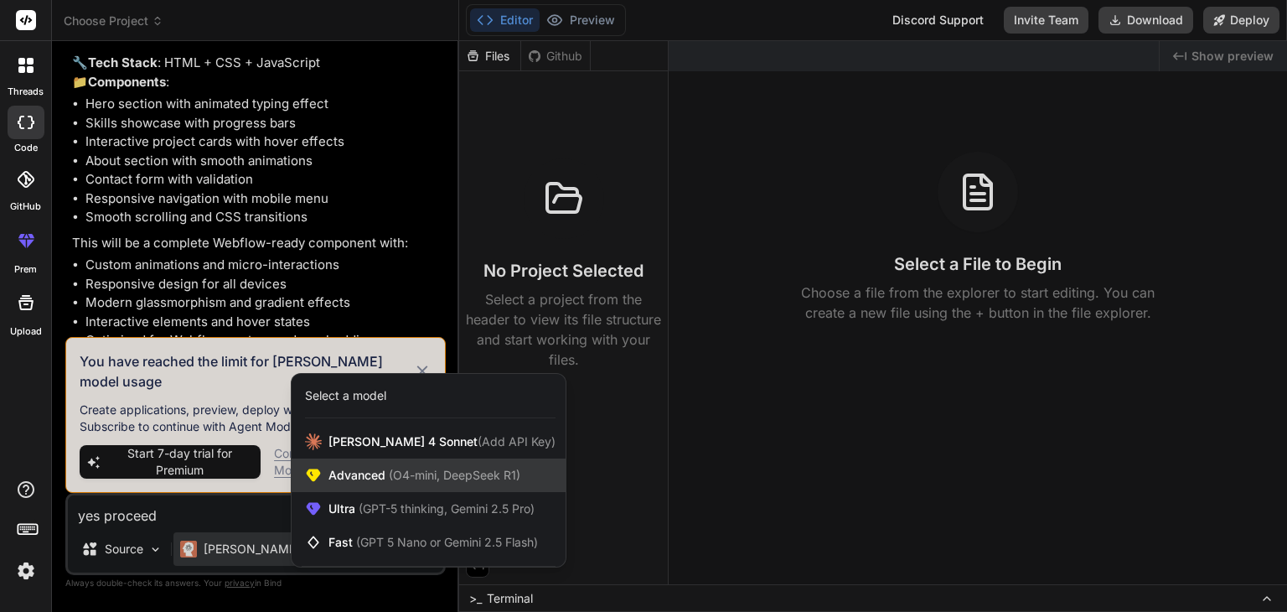
click at [358, 480] on span "Advanced (O4-mini, DeepSeek R1)" at bounding box center [424, 475] width 192 height 17
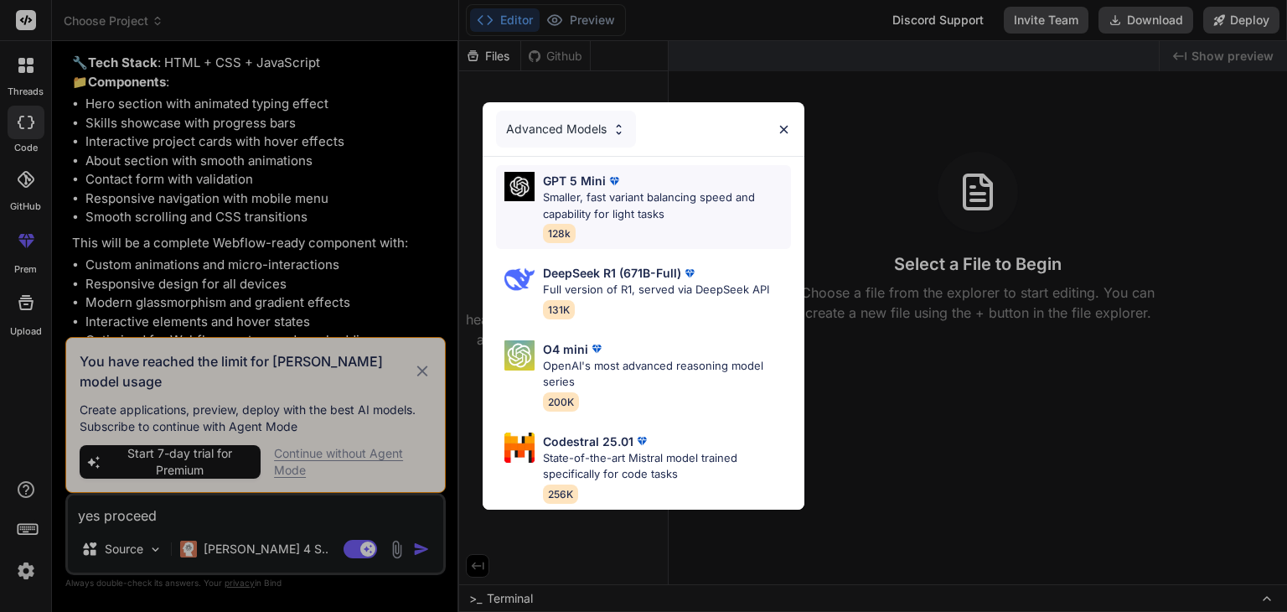
click at [654, 225] on div "GPT 5 Mini Smaller, fast variant balancing speed and capability for light tasks…" at bounding box center [667, 207] width 248 height 70
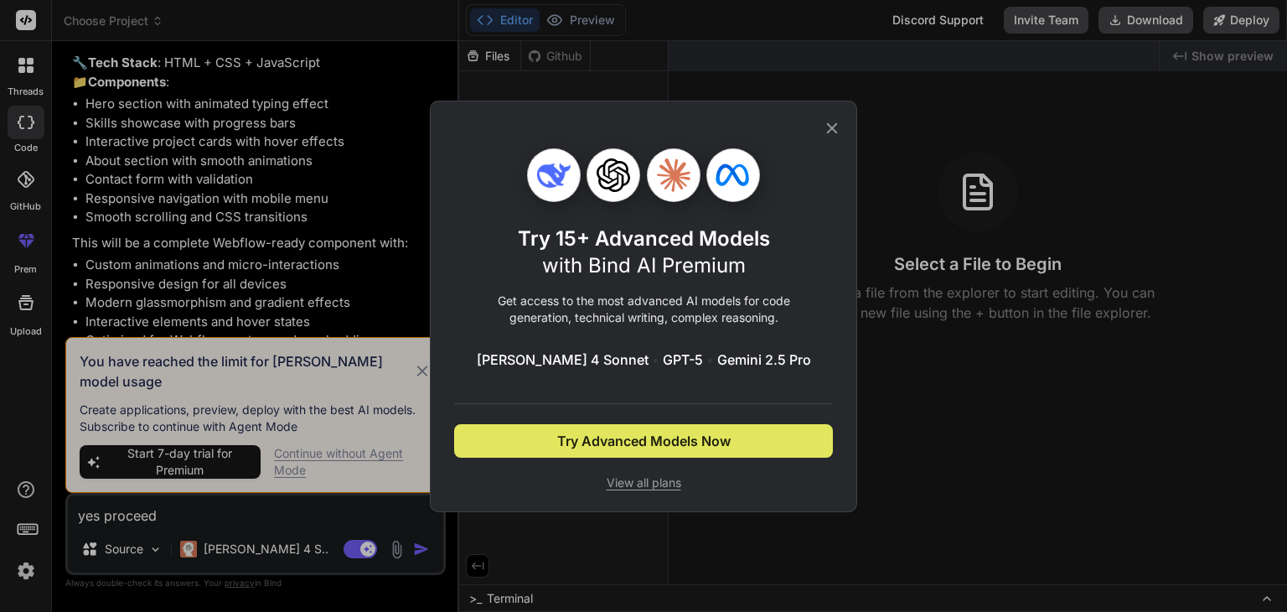
click at [743, 440] on button "Try Advanced Models Now" at bounding box center [643, 441] width 379 height 34
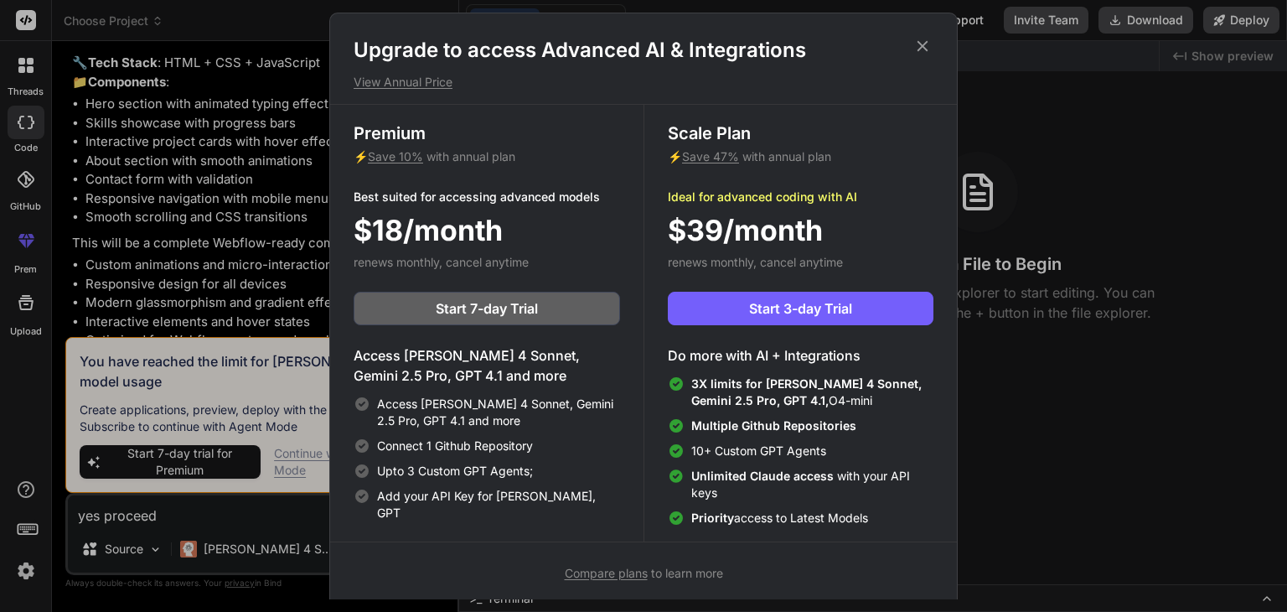
click at [923, 44] on icon at bounding box center [922, 46] width 11 height 11
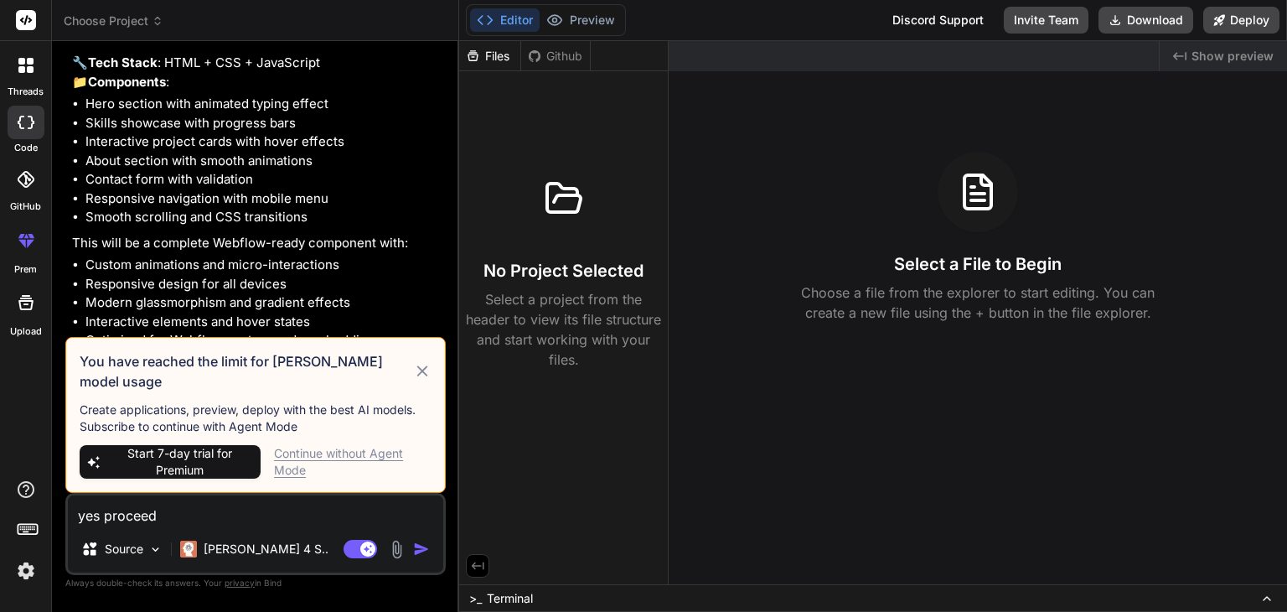
drag, startPoint x: 419, startPoint y: 558, endPoint x: 426, endPoint y: 540, distance: 18.8
click at [426, 540] on div "Agent Mode. When this toggle is activated, AI automatically makes decisions, re…" at bounding box center [388, 549] width 96 height 20
click at [421, 551] on img "button" at bounding box center [421, 548] width 17 height 17
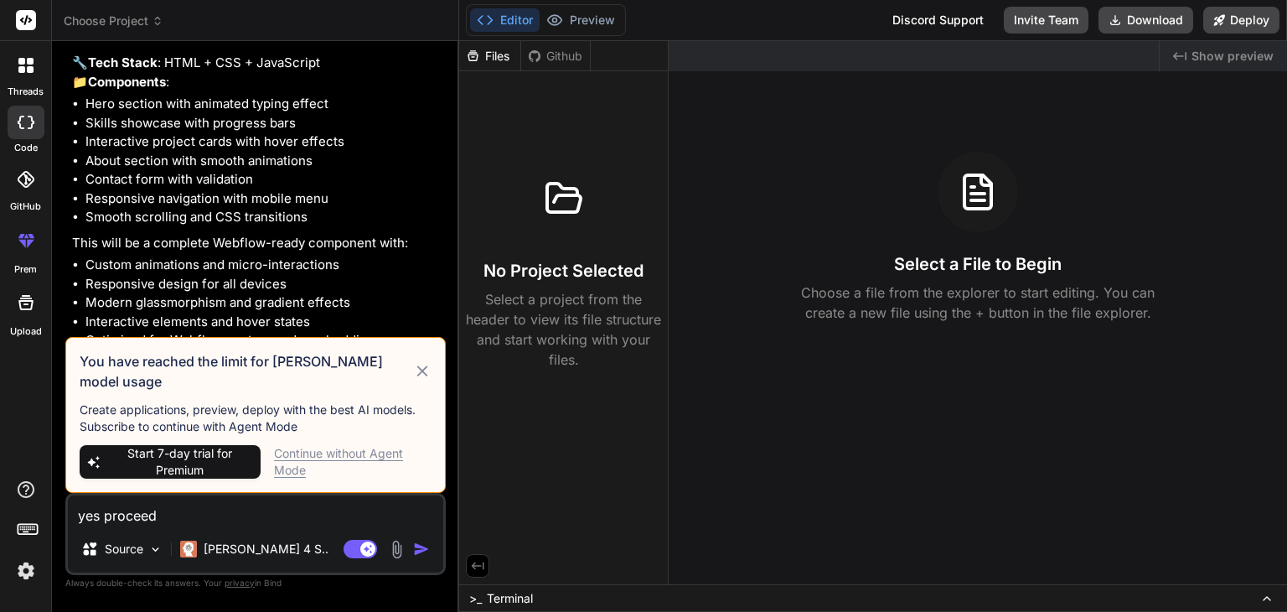
click at [392, 455] on div "Continue without Agent Mode" at bounding box center [353, 462] width 158 height 34
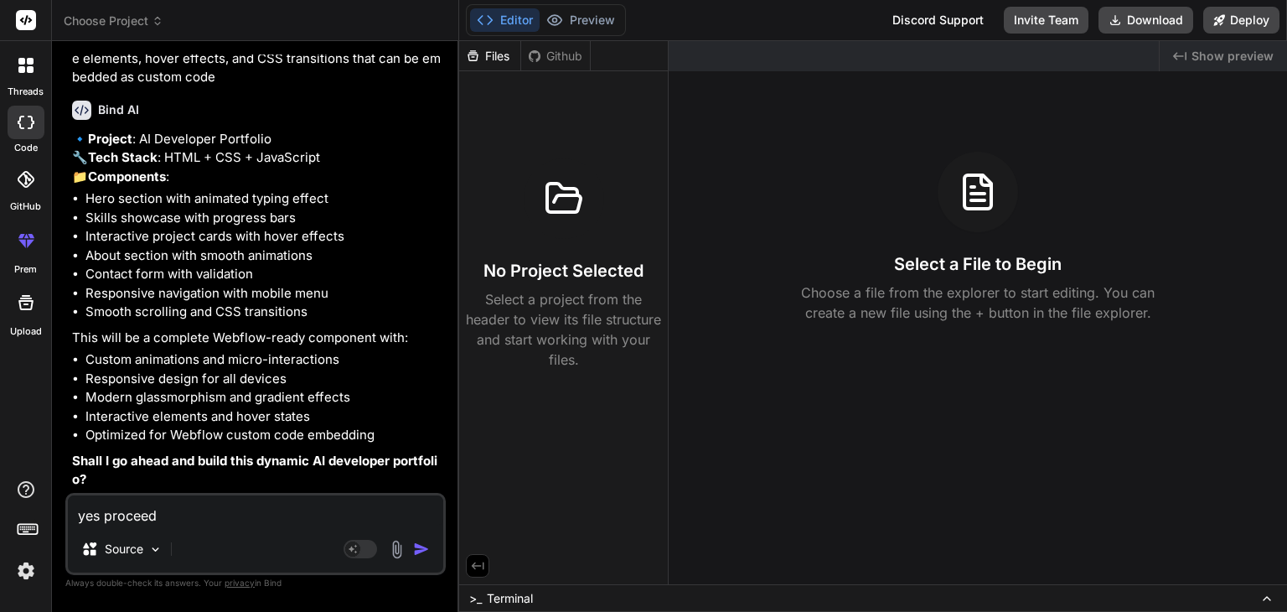
click at [420, 549] on img "button" at bounding box center [421, 548] width 17 height 17
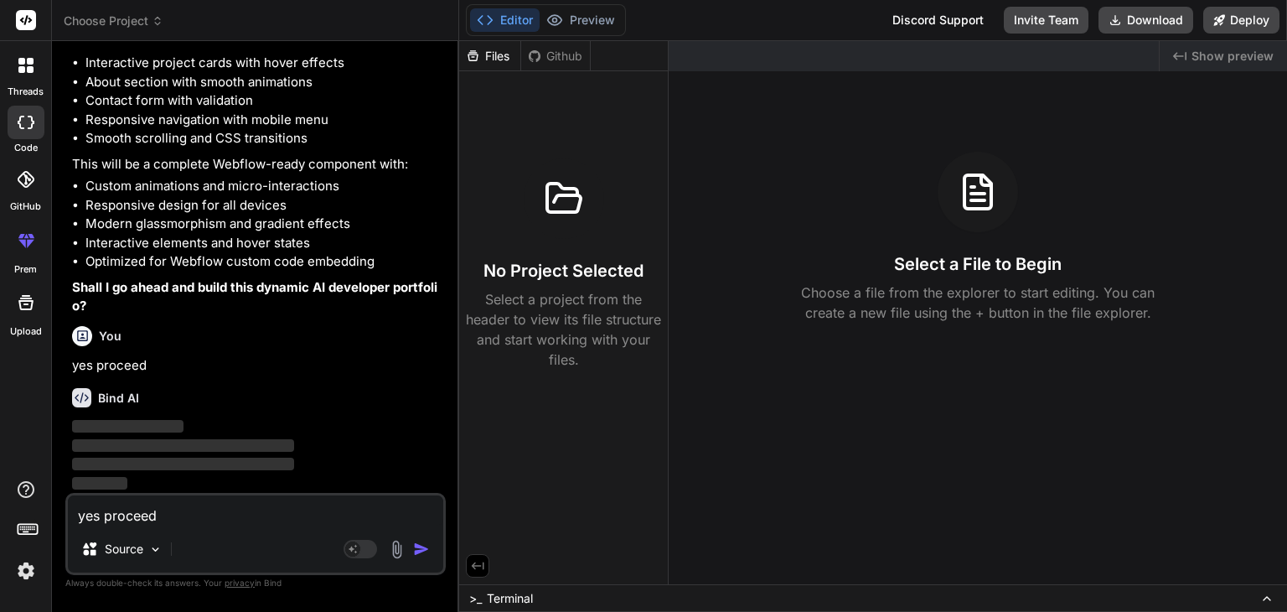
scroll to position [308, 0]
click at [137, 550] on p "Source" at bounding box center [124, 548] width 39 height 17
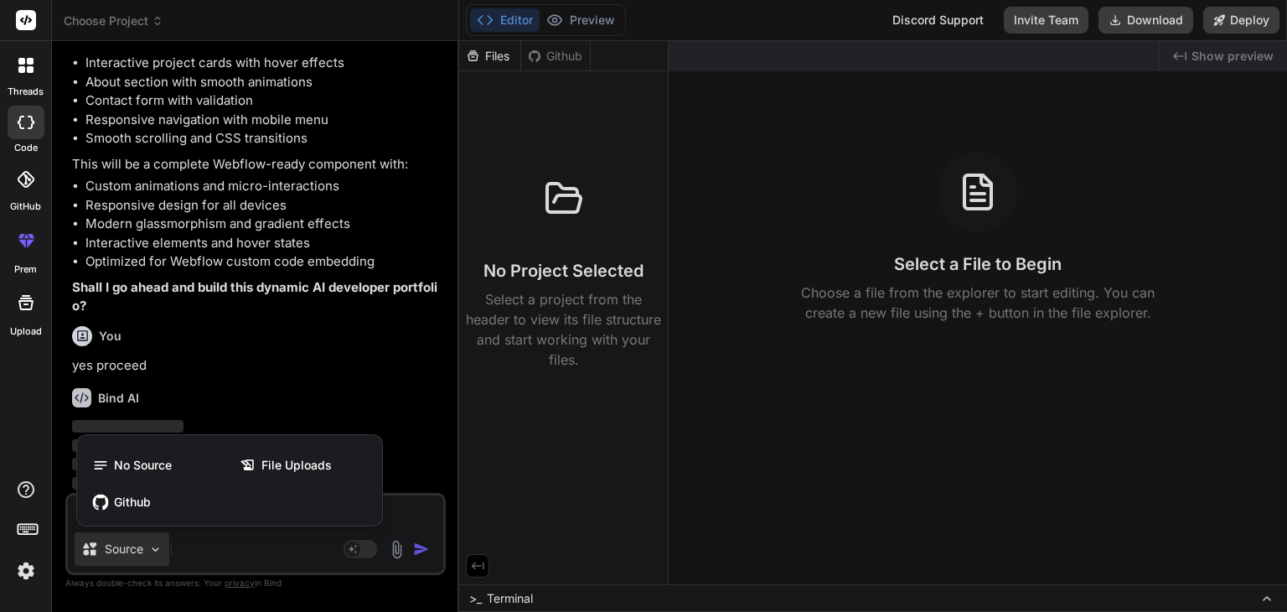
click at [267, 549] on div at bounding box center [643, 306] width 1287 height 612
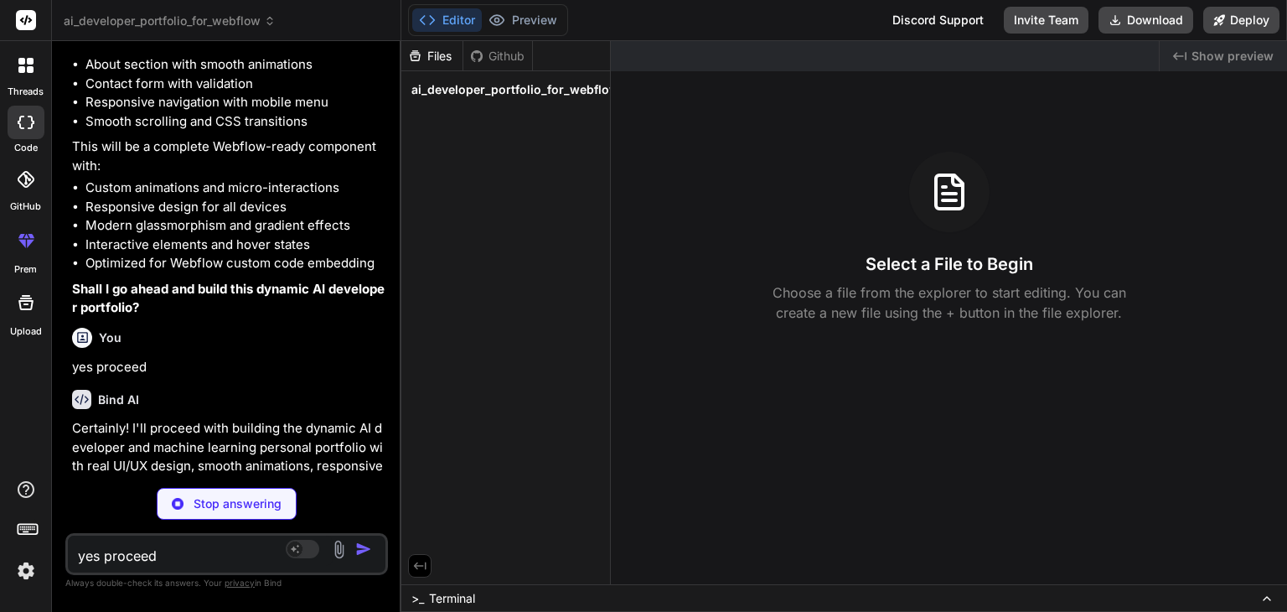
scroll to position [328, 0]
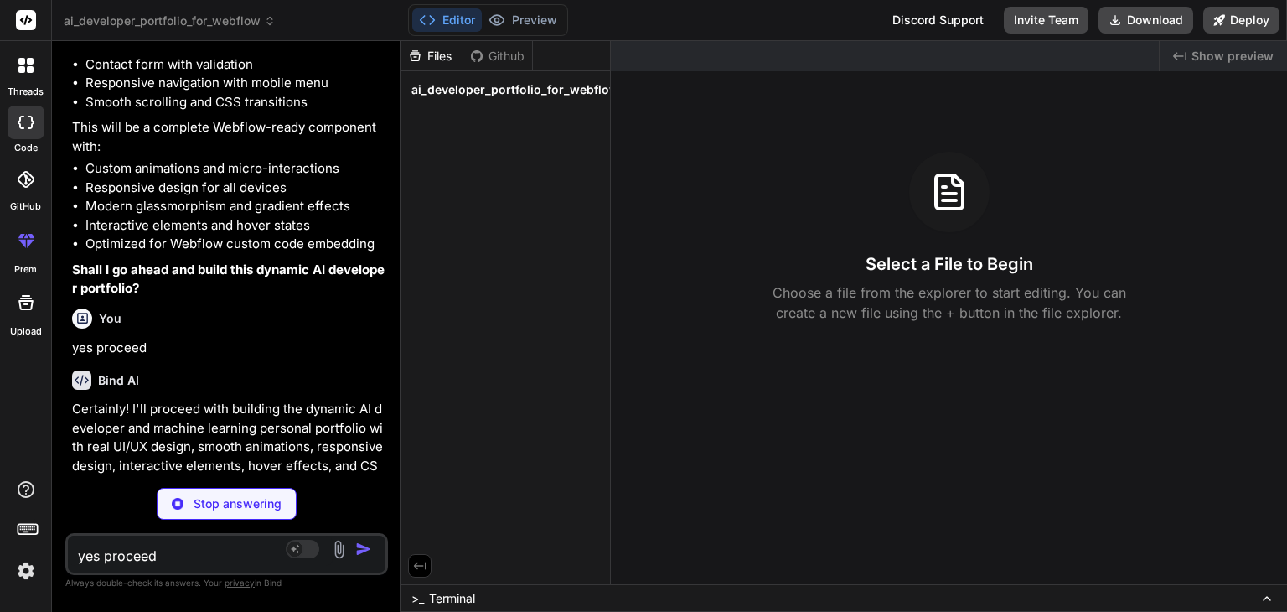
drag, startPoint x: 458, startPoint y: 420, endPoint x: 365, endPoint y: 430, distance: 93.5
click at [365, 430] on div "Bind AI Web Search Created with Pixso. Code Generator You Create a dynamic ai d…" at bounding box center [226, 326] width 349 height 571
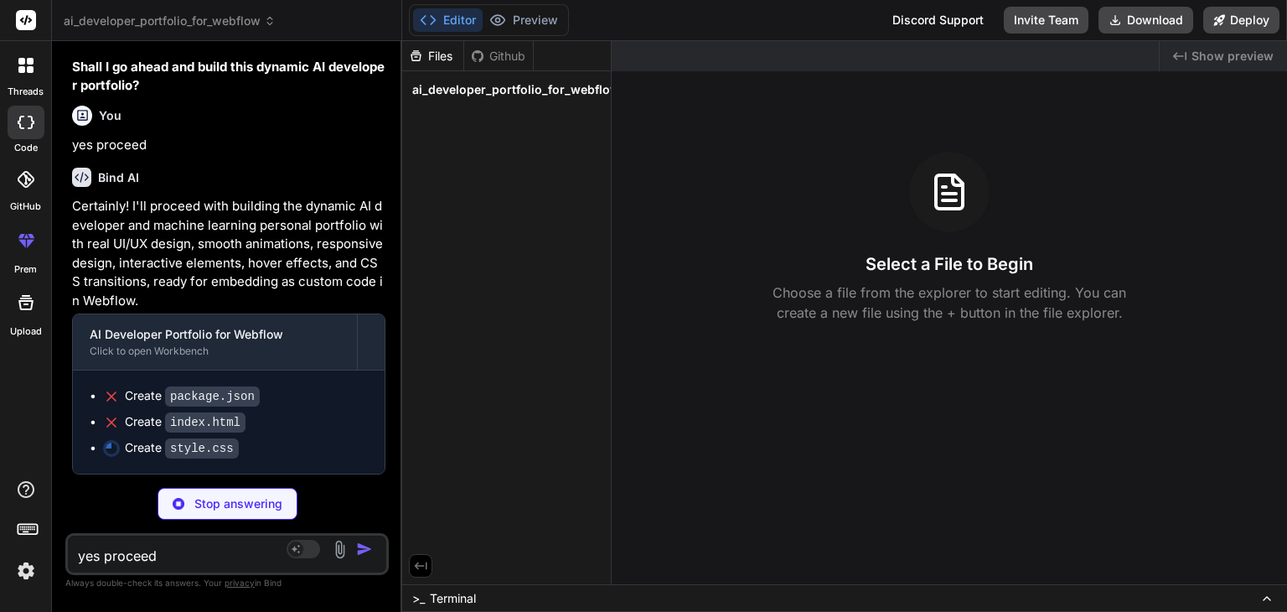
scroll to position [566, 0]
click at [1267, 597] on icon at bounding box center [1267, 598] width 7 height 3
click at [580, 83] on span "ai_developer_portfolio_for_webflow" at bounding box center [516, 89] width 208 height 17
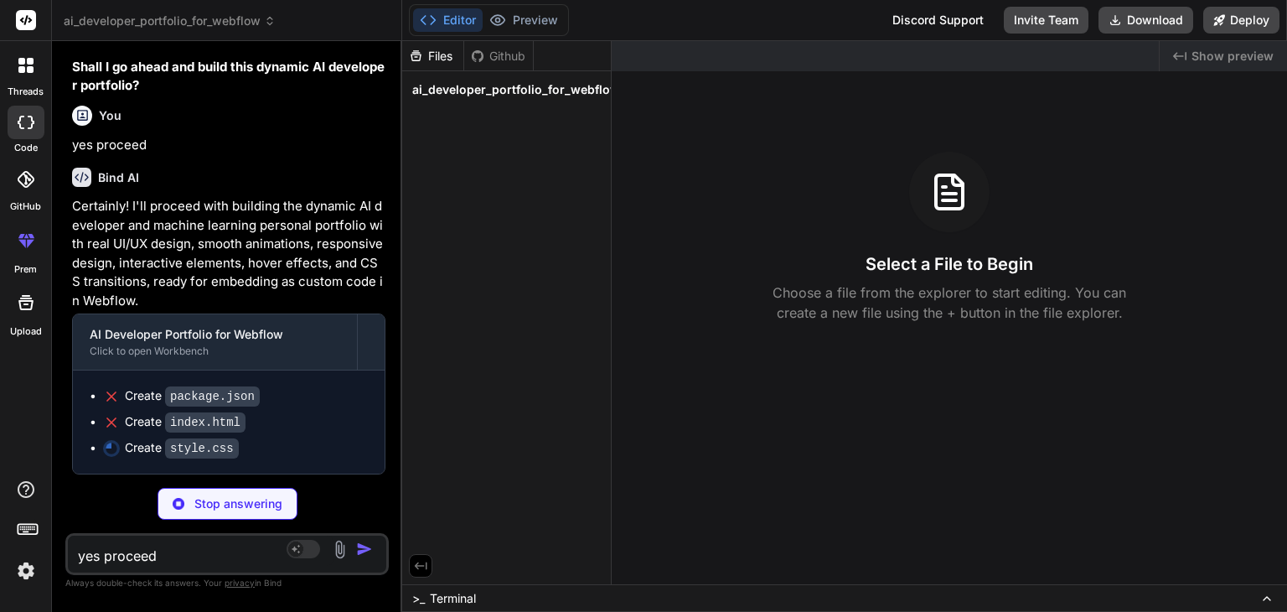
click at [580, 83] on span "ai_developer_portfolio_for_webflow" at bounding box center [516, 89] width 208 height 17
click at [530, 19] on button "Preview" at bounding box center [524, 19] width 82 height 23
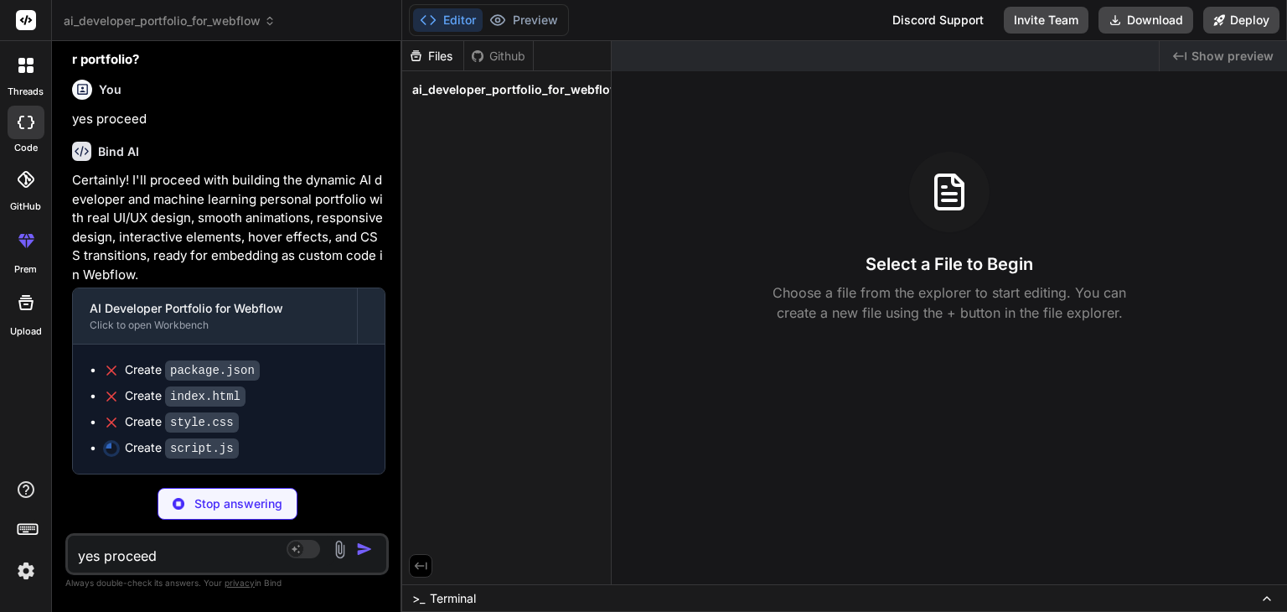
click at [551, 88] on span "ai_developer_portfolio_for_webflow" at bounding box center [516, 89] width 208 height 17
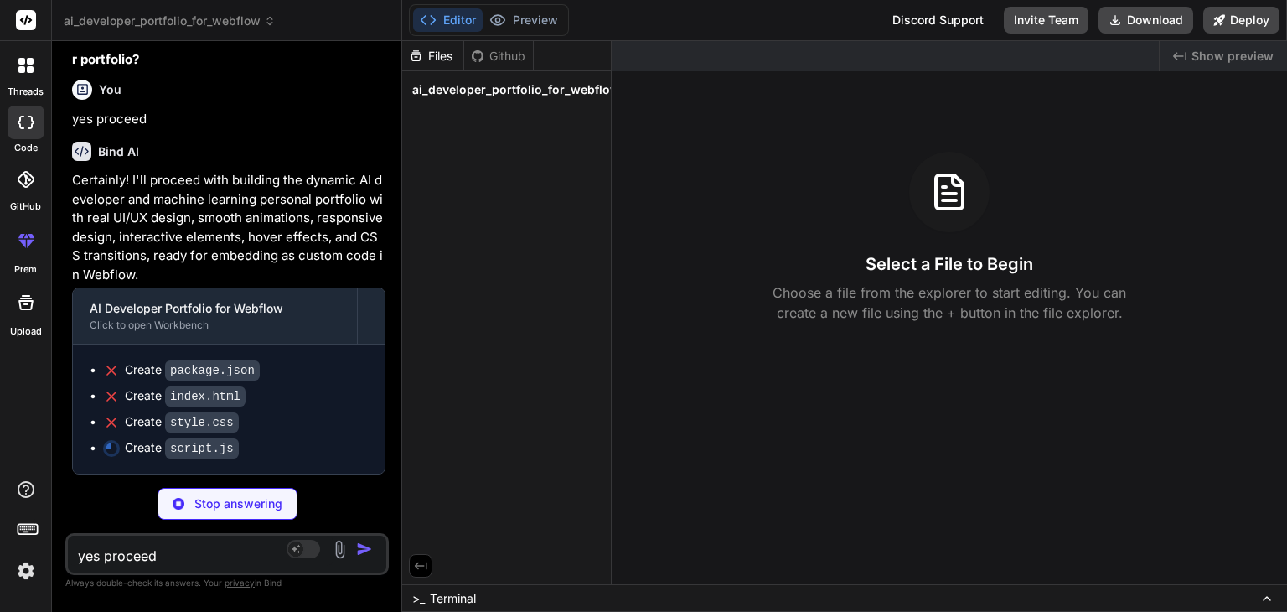
click at [551, 88] on span "ai_developer_portfolio_for_webflow" at bounding box center [516, 89] width 208 height 17
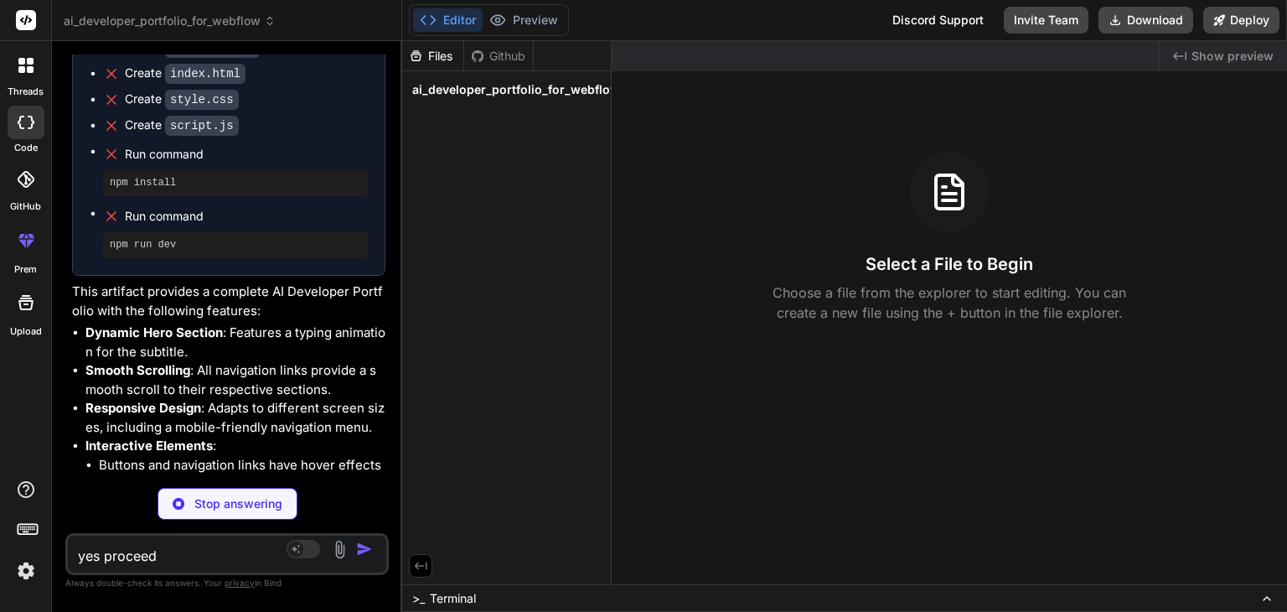
scroll to position [897, 0]
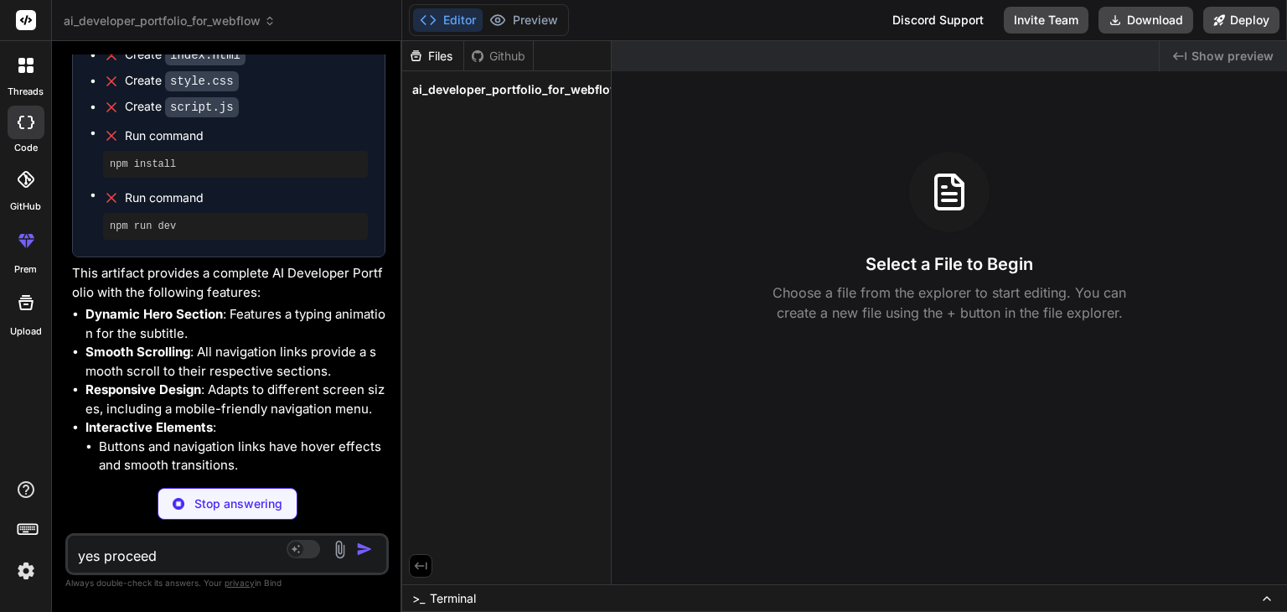
type textarea "x"
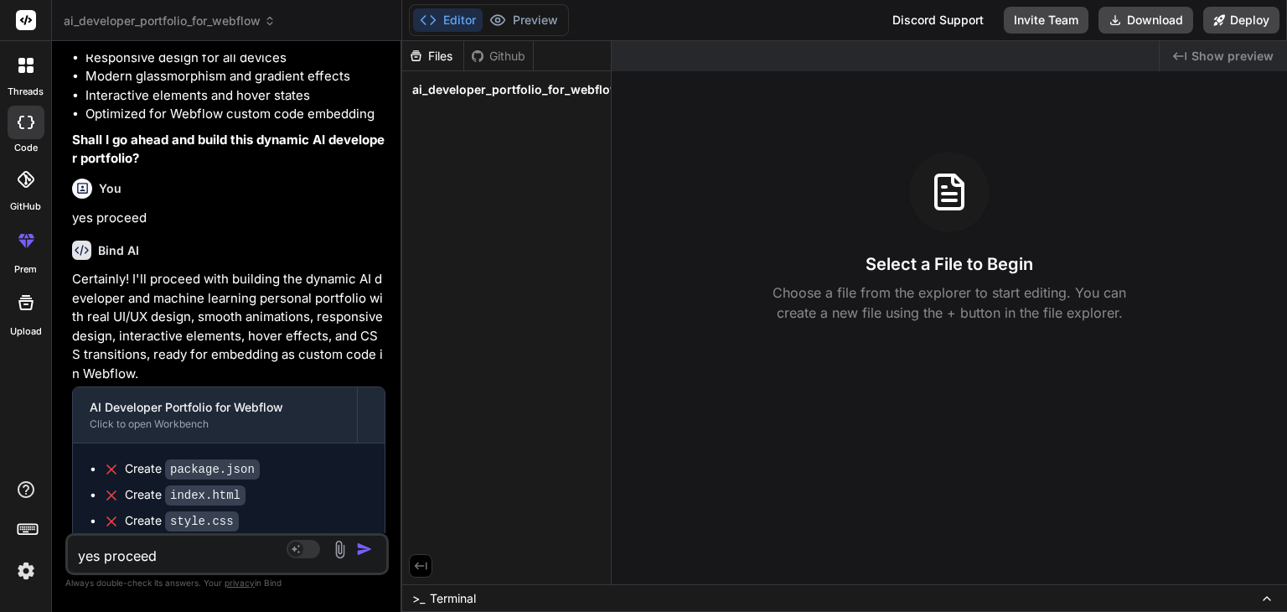
scroll to position [458, 0]
click at [1270, 600] on icon at bounding box center [1266, 598] width 13 height 13
click at [1265, 597] on icon at bounding box center [1267, 598] width 7 height 3
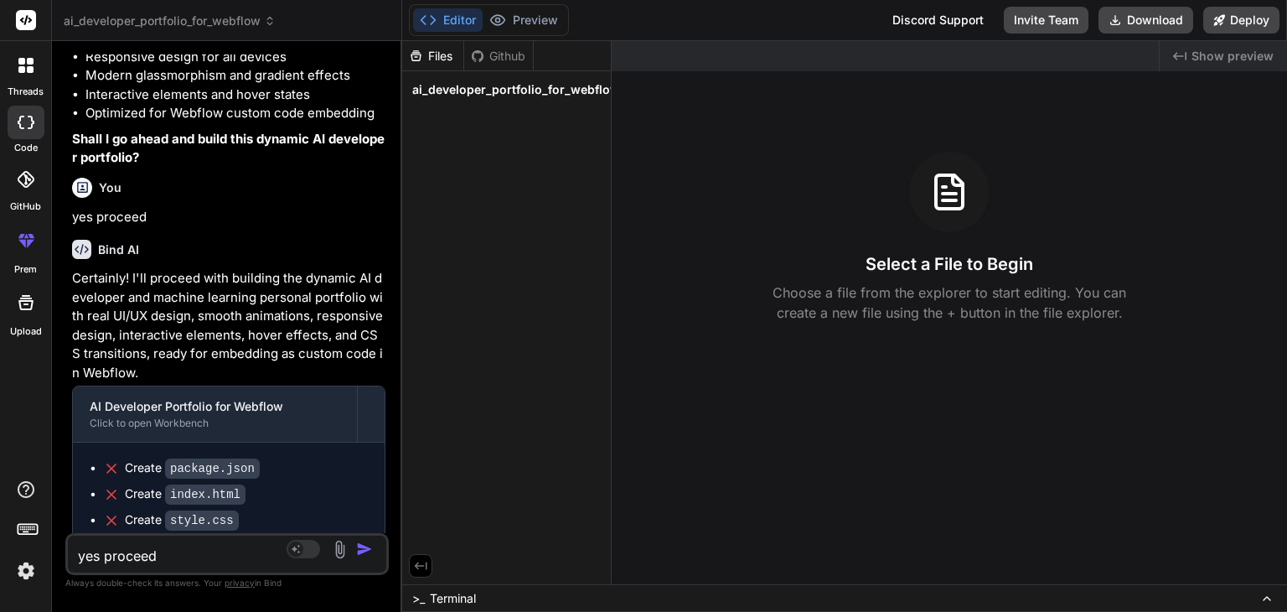
click at [1265, 597] on icon at bounding box center [1267, 598] width 7 height 3
click at [423, 597] on span ">_" at bounding box center [418, 598] width 13 height 17
click at [597, 481] on div at bounding box center [806, 483] width 795 height 16
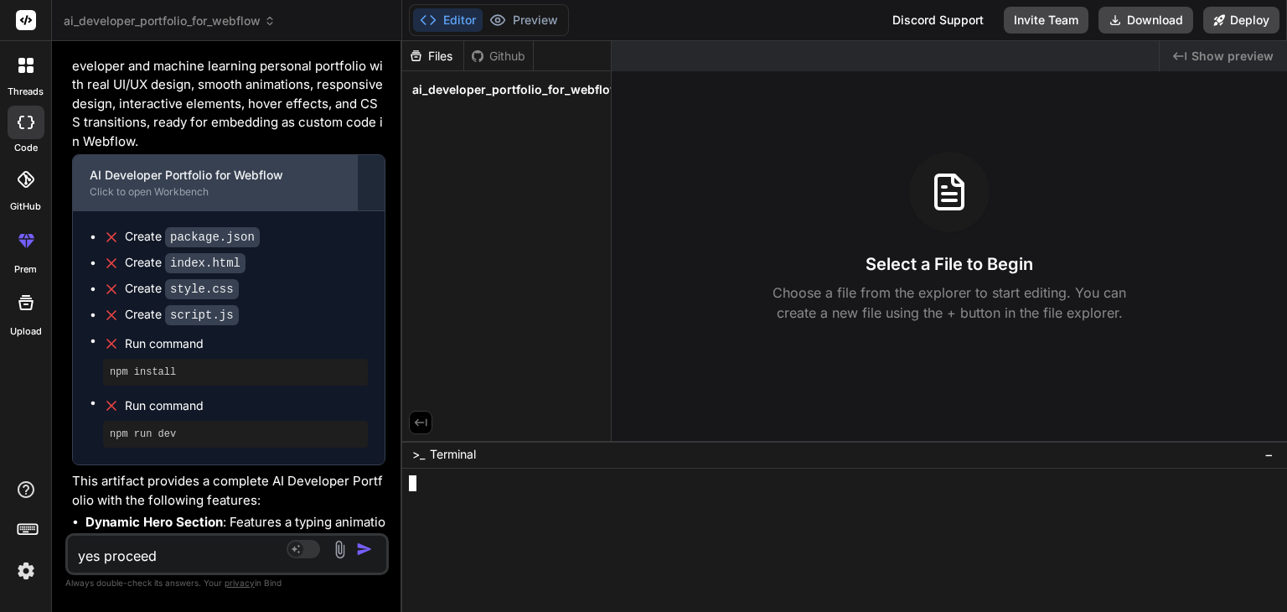
scroll to position [690, 0]
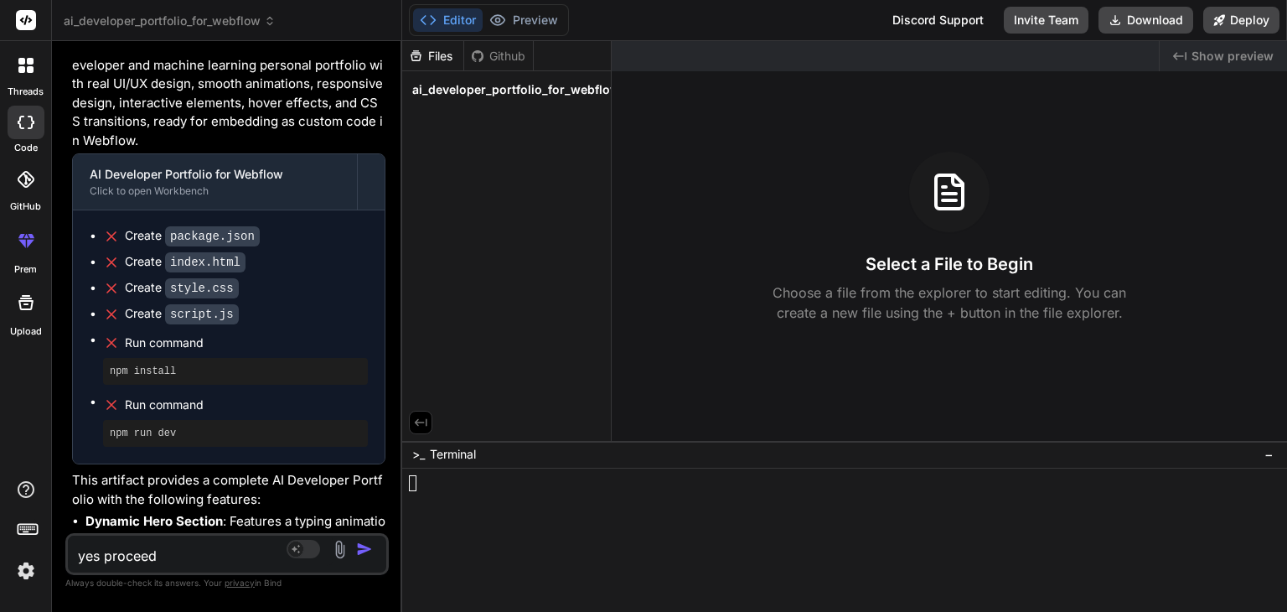
click at [510, 60] on div "Github" at bounding box center [498, 56] width 69 height 17
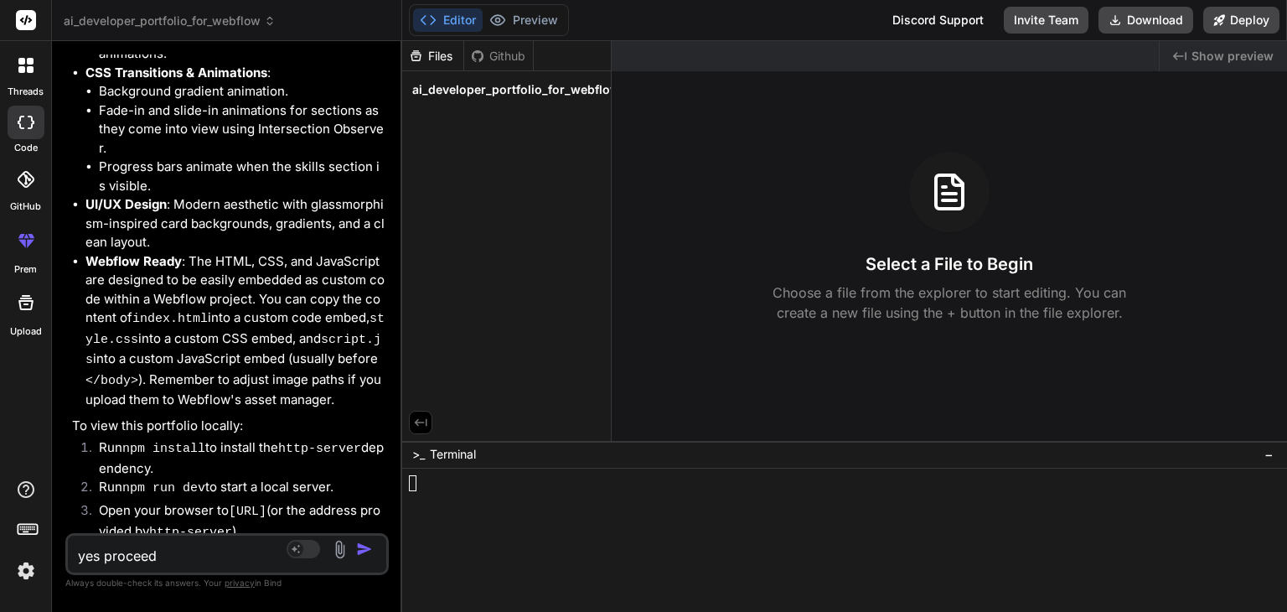
scroll to position [1408, 0]
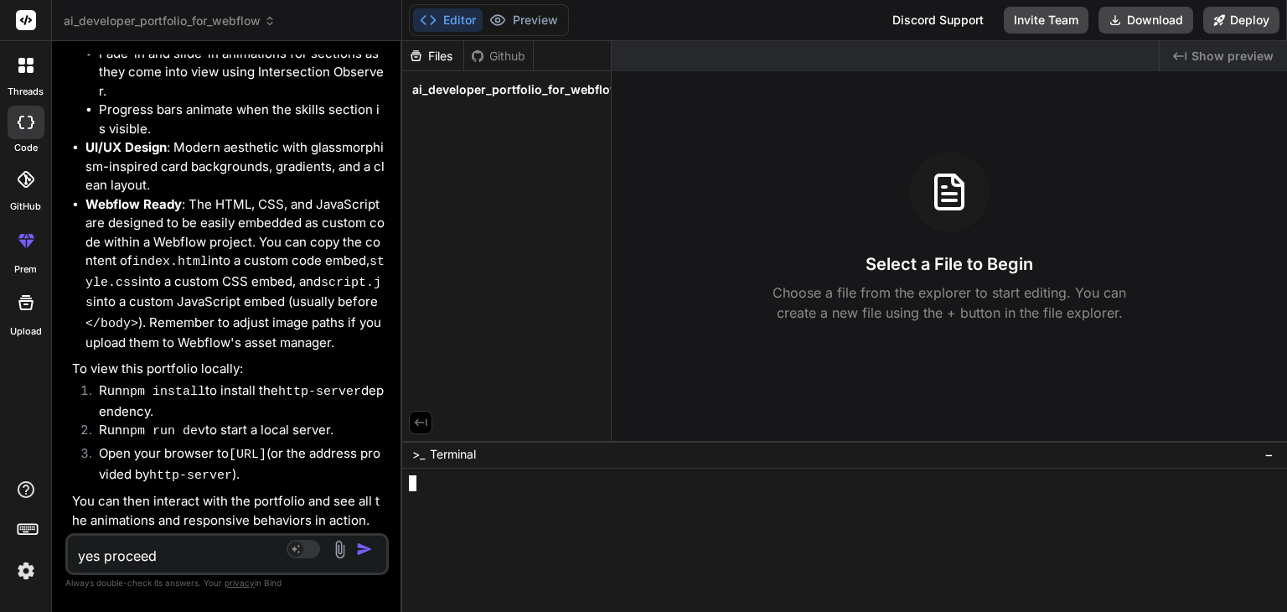
click at [434, 487] on div at bounding box center [806, 483] width 795 height 16
click at [452, 453] on span "Terminal" at bounding box center [453, 454] width 46 height 17
click at [419, 452] on span ">_" at bounding box center [418, 454] width 13 height 17
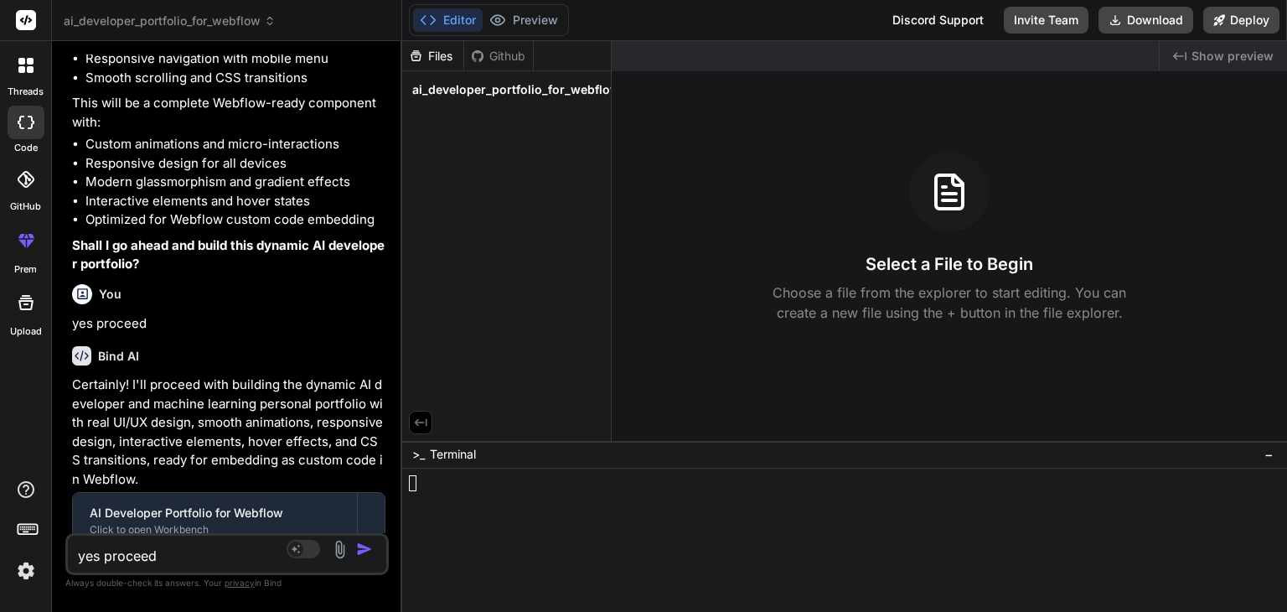
scroll to position [350, 0]
click at [447, 91] on span "ai_developer_portfolio_for_webflow" at bounding box center [516, 89] width 208 height 17
click at [491, 494] on div at bounding box center [806, 499] width 795 height 16
click at [1237, 61] on span "Show preview" at bounding box center [1232, 56] width 82 height 17
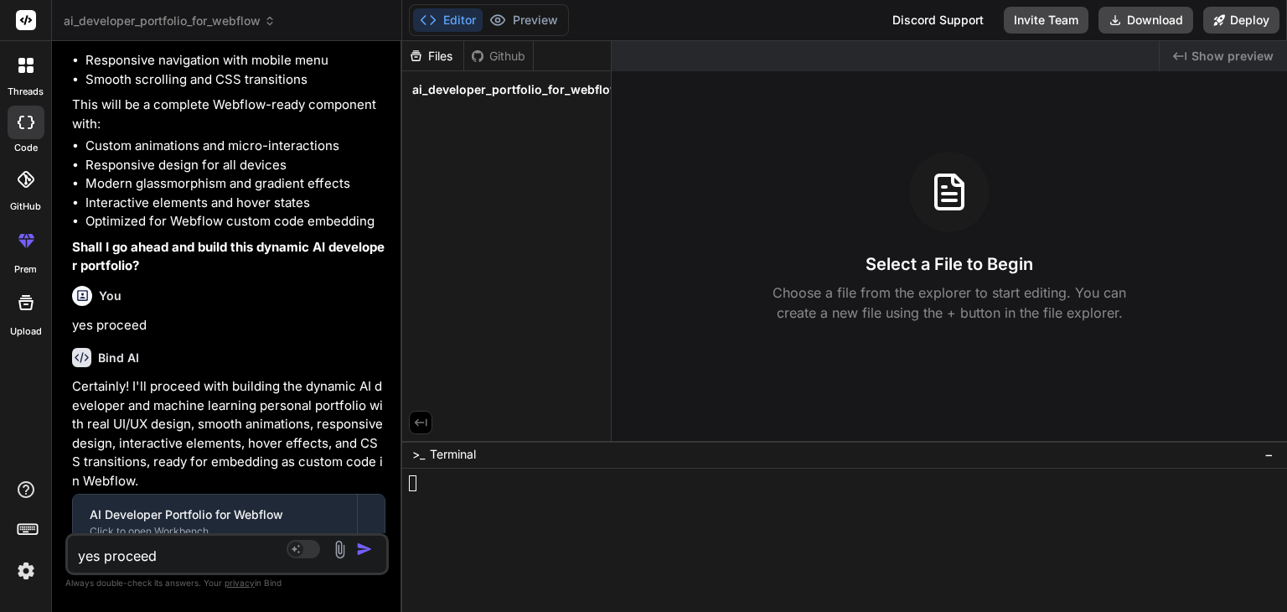
click at [1205, 49] on span "Show preview" at bounding box center [1232, 56] width 82 height 17
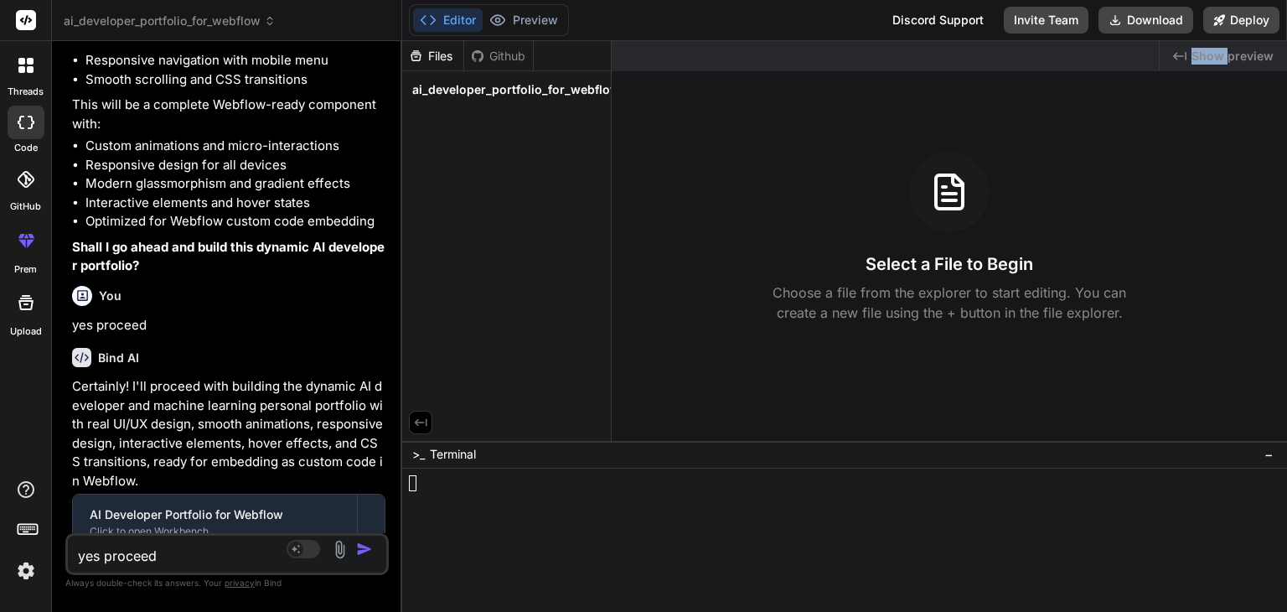
click at [1205, 49] on span "Show preview" at bounding box center [1232, 56] width 82 height 17
click at [1178, 54] on icon "Created with Pixso." at bounding box center [1179, 55] width 13 height 13
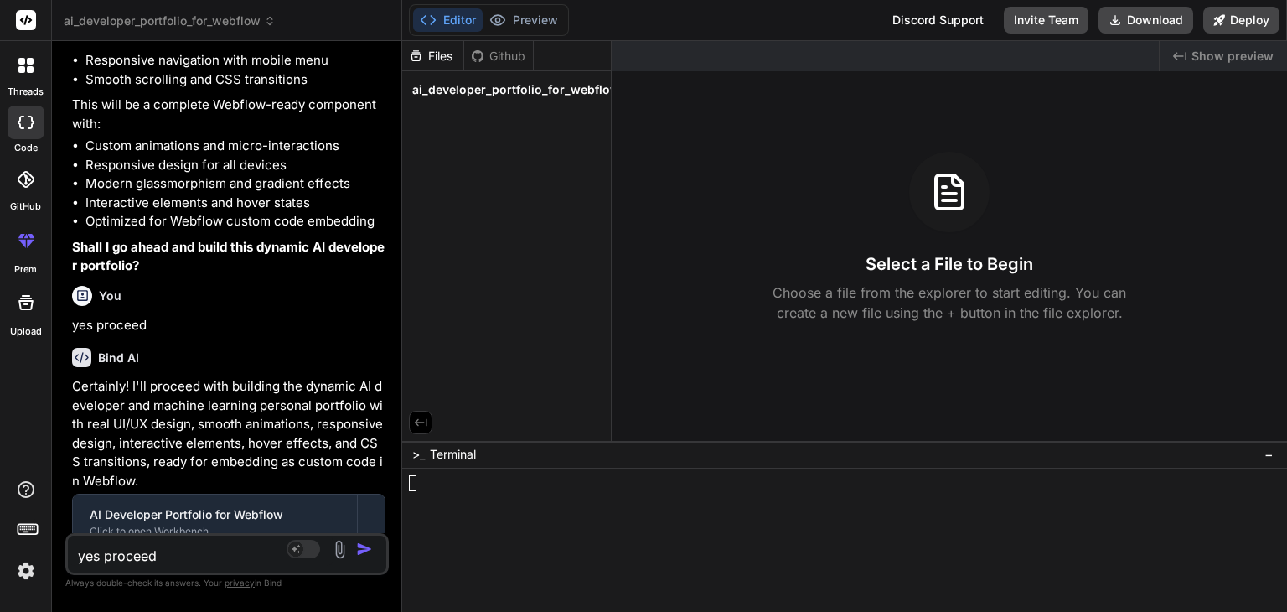
click at [1242, 51] on span "Show preview" at bounding box center [1232, 56] width 82 height 17
click at [1098, 242] on div "Select a File to Begin Choose a file from the explorer to start editing. You ca…" at bounding box center [949, 237] width 675 height 171
click at [422, 423] on icon at bounding box center [420, 422] width 15 height 15
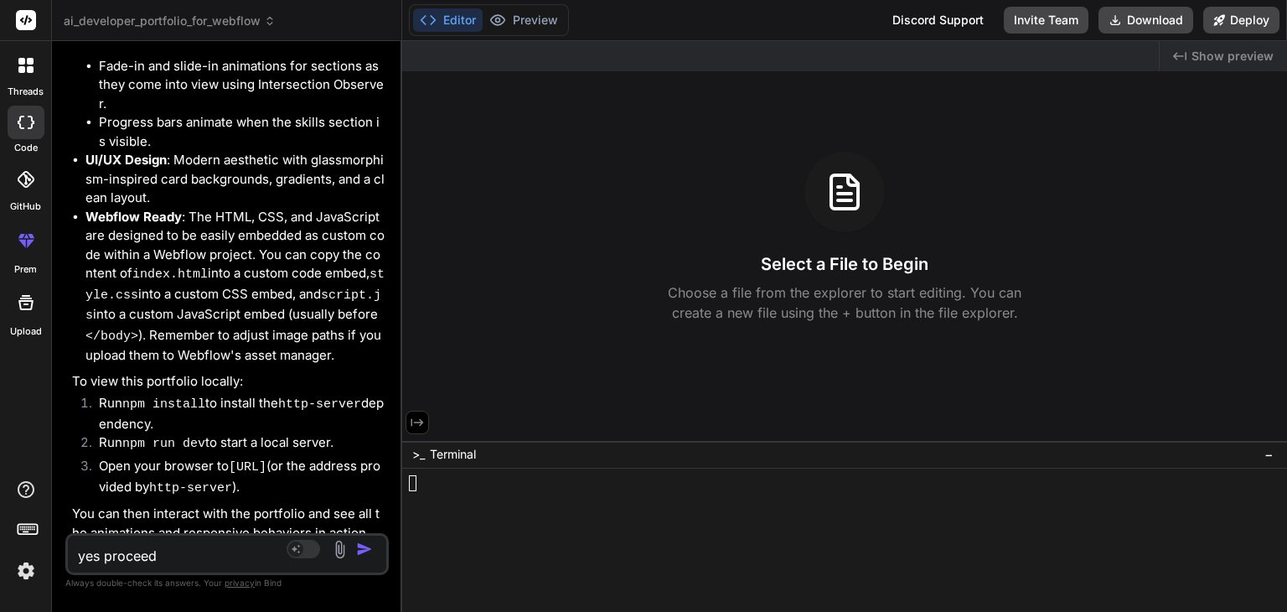
scroll to position [1408, 0]
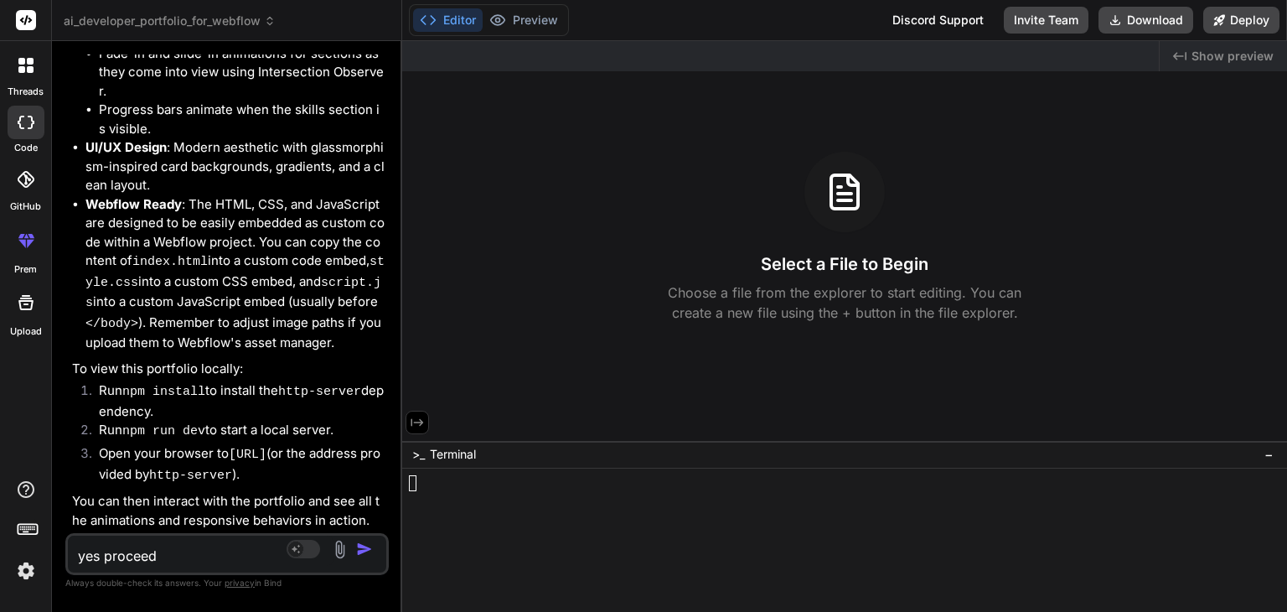
click at [203, 562] on textarea "yes proceed" at bounding box center [201, 550] width 266 height 30
type textarea "y"
type textarea "x"
type textarea "ye"
type textarea "x"
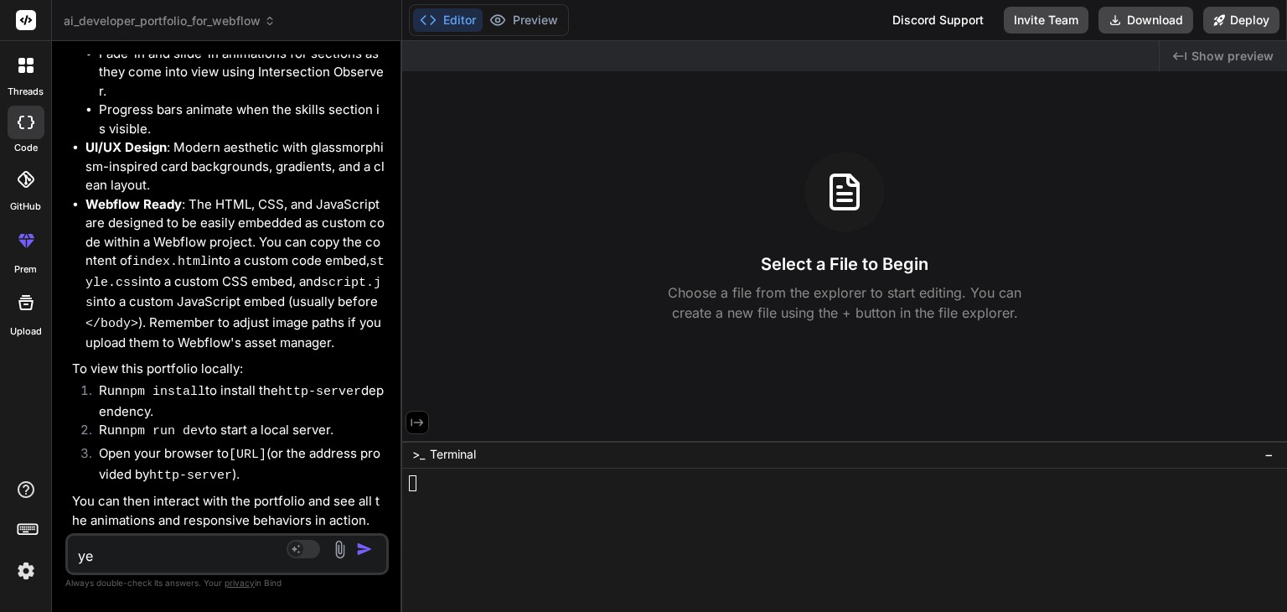
type textarea "yes"
type textarea "x"
type textarea "yes"
type textarea "x"
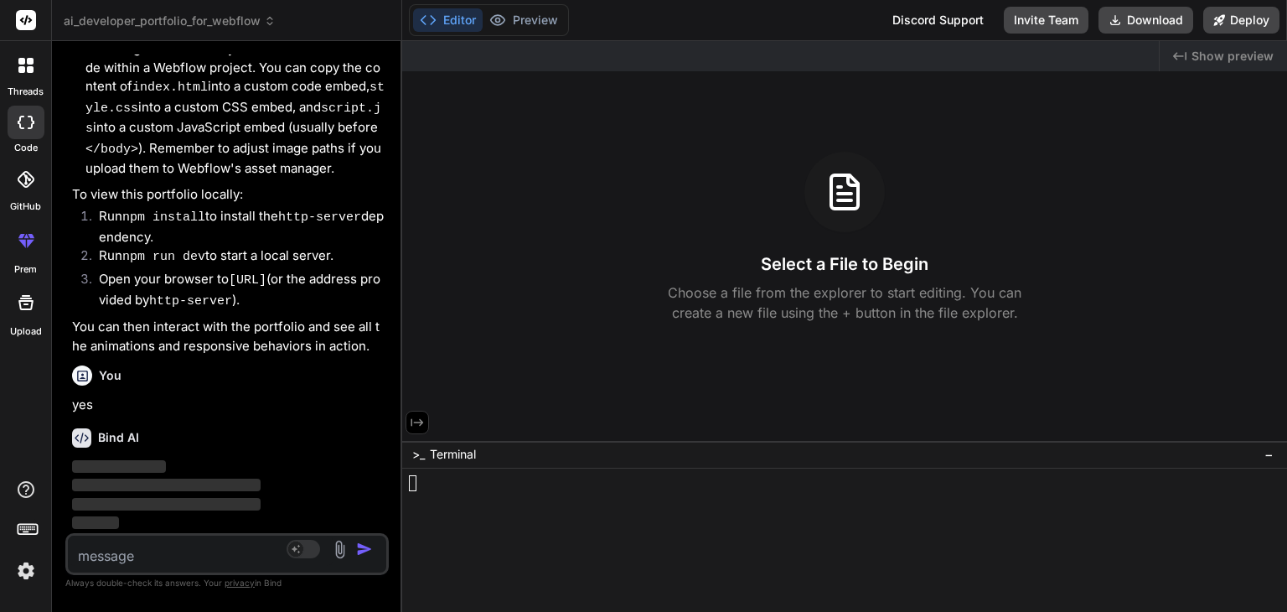
scroll to position [1582, 0]
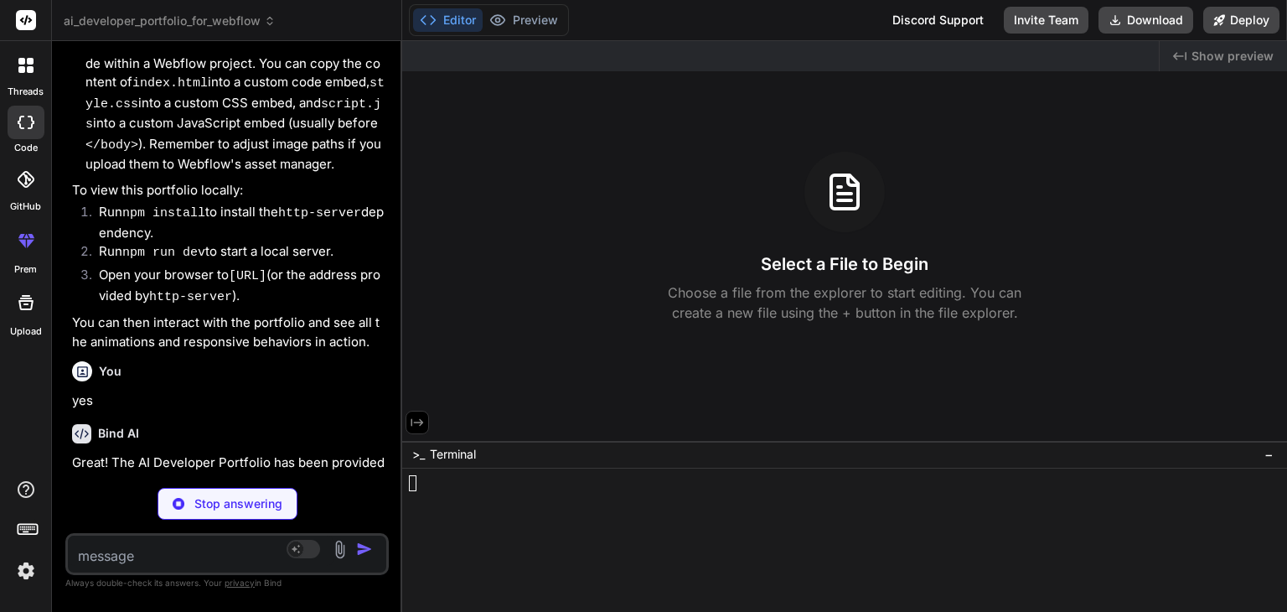
type textarea "x"
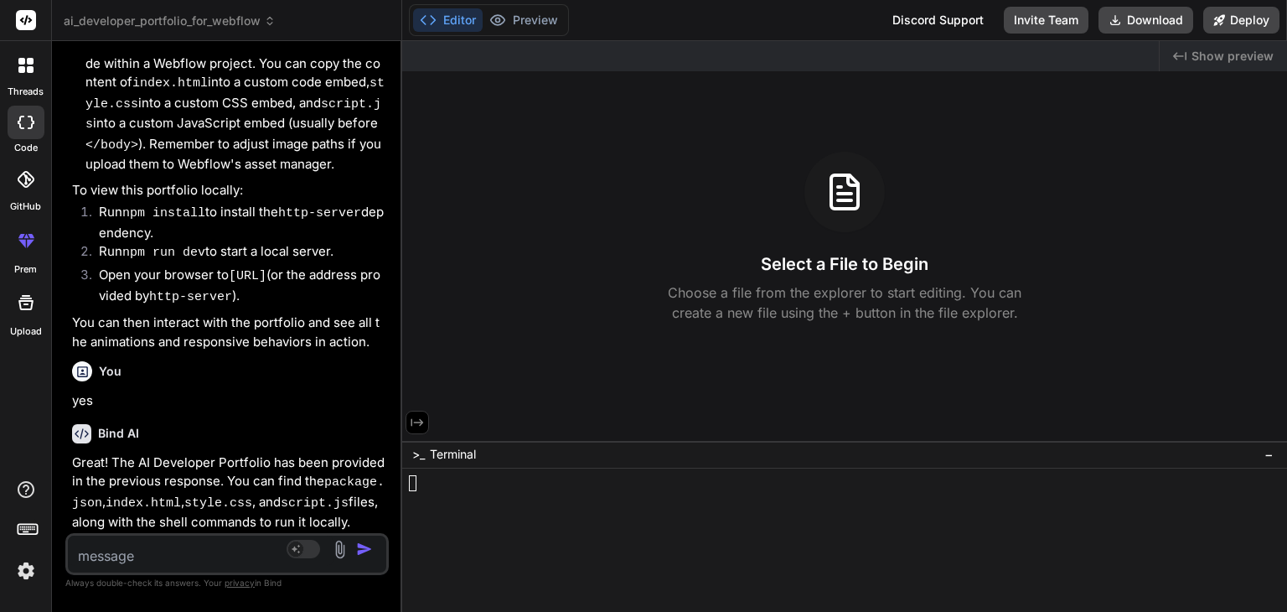
scroll to position [1630, 0]
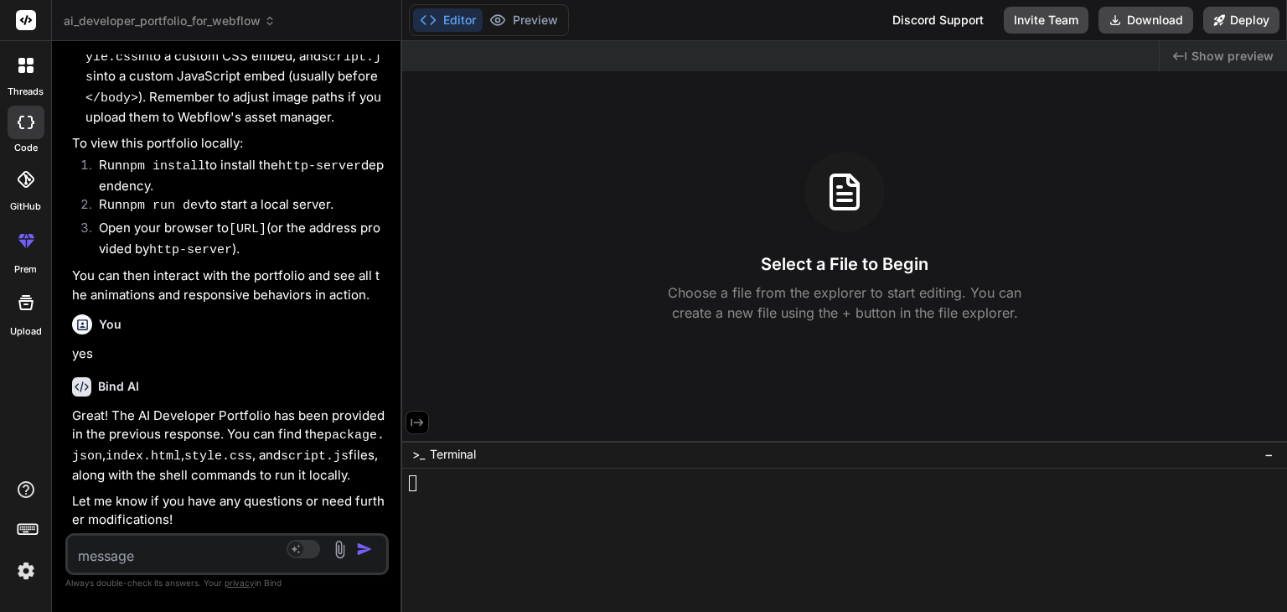
click at [466, 15] on button "Editor" at bounding box center [448, 19] width 70 height 23
click at [412, 420] on icon at bounding box center [417, 422] width 15 height 15
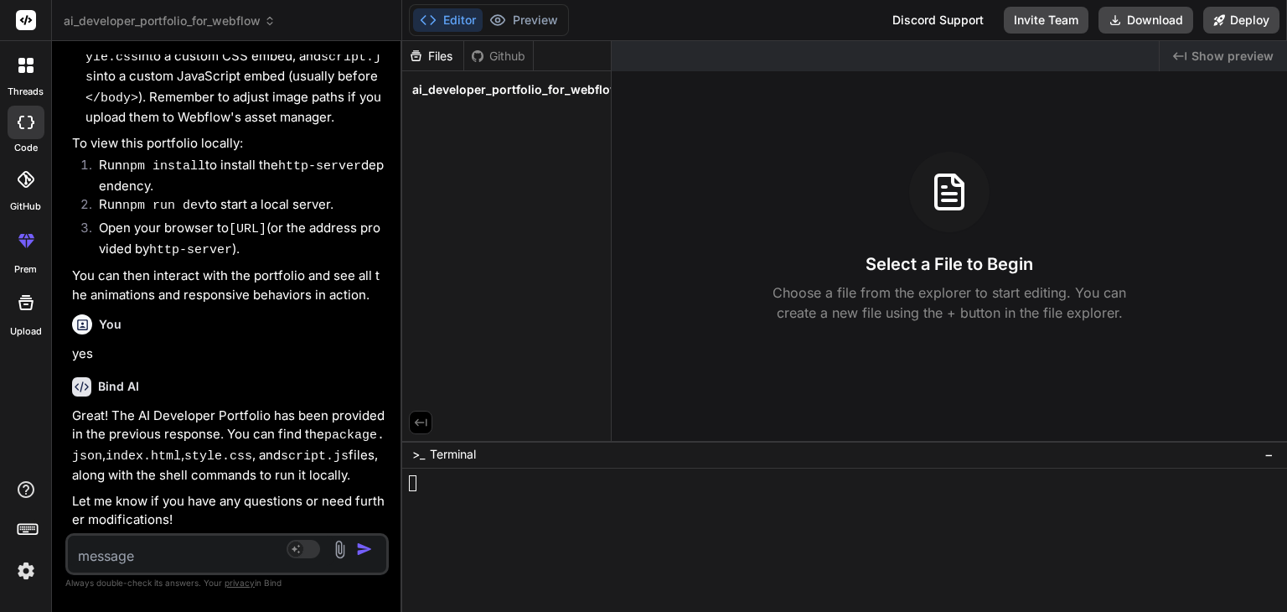
click at [533, 83] on span "ai_developer_portfolio_for_webflow" at bounding box center [516, 89] width 208 height 17
click at [422, 49] on icon at bounding box center [416, 56] width 14 height 14
drag, startPoint x: 422, startPoint y: 49, endPoint x: 514, endPoint y: 62, distance: 93.0
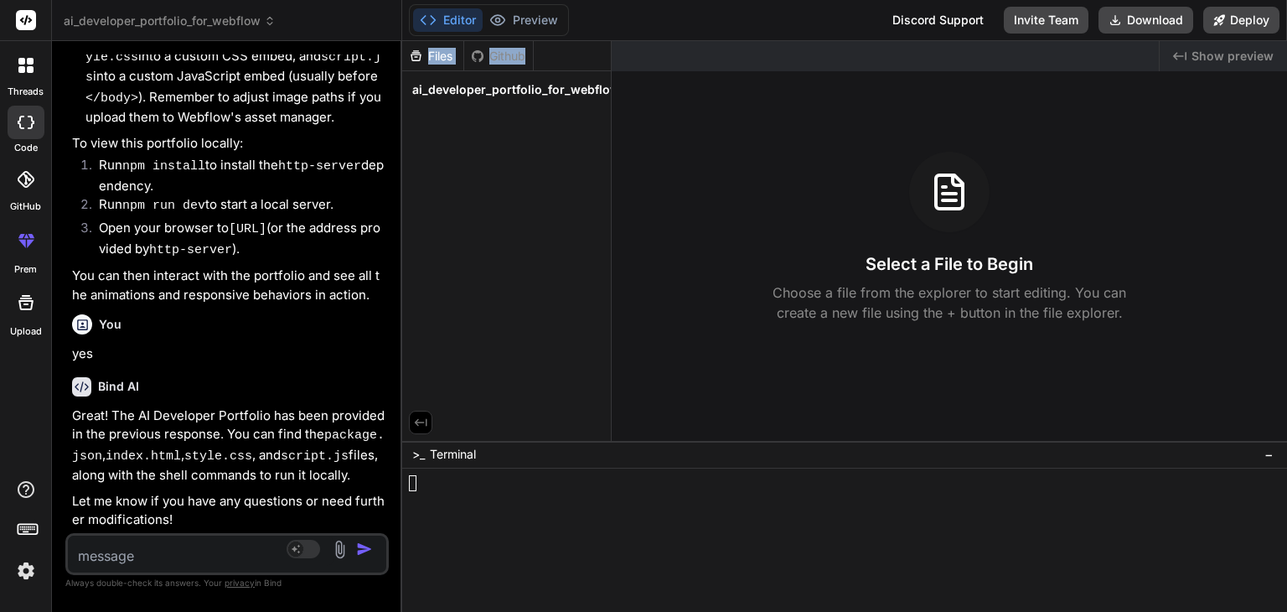
click at [514, 62] on div "Files Github" at bounding box center [468, 56] width 132 height 30
click at [514, 62] on div "Github" at bounding box center [498, 56] width 69 height 17
click at [1233, 54] on span "Show preview" at bounding box center [1232, 56] width 82 height 17
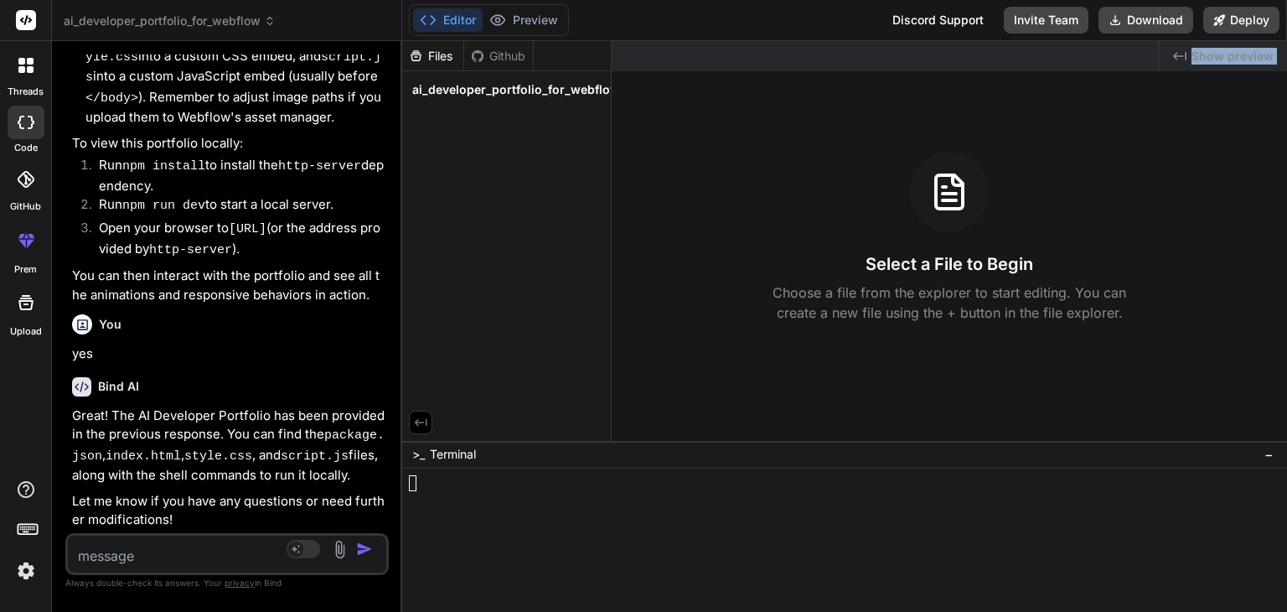
click at [1233, 54] on span "Show preview" at bounding box center [1232, 56] width 82 height 17
click at [1052, 282] on p "Choose a file from the explorer to start editing. You can create a new file usi…" at bounding box center [949, 302] width 375 height 40
drag, startPoint x: 550, startPoint y: 101, endPoint x: 979, endPoint y: 277, distance: 463.7
click at [979, 277] on div "Select a File to Begin Choose a file from the explorer to start editing. You ca…" at bounding box center [949, 237] width 675 height 171
click at [582, 87] on span "ai_developer_portfolio_for_webflow" at bounding box center [516, 89] width 208 height 17
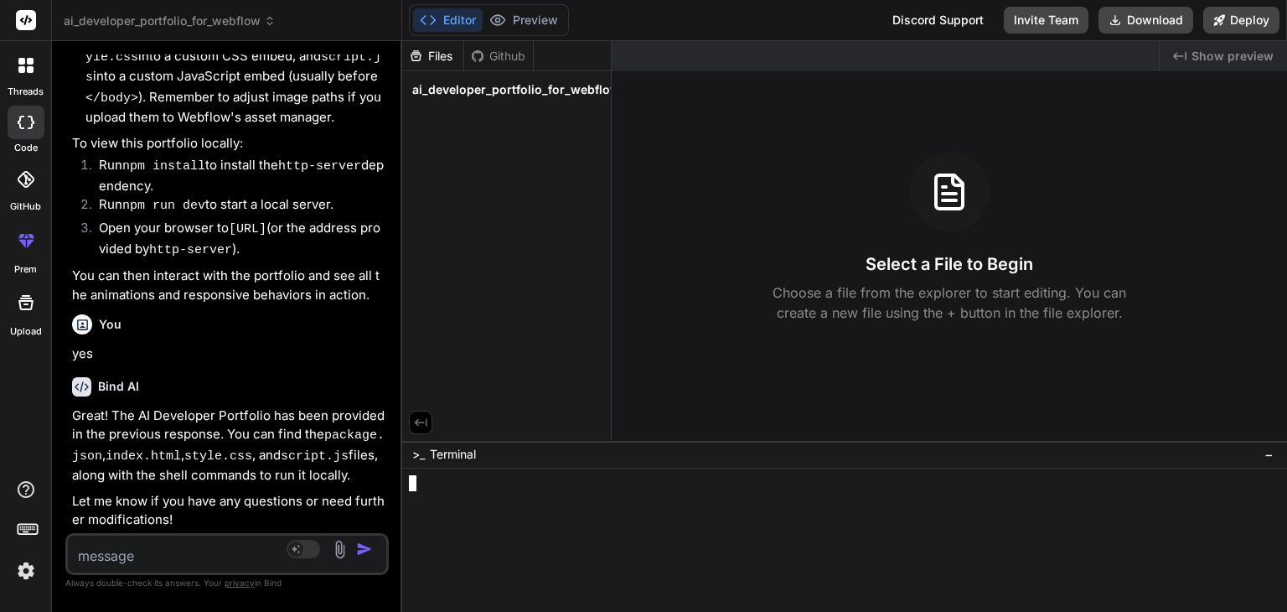
click at [437, 491] on div at bounding box center [806, 499] width 795 height 16
click at [211, 539] on textarea at bounding box center [201, 550] width 266 height 30
type textarea "i"
type textarea "x"
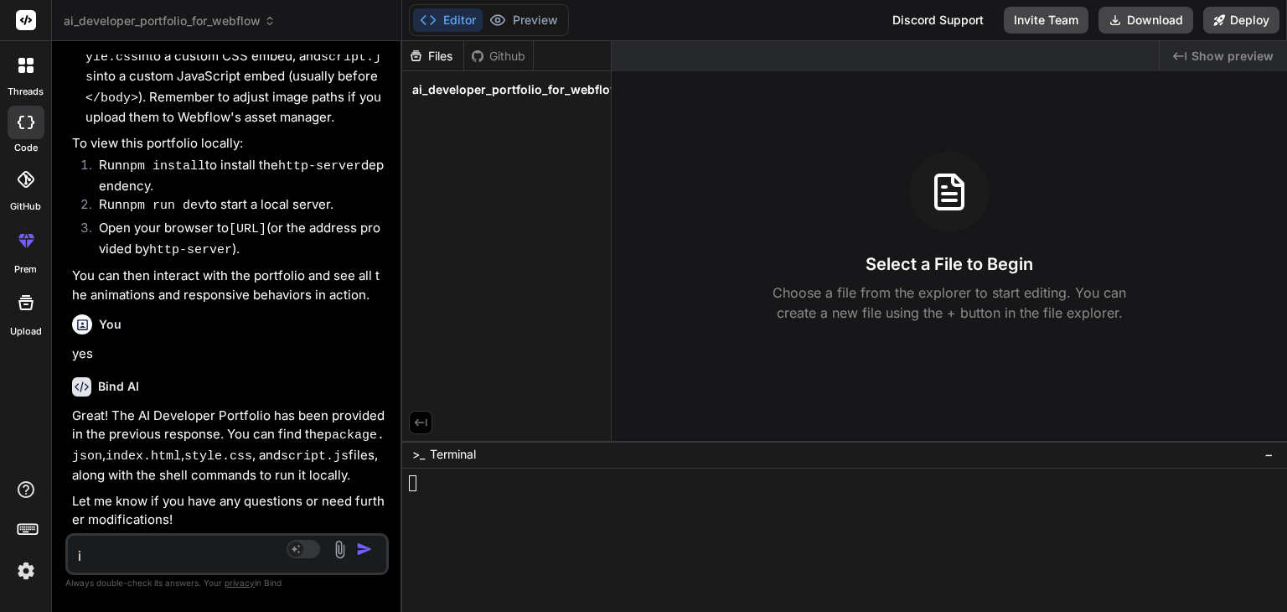
type textarea "i"
type textarea "x"
type textarea "i n"
type textarea "x"
type textarea "i no"
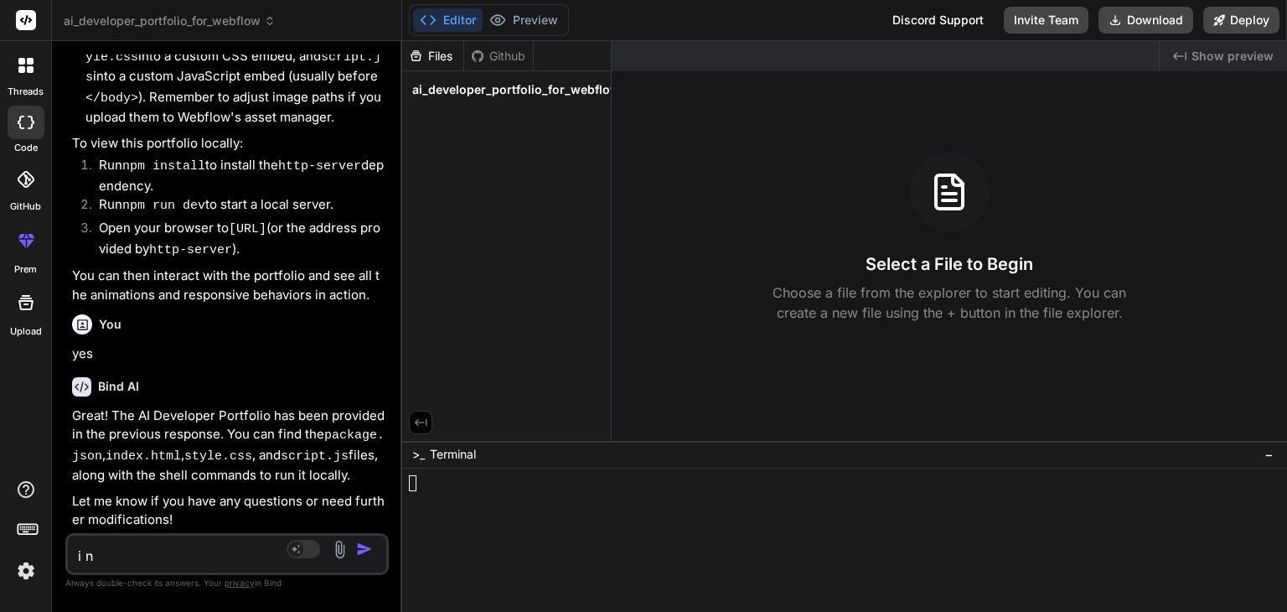
type textarea "x"
type textarea "i not"
type textarea "x"
type textarea "i not"
type textarea "x"
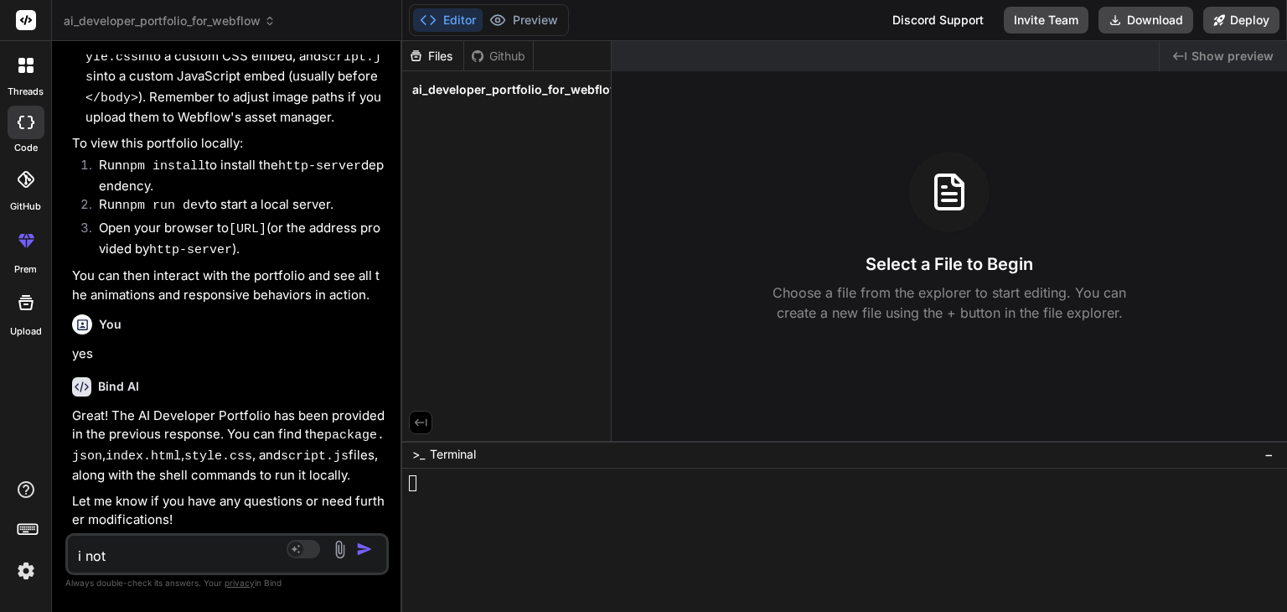
type textarea "i not s"
type textarea "x"
type textarea "i not"
type textarea "x"
type textarea "i not c"
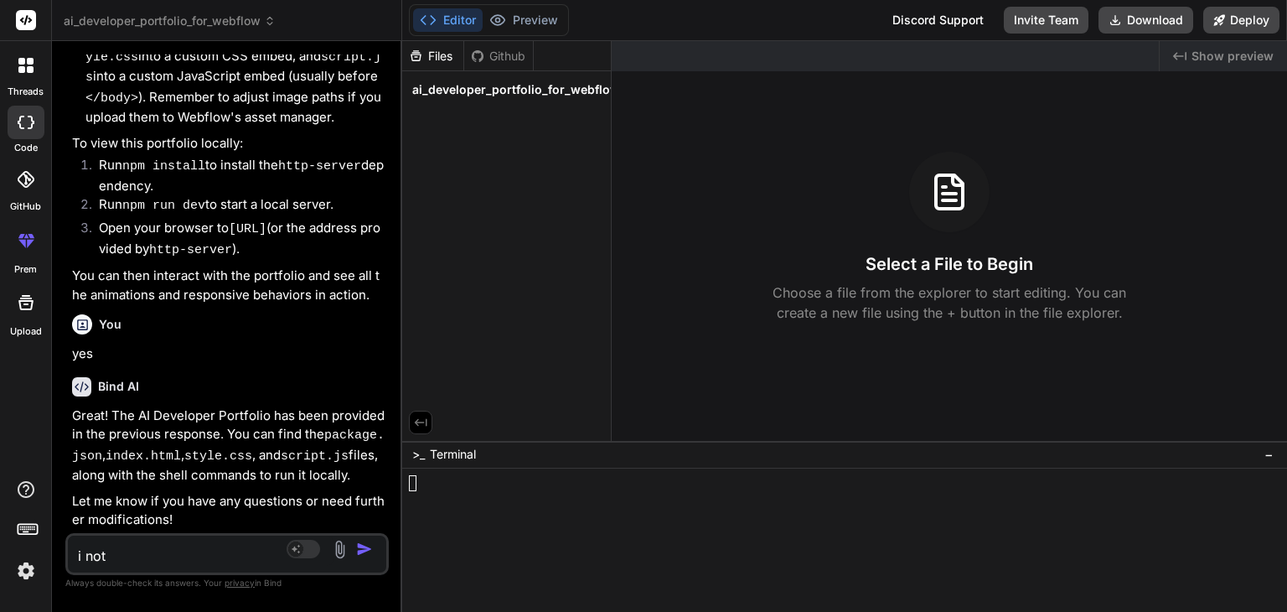
type textarea "x"
type textarea "i not cl"
type textarea "x"
type textarea "i not cli"
type textarea "x"
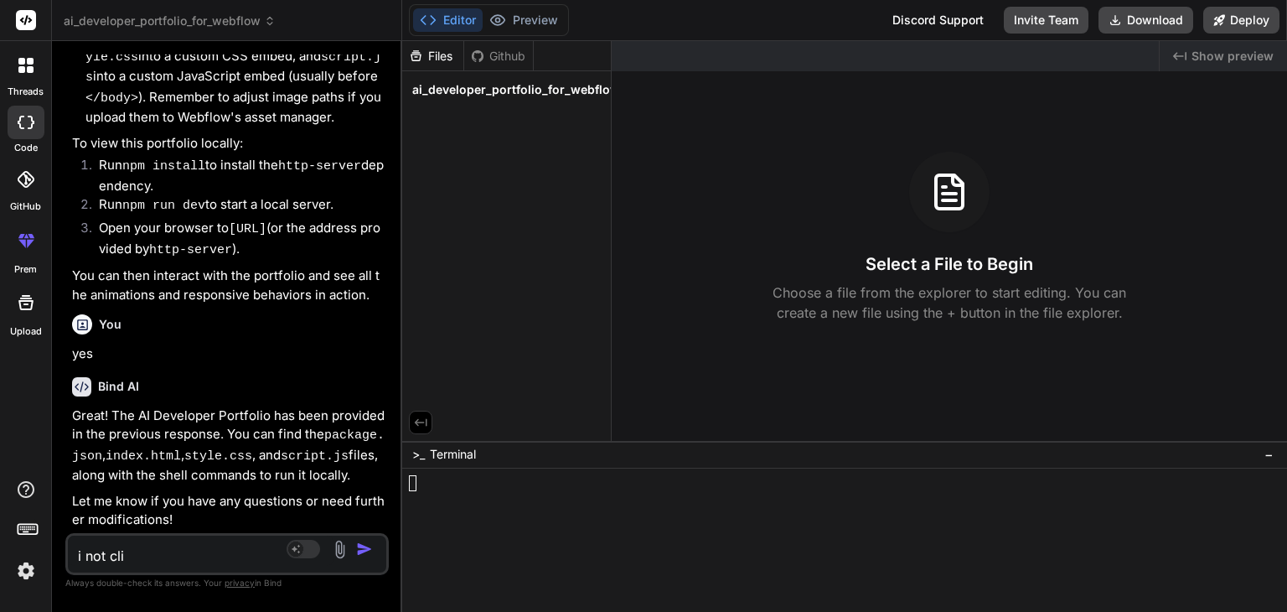
type textarea "i not cl"
type textarea "x"
type textarea "i not c"
type textarea "x"
type textarea "i not"
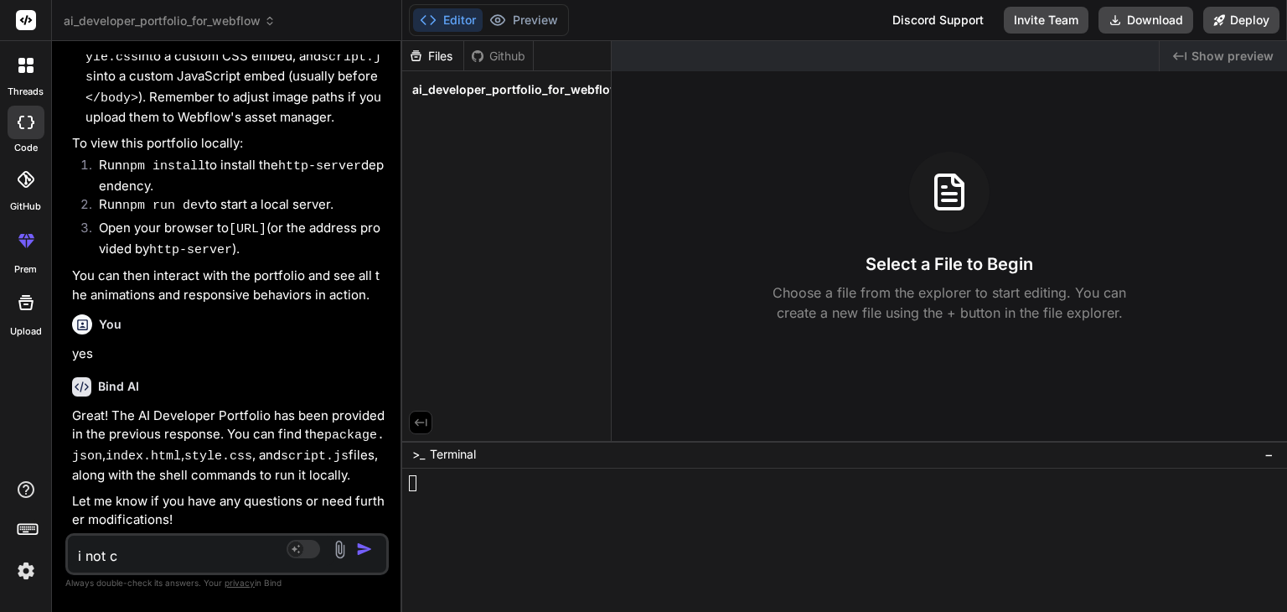
type textarea "x"
type textarea "i not s"
type textarea "x"
type textarea "i not sh"
type textarea "x"
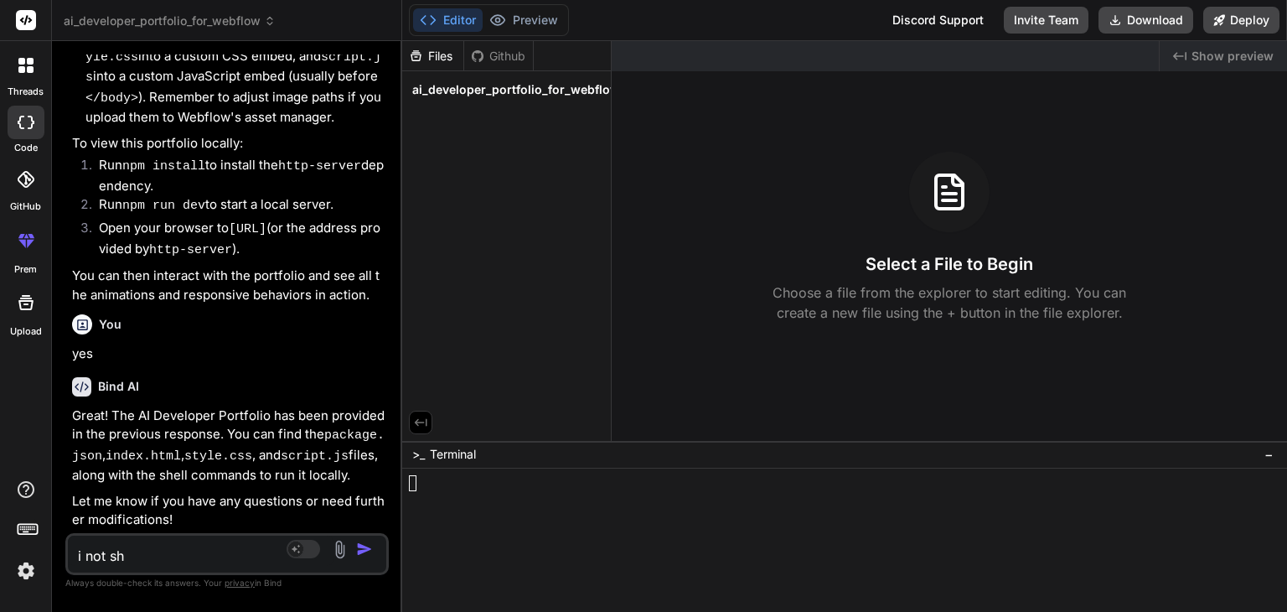
type textarea "i not sho"
type textarea "x"
type textarea "i not show"
type textarea "x"
type textarea "i not show"
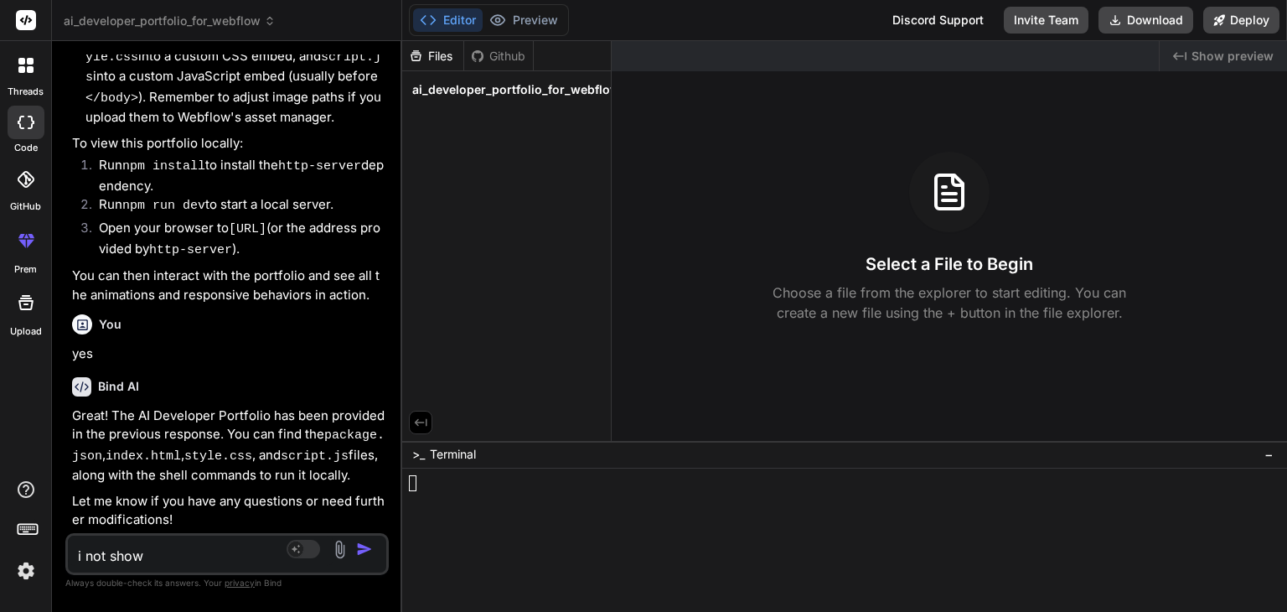
type textarea "x"
type textarea "i not show m"
type textarea "x"
type textarea "i not show my"
type textarea "x"
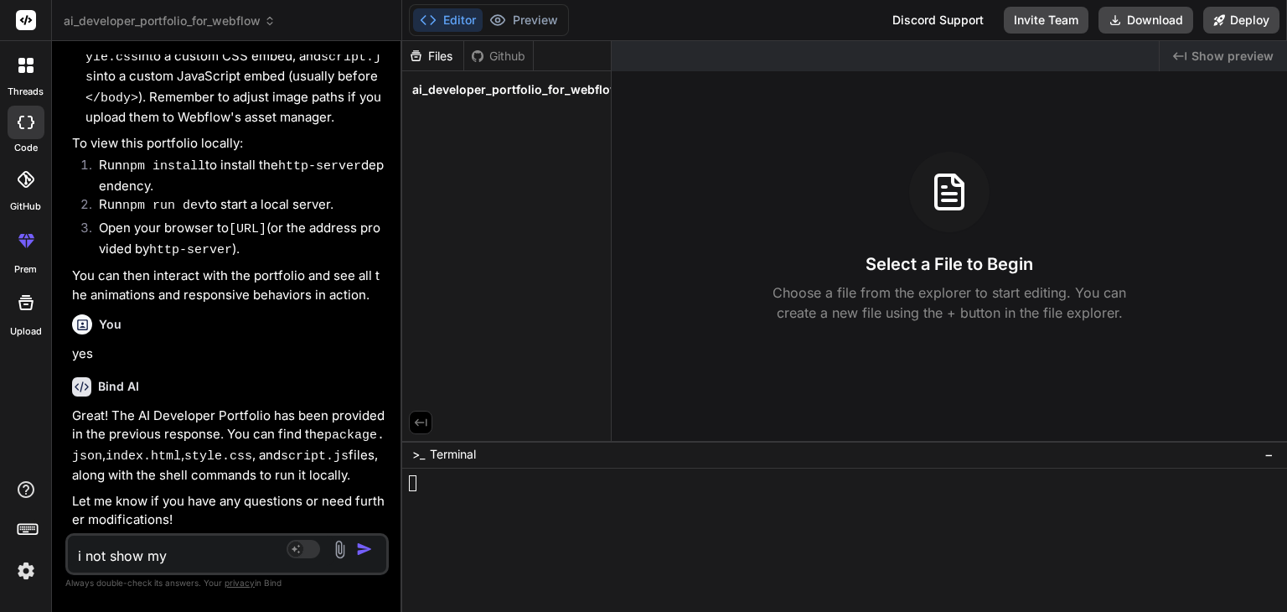
type textarea "i not show my"
type textarea "x"
type textarea "i not show my p"
type textarea "x"
type textarea "i not show my po"
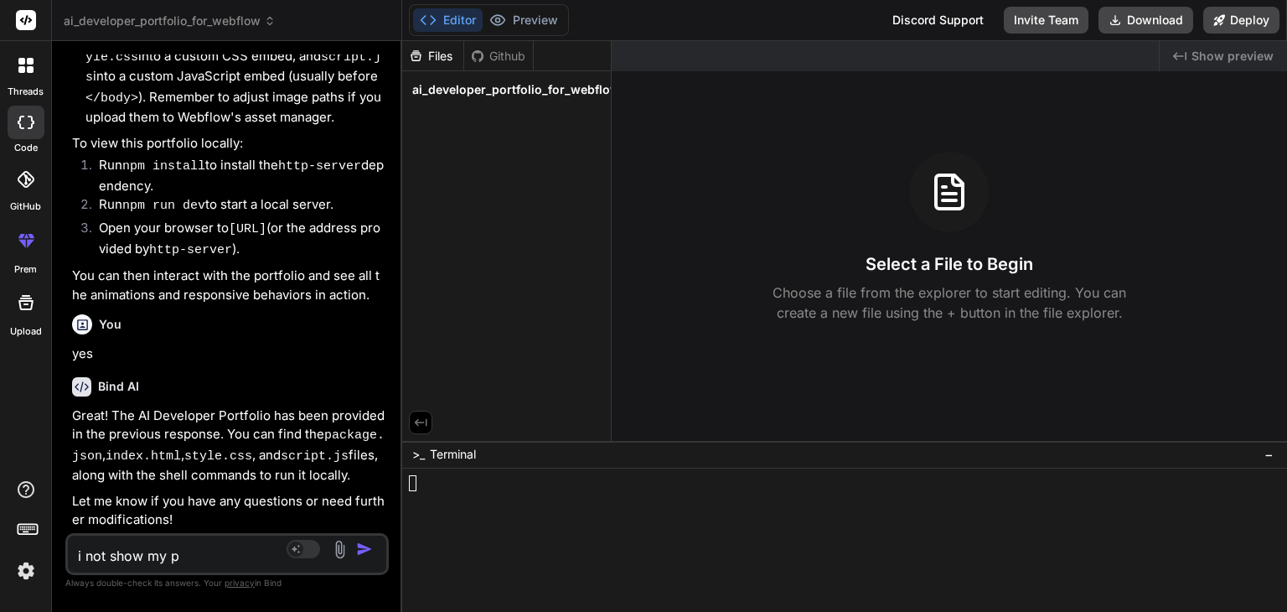
type textarea "x"
type textarea "i not show my p"
type textarea "x"
type textarea "i not show my"
type textarea "x"
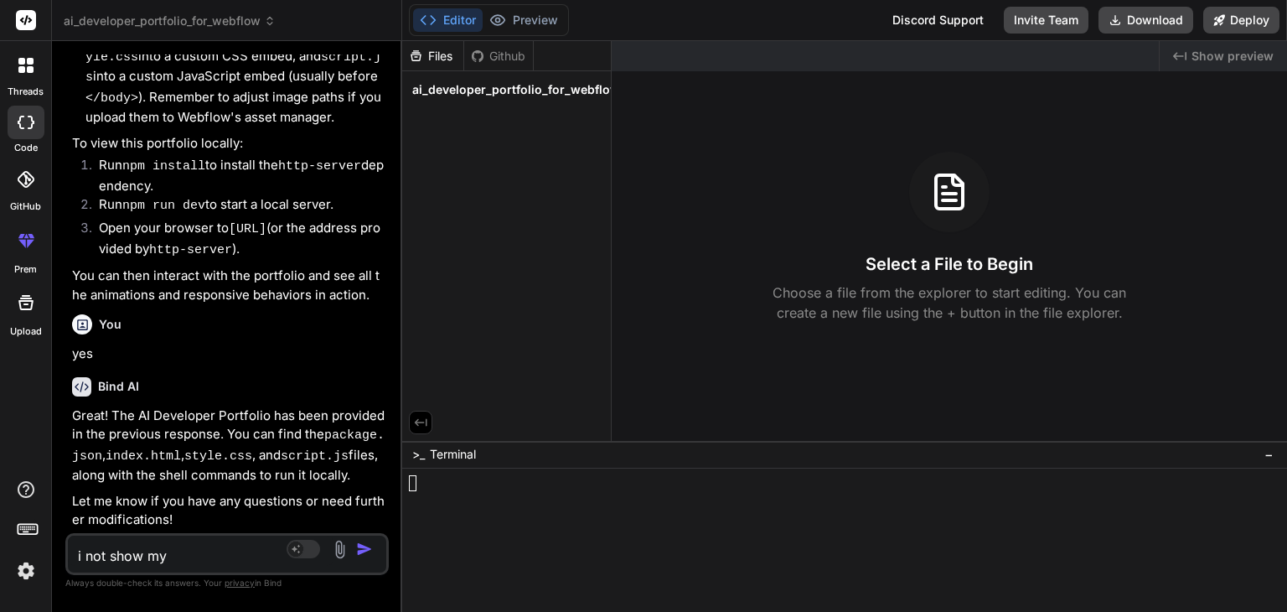
type textarea "i not show my"
type textarea "x"
type textarea "i not show m"
type textarea "x"
type textarea "i not show"
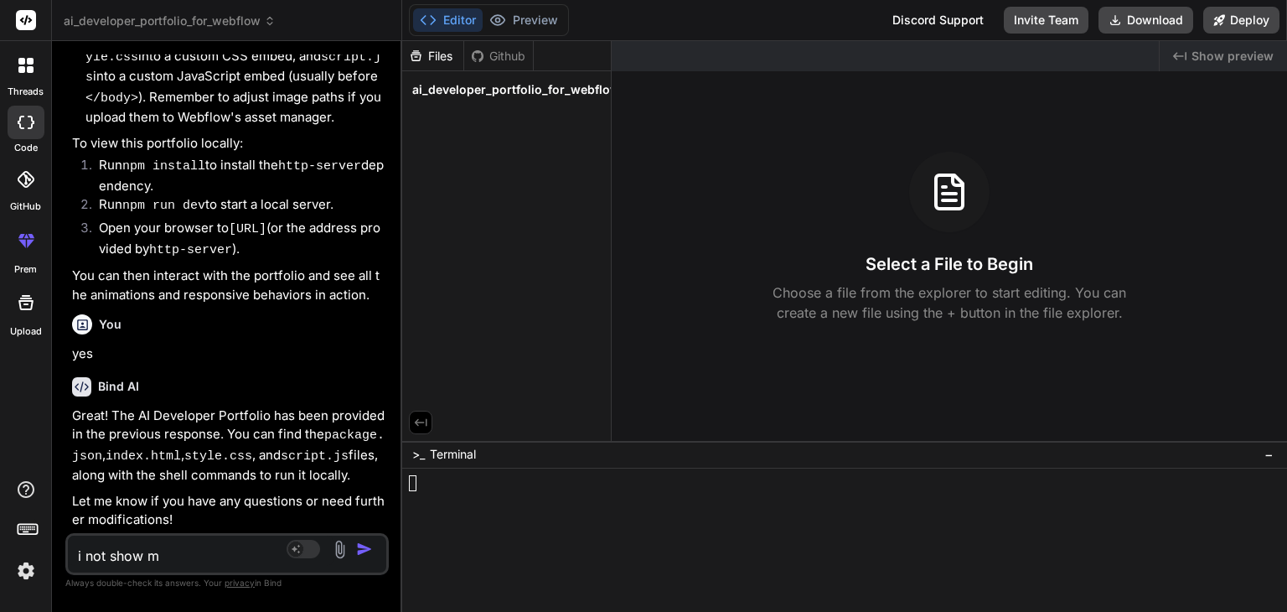
type textarea "x"
type textarea "i not show p"
type textarea "x"
type textarea "i not show pr"
type textarea "x"
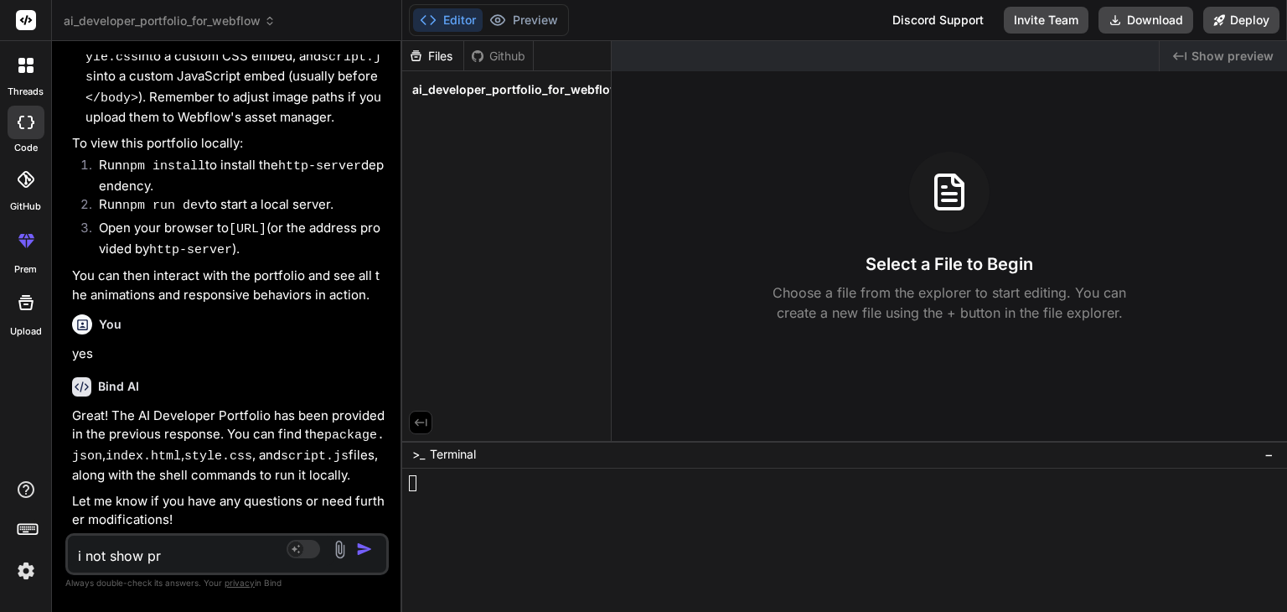
type textarea "i not show pre"
type textarea "x"
type textarea "i not show prev"
type textarea "x"
type textarea "i not show previ"
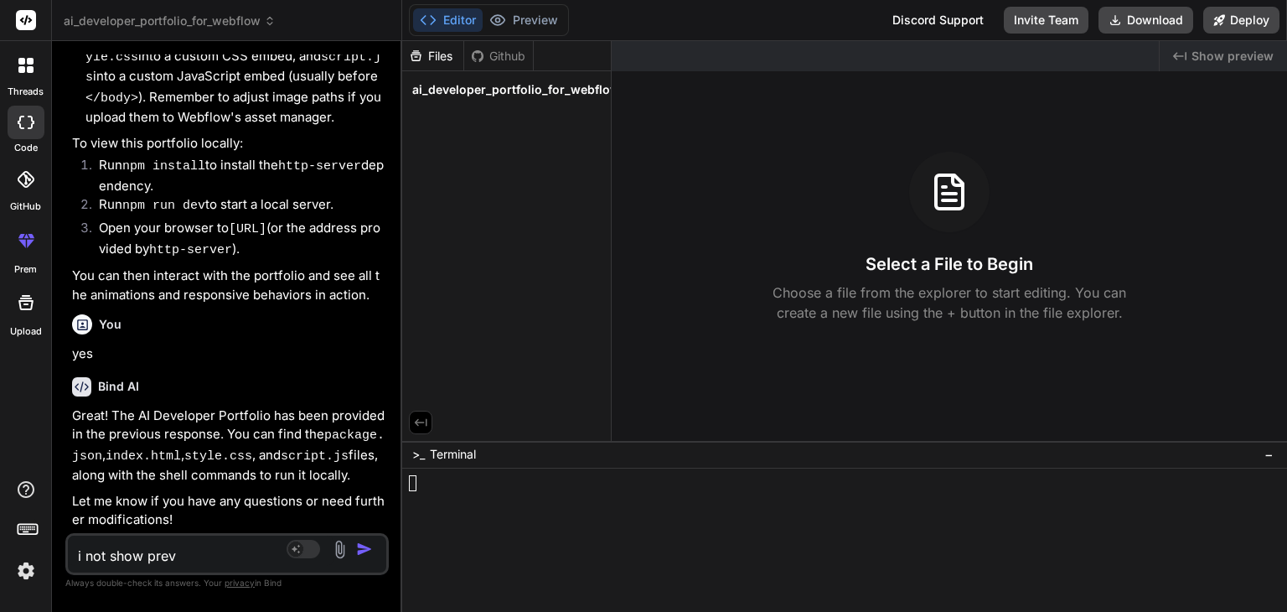
type textarea "x"
type textarea "i not show previe"
type textarea "x"
type textarea "i not show preview"
type textarea "x"
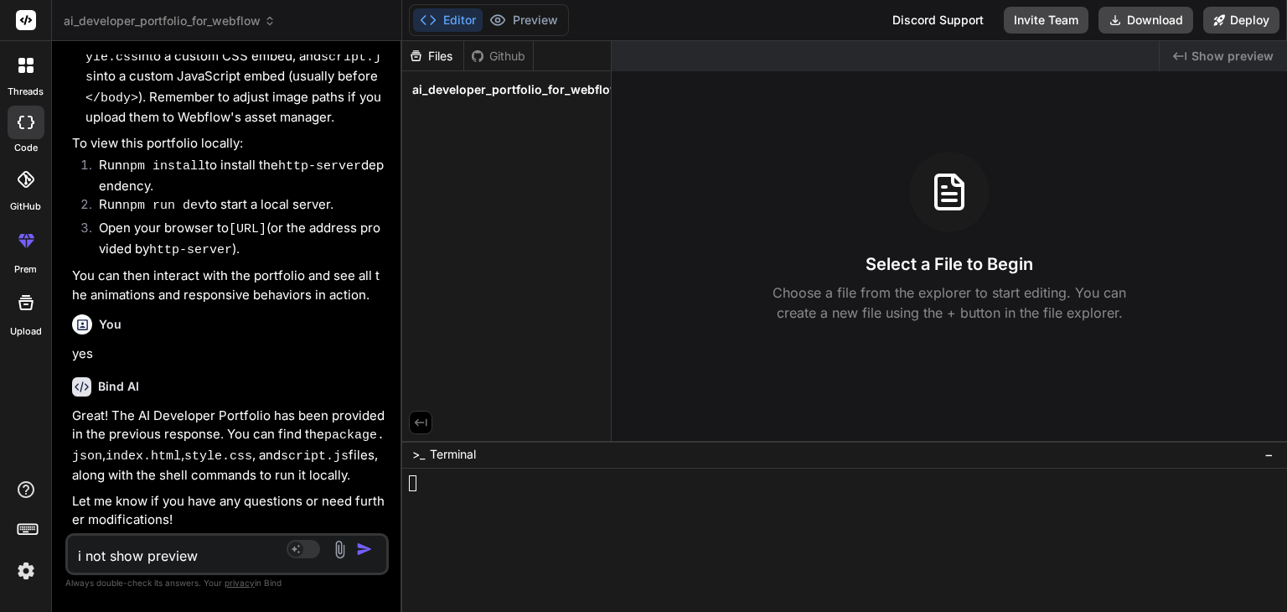
type textarea "i not show preview"
type textarea "x"
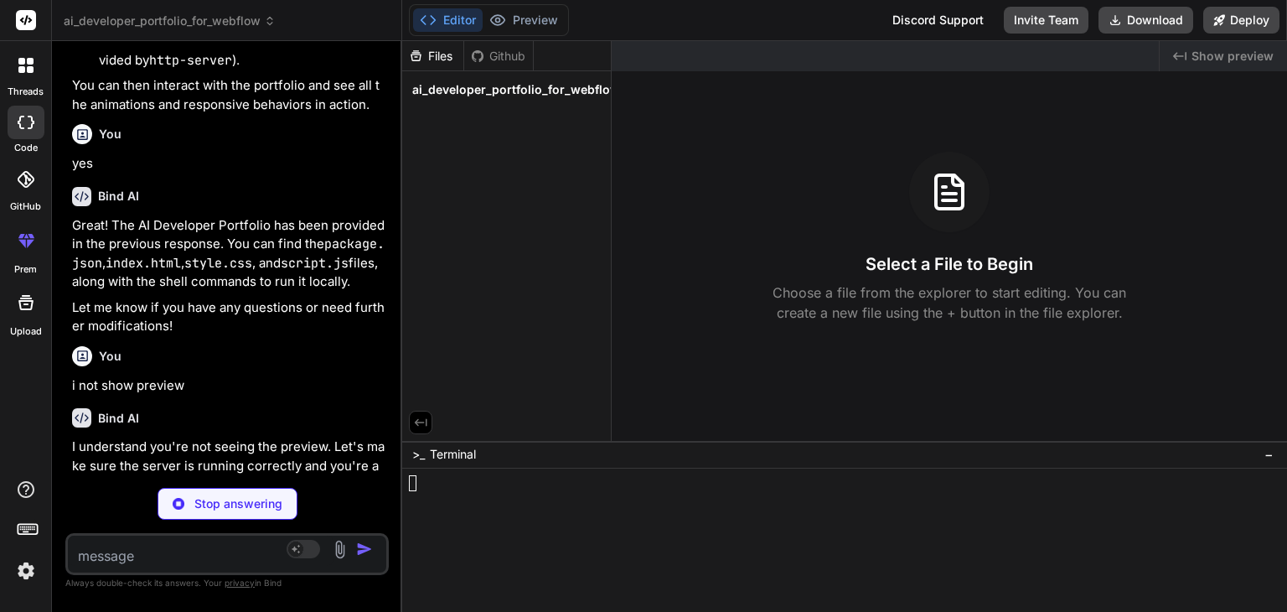
scroll to position [1801, 0]
type textarea "x"
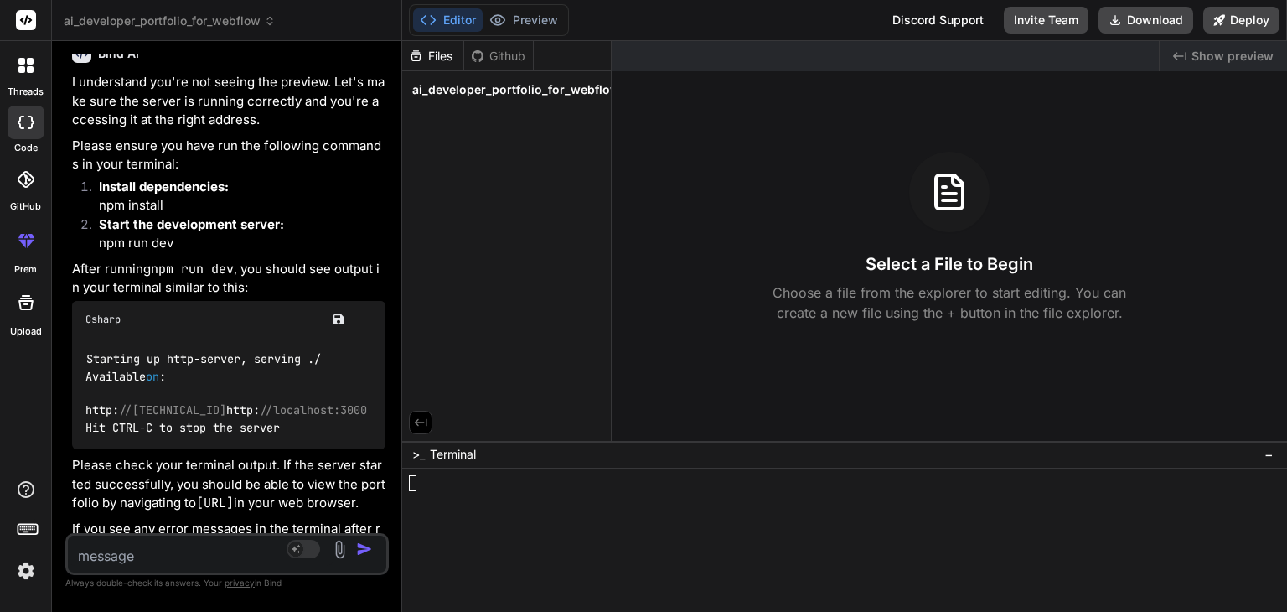
scroll to position [2169, 0]
click at [317, 325] on img at bounding box center [313, 318] width 13 height 13
click at [422, 480] on div at bounding box center [806, 483] width 795 height 16
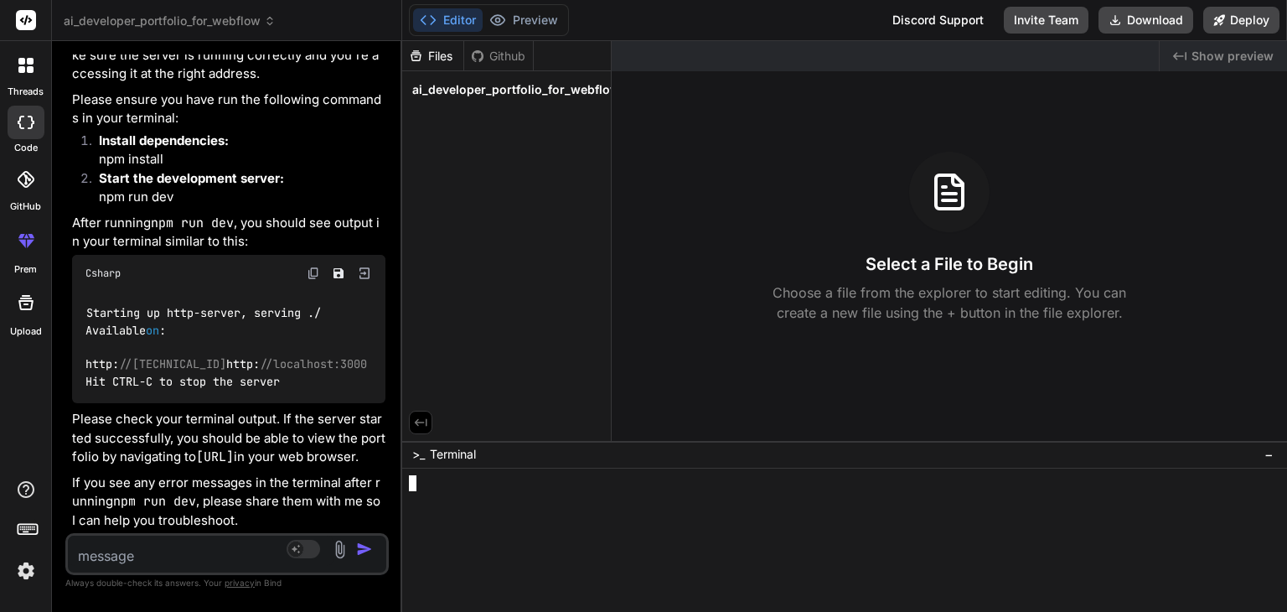
scroll to position [2251, 0]
click at [221, 556] on textarea at bounding box center [201, 550] width 266 height 30
type textarea "w"
type textarea "x"
type textarea "wh"
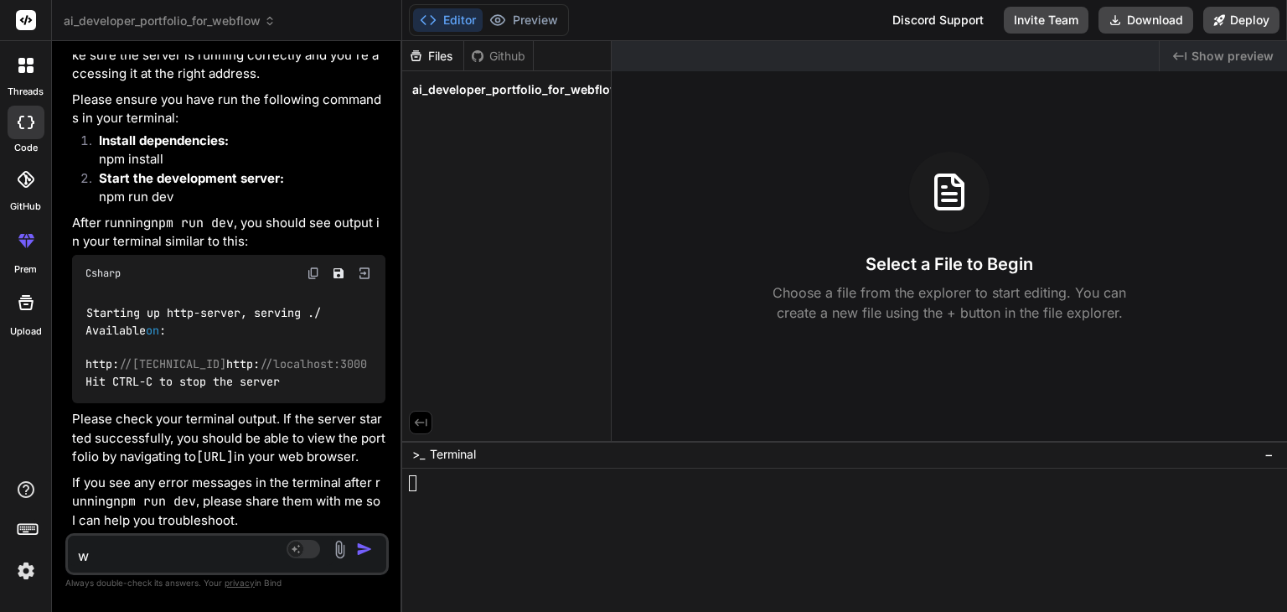
type textarea "x"
type textarea "whw"
type textarea "x"
type textarea "whwr"
type textarea "x"
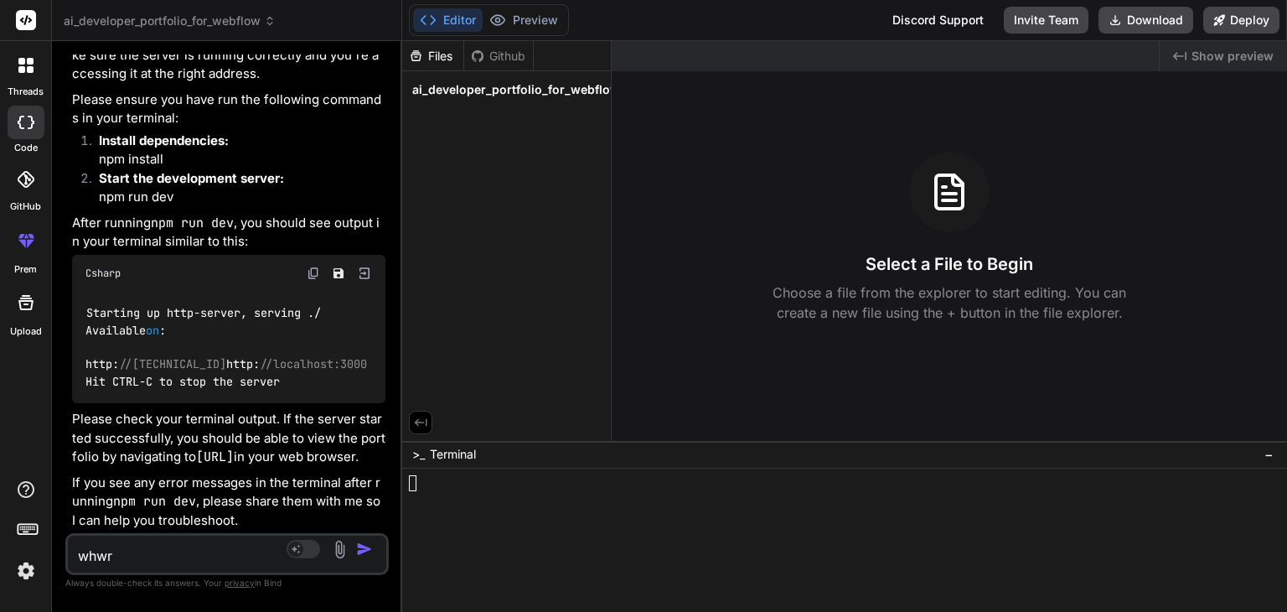
type textarea "whw"
type textarea "x"
type textarea "wh"
type textarea "x"
type textarea "whe"
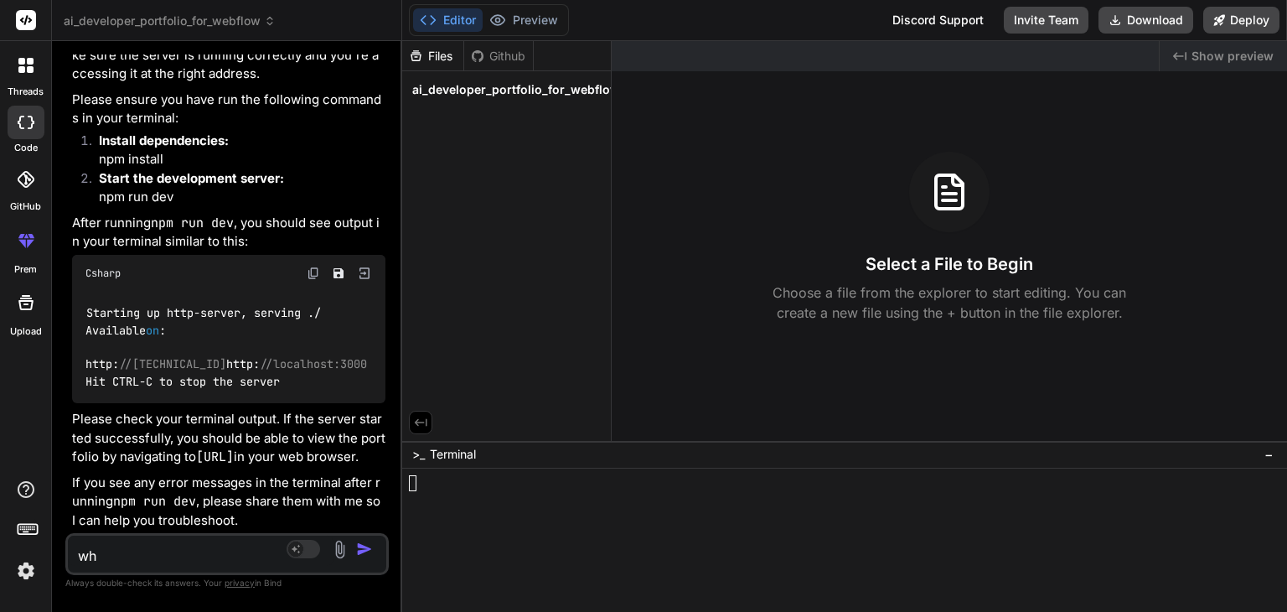
type textarea "x"
type textarea "wher"
type textarea "x"
type textarea "where"
type textarea "x"
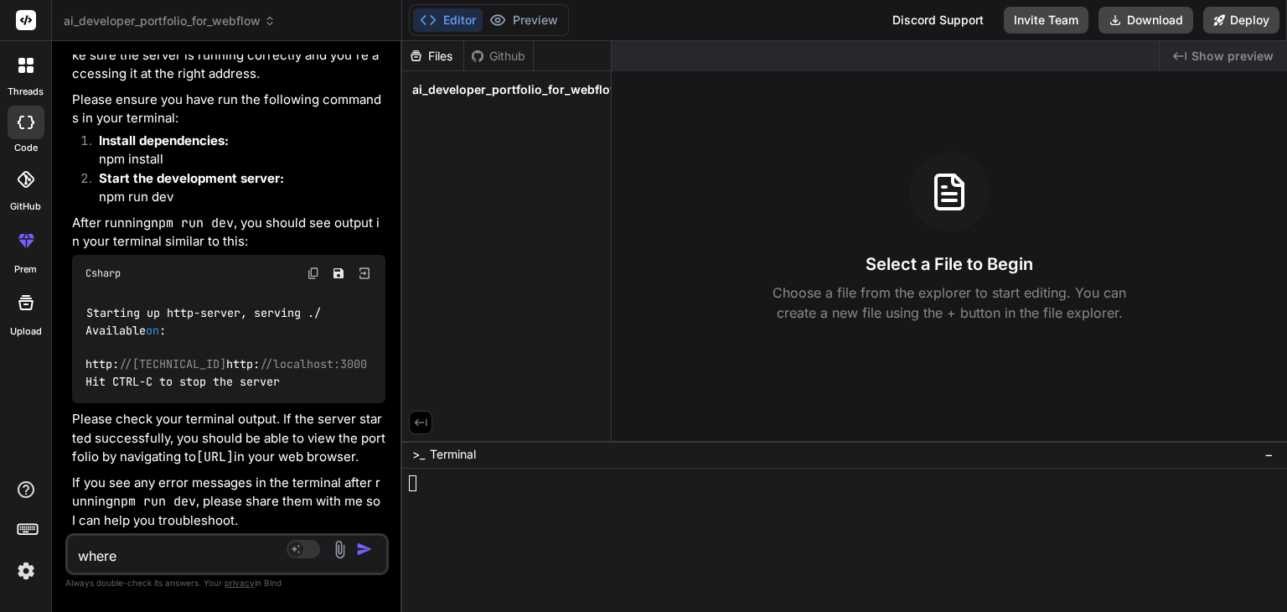
type textarea "where"
type textarea "x"
type textarea "where t"
type textarea "x"
type textarea "where to"
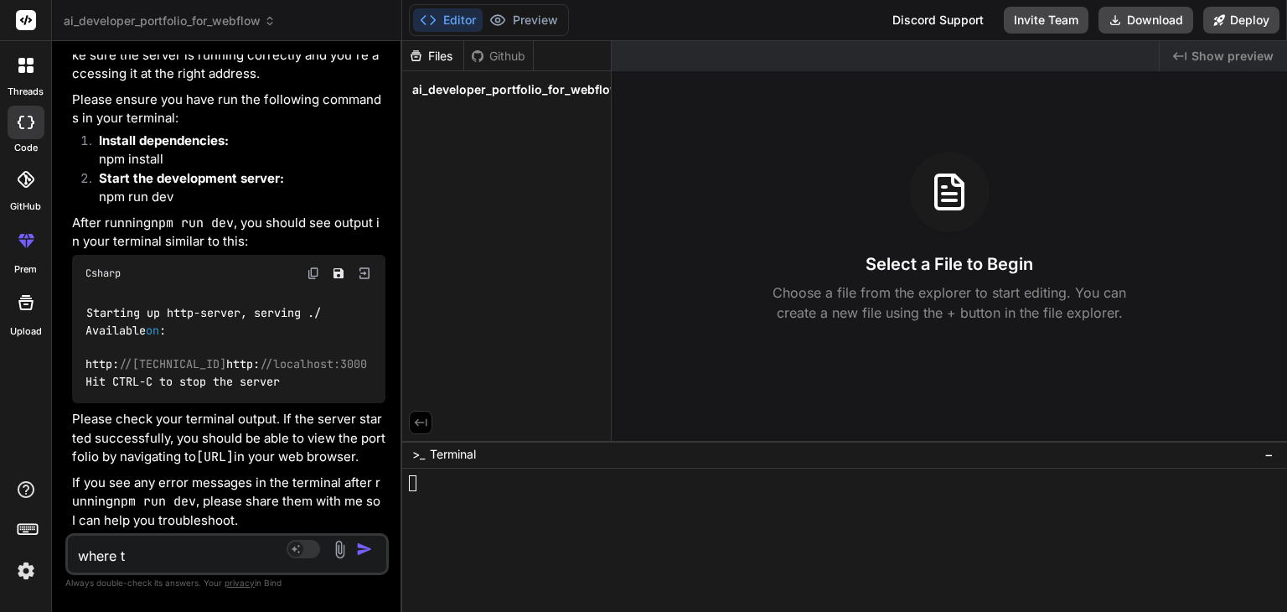
type textarea "x"
type textarea "where to"
type textarea "x"
type textarea "where to r"
type textarea "x"
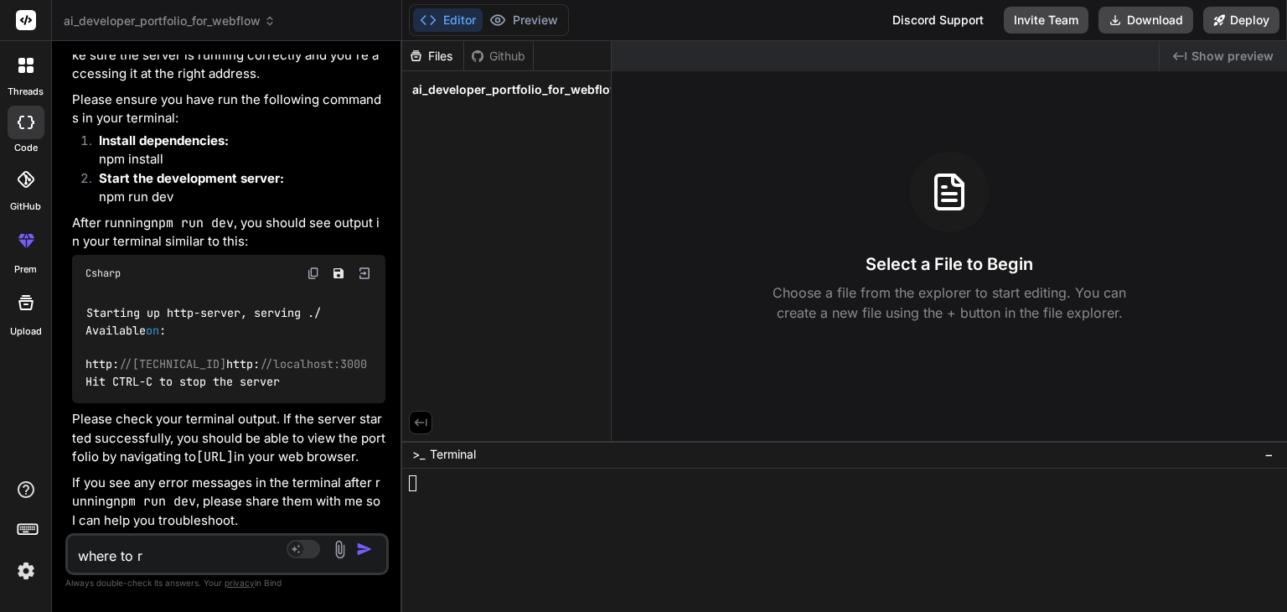
type textarea "where to ru"
type textarea "x"
type textarea "where to run"
type textarea "x"
type textarea "where to run"
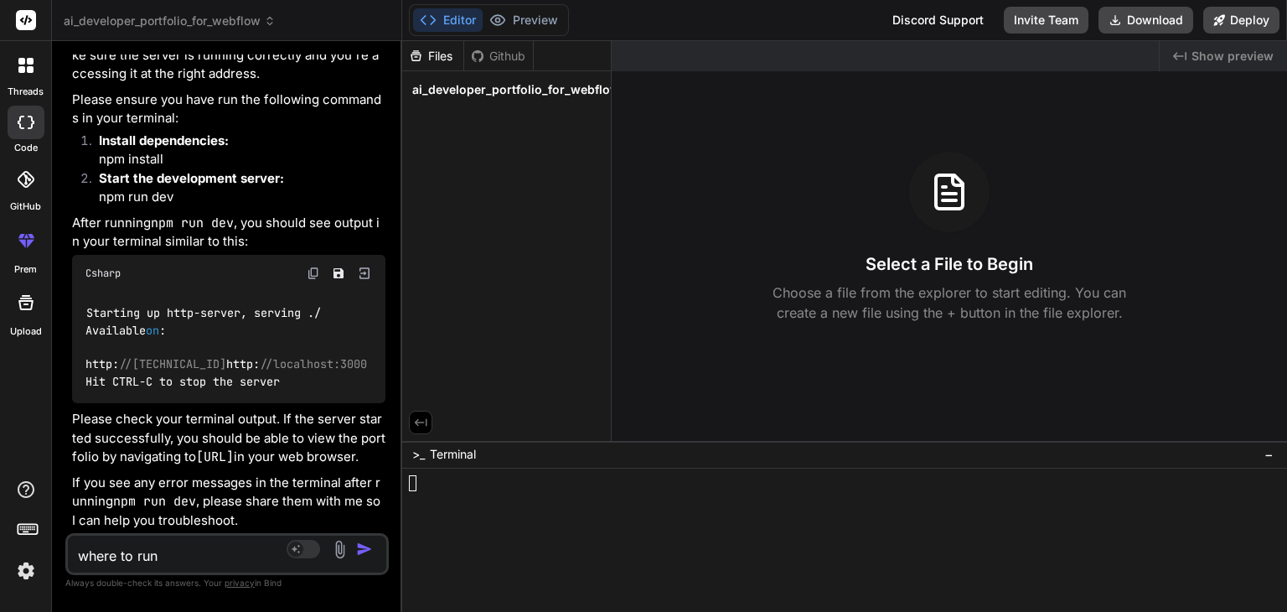
type textarea "x"
type textarea "where to run t"
type textarea "x"
type textarea "where to run th"
type textarea "x"
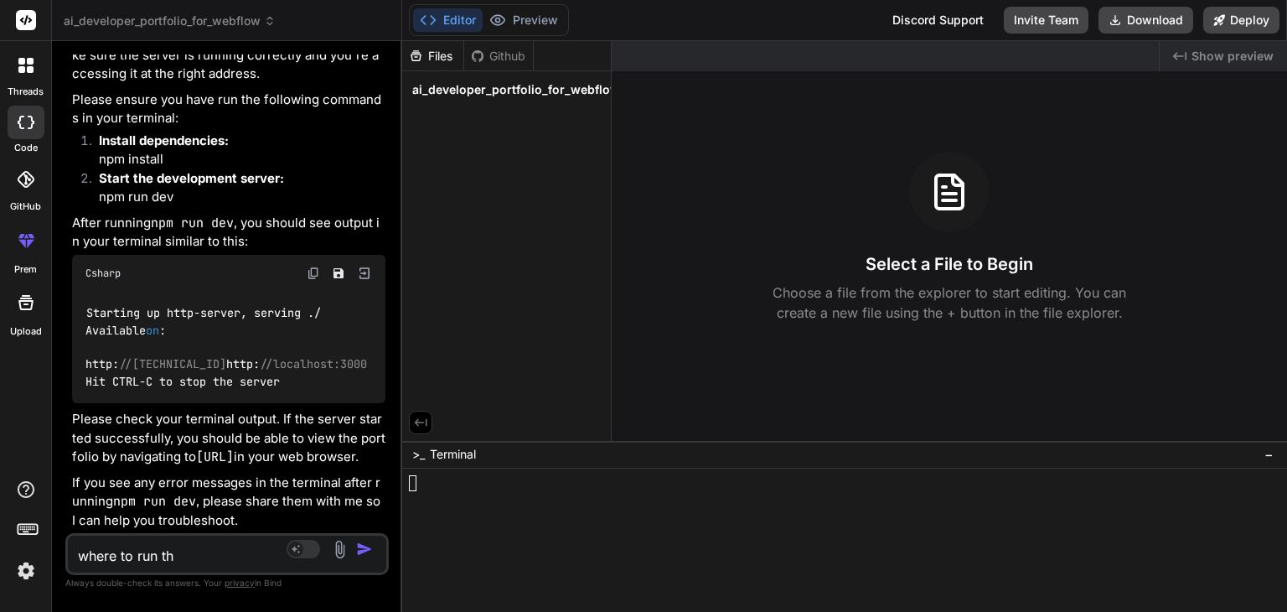
type textarea "where to run thu"
type textarea "x"
type textarea "where to run thus"
type textarea "x"
type textarea "where to run thus"
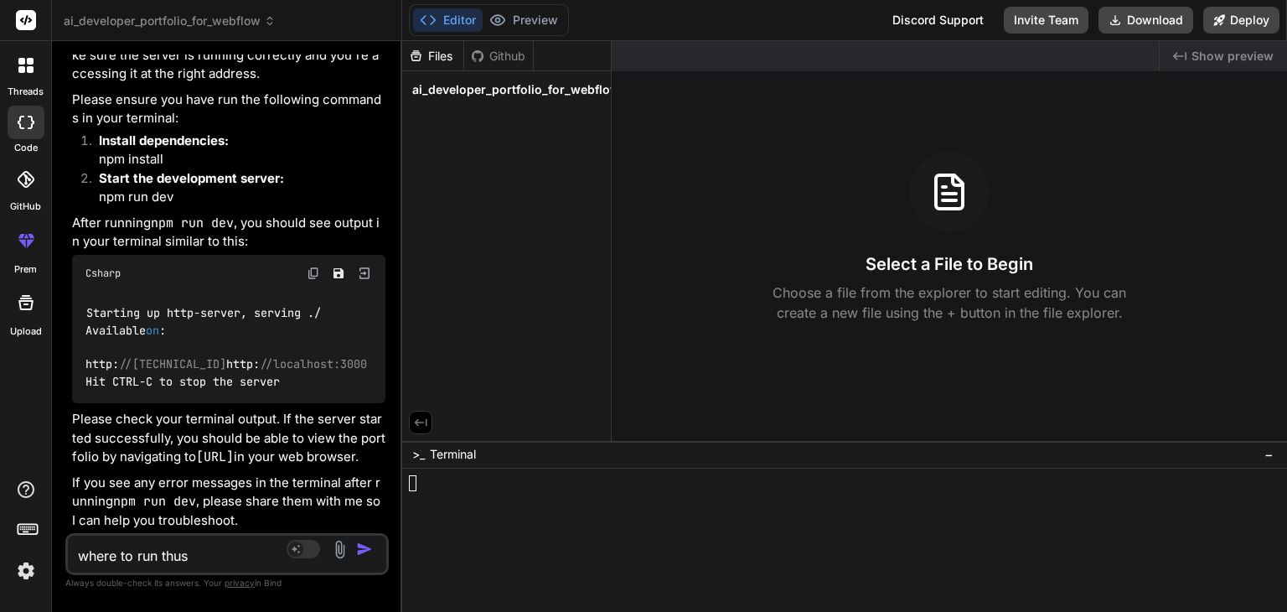
type textarea "x"
type textarea "where to run thus ="
type textarea "x"
type textarea "where to run thus"
type textarea "x"
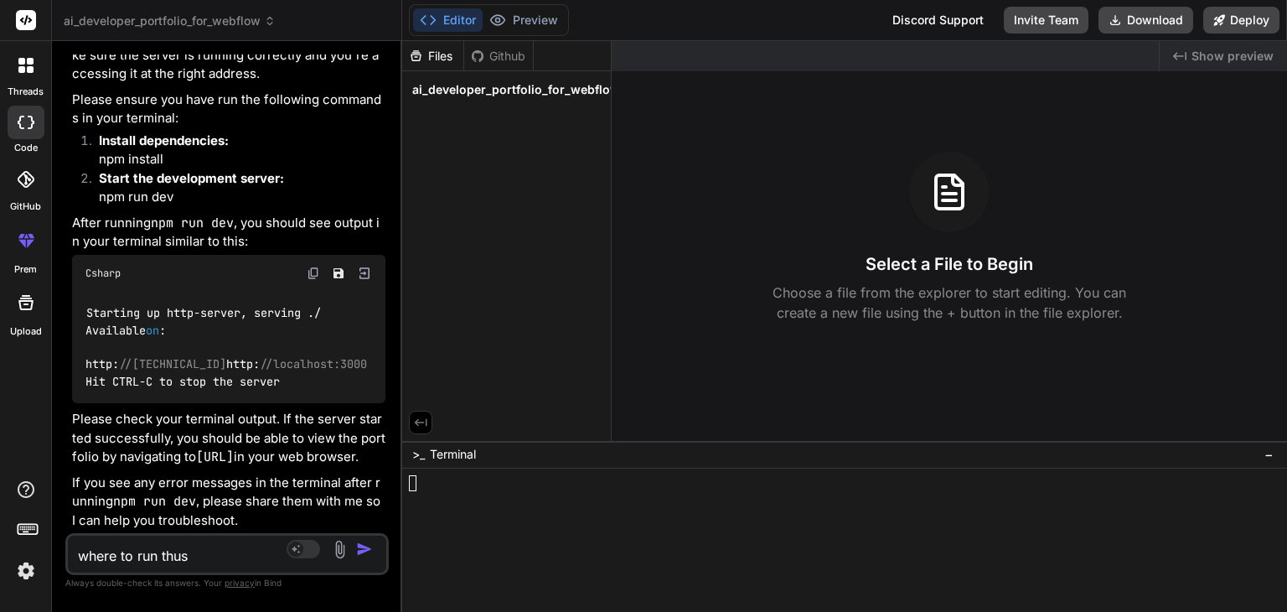
type textarea "where to run thus"
type textarea "x"
type textarea "where to run thu"
type textarea "x"
type textarea "where to run th"
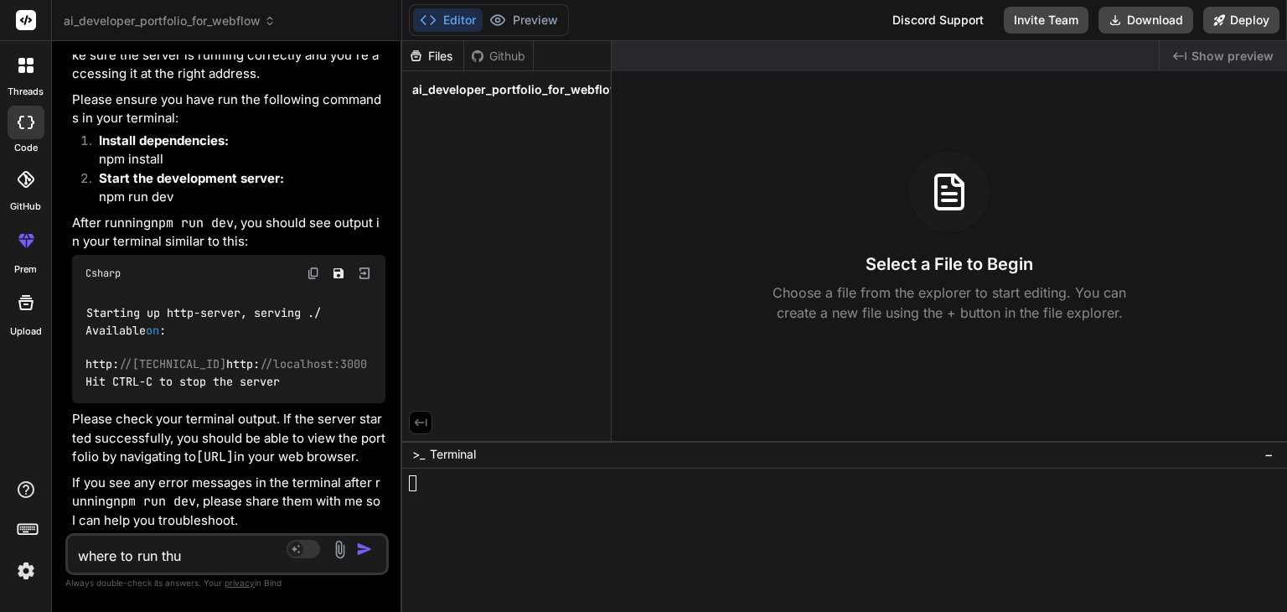
type textarea "x"
type textarea "where to run thi"
type textarea "x"
type textarea "where to run this"
type textarea "x"
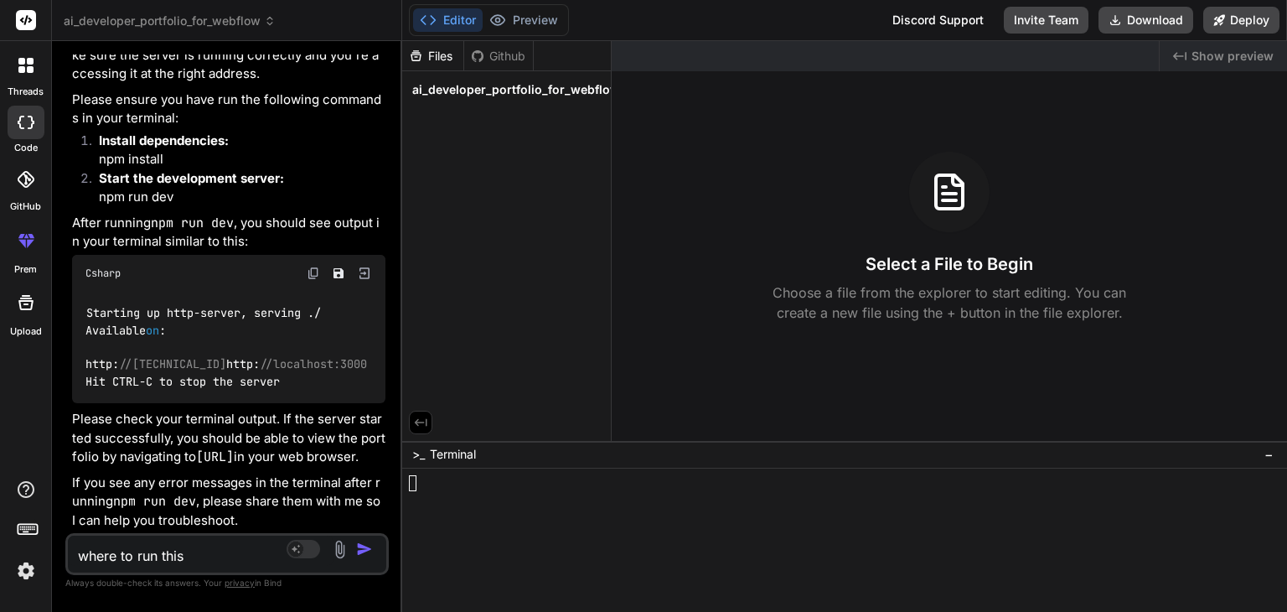
type textarea "where to run this"
type textarea "x"
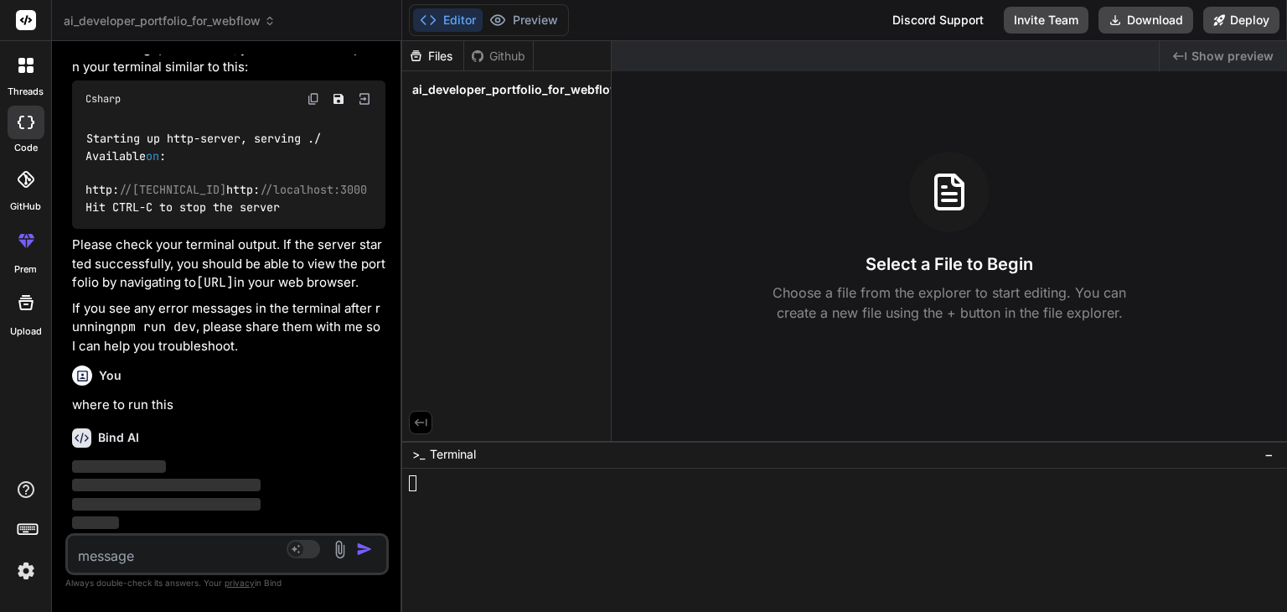
scroll to position [2425, 0]
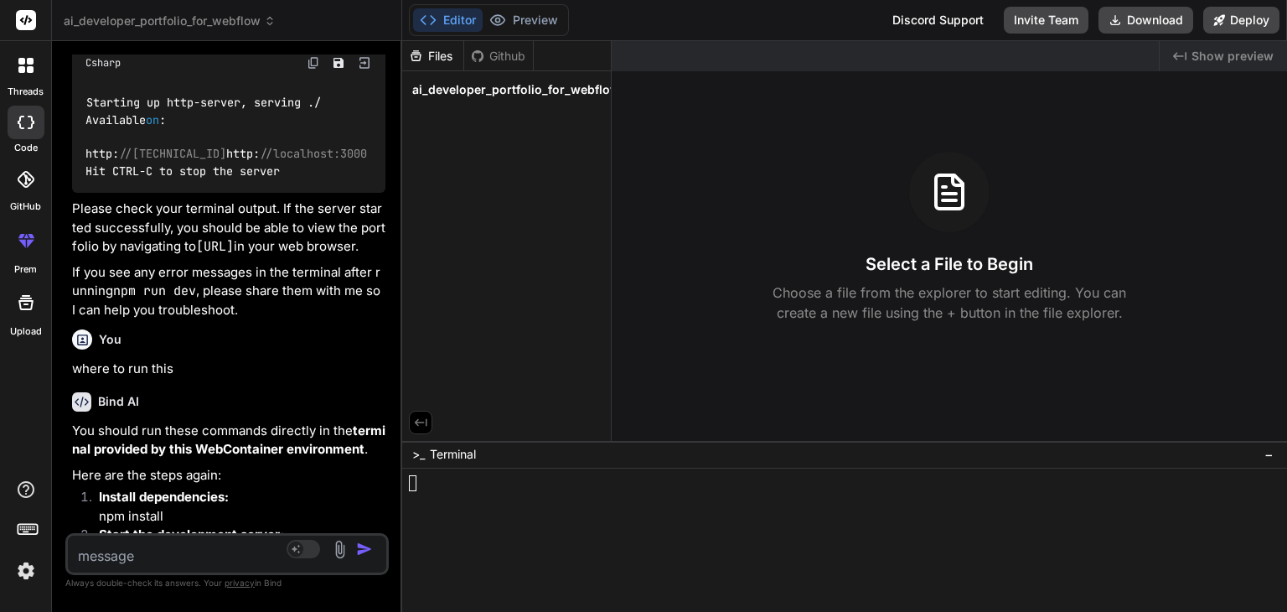
drag, startPoint x: 195, startPoint y: 265, endPoint x: 352, endPoint y: 271, distance: 156.8
click at [234, 255] on code "http://localhost:3000" at bounding box center [215, 246] width 38 height 17
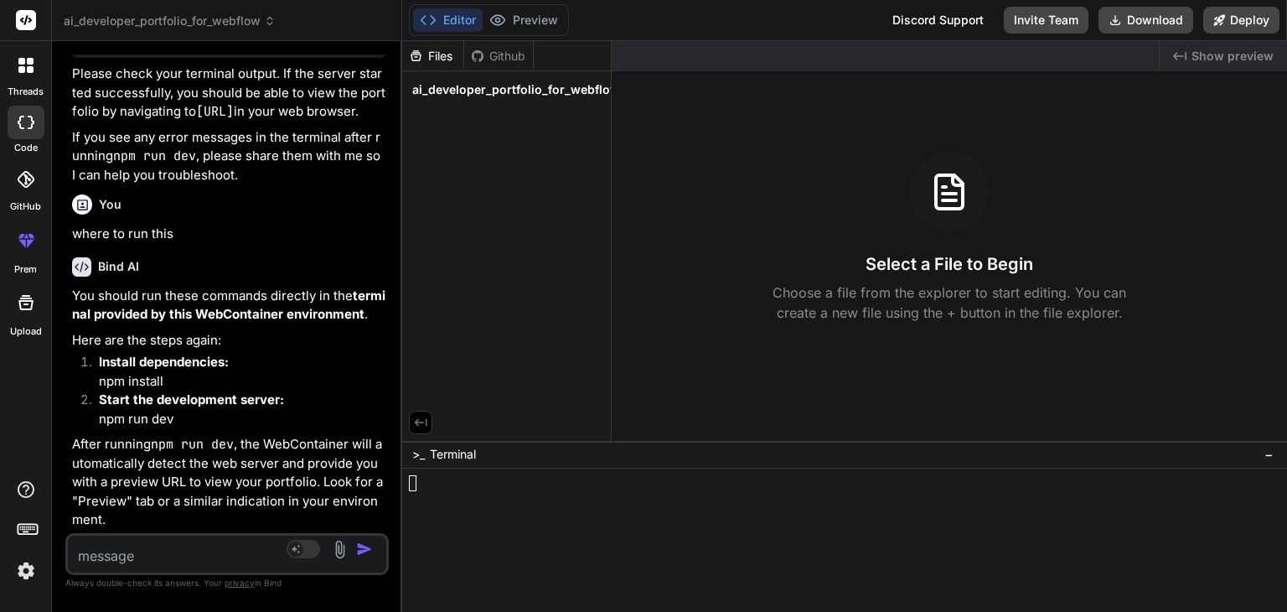
scroll to position [2596, 0]
copy code "http://localhost:3000"
click at [471, 243] on div "Files Github ai_developer_portfolio_for_webflow" at bounding box center [506, 241] width 209 height 400
click at [561, 91] on span "ai_developer_portfolio_for_webflow" at bounding box center [516, 89] width 208 height 17
drag, startPoint x: 550, startPoint y: 99, endPoint x: 769, endPoint y: 178, distance: 232.7
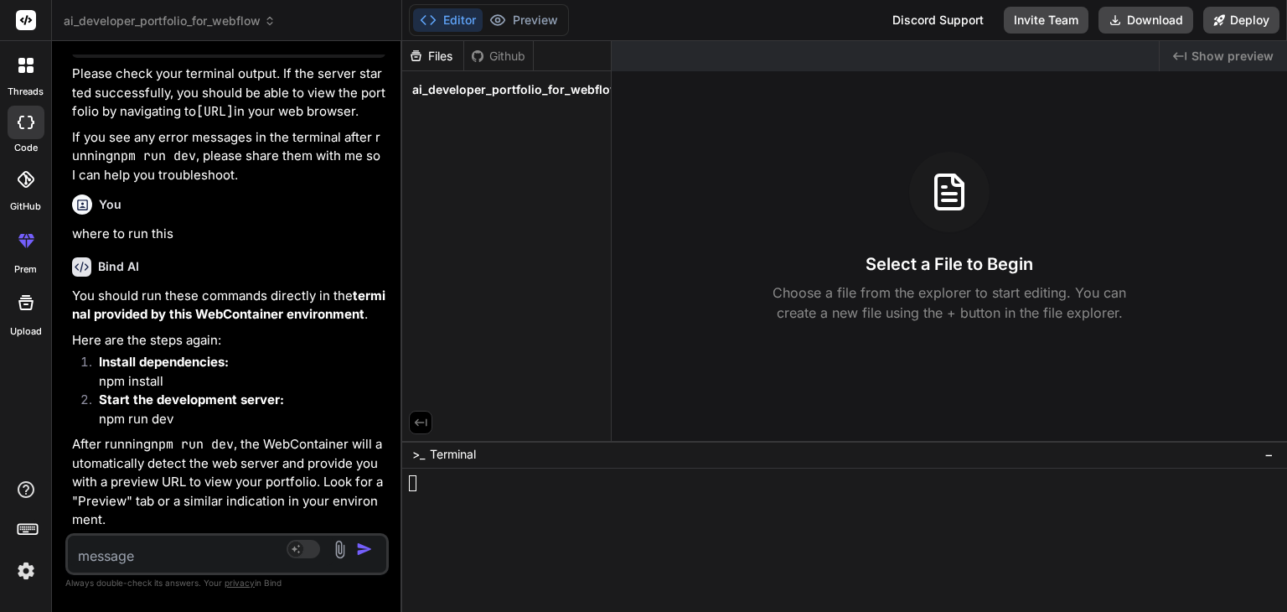
click at [769, 178] on div "Select a File to Begin Choose a file from the explorer to start editing. You ca…" at bounding box center [949, 237] width 675 height 171
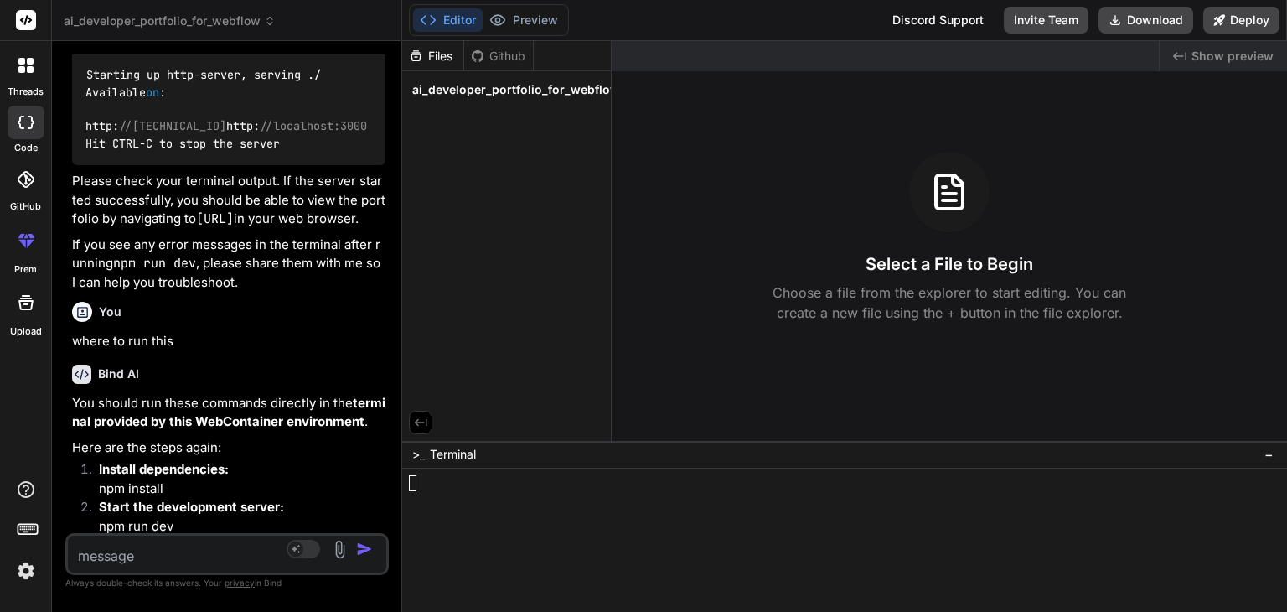
scroll to position [2449, 0]
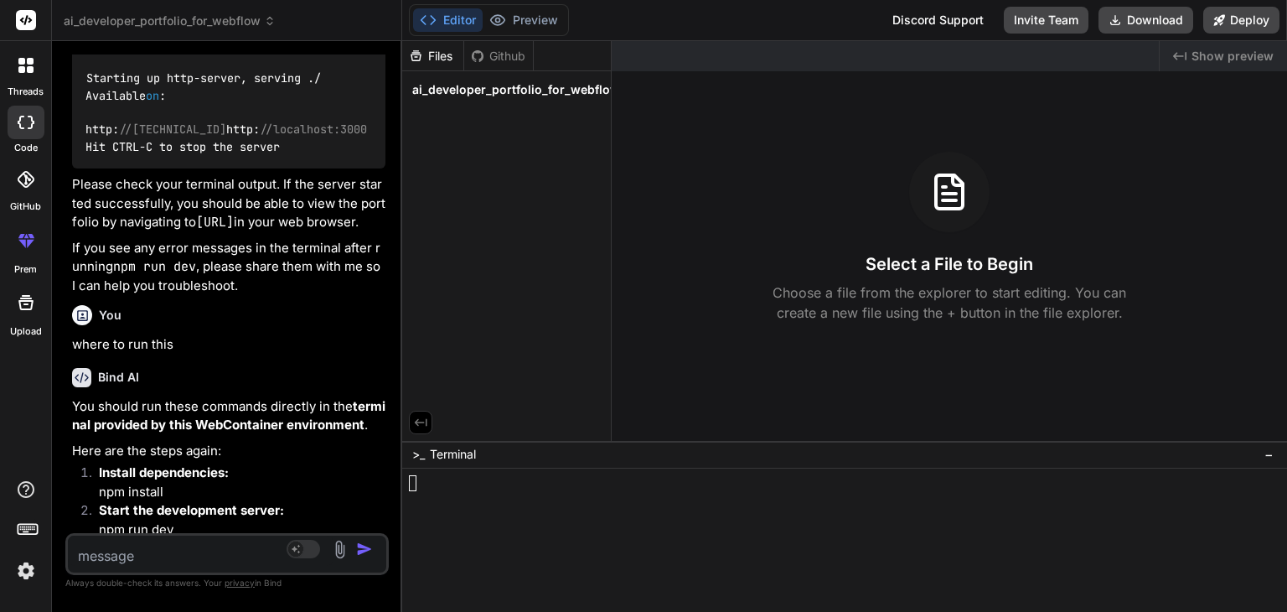
click at [34, 78] on div at bounding box center [25, 65] width 35 height 35
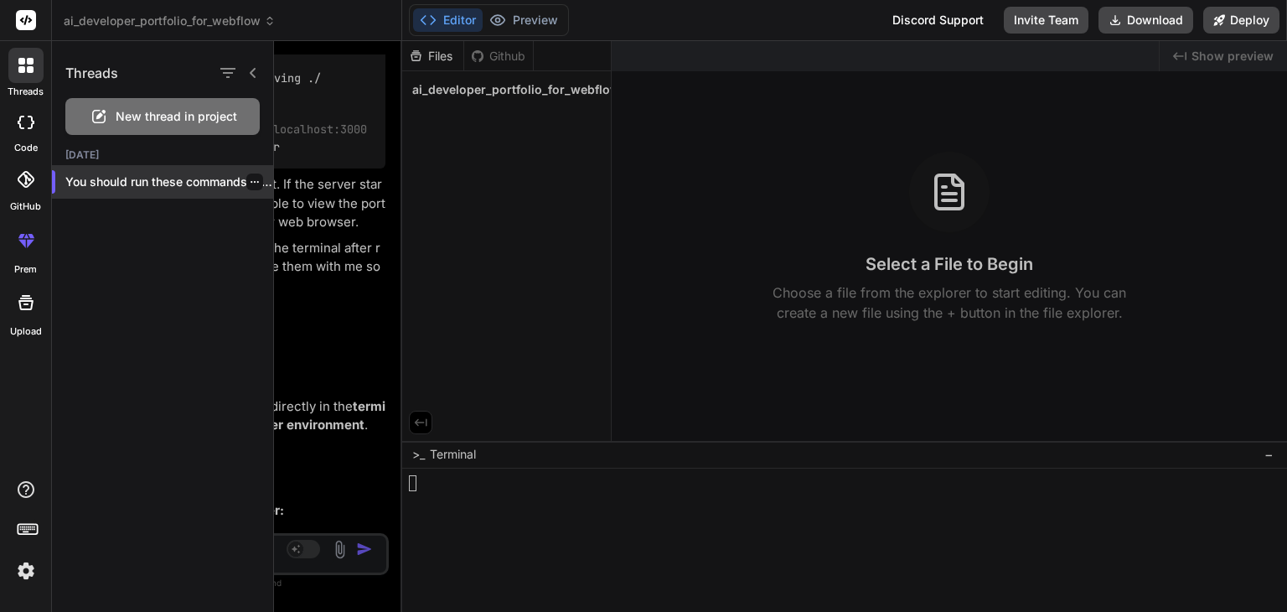
click at [256, 181] on div at bounding box center [254, 181] width 17 height 17
click at [250, 181] on icon "button" at bounding box center [255, 182] width 10 height 10
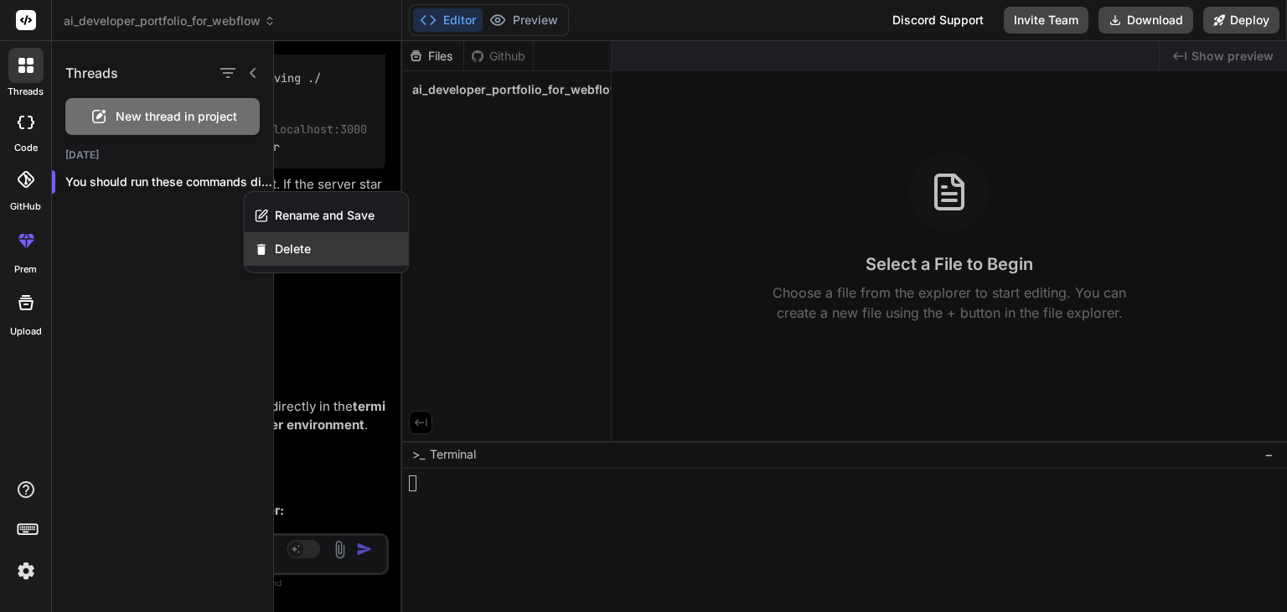
click at [291, 246] on span "Delete" at bounding box center [293, 248] width 36 height 17
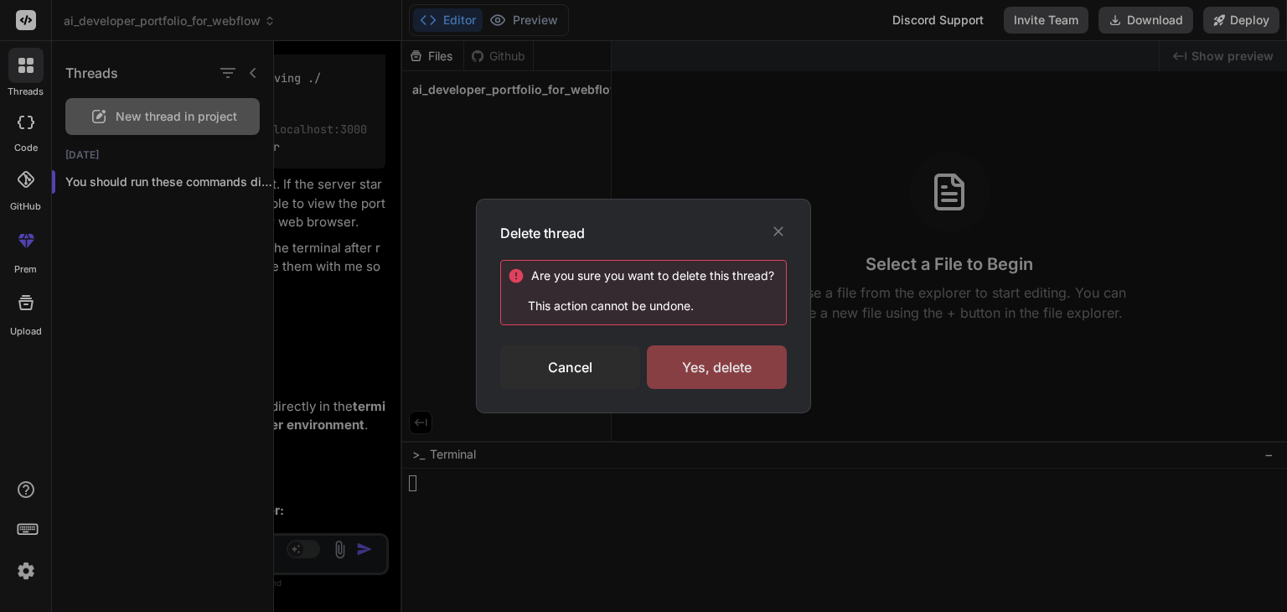
click at [731, 357] on div "Yes, delete" at bounding box center [717, 367] width 140 height 44
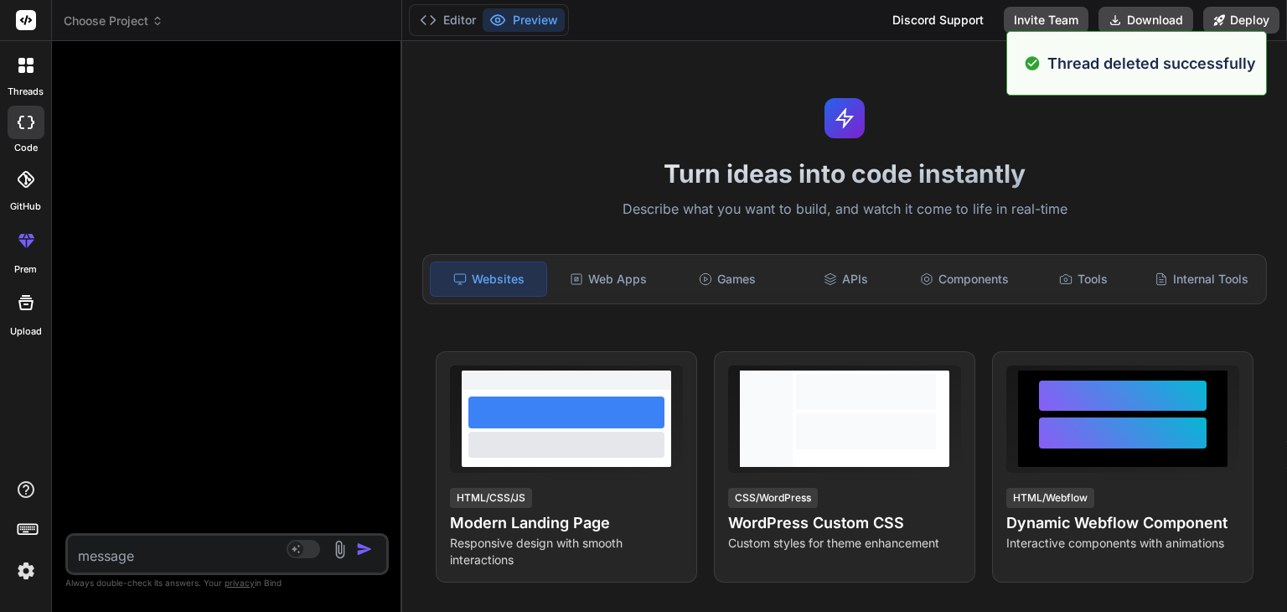
click at [28, 571] on img at bounding box center [26, 570] width 28 height 28
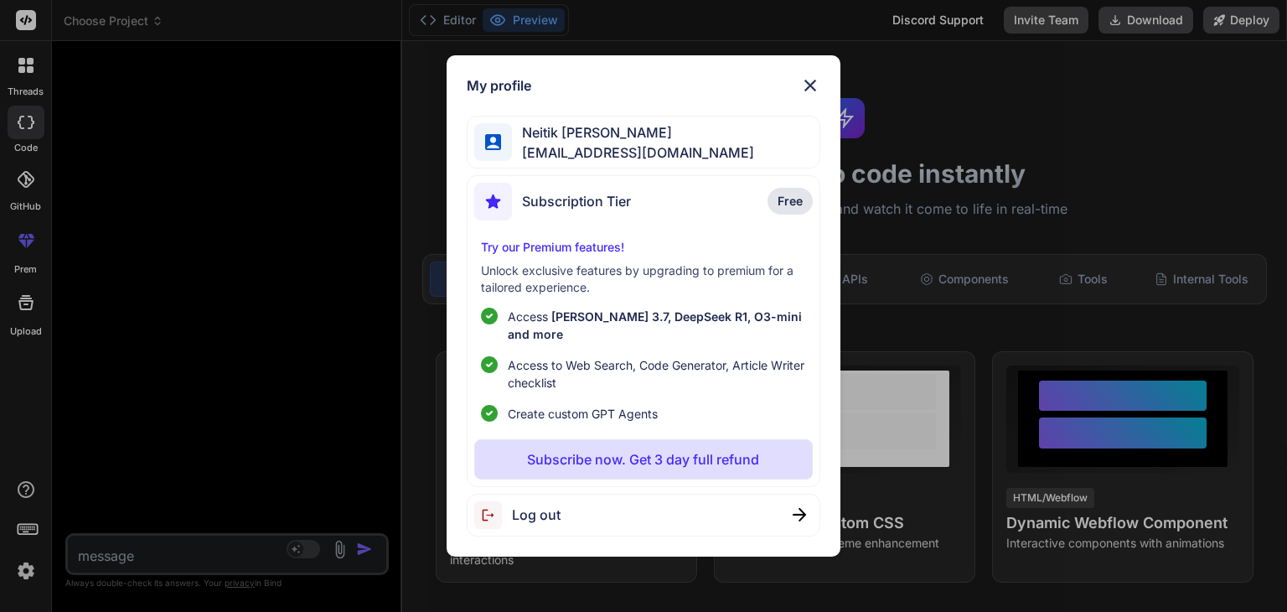
click at [556, 504] on span "Log out" at bounding box center [536, 514] width 49 height 20
type textarea "x"
